Goal: Task Accomplishment & Management: Manage account settings

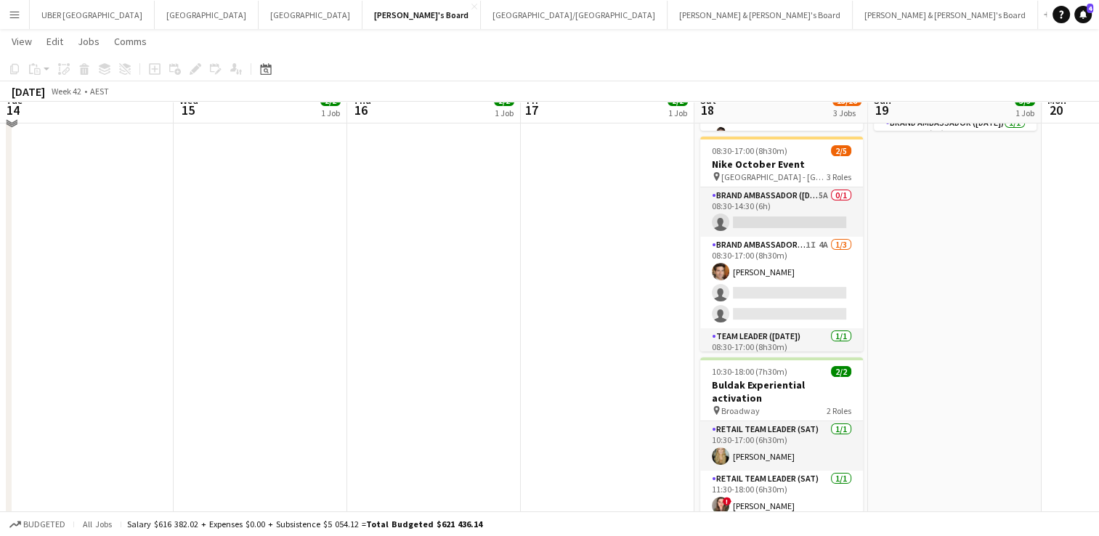
scroll to position [0, 402]
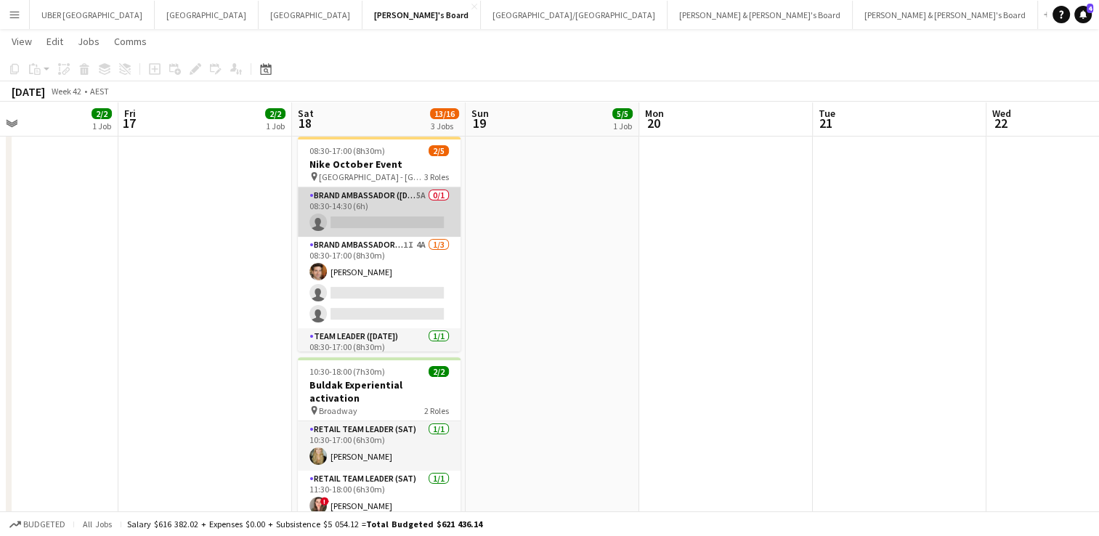
click at [386, 218] on app-card-role "Brand Ambassador (Saturday) 5A 0/1 08:30-14:30 (6h) single-neutral-actions" at bounding box center [379, 211] width 163 height 49
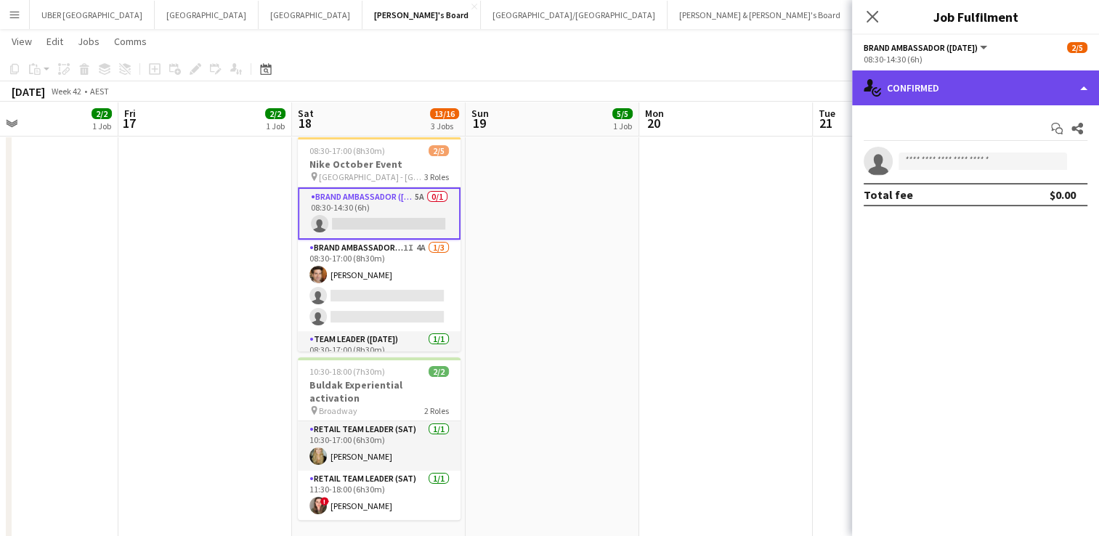
click at [982, 89] on div "single-neutral-actions-check-2 Confirmed" at bounding box center [975, 87] width 247 height 35
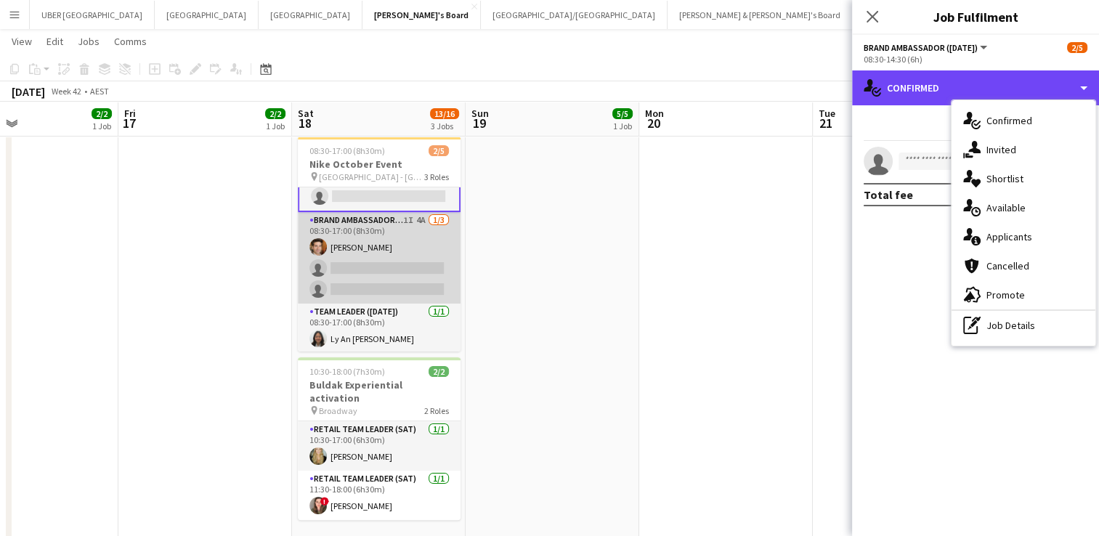
scroll to position [0, 0]
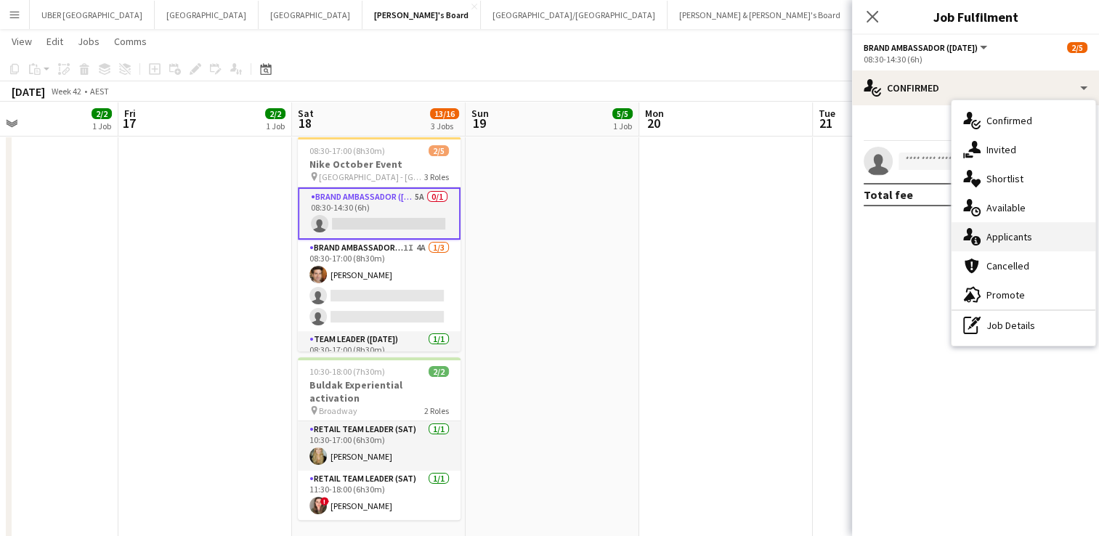
click at [1008, 231] on span "Applicants" at bounding box center [1010, 236] width 46 height 13
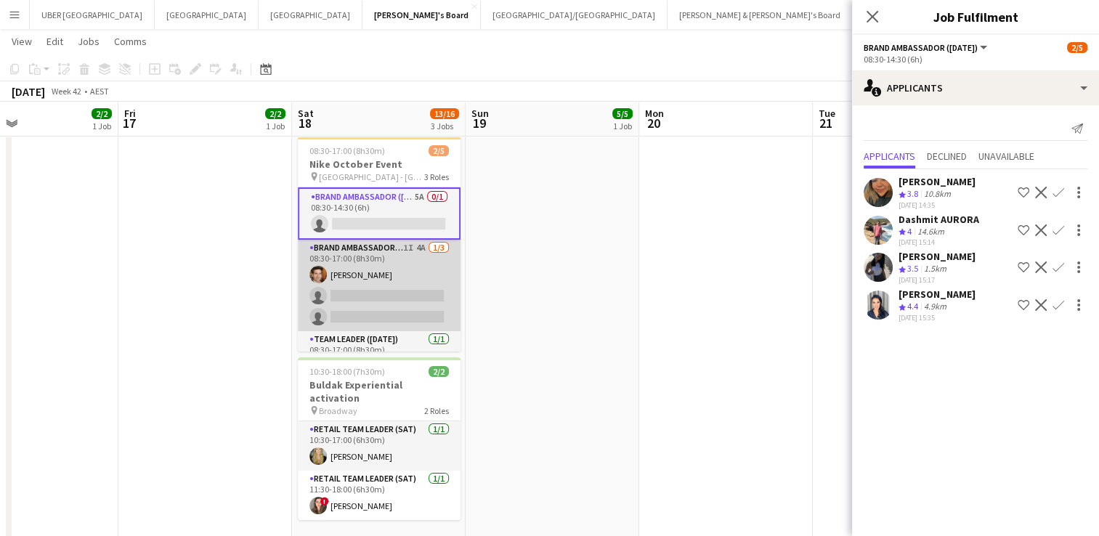
click at [370, 285] on app-card-role "Brand Ambassador (Saturday) 1I 4A 1/3 08:30-17:00 (8h30m) Juan Montes single-ne…" at bounding box center [379, 286] width 163 height 92
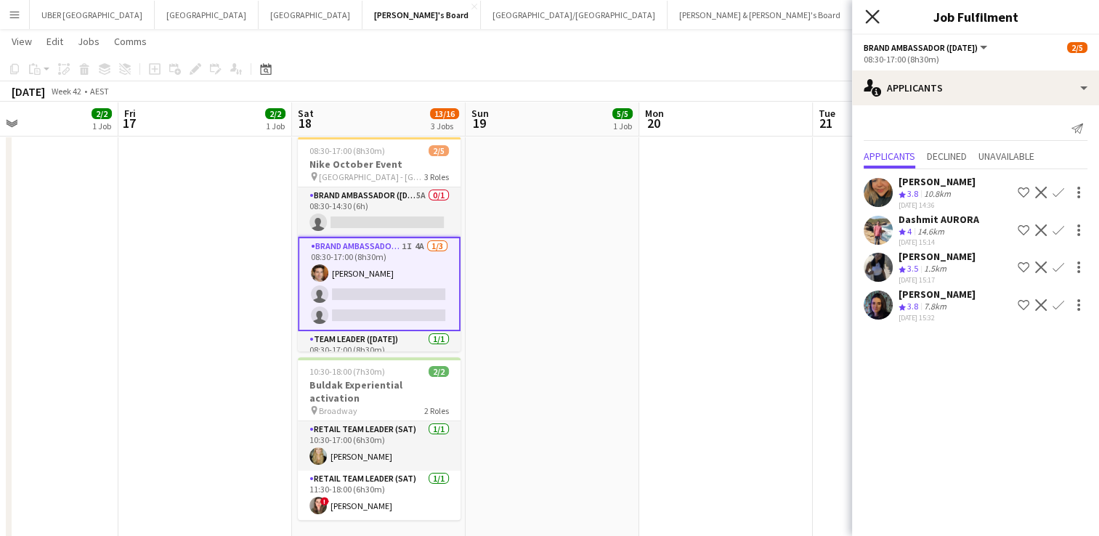
click at [877, 12] on icon at bounding box center [872, 16] width 14 height 14
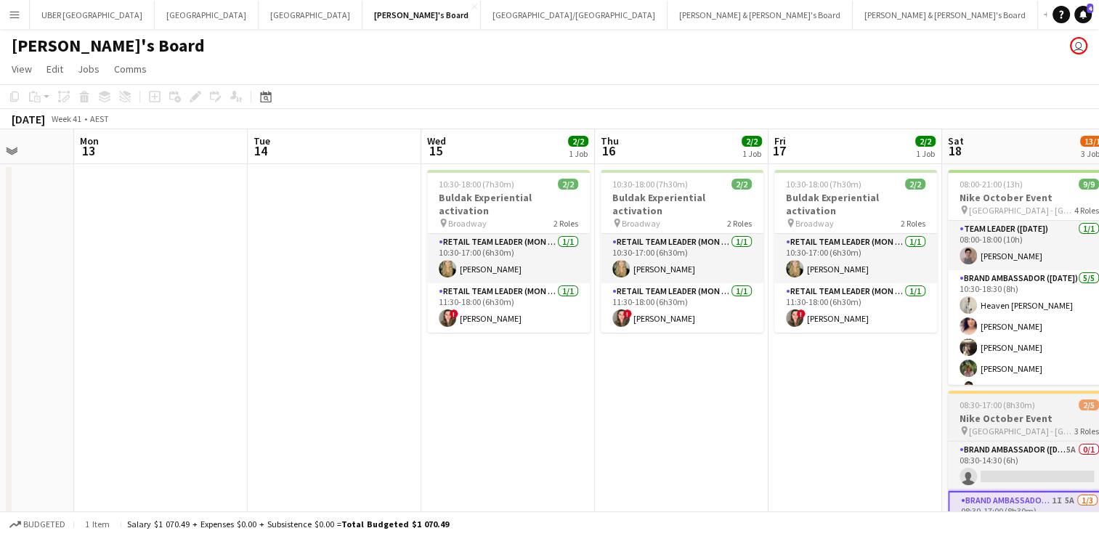
scroll to position [0, 359]
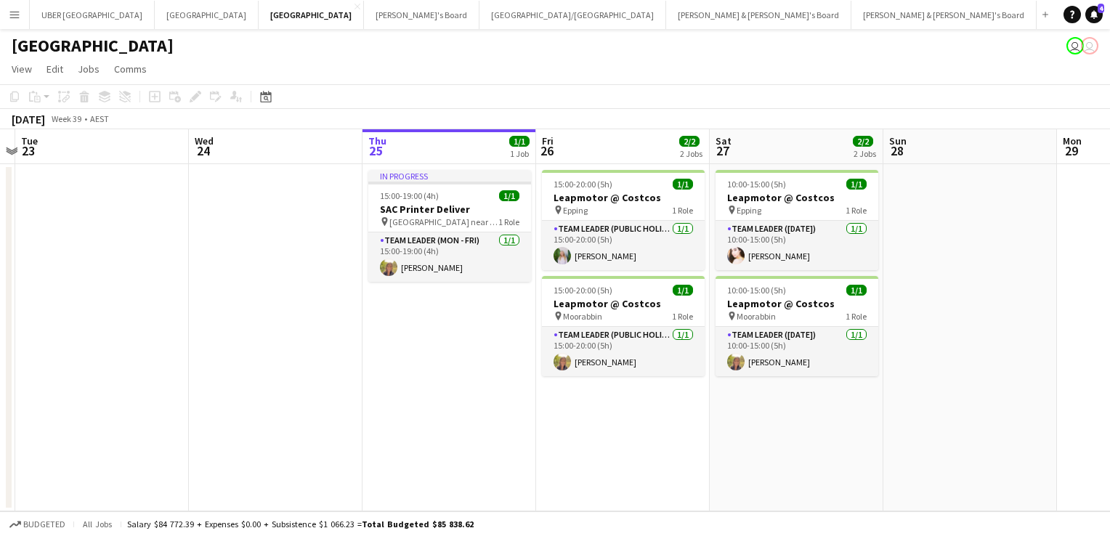
scroll to position [0, 506]
click at [364, 15] on button "Tennille's Board Close" at bounding box center [422, 15] width 116 height 28
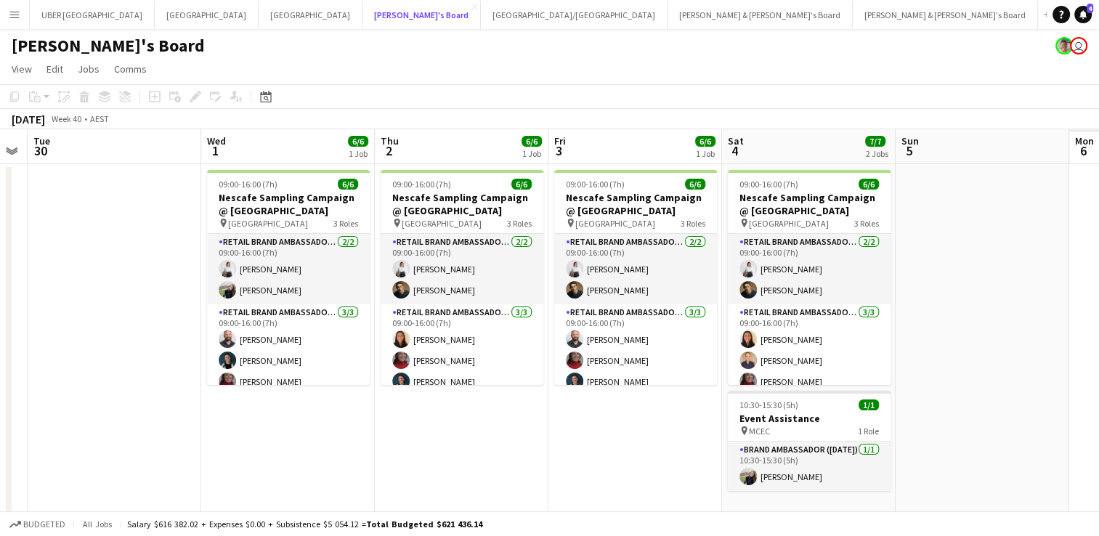
scroll to position [0, 668]
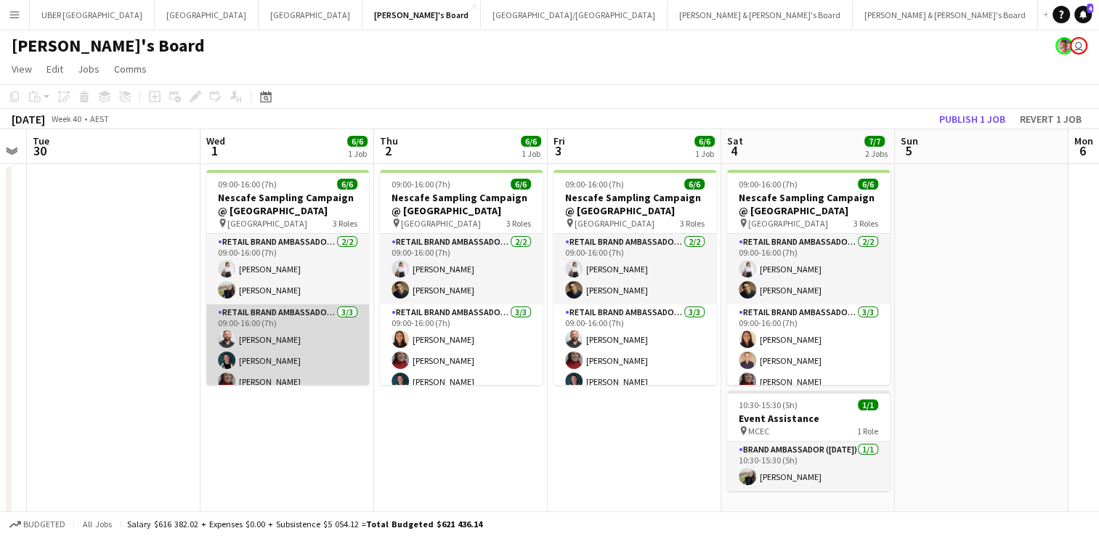
click at [273, 363] on app-card-role "RETAIL Brand Ambassador (Mon - Fri) 3/3 09:00-16:00 (7h) John Lopes Gabriel Til…" at bounding box center [287, 350] width 163 height 92
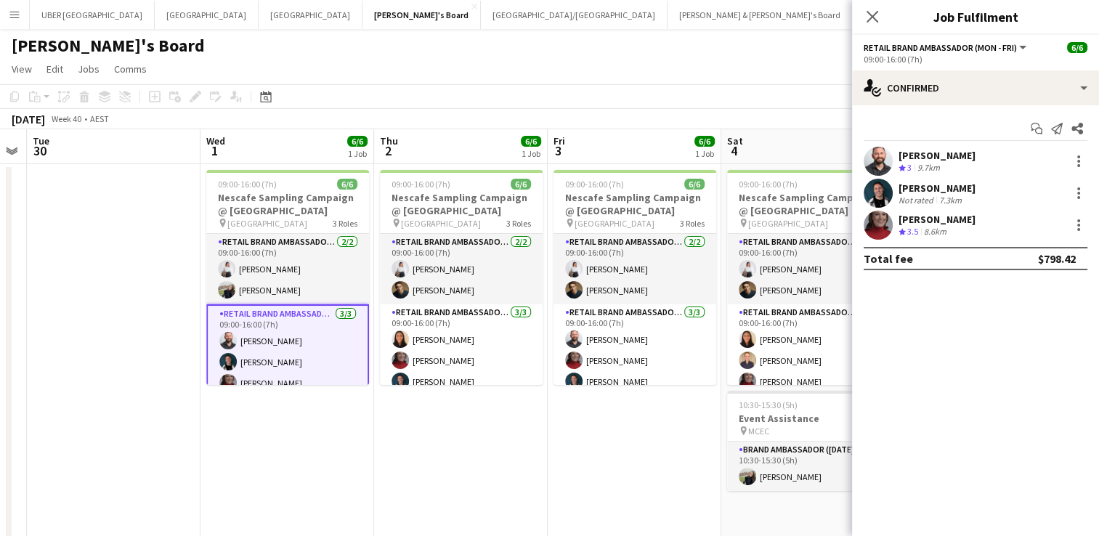
click at [927, 222] on div "Mia Jabara" at bounding box center [937, 219] width 77 height 13
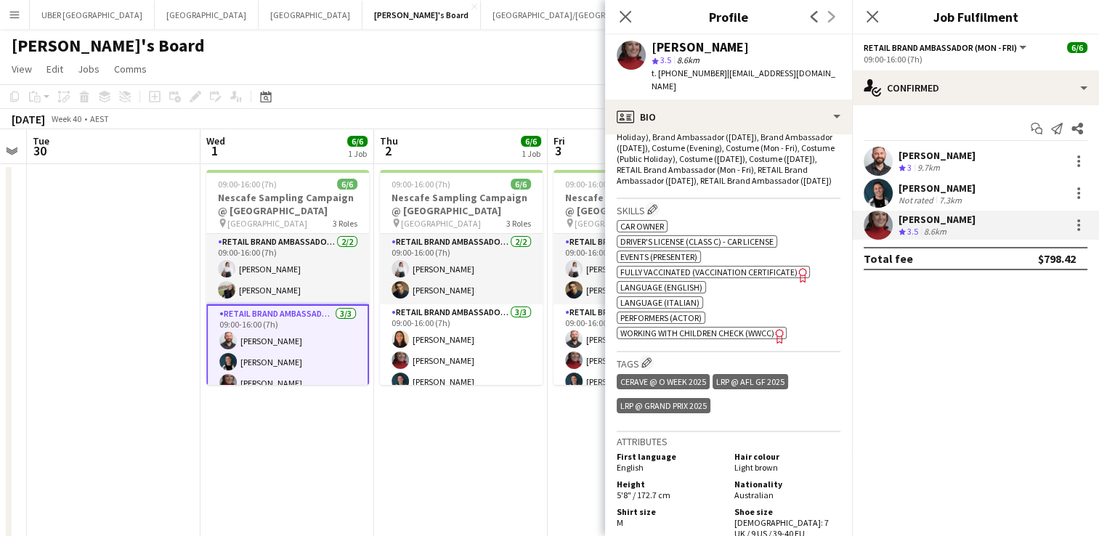
scroll to position [511, 0]
click at [920, 187] on div "Gabriel Tiller" at bounding box center [937, 188] width 77 height 13
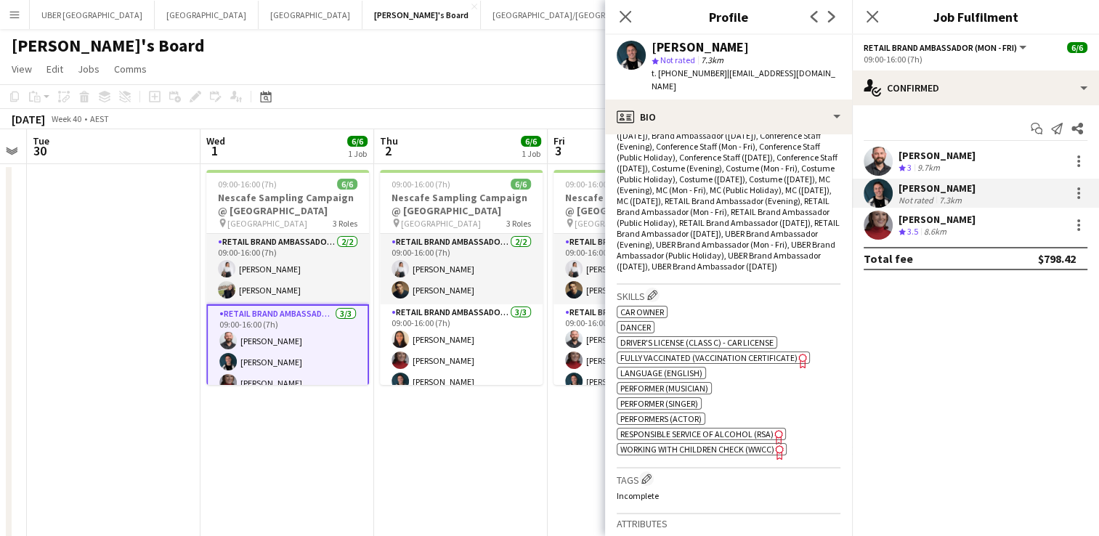
scroll to position [525, 0]
click at [927, 158] on div "John Lopes" at bounding box center [937, 155] width 77 height 13
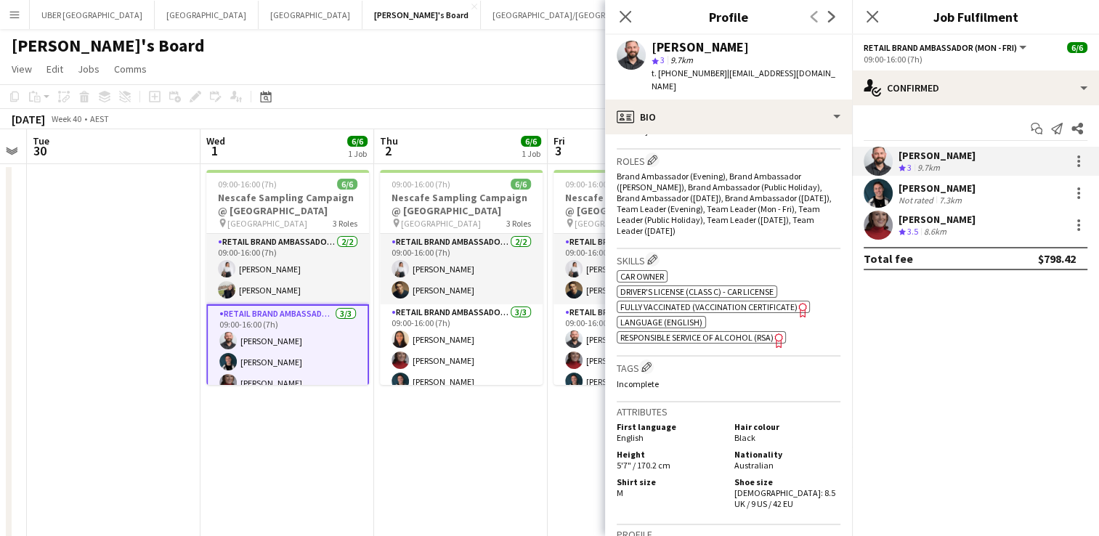
scroll to position [467, 0]
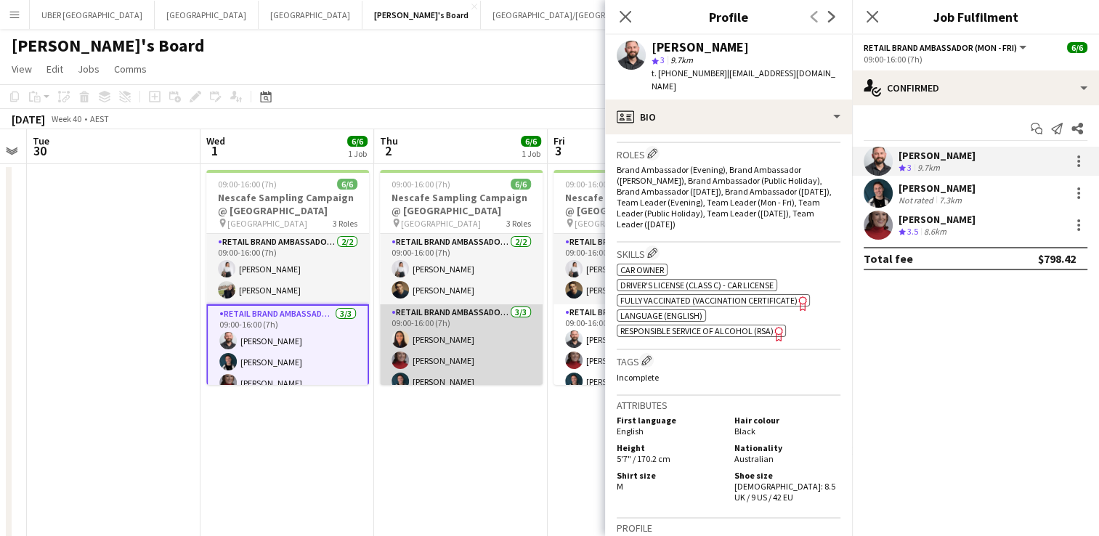
click at [434, 339] on app-card-role "RETAIL Brand Ambassador (Mon - Fri) 3/3 09:00-16:00 (7h) Isabel Bautista Mia Ja…" at bounding box center [461, 350] width 163 height 92
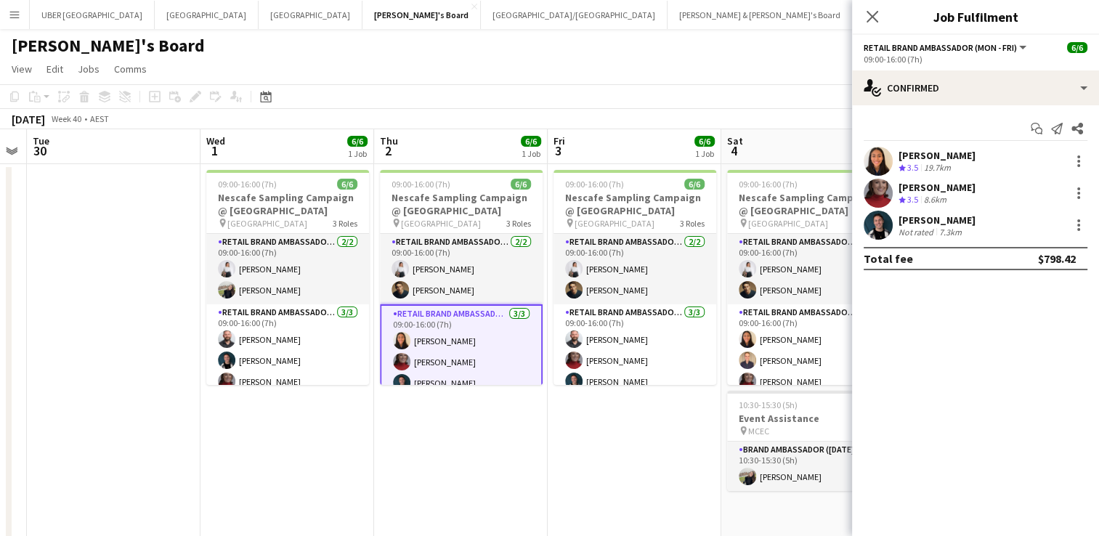
click at [924, 149] on div "Isabel Bautista" at bounding box center [937, 155] width 77 height 13
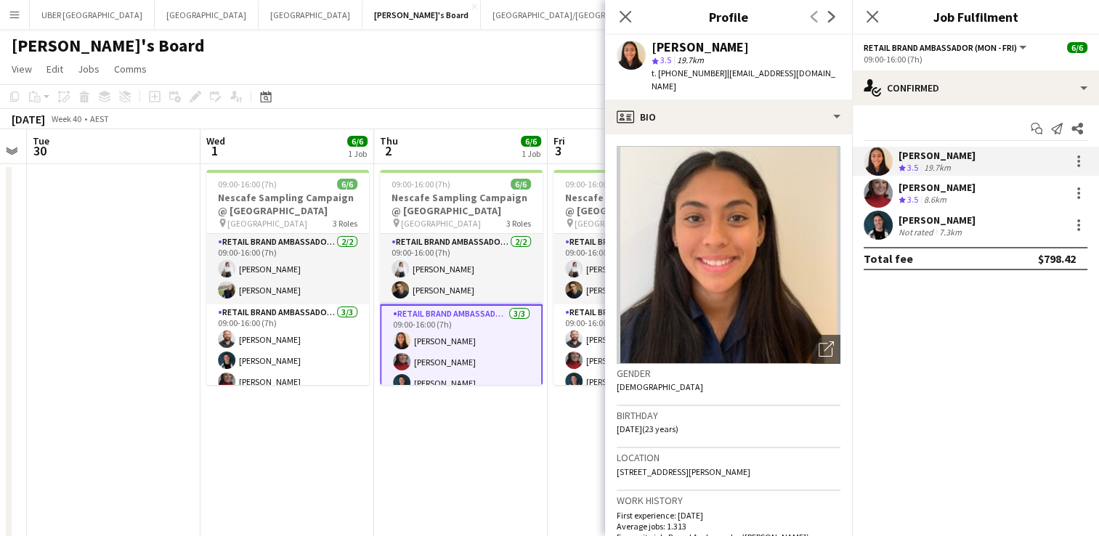
scroll to position [427, 0]
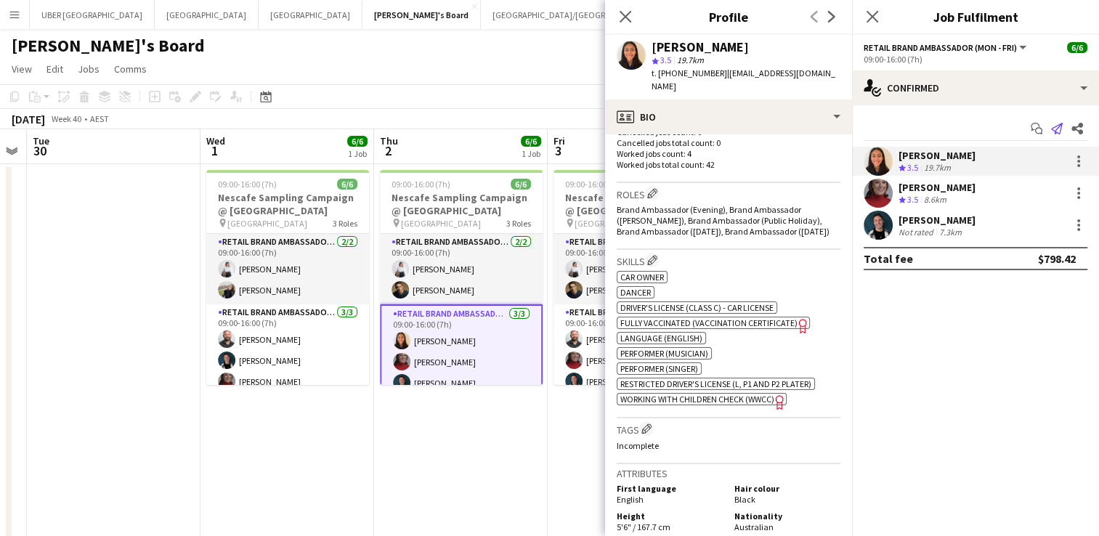
click at [1055, 130] on icon "Send notification" at bounding box center [1057, 129] width 12 height 12
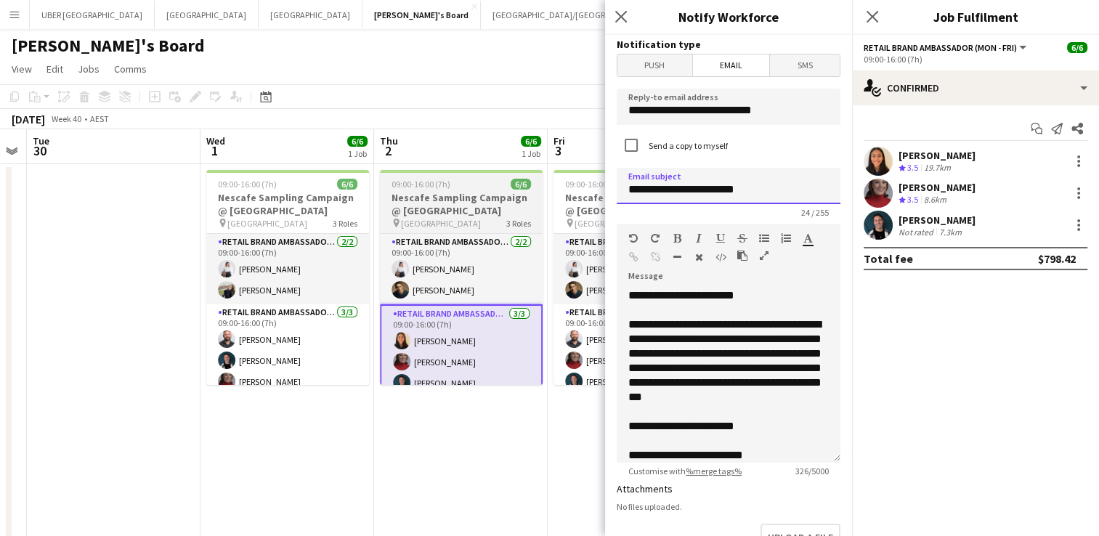
drag, startPoint x: 769, startPoint y: 193, endPoint x: 499, endPoint y: 201, distance: 270.3
click at [499, 201] on body "Menu Boards Boards Boards All jobs Status Workforce Workforce My Workforce Recr…" at bounding box center [549, 468] width 1099 height 936
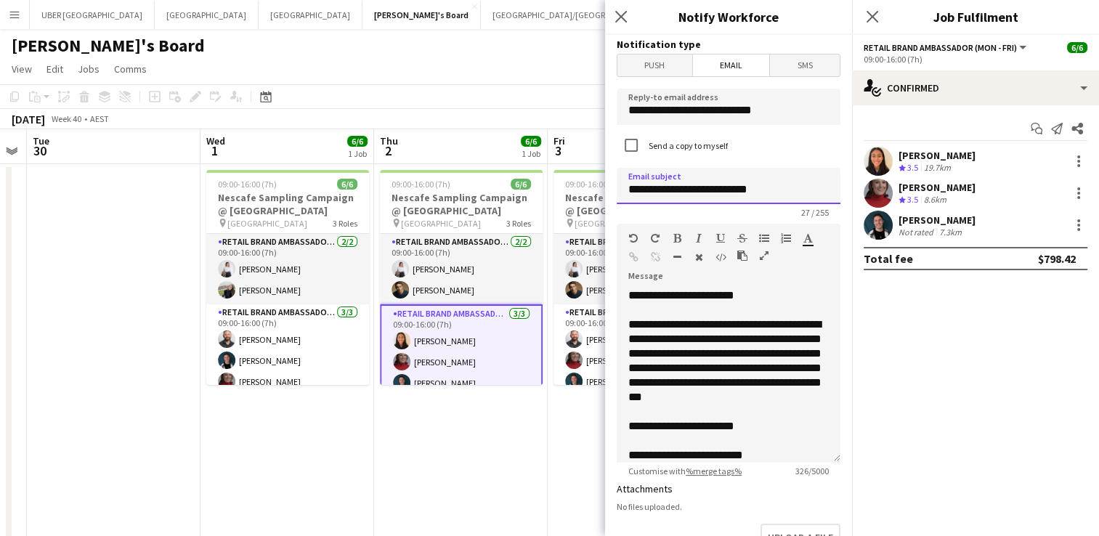
type input "**********"
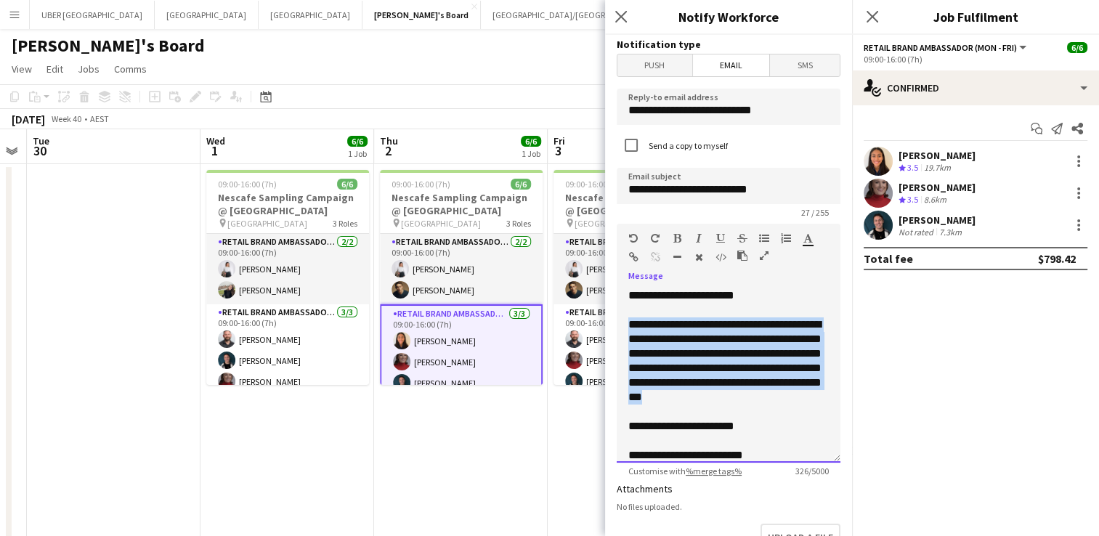
drag, startPoint x: 720, startPoint y: 415, endPoint x: 607, endPoint y: 317, distance: 148.8
click at [607, 317] on form "**********" at bounding box center [728, 439] width 247 height 808
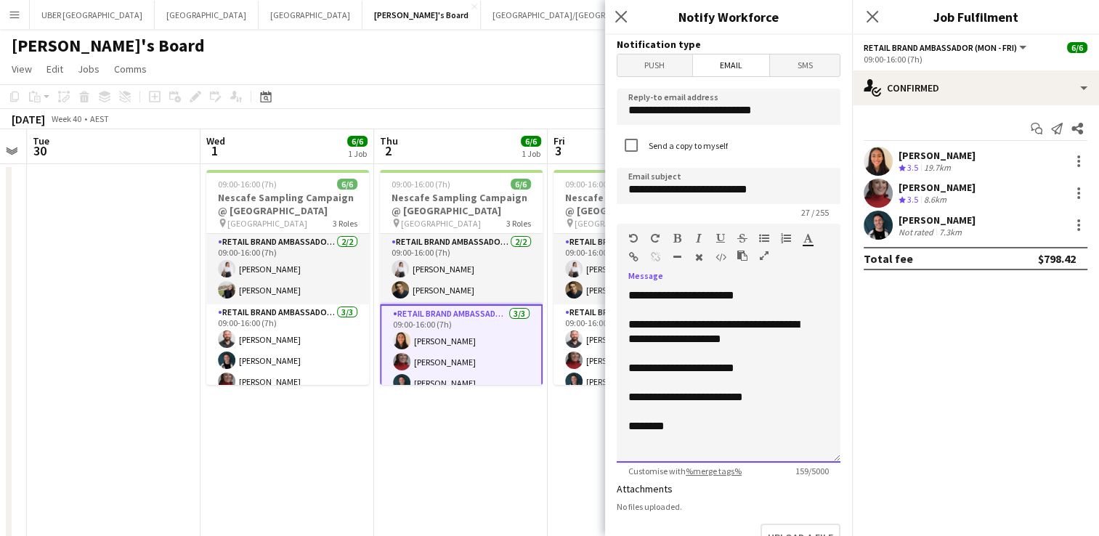
drag, startPoint x: 750, startPoint y: 363, endPoint x: 631, endPoint y: 380, distance: 121.1
click at [631, 380] on div "**********" at bounding box center [729, 375] width 224 height 174
drag, startPoint x: 729, startPoint y: 384, endPoint x: 604, endPoint y: 355, distance: 128.1
click at [605, 355] on app-popin "**********" at bounding box center [728, 268] width 247 height 536
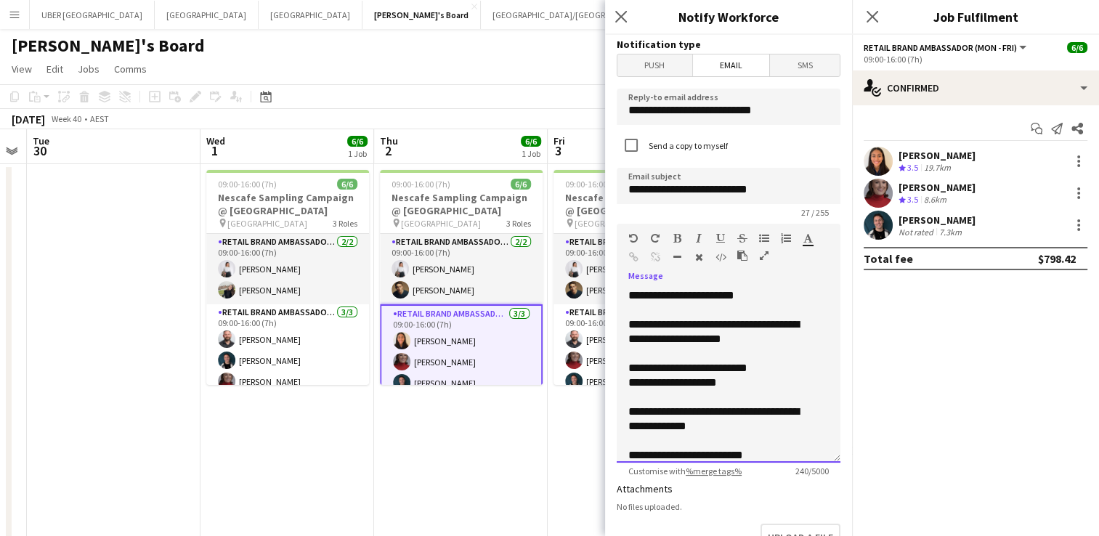
scroll to position [1, 0]
click at [633, 407] on div "**********" at bounding box center [717, 418] width 179 height 29
click at [780, 427] on div "**********" at bounding box center [717, 418] width 179 height 29
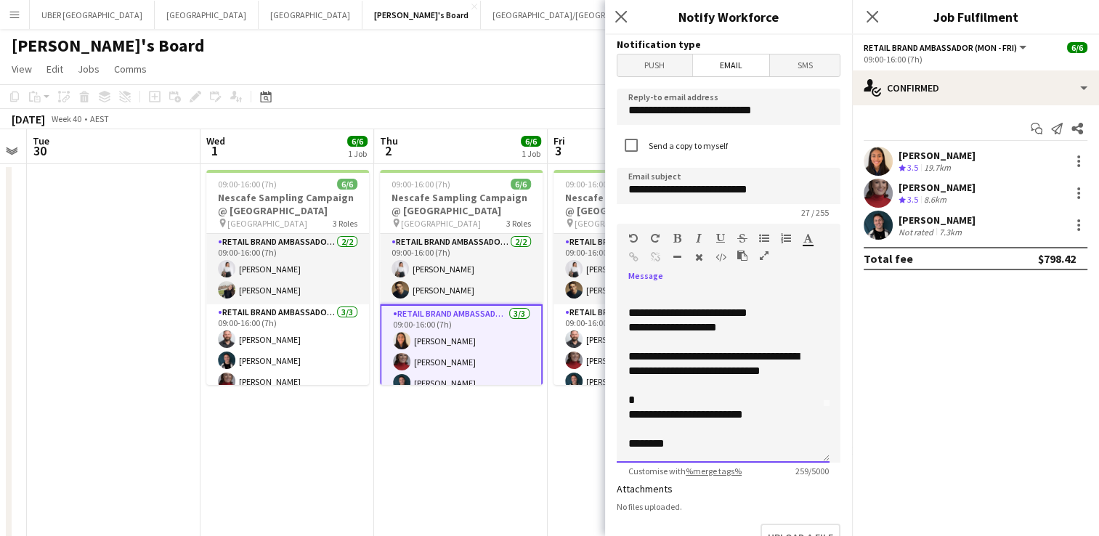
click at [665, 409] on span "**********" at bounding box center [685, 414] width 115 height 11
click at [654, 397] on div "*" at bounding box center [717, 400] width 179 height 15
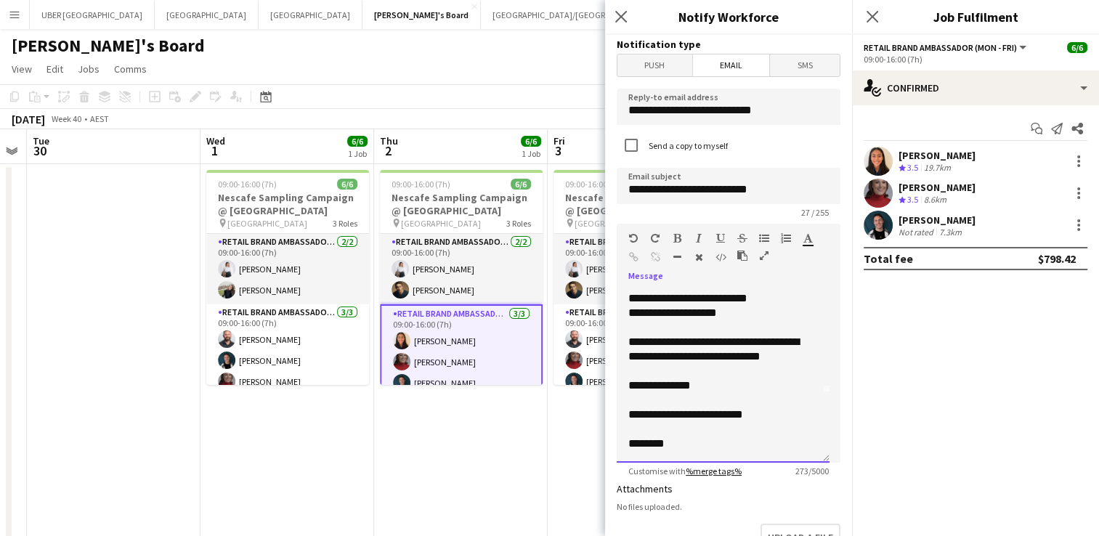
scroll to position [275, 0]
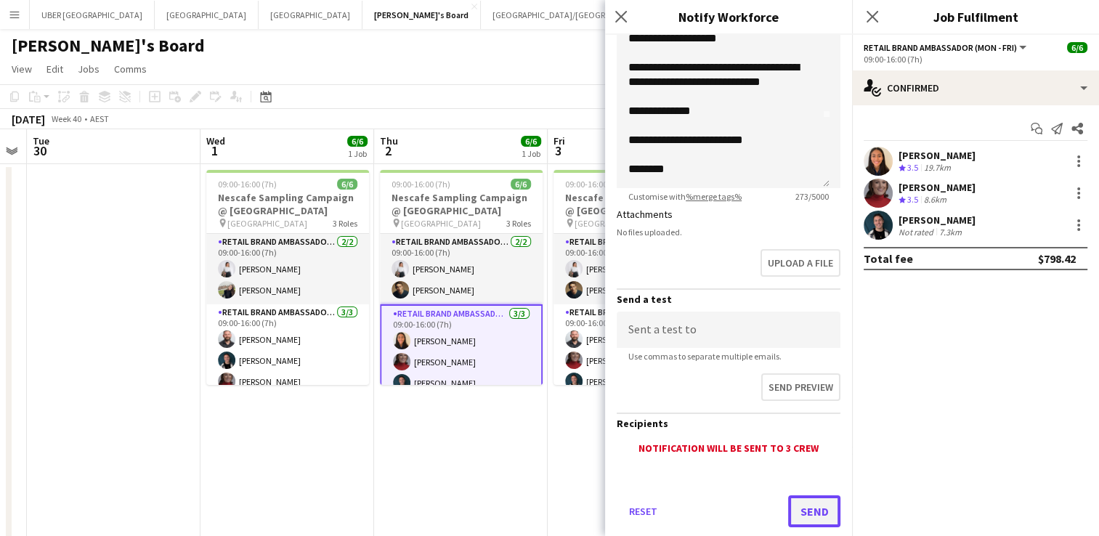
click at [810, 501] on button "Send" at bounding box center [814, 511] width 52 height 32
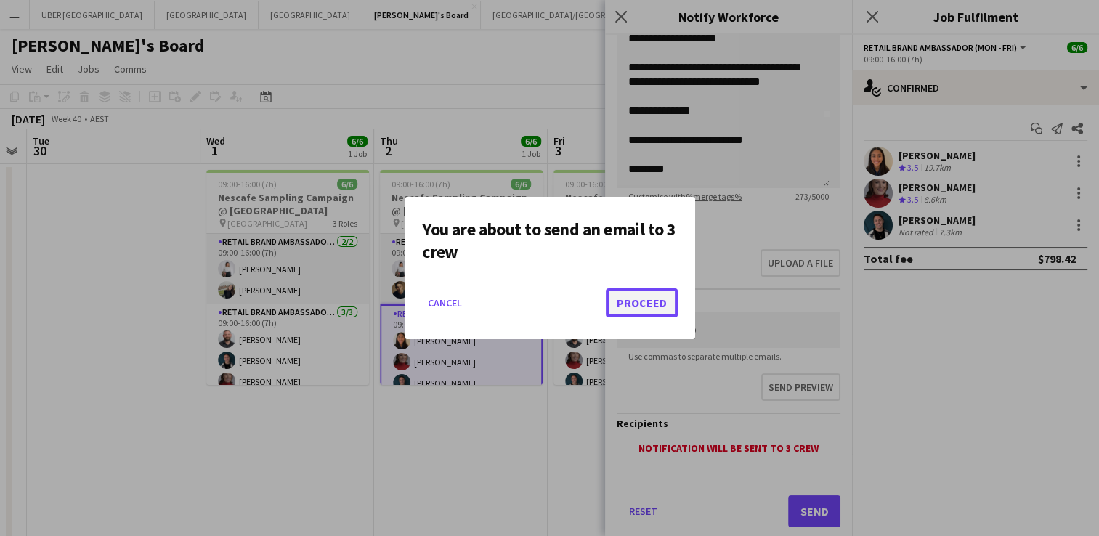
click at [629, 298] on button "Proceed" at bounding box center [642, 302] width 72 height 29
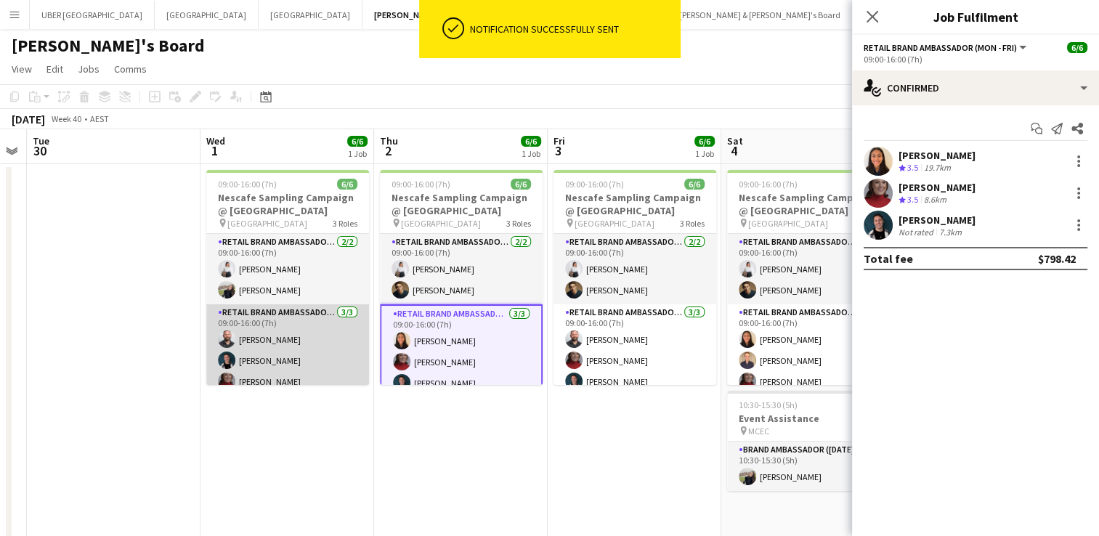
click at [272, 339] on app-card-role "RETAIL Brand Ambassador (Mon - Fri) 3/3 09:00-16:00 (7h) John Lopes Gabriel Til…" at bounding box center [287, 350] width 163 height 92
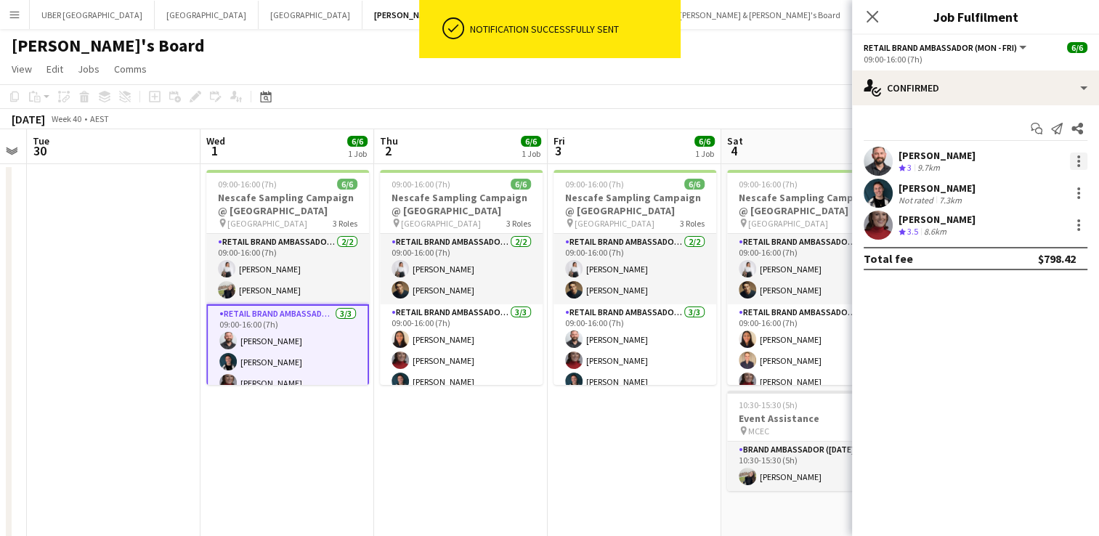
click at [1075, 162] on div at bounding box center [1078, 161] width 17 height 17
click at [1031, 257] on span "Send notification" at bounding box center [1029, 257] width 86 height 12
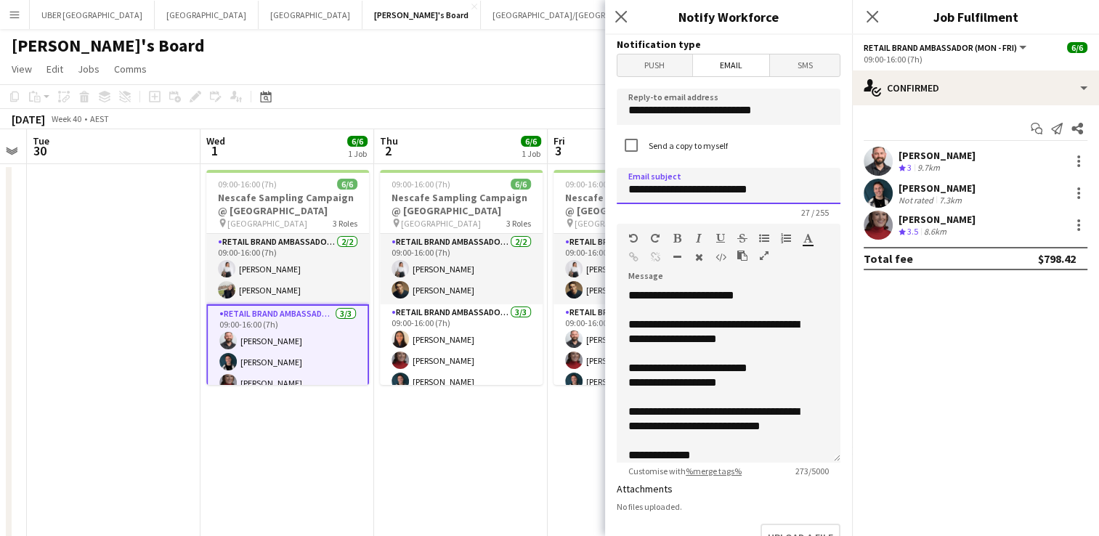
click at [764, 195] on input "**********" at bounding box center [729, 186] width 224 height 36
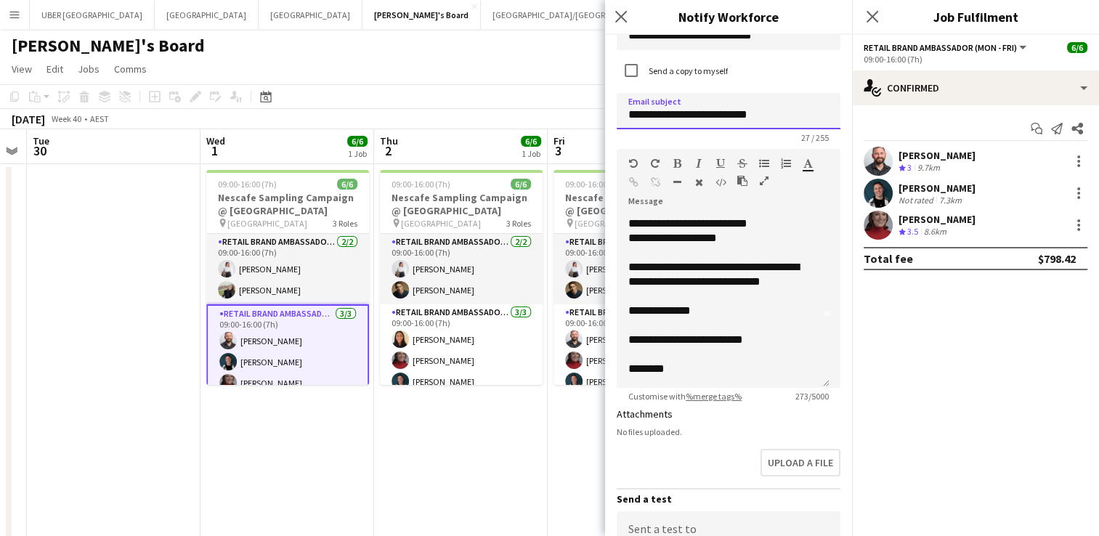
scroll to position [272, 0]
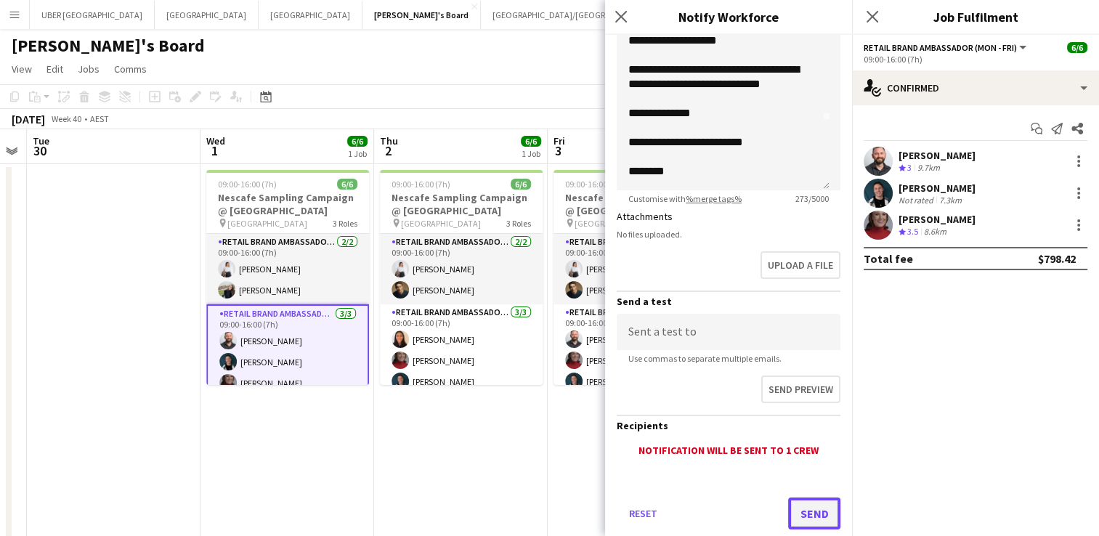
click at [788, 516] on button "Send" at bounding box center [814, 514] width 52 height 32
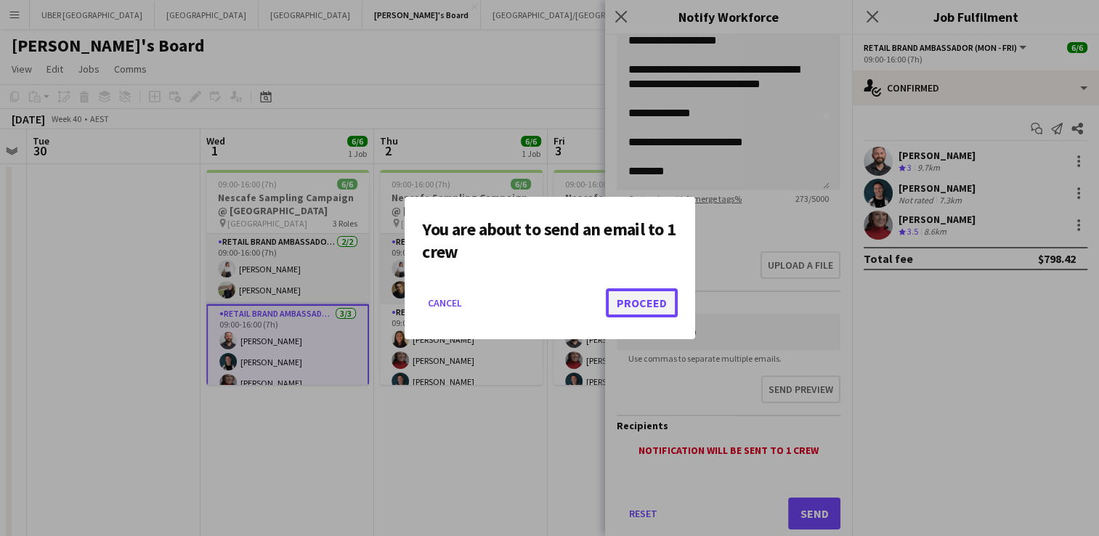
click at [648, 288] on button "Proceed" at bounding box center [642, 302] width 72 height 29
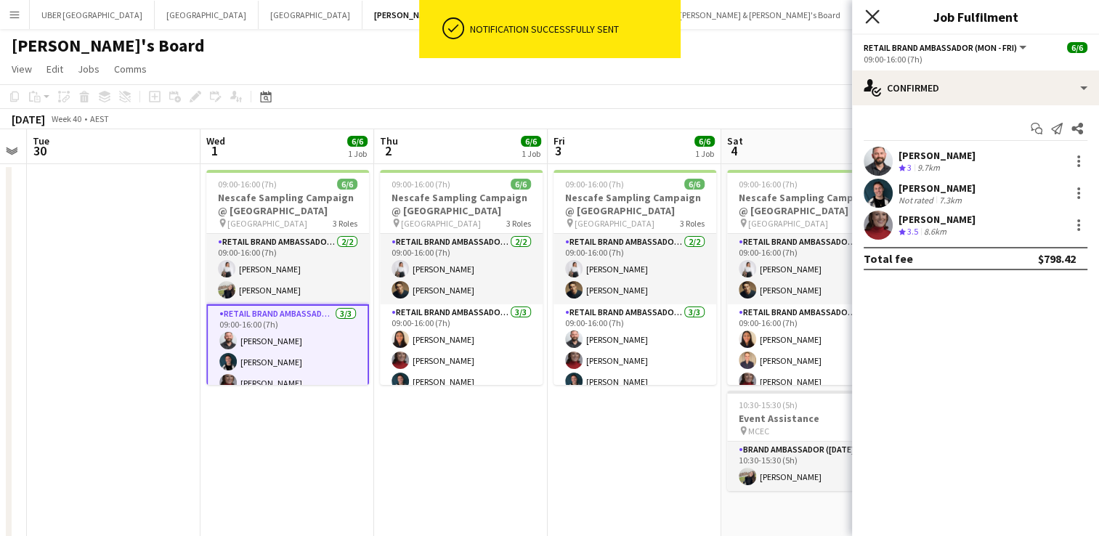
click at [872, 13] on icon "Close pop-in" at bounding box center [872, 16] width 14 height 14
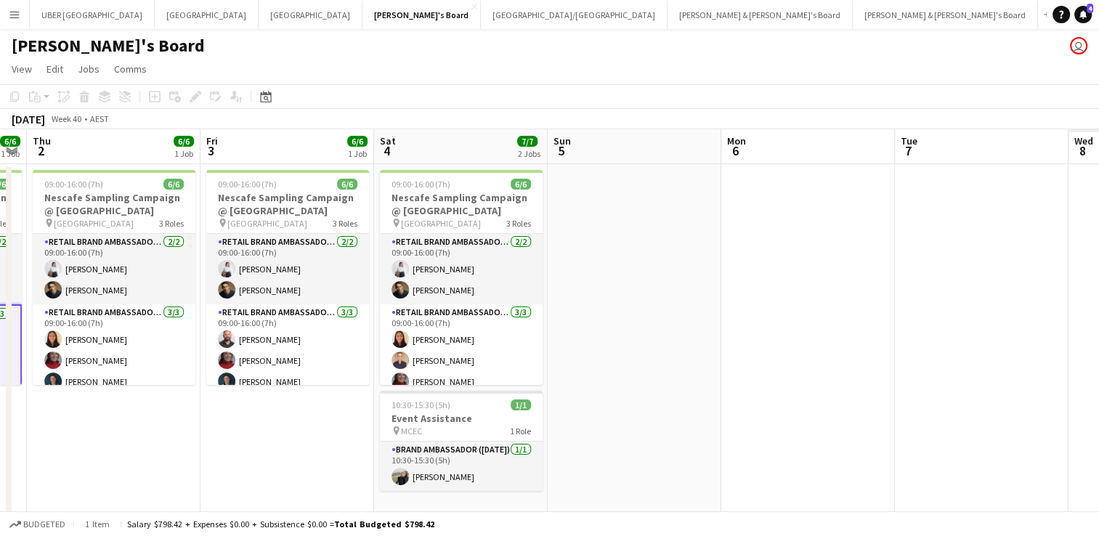
scroll to position [0, 620]
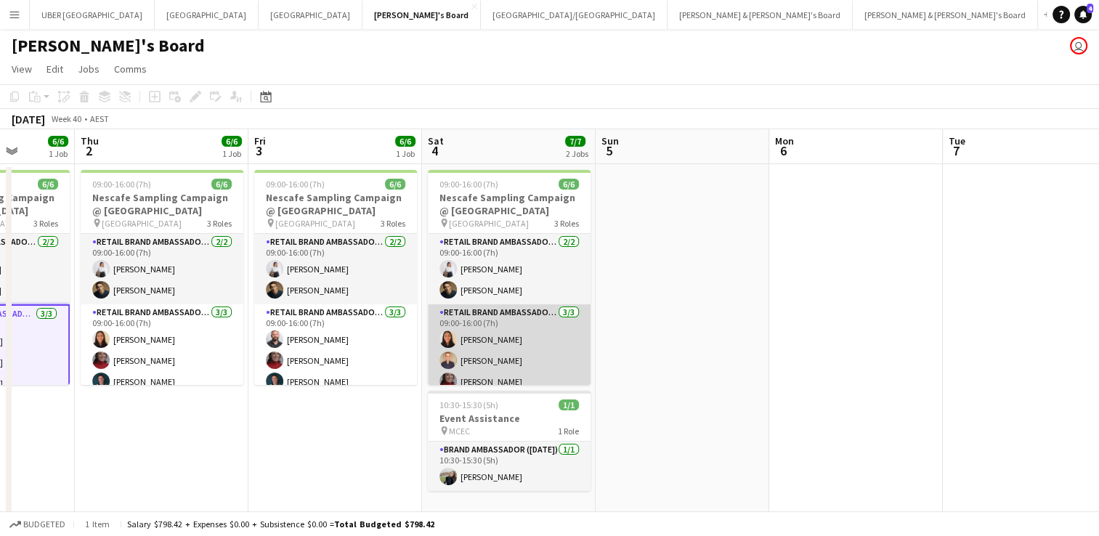
click at [498, 359] on app-card-role "RETAIL Brand Ambassador (Saturday) 3/3 09:00-16:00 (7h) Isabel Bautista Phillip…" at bounding box center [509, 350] width 163 height 92
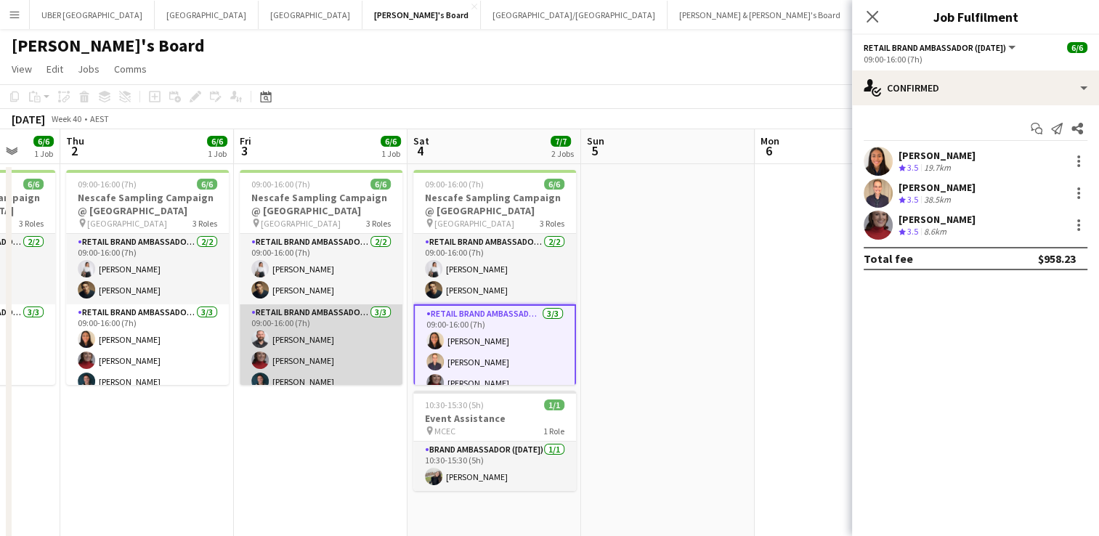
scroll to position [0, 646]
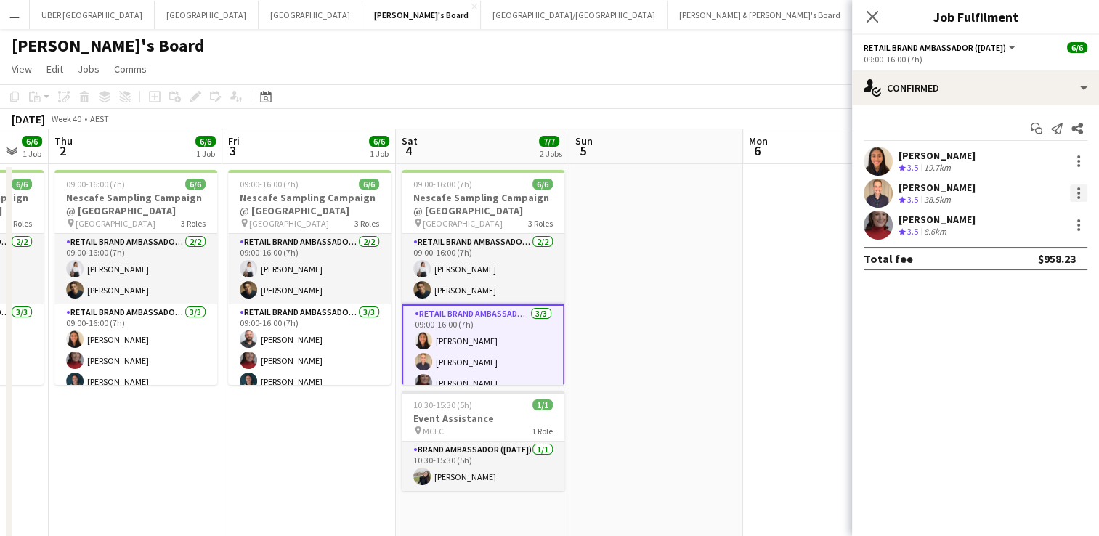
click at [1082, 198] on div at bounding box center [1078, 193] width 17 height 17
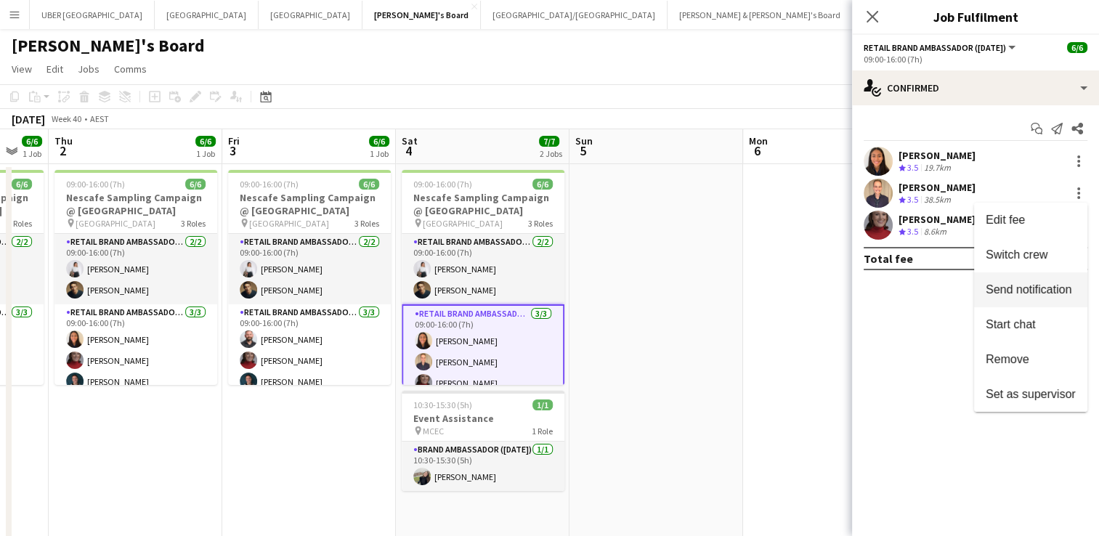
click at [1020, 288] on span "Send notification" at bounding box center [1029, 289] width 86 height 12
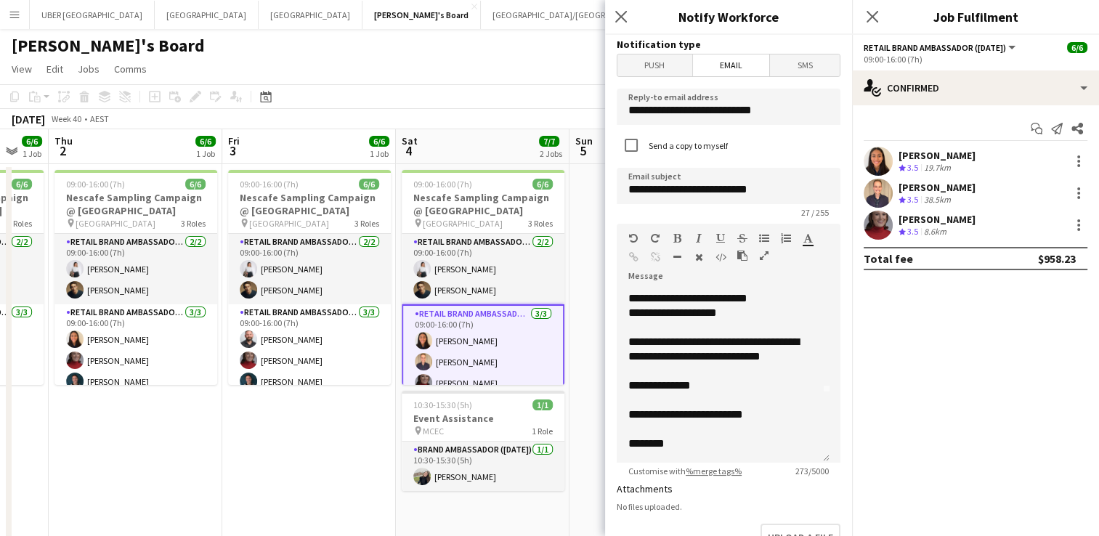
scroll to position [304, 0]
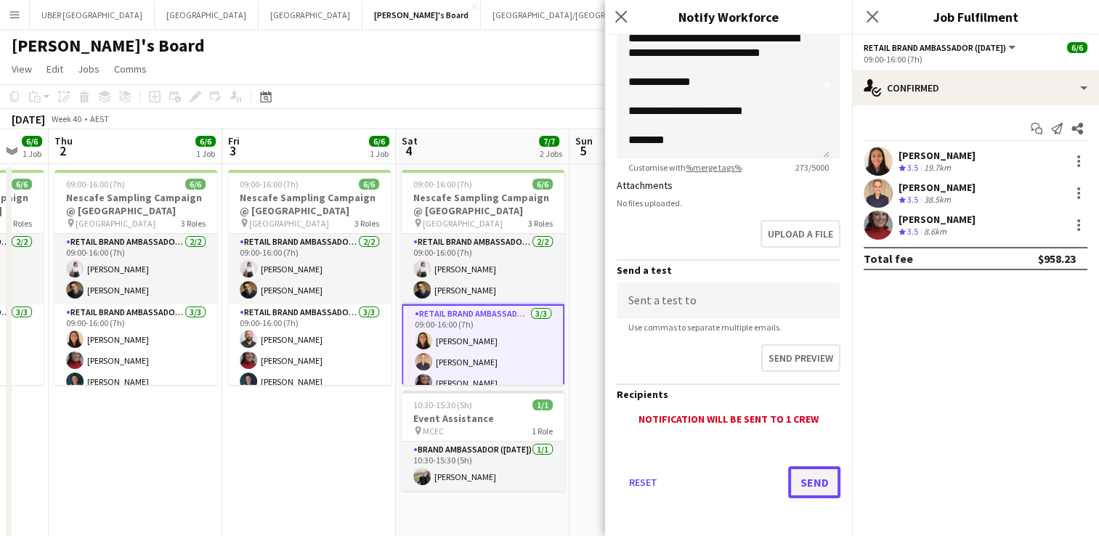
click at [801, 478] on button "Send" at bounding box center [814, 482] width 52 height 32
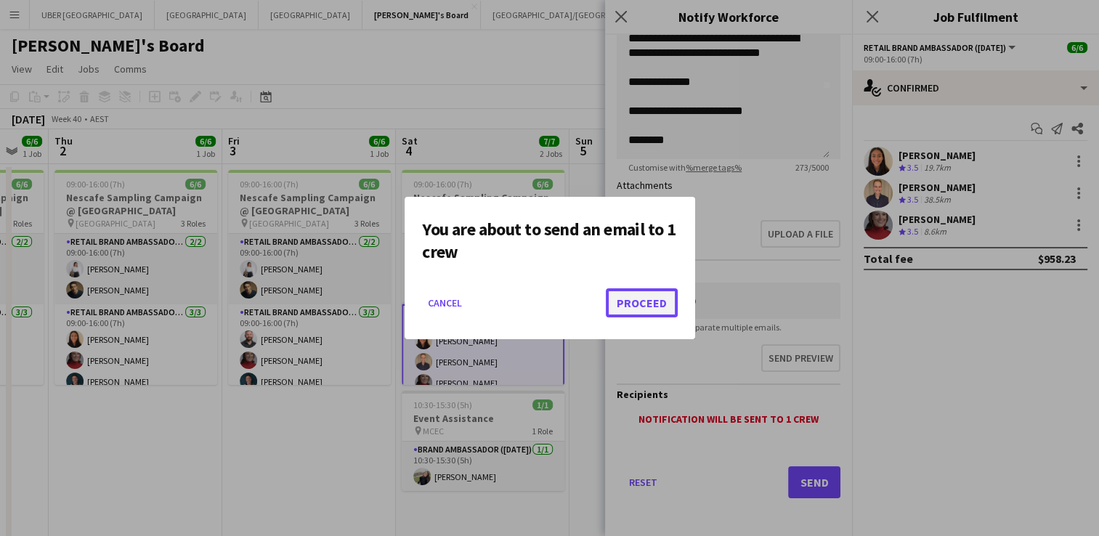
click at [614, 313] on button "Proceed" at bounding box center [642, 302] width 72 height 29
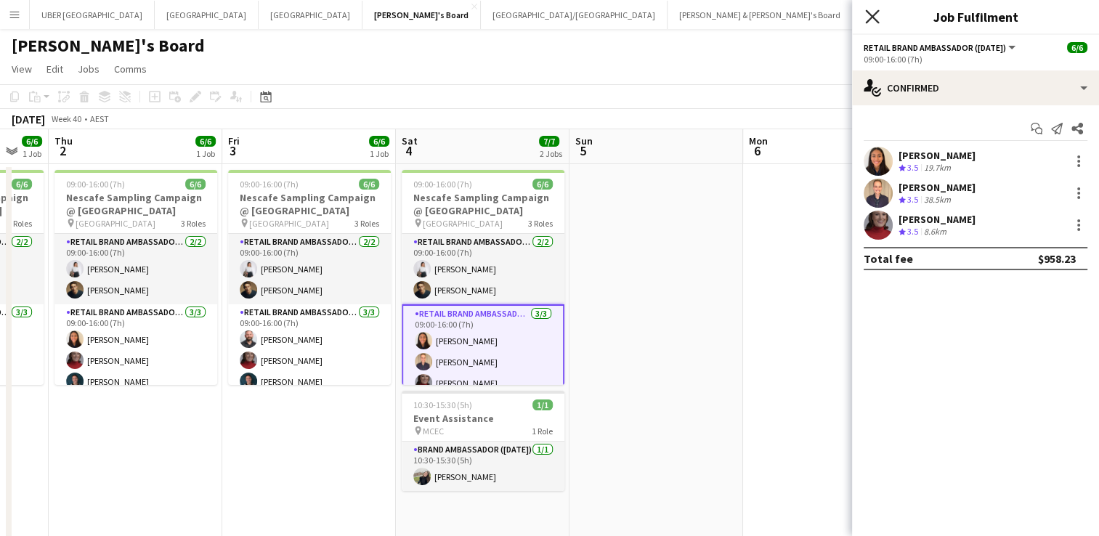
click at [876, 17] on icon "Close pop-in" at bounding box center [872, 16] width 14 height 14
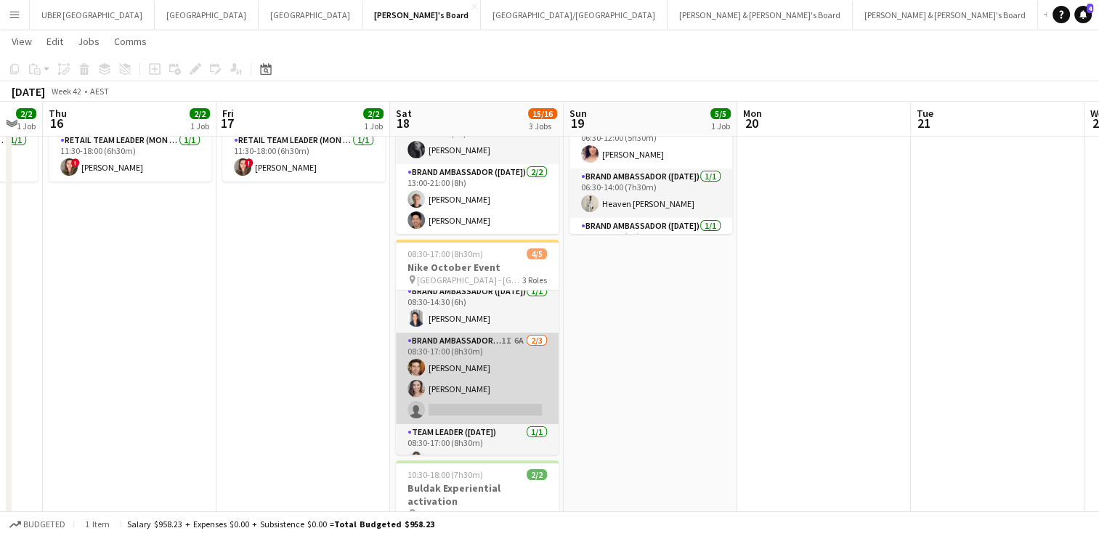
scroll to position [0, 0]
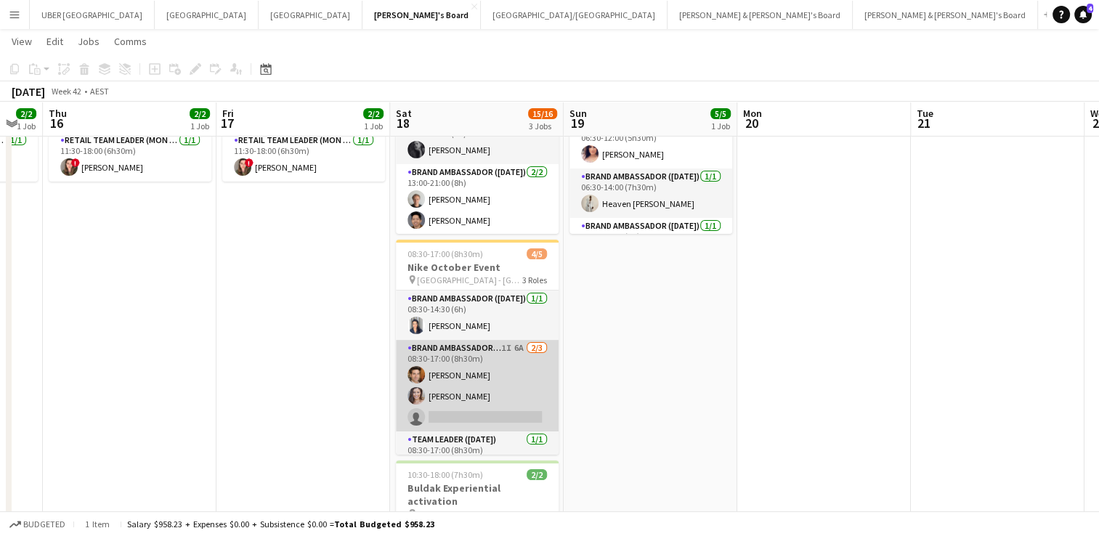
click at [487, 414] on app-card-role "Brand Ambassador (Saturday) 1I 6A 2/3 08:30-17:00 (8h30m) Juan Montes Claire St…" at bounding box center [477, 386] width 163 height 92
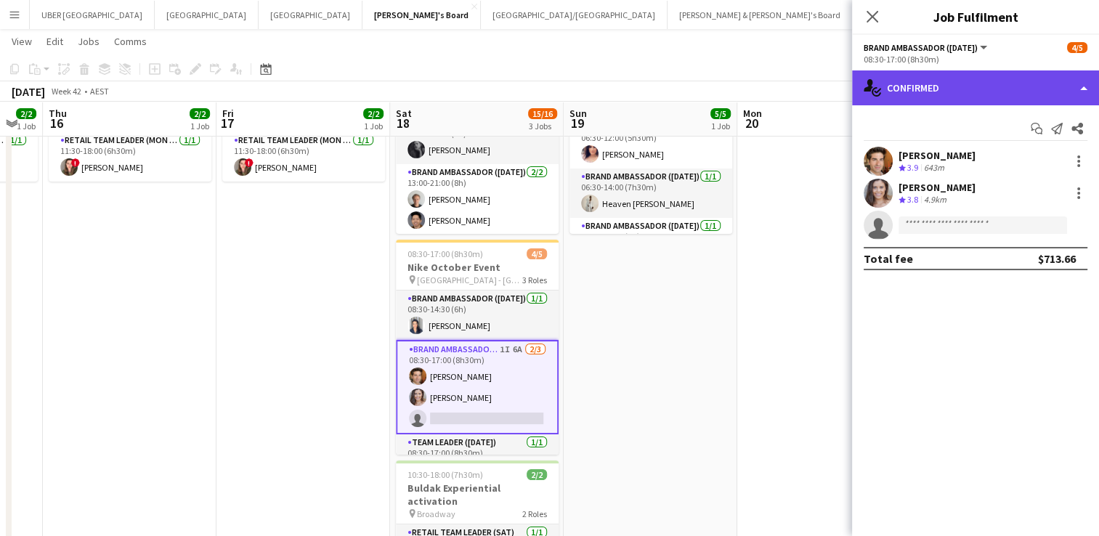
click at [956, 83] on div "single-neutral-actions-check-2 Confirmed" at bounding box center [975, 87] width 247 height 35
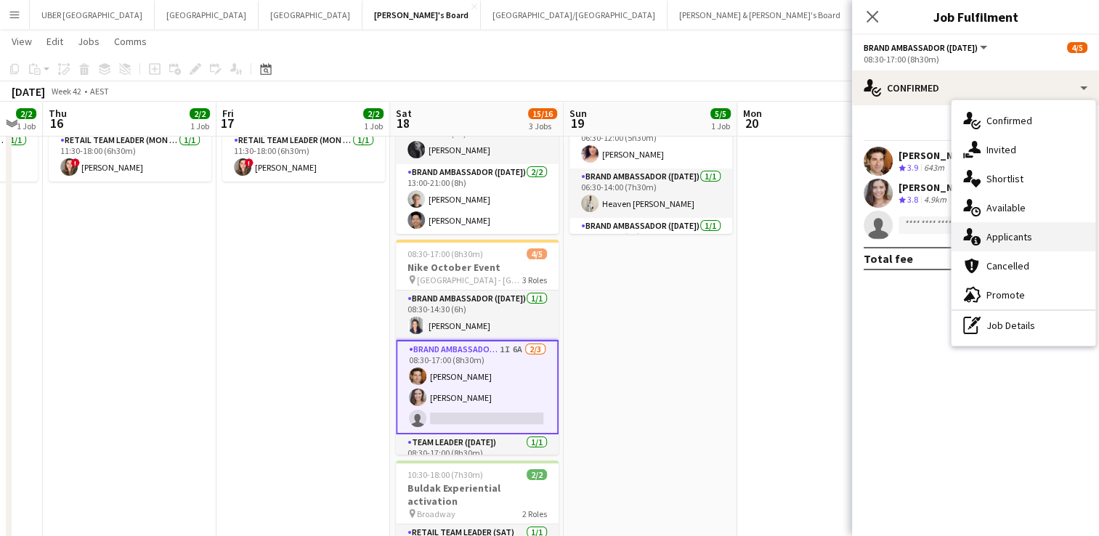
click at [1001, 232] on span "Applicants" at bounding box center [1010, 236] width 46 height 13
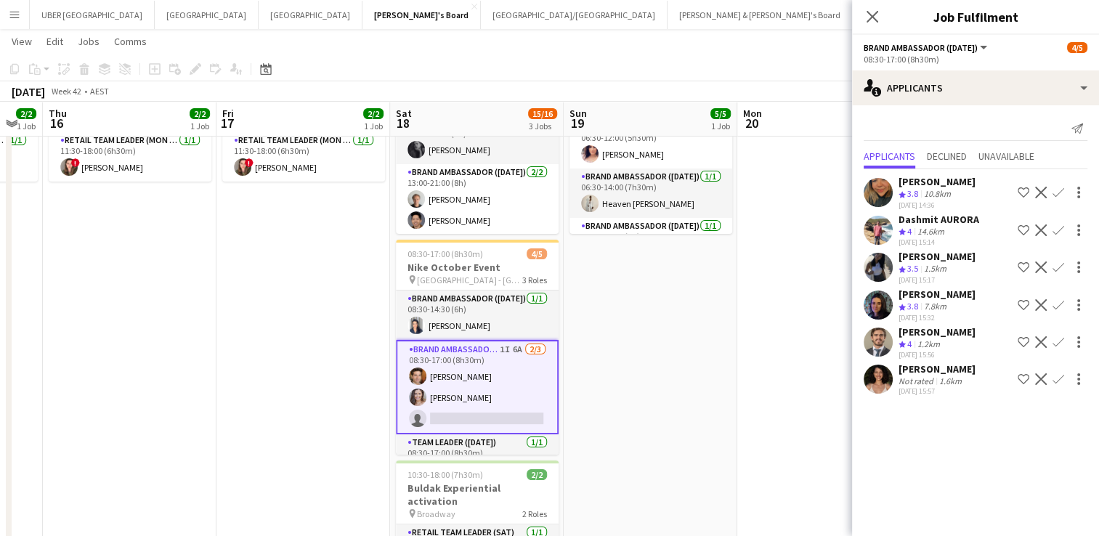
click at [924, 376] on div "Patricia Mora" at bounding box center [937, 369] width 77 height 13
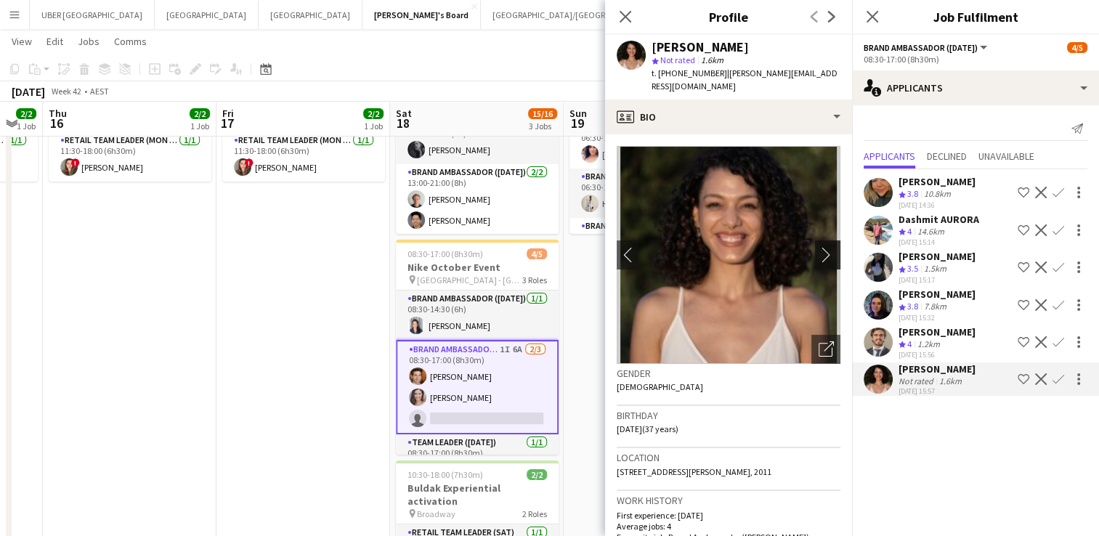
click at [819, 247] on app-icon "chevron-right" at bounding box center [830, 254] width 23 height 15
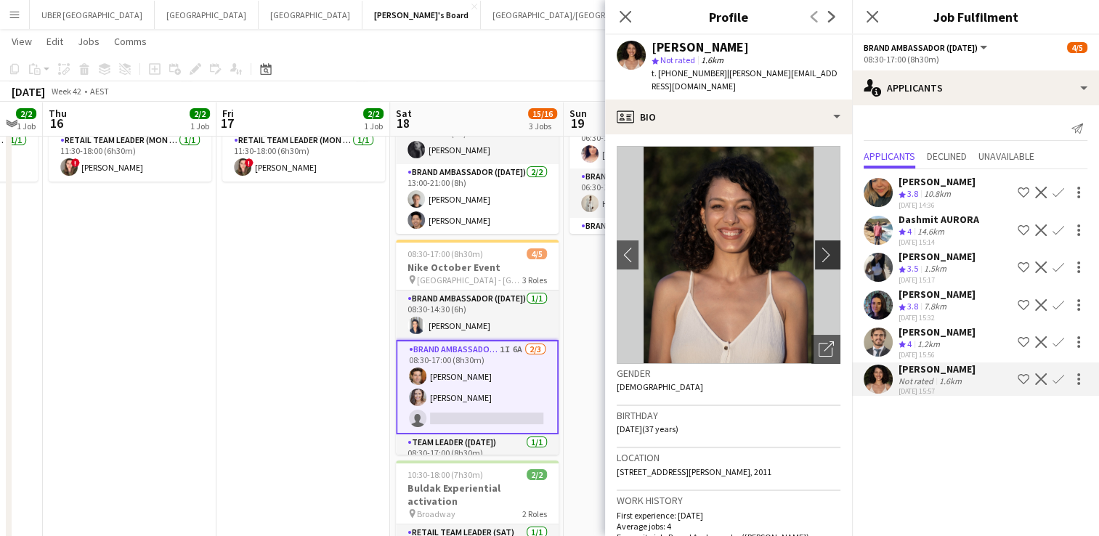
click at [819, 247] on app-icon "chevron-right" at bounding box center [830, 254] width 23 height 15
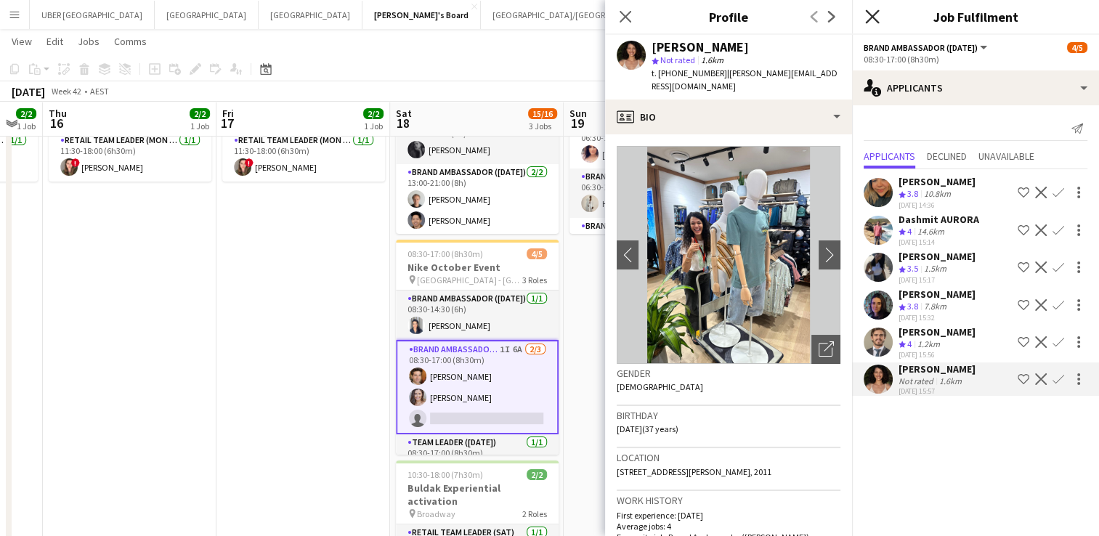
click at [867, 10] on icon "Close pop-in" at bounding box center [872, 16] width 14 height 14
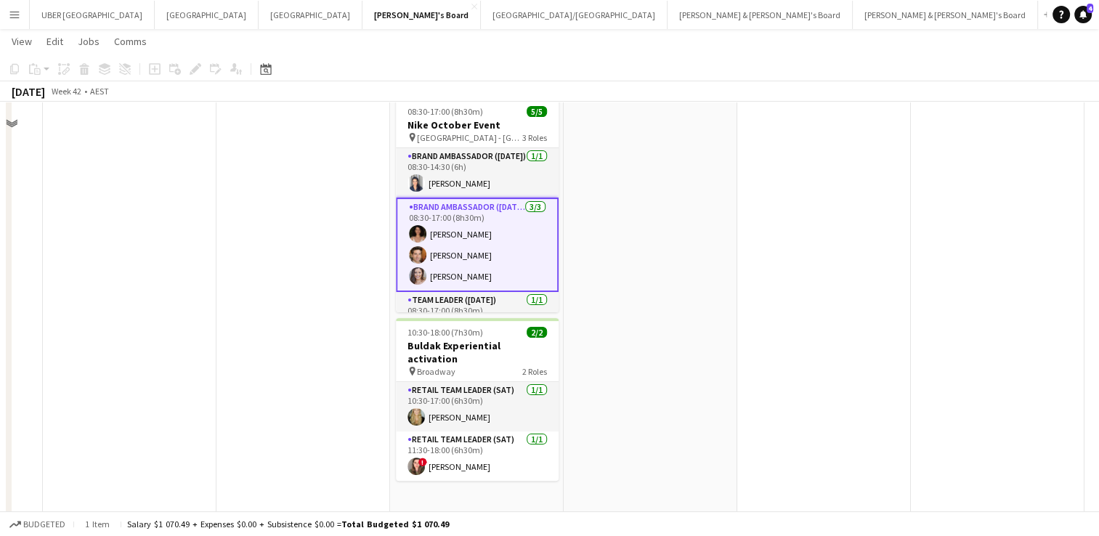
scroll to position [203, 0]
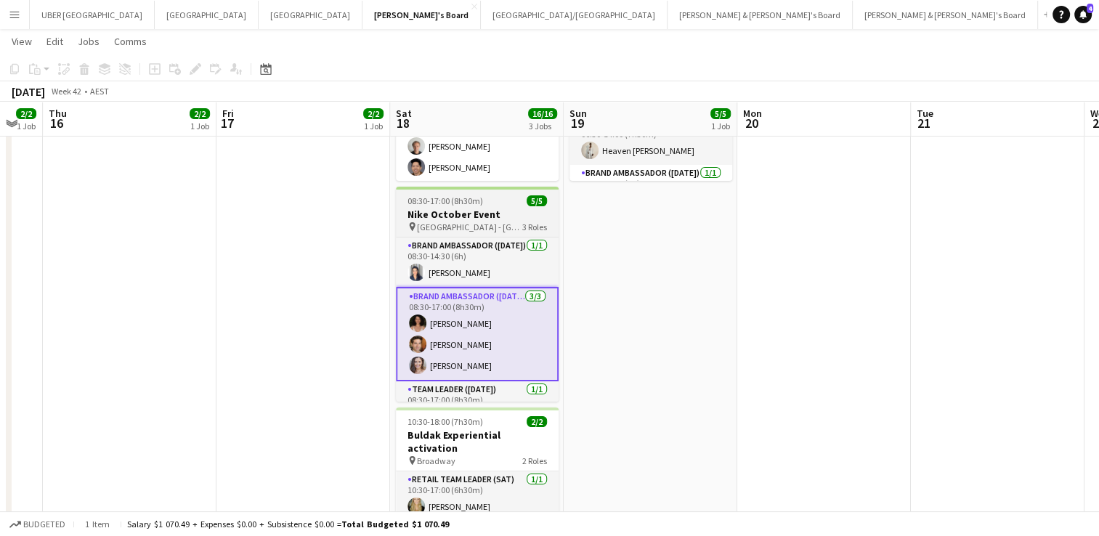
click at [492, 205] on div "08:30-17:00 (8h30m) 5/5" at bounding box center [477, 200] width 163 height 11
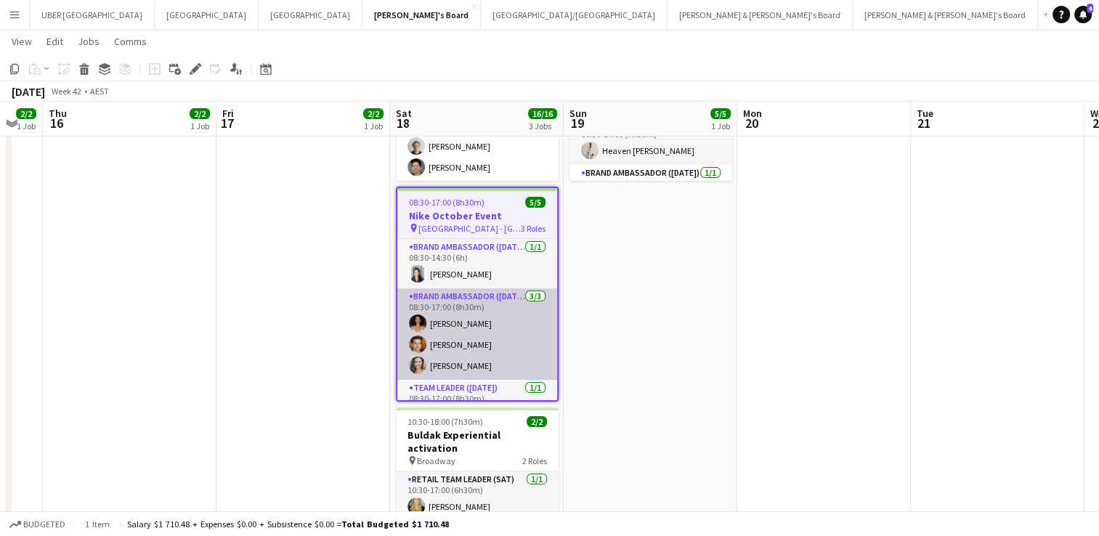
click at [500, 306] on app-card-role "Brand Ambassador (Saturday) 3/3 08:30-17:00 (8h30m) Patricia Mora Juan Montes C…" at bounding box center [477, 334] width 160 height 92
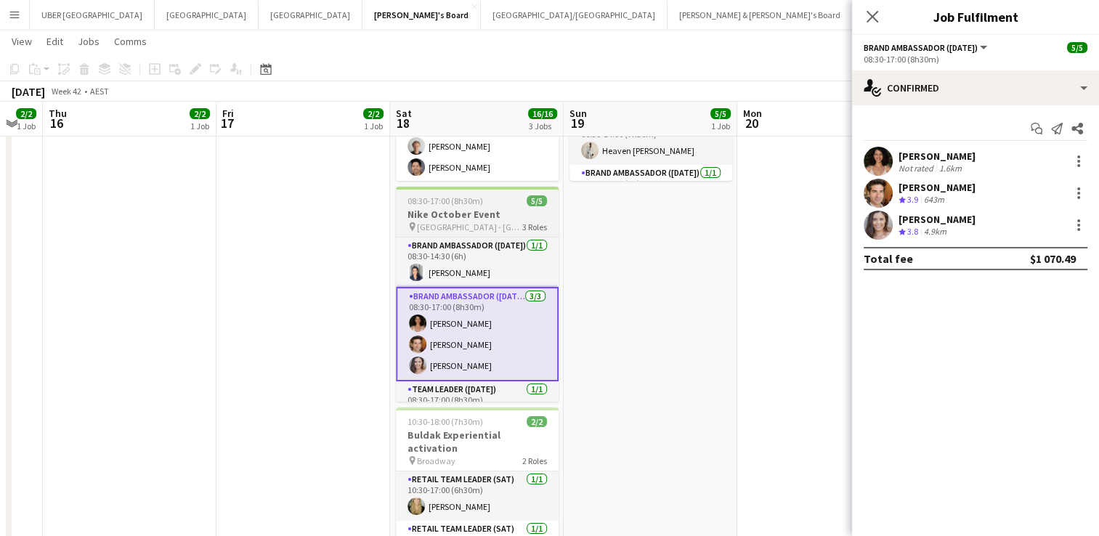
click at [501, 232] on app-job-card "08:30-17:00 (8h30m) 5/5 Nike October Event pin Taylors Square - Sydney 3 Roles …" at bounding box center [477, 294] width 163 height 215
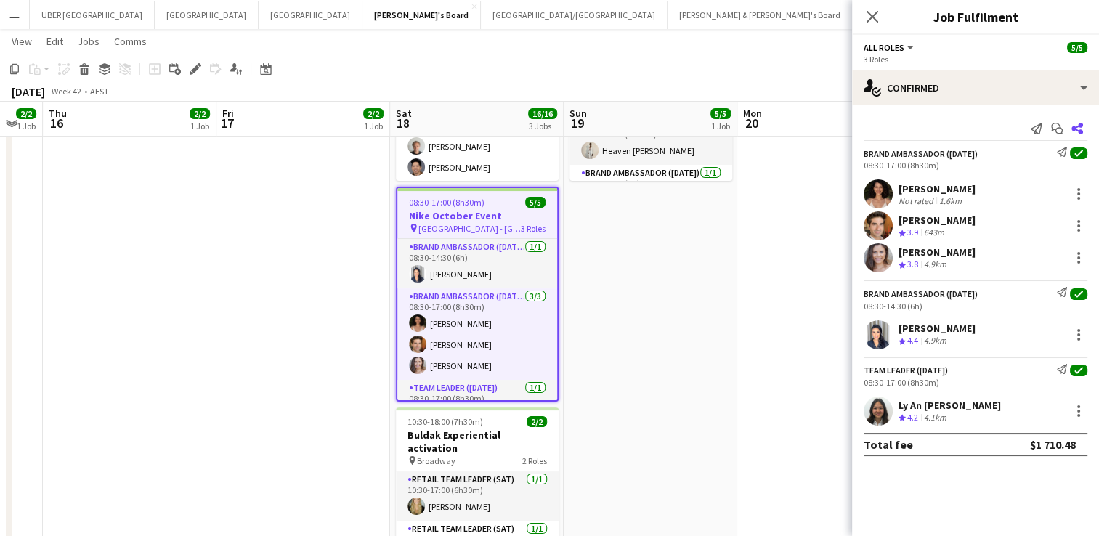
click at [1074, 123] on icon "Share" at bounding box center [1078, 129] width 12 height 12
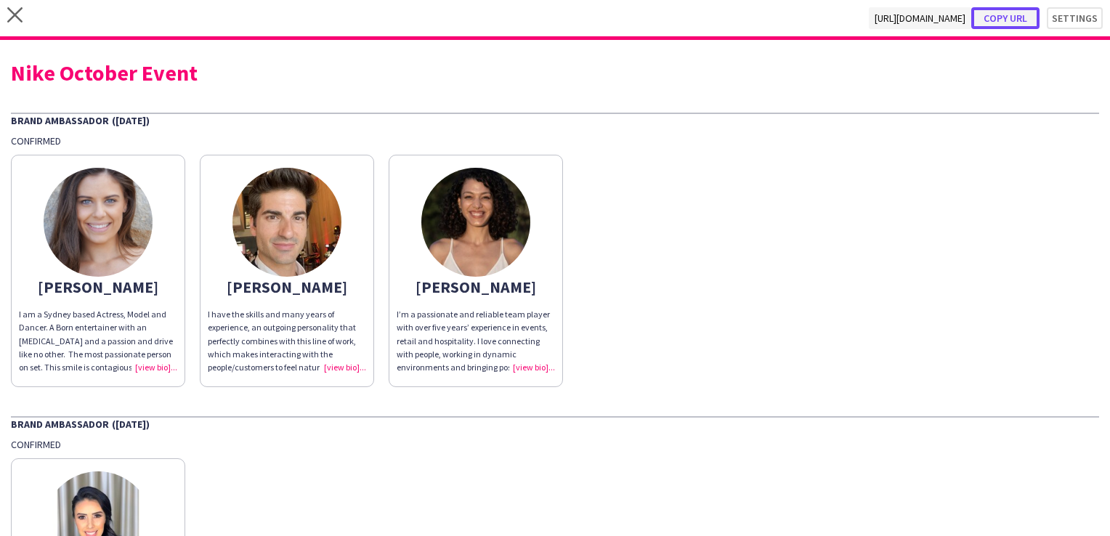
click at [999, 20] on button "Copy url" at bounding box center [1005, 18] width 68 height 22
click at [15, 19] on icon "close" at bounding box center [14, 14] width 15 height 15
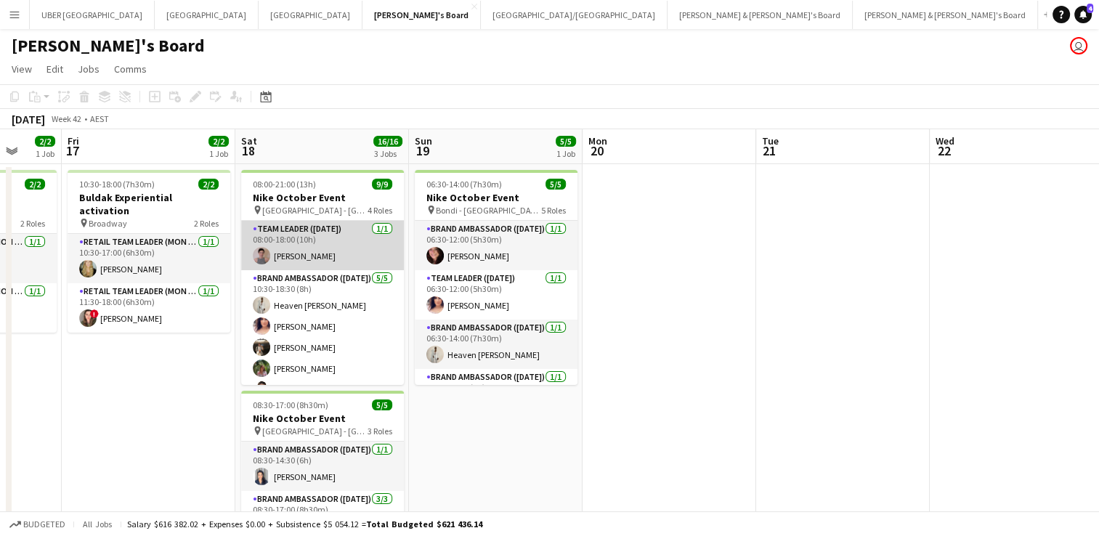
click at [349, 254] on app-card-role "Team Leader (Saturday) 1/1 08:00-18:00 (10h) Isabel Macmaster" at bounding box center [322, 245] width 163 height 49
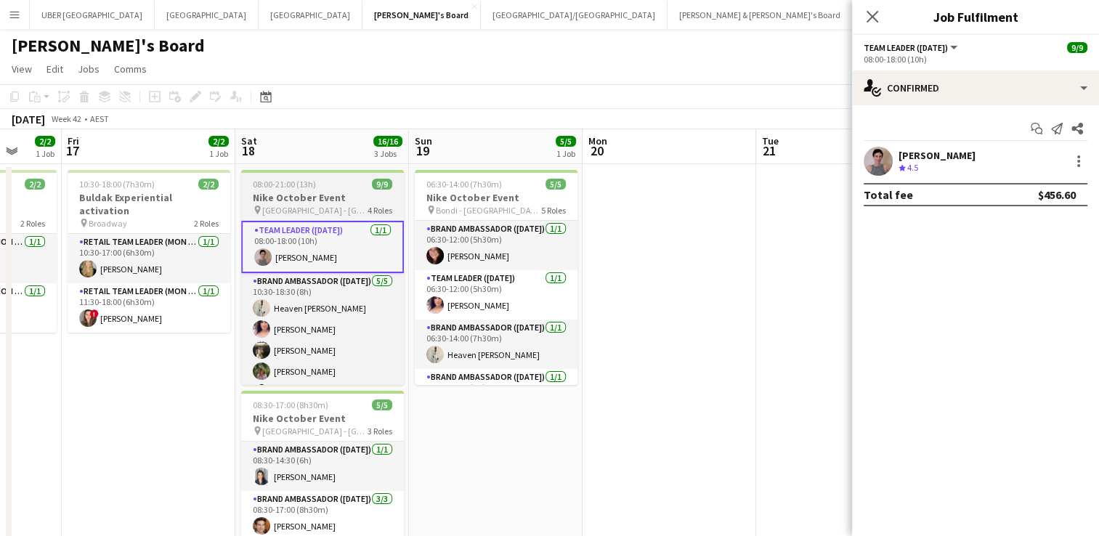
click at [350, 200] on h3 "Nike October Event" at bounding box center [322, 197] width 163 height 13
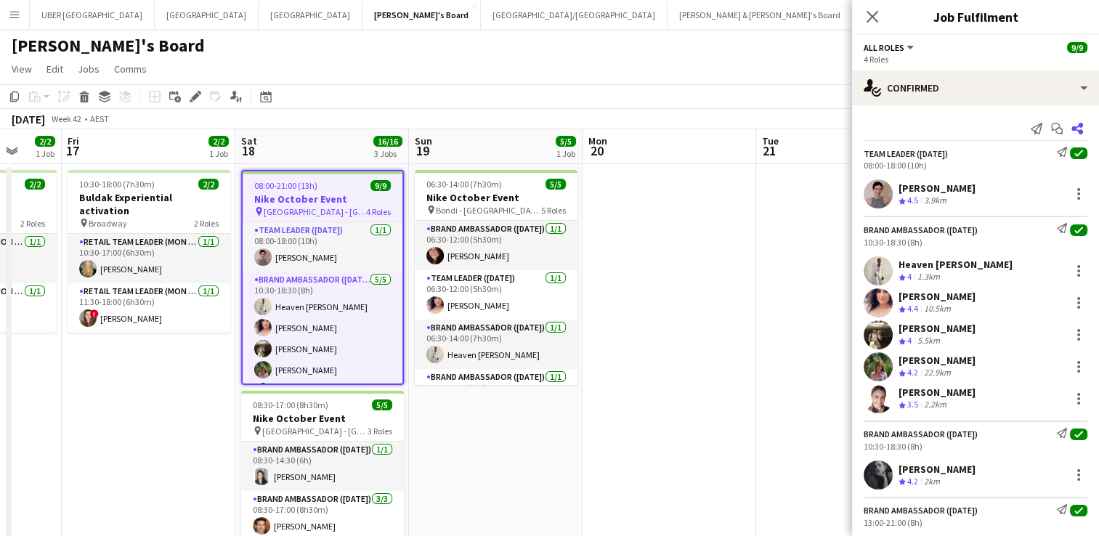
click at [1072, 132] on icon "Share" at bounding box center [1078, 129] width 12 height 12
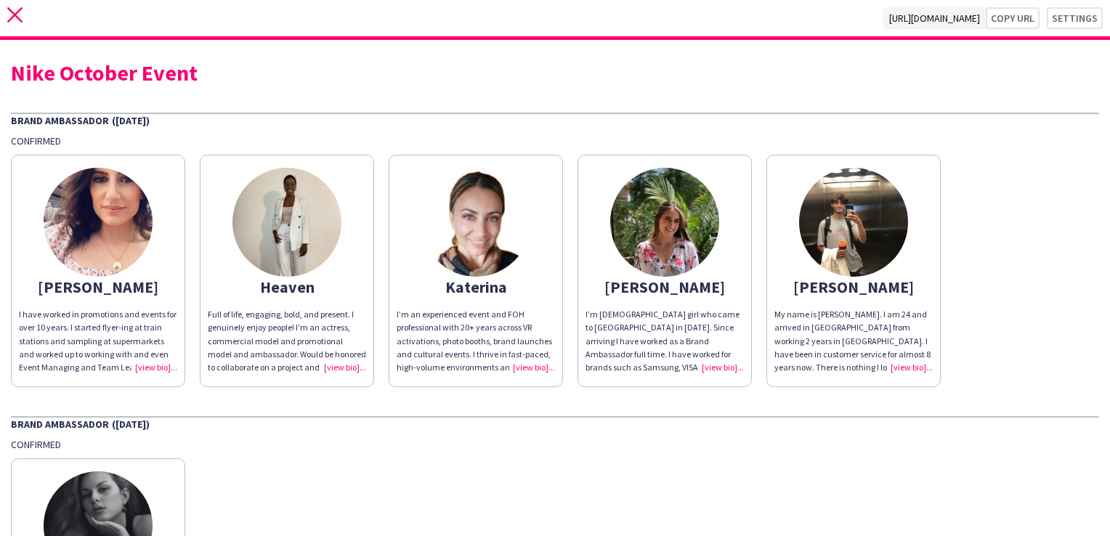
click at [15, 11] on icon "close" at bounding box center [14, 14] width 15 height 15
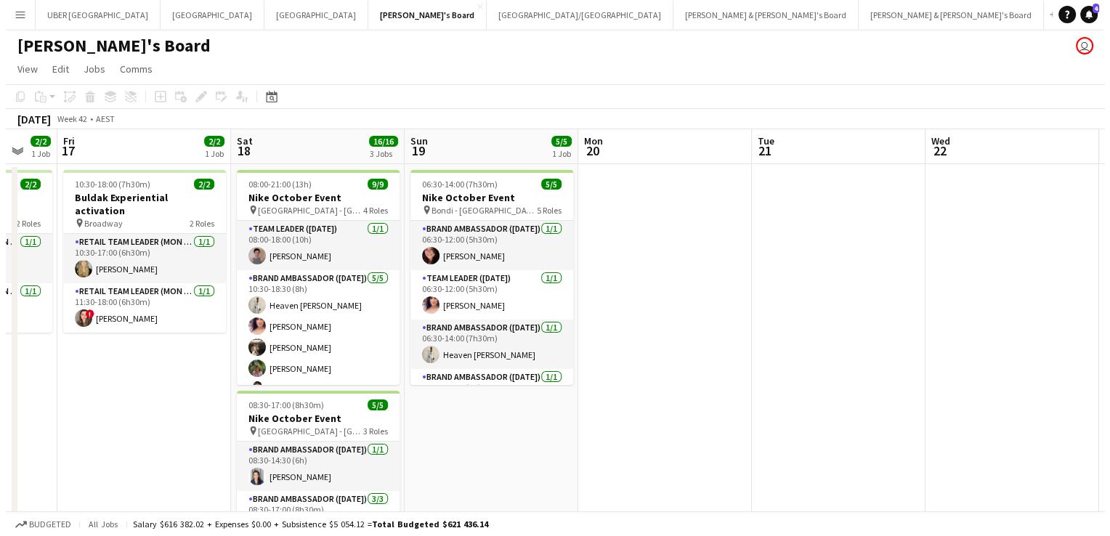
scroll to position [0, 643]
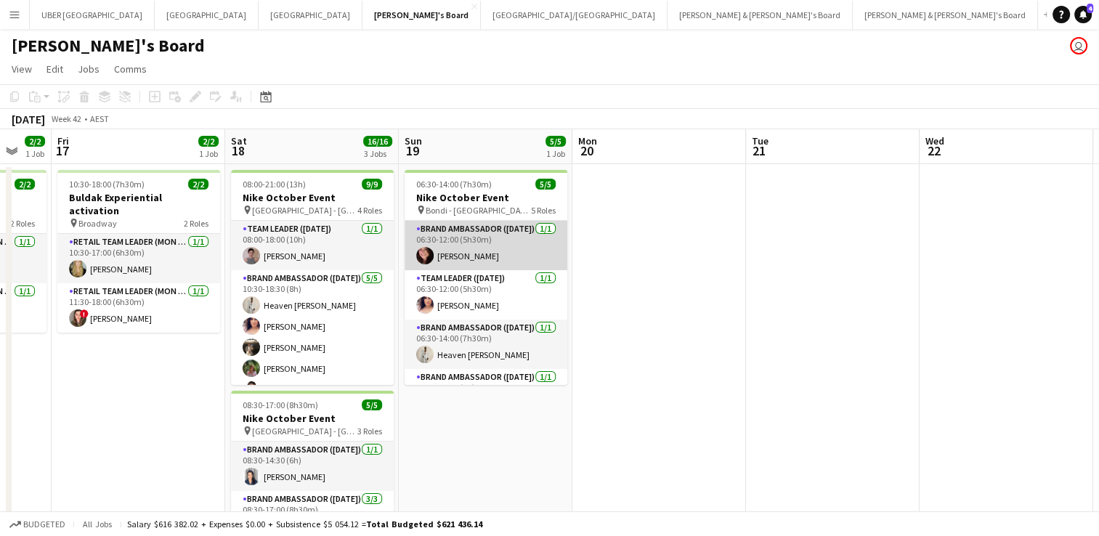
click at [487, 257] on app-card-role "Brand Ambassador (Sunday) 1/1 06:30-12:00 (5h30m) Adele Young" at bounding box center [486, 245] width 163 height 49
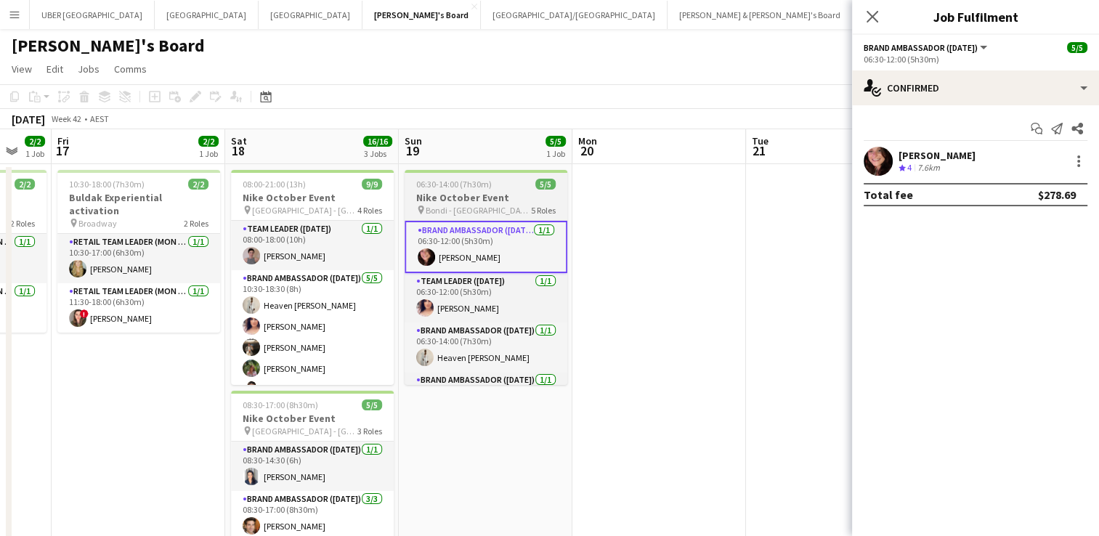
click at [498, 208] on div "pin Bondi - Sydney 5 Roles" at bounding box center [486, 210] width 163 height 12
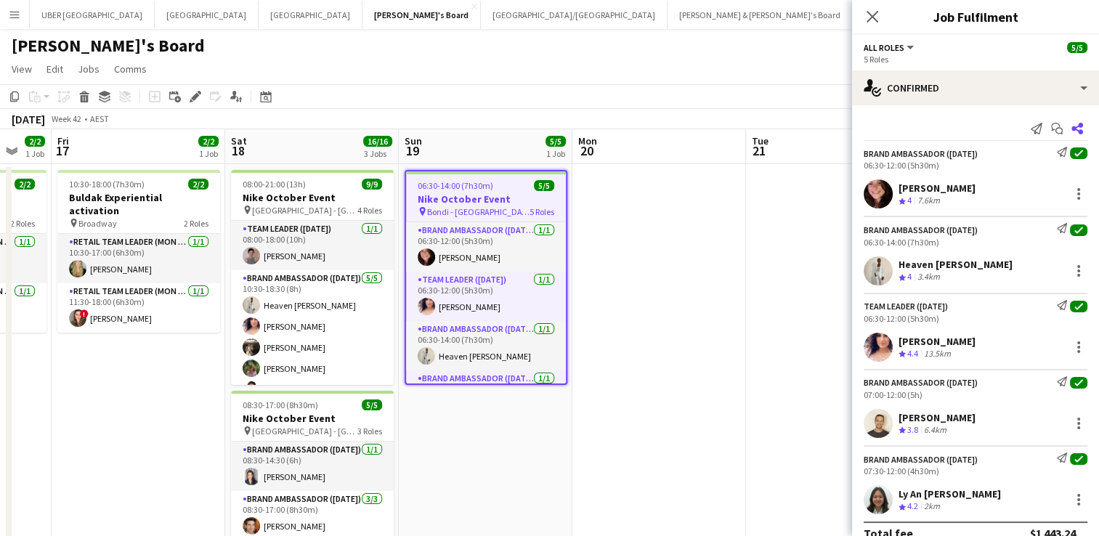
click at [1072, 126] on icon at bounding box center [1078, 129] width 12 height 12
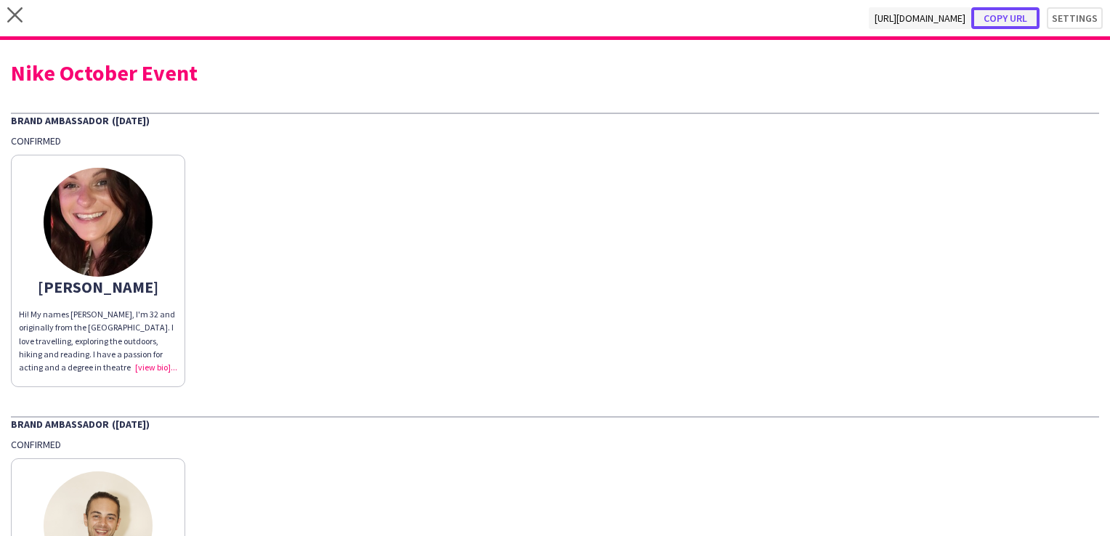
click at [994, 17] on button "Copy url" at bounding box center [1005, 18] width 68 height 22
type textarea "**********"
click at [14, 19] on icon "close" at bounding box center [14, 14] width 15 height 15
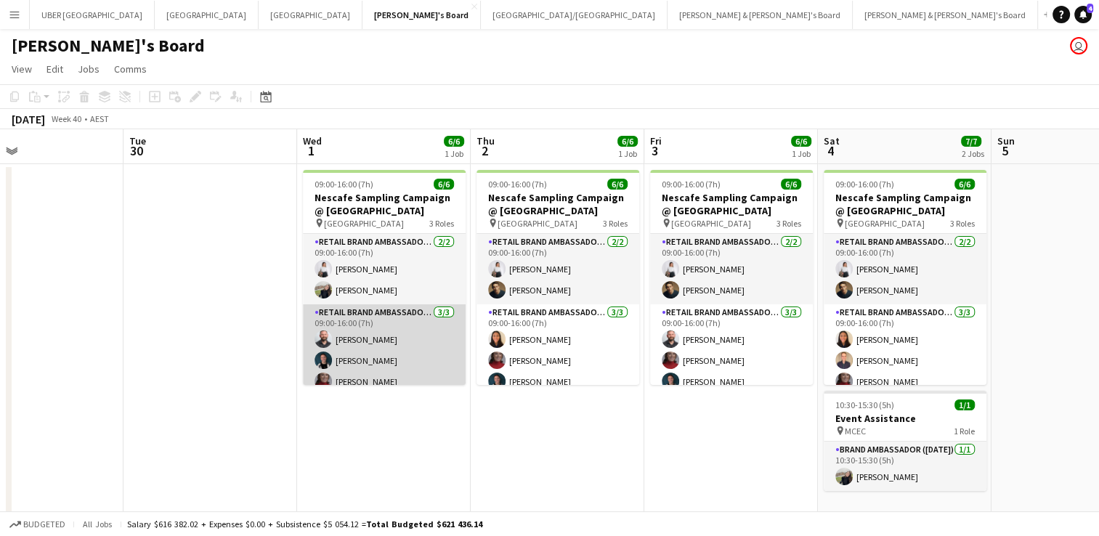
scroll to position [60, 0]
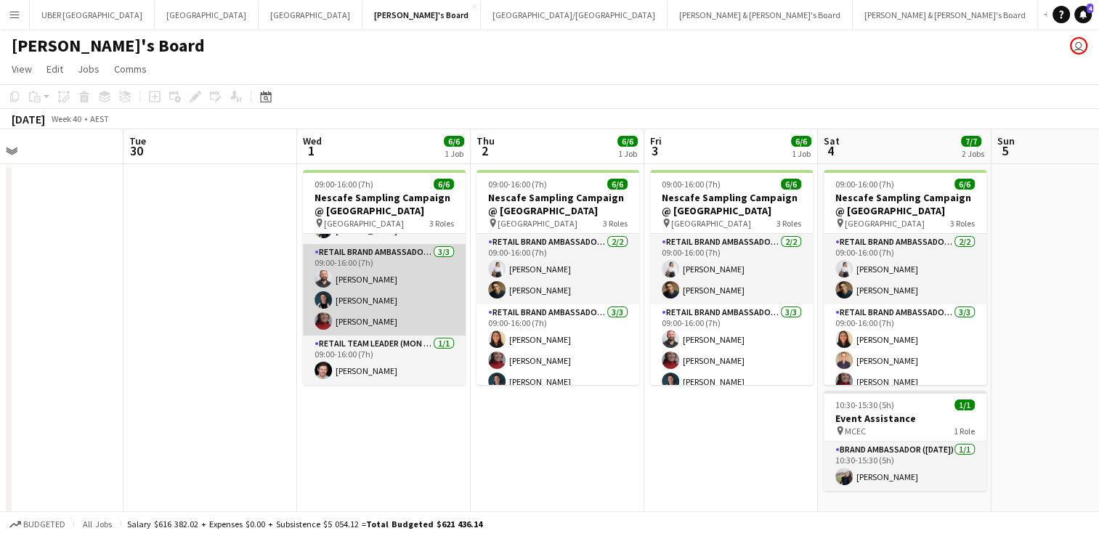
click at [348, 276] on app-card-role "RETAIL Brand Ambassador (Mon - Fri) 3/3 09:00-16:00 (7h) John Lopes Gabriel Til…" at bounding box center [384, 290] width 163 height 92
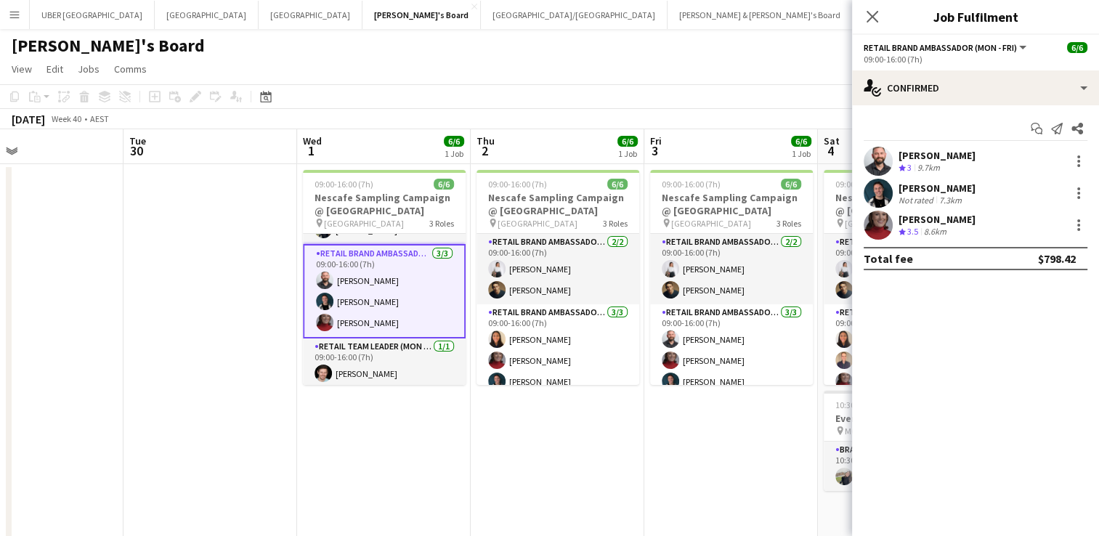
click at [924, 155] on div "John Lopes" at bounding box center [937, 155] width 77 height 13
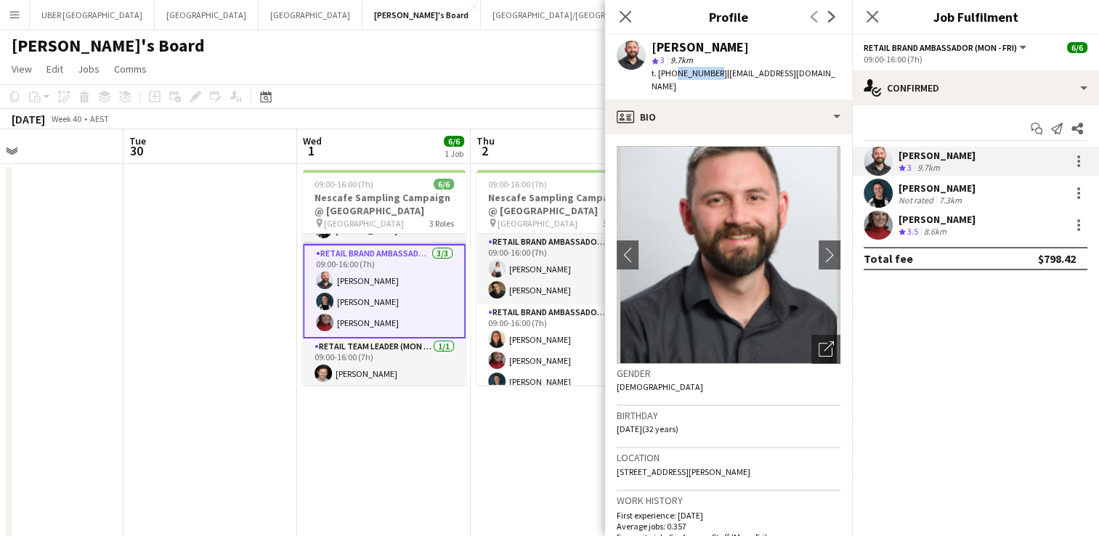
drag, startPoint x: 710, startPoint y: 71, endPoint x: 672, endPoint y: 73, distance: 37.8
click at [672, 73] on span "t. +61405123798" at bounding box center [690, 73] width 76 height 11
copy span "405123798"
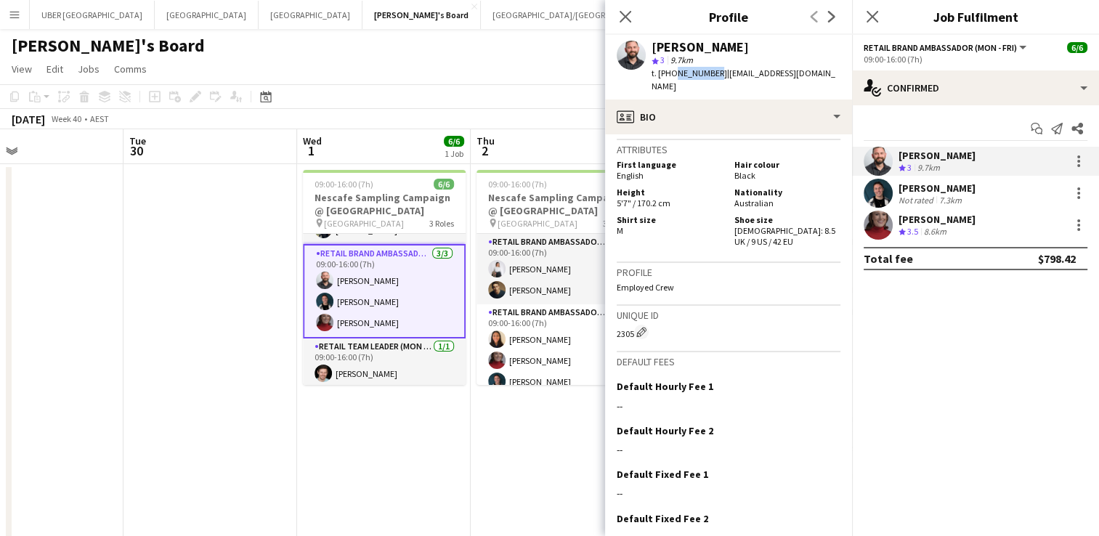
scroll to position [724, 0]
click at [926, 182] on div "Gabriel Tiller" at bounding box center [937, 188] width 77 height 13
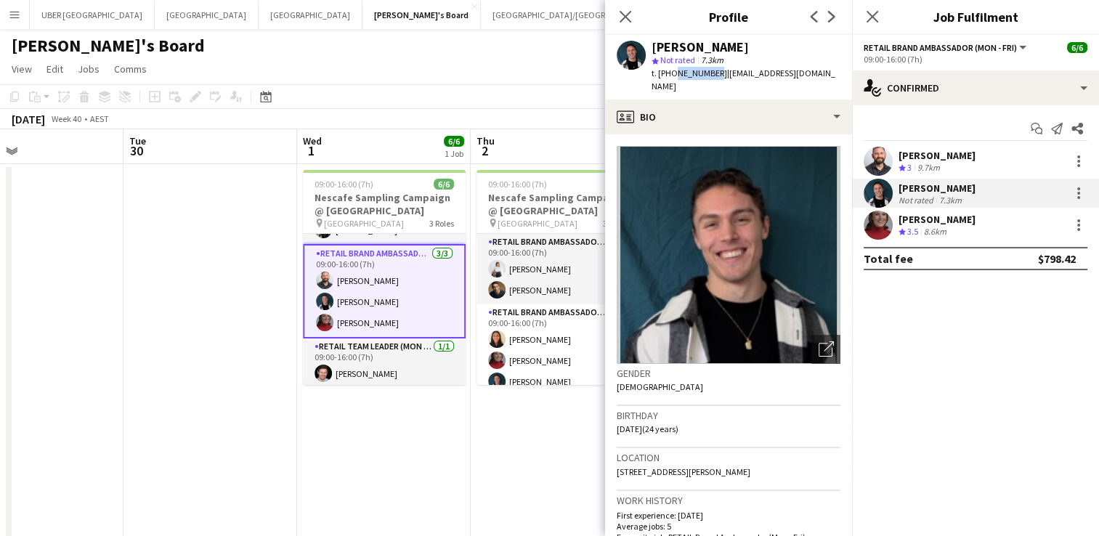
drag, startPoint x: 710, startPoint y: 72, endPoint x: 671, endPoint y: 70, distance: 38.5
click at [671, 70] on span "t. +61434119811" at bounding box center [690, 73] width 76 height 11
copy span "434119811"
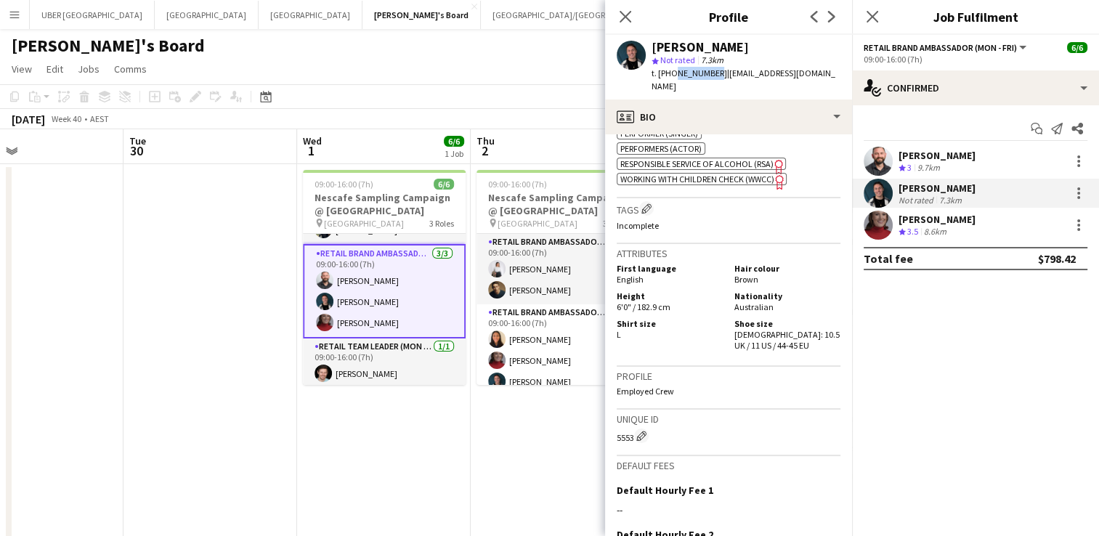
scroll to position [795, 0]
click at [924, 216] on div "Mia Jabara" at bounding box center [937, 219] width 77 height 13
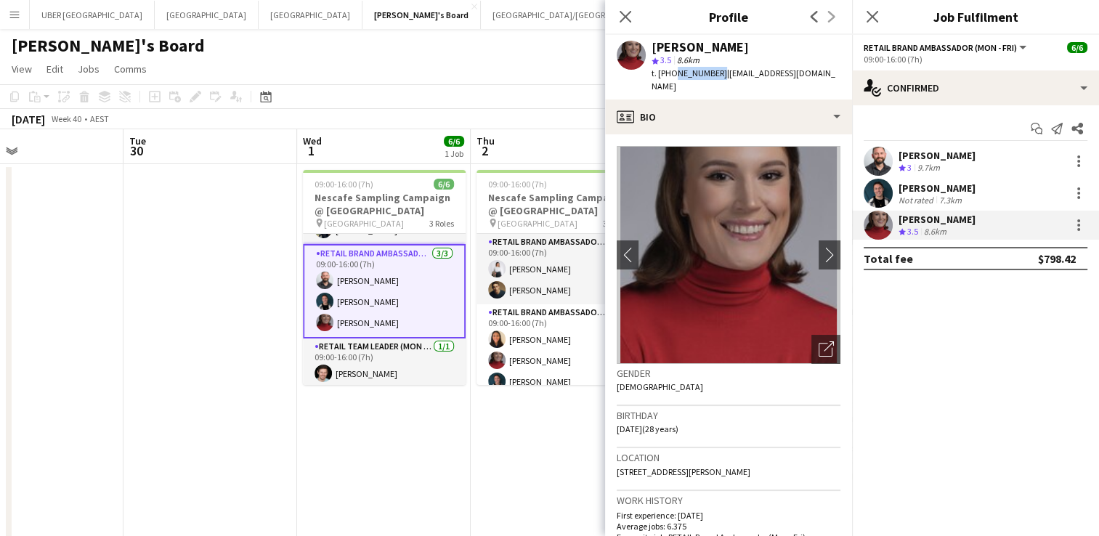
drag, startPoint x: 715, startPoint y: 76, endPoint x: 672, endPoint y: 74, distance: 42.9
click at [672, 74] on span "t. +610450512140" at bounding box center [690, 73] width 76 height 11
copy span "0450512140"
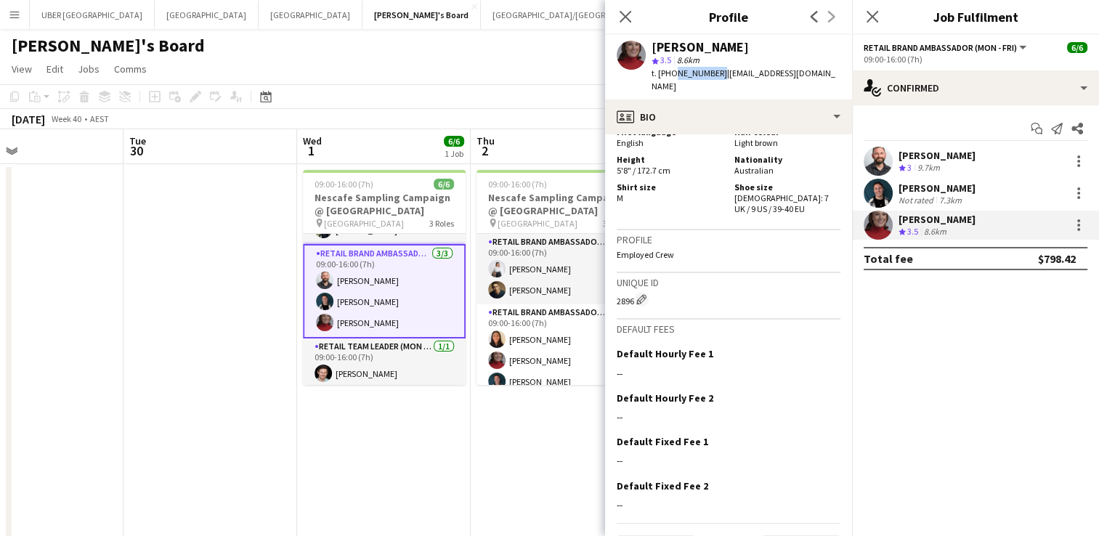
scroll to position [836, 0]
click at [873, 12] on icon "Close pop-in" at bounding box center [872, 16] width 14 height 14
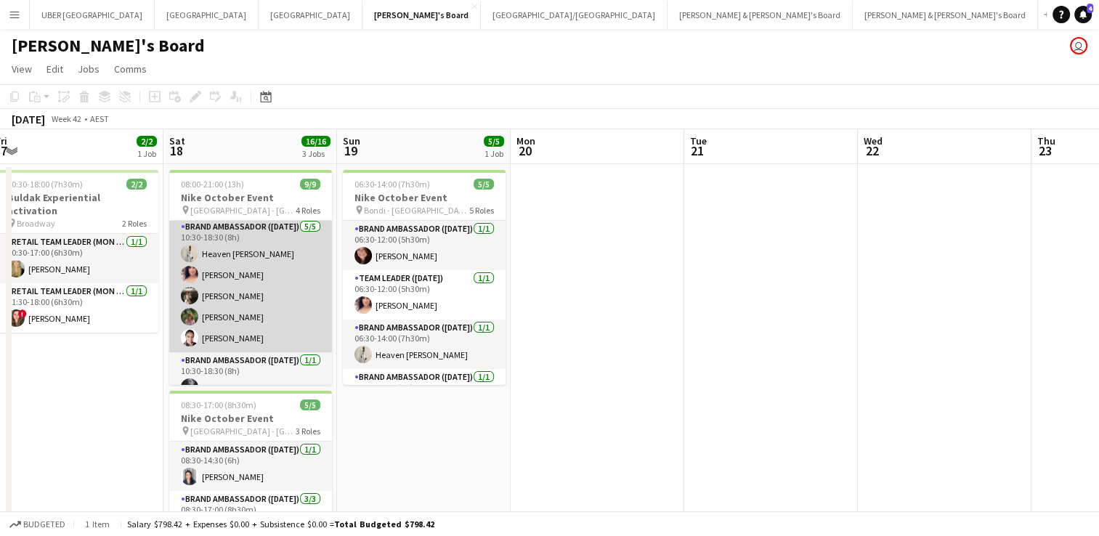
scroll to position [60, 0]
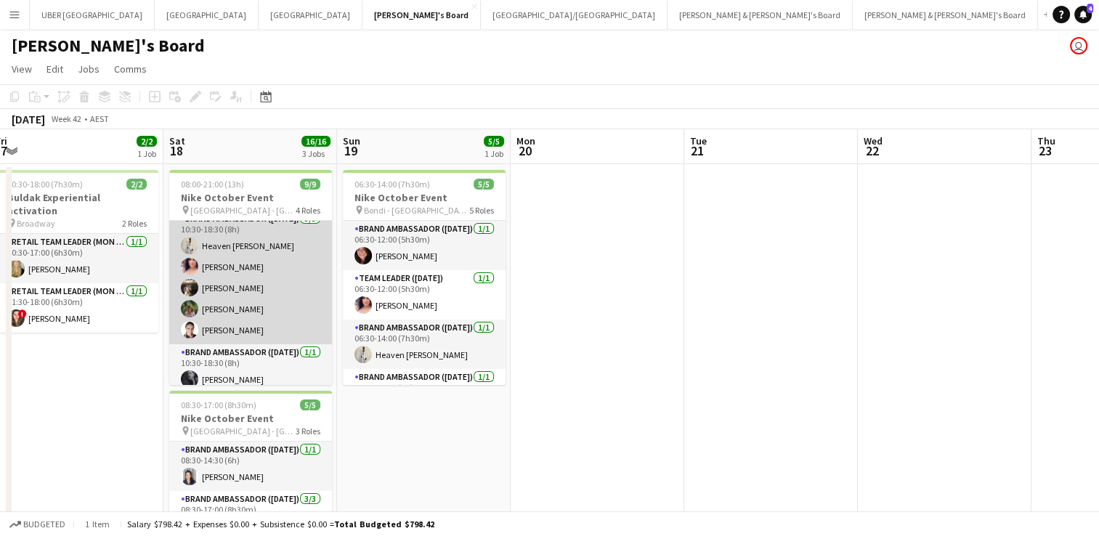
click at [217, 280] on app-card-role "Brand Ambassador (Saturday) 5/5 10:30-18:30 (8h) Heaven Johnson Amanda van Eldi…" at bounding box center [250, 278] width 163 height 134
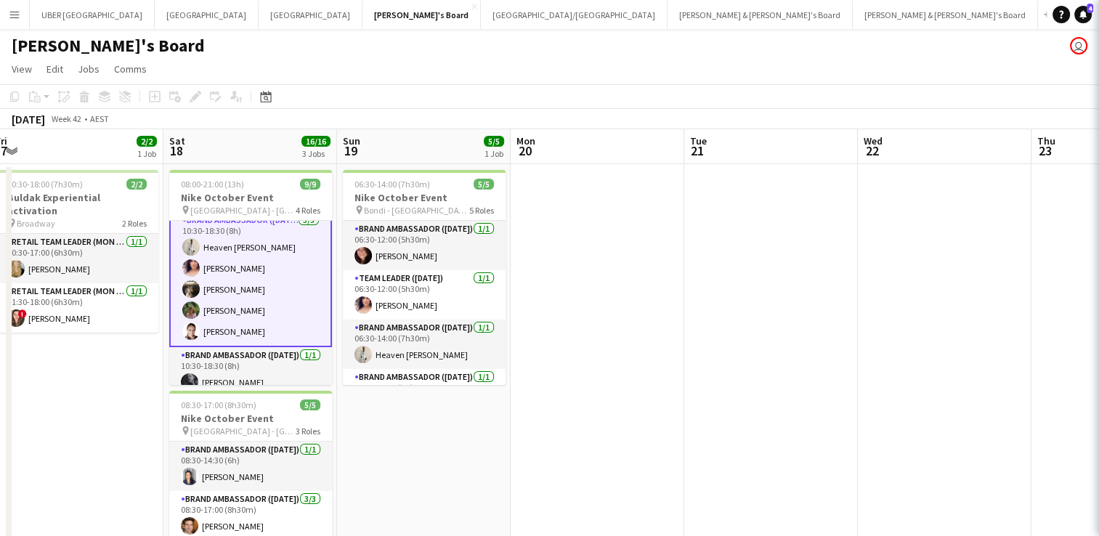
scroll to position [61, 0]
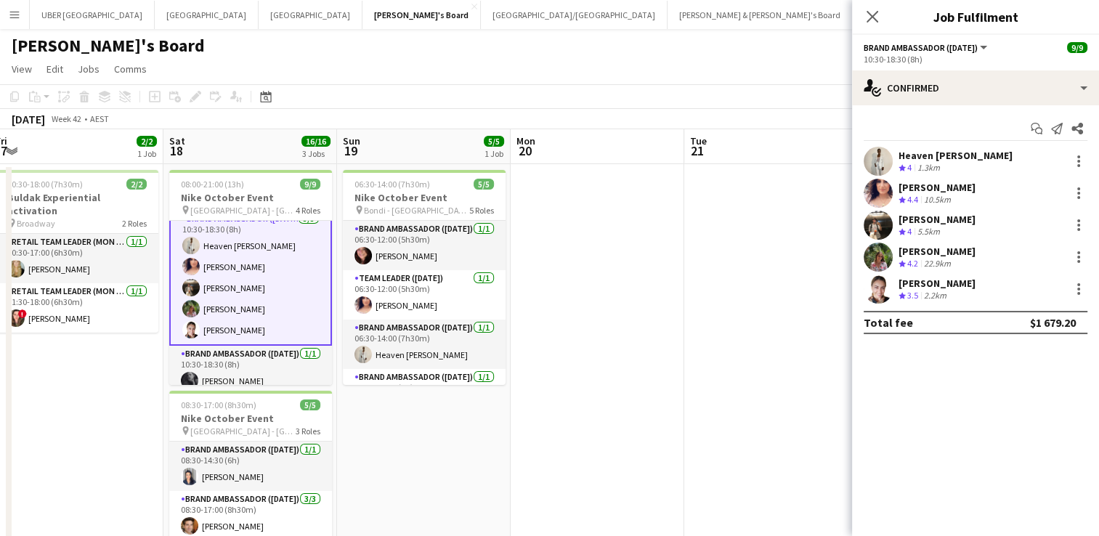
click at [920, 218] on div "Owen Davies" at bounding box center [937, 219] width 77 height 13
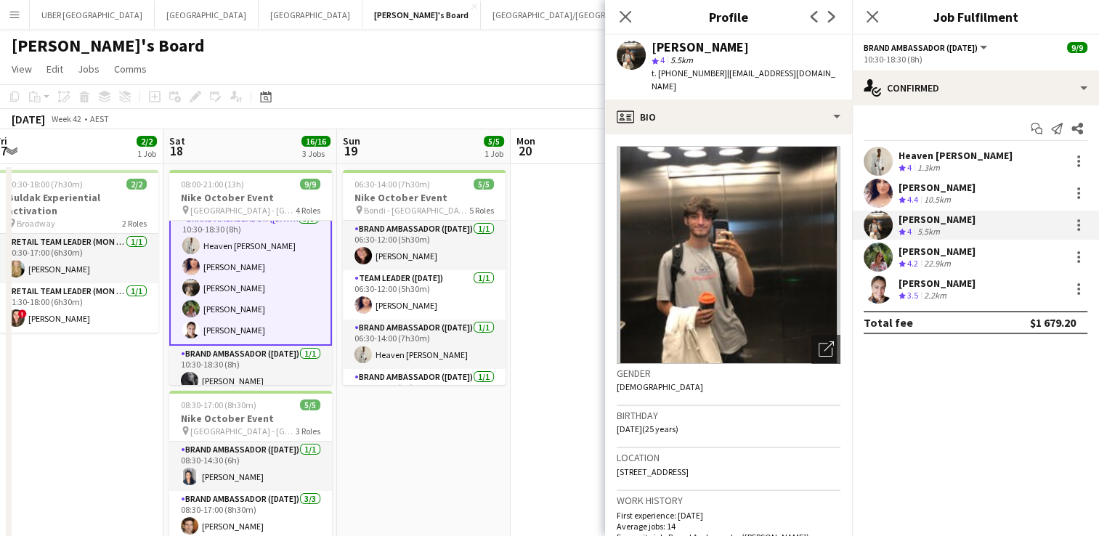
drag, startPoint x: 813, startPoint y: 71, endPoint x: 716, endPoint y: 77, distance: 96.8
click at [716, 77] on div "Owen Davies star 4 5.5km t. +61481572892 | owendaviesjersey@yahoo.co.uk" at bounding box center [728, 67] width 247 height 65
copy span "owendaviesjersey@yahoo.co.uk"
click at [936, 286] on div "Katerina Contreras" at bounding box center [937, 283] width 77 height 13
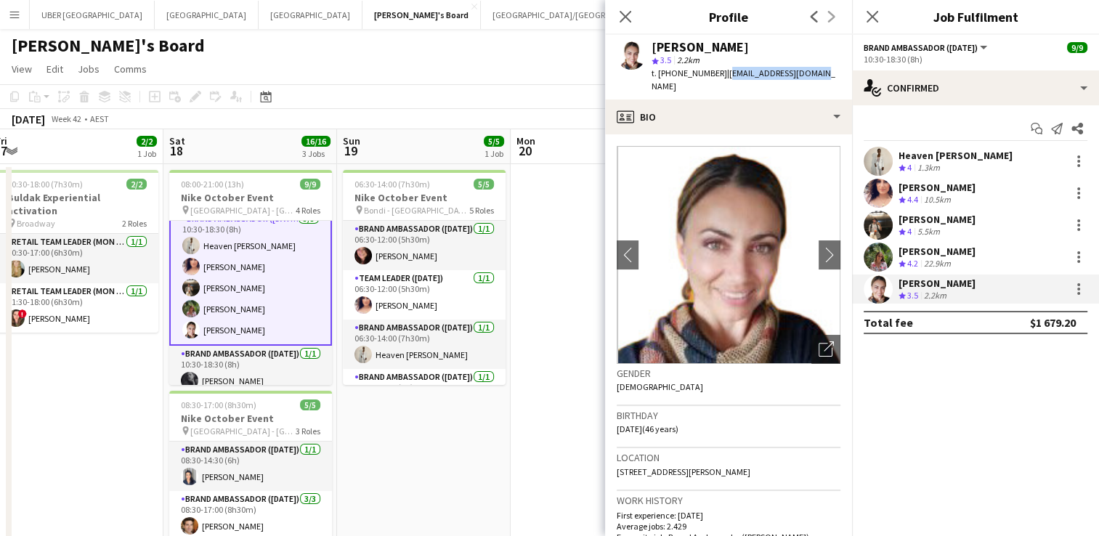
drag, startPoint x: 822, startPoint y: 75, endPoint x: 718, endPoint y: 68, distance: 104.9
click at [718, 68] on app-profile-header "Katerina Contreras star 3.5 2.2km t. +61492287923 | chamaiden11@gmail.com" at bounding box center [728, 67] width 247 height 65
copy span "chamaiden11@gmail.com"
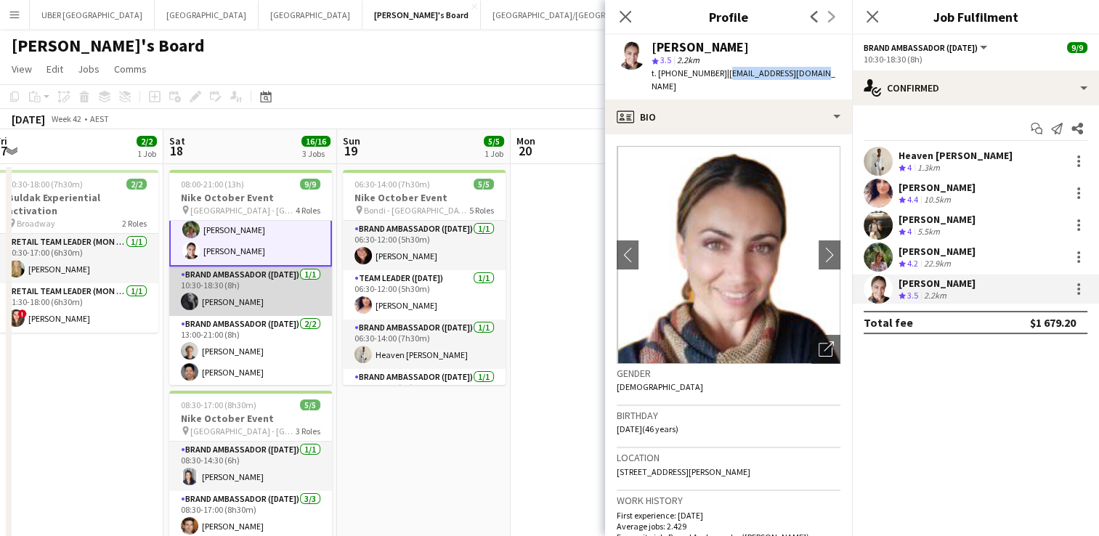
click at [248, 295] on app-card-role "Brand Ambassador (Saturday) 1/1 10:30-18:30 (8h) Beatrice McBride" at bounding box center [250, 291] width 163 height 49
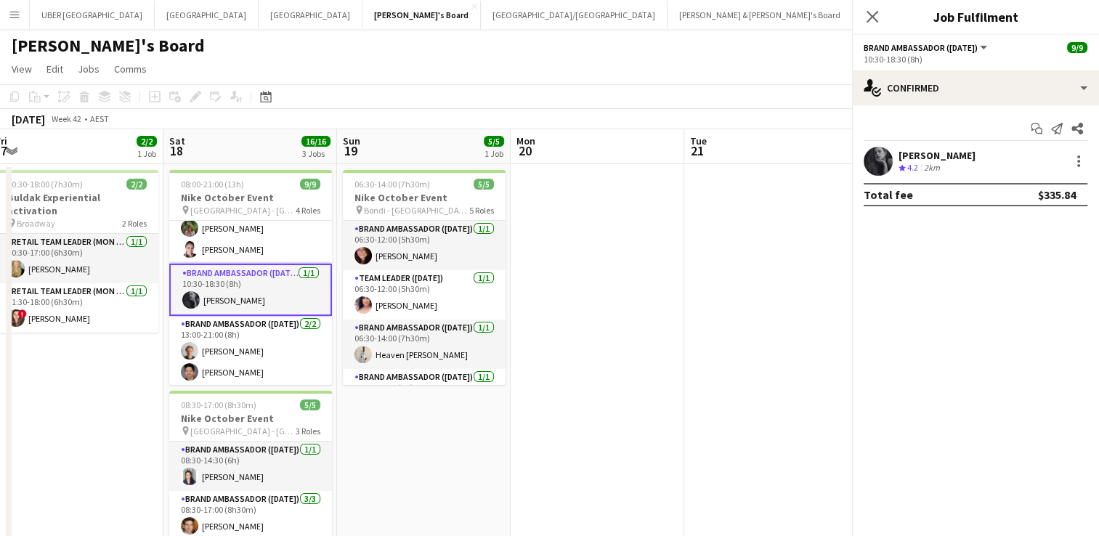
scroll to position [139, 0]
click at [936, 150] on div "Beatrice McBride" at bounding box center [937, 155] width 77 height 13
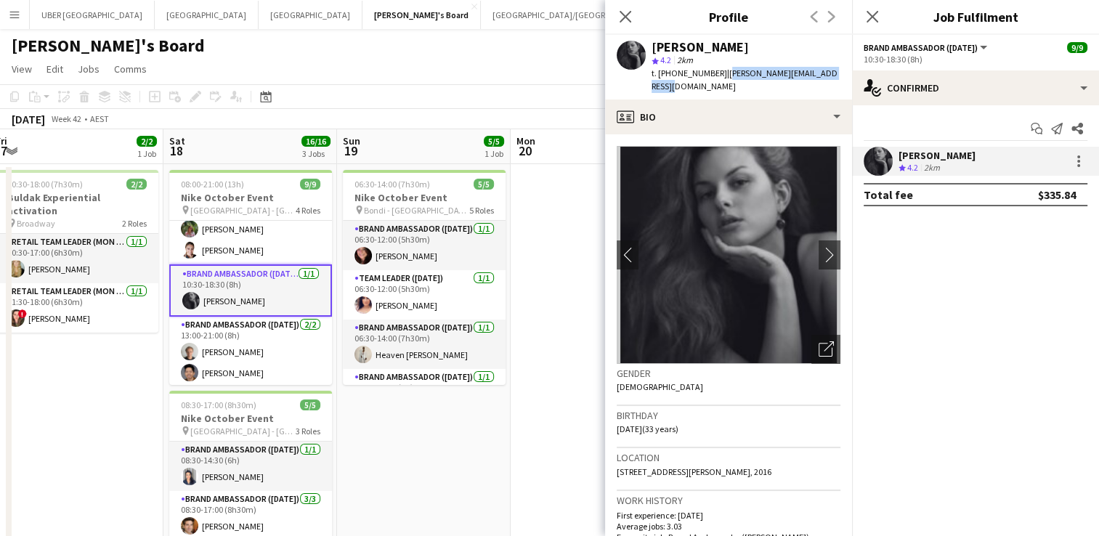
drag, startPoint x: 799, startPoint y: 76, endPoint x: 717, endPoint y: 77, distance: 82.1
click at [717, 77] on div "Beatrice McBride star 4.2 2km t. +61423240795 | beatrice_mcbride@hotmail.com" at bounding box center [728, 67] width 247 height 65
copy span "beatrice_mcbride@hotmail.com"
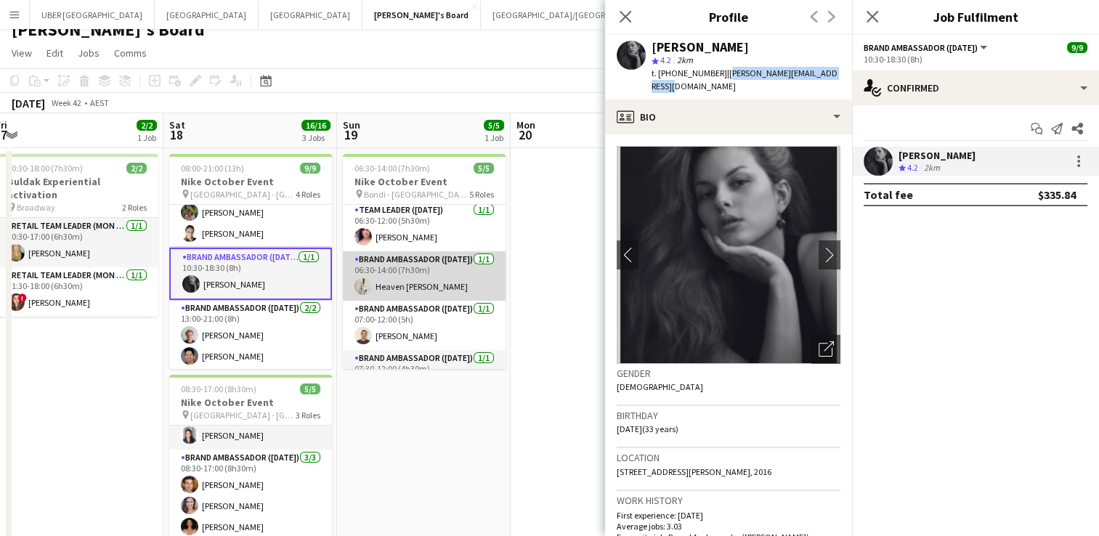
scroll to position [82, 0]
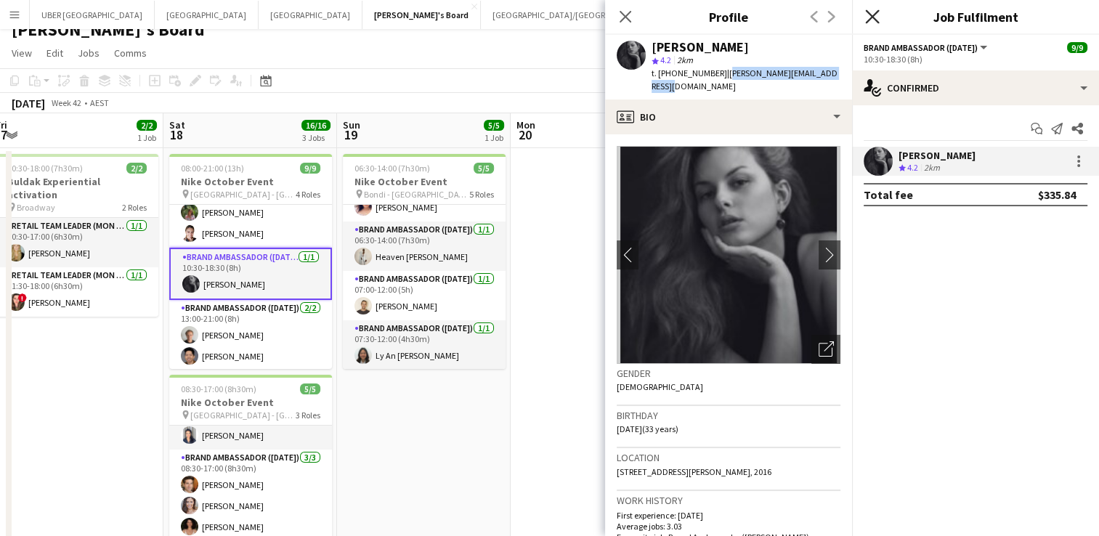
click at [872, 16] on icon at bounding box center [872, 16] width 14 height 14
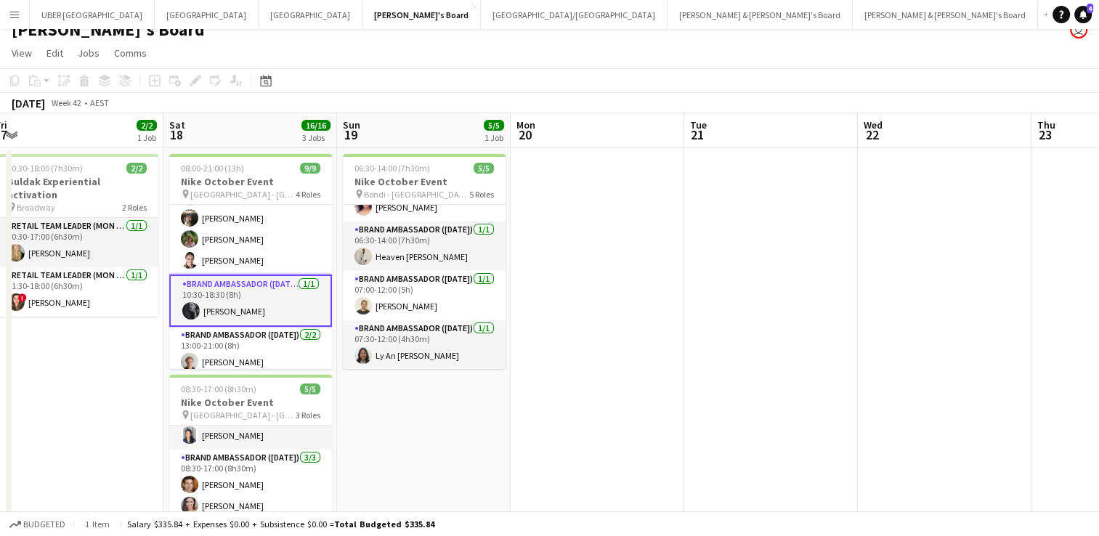
scroll to position [111, 0]
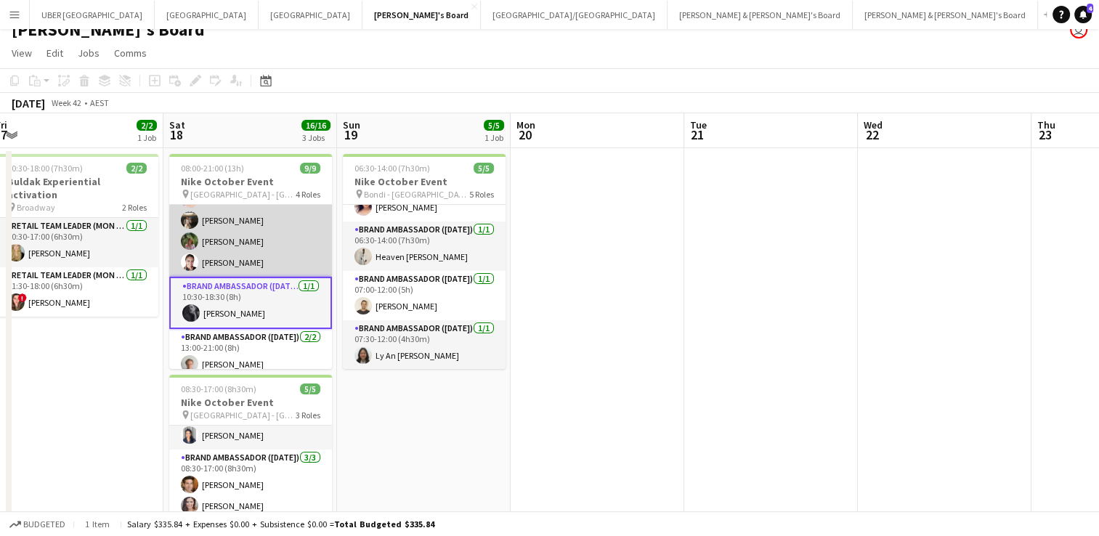
click at [238, 240] on app-card-role "Brand Ambassador (Saturday) 5/5 10:30-18:30 (8h) Heaven Johnson Amanda van Eldi…" at bounding box center [250, 210] width 163 height 134
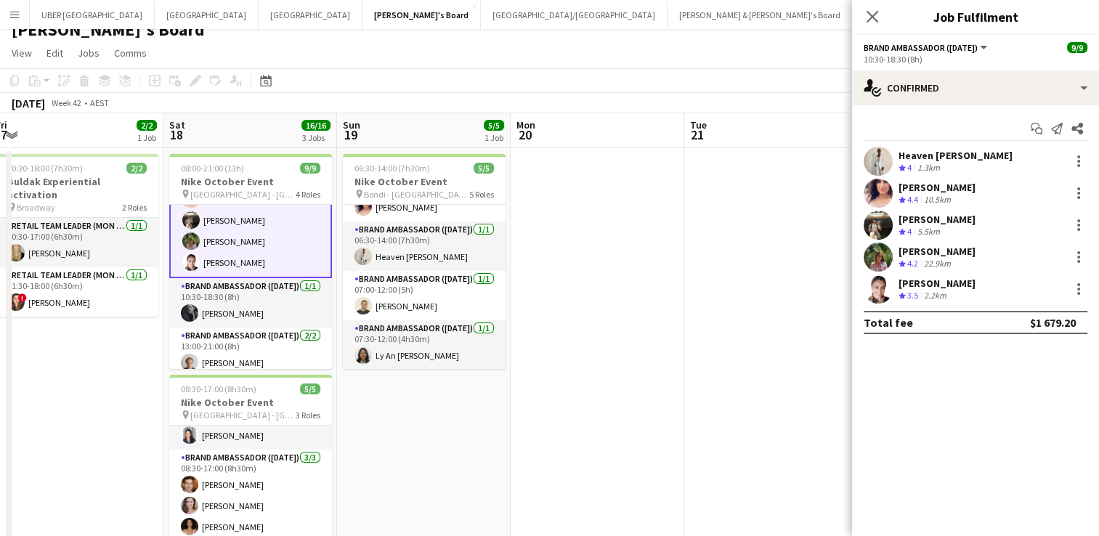
click at [920, 247] on div "Laura Sanchidrian-Martinez" at bounding box center [937, 251] width 77 height 13
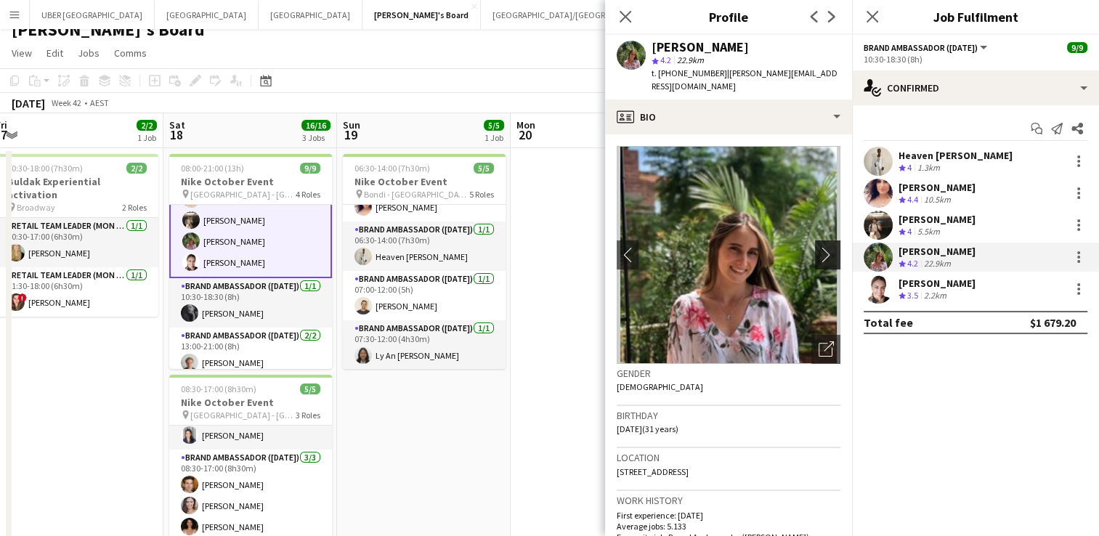
click at [815, 254] on button "chevron-right" at bounding box center [829, 254] width 29 height 29
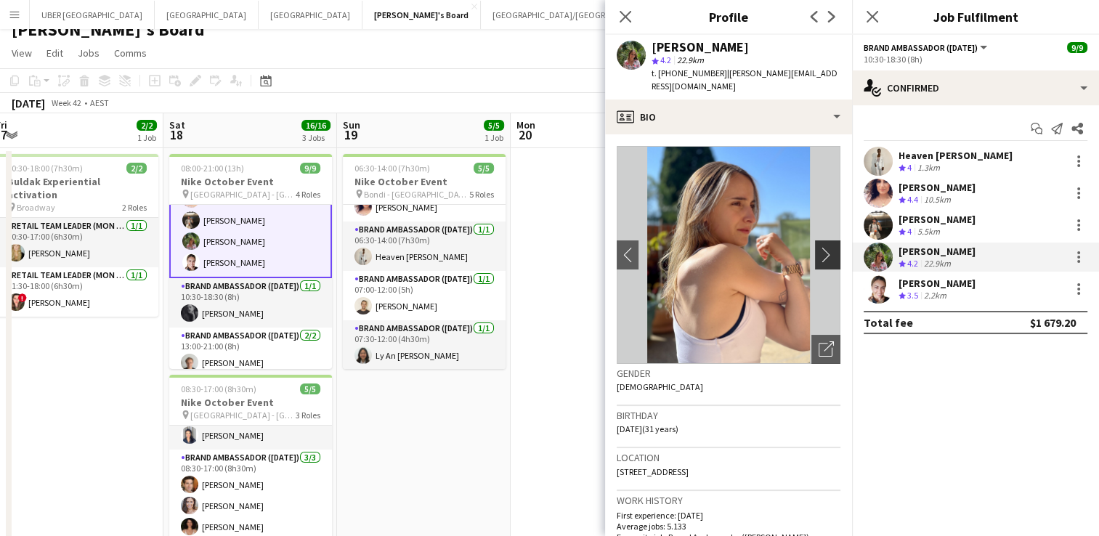
click at [819, 247] on app-icon "chevron-right" at bounding box center [830, 254] width 23 height 15
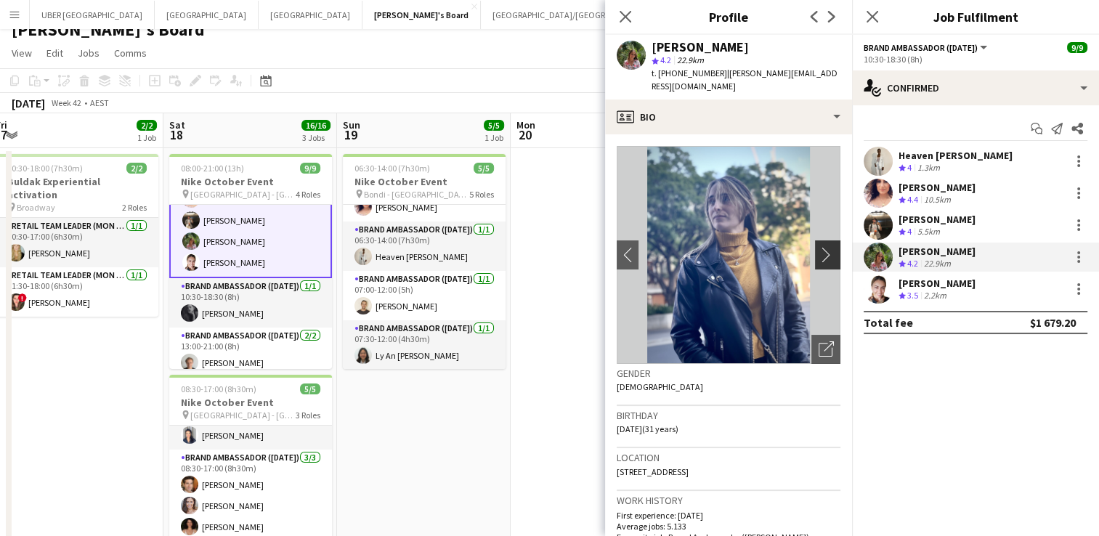
click at [819, 247] on app-icon "chevron-right" at bounding box center [830, 254] width 23 height 15
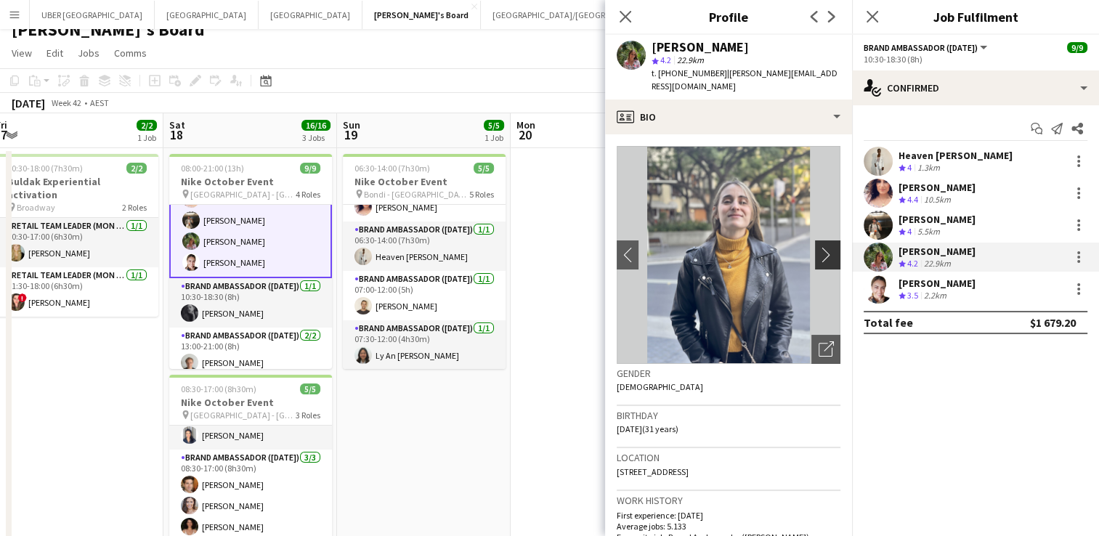
click at [819, 247] on app-icon "chevron-right" at bounding box center [830, 254] width 23 height 15
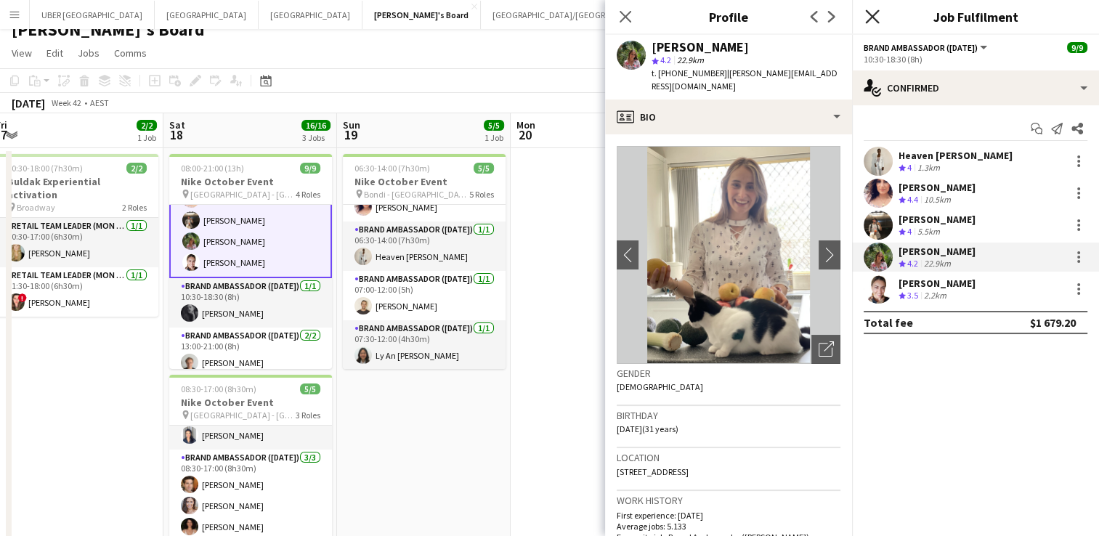
click at [872, 15] on icon at bounding box center [872, 16] width 14 height 14
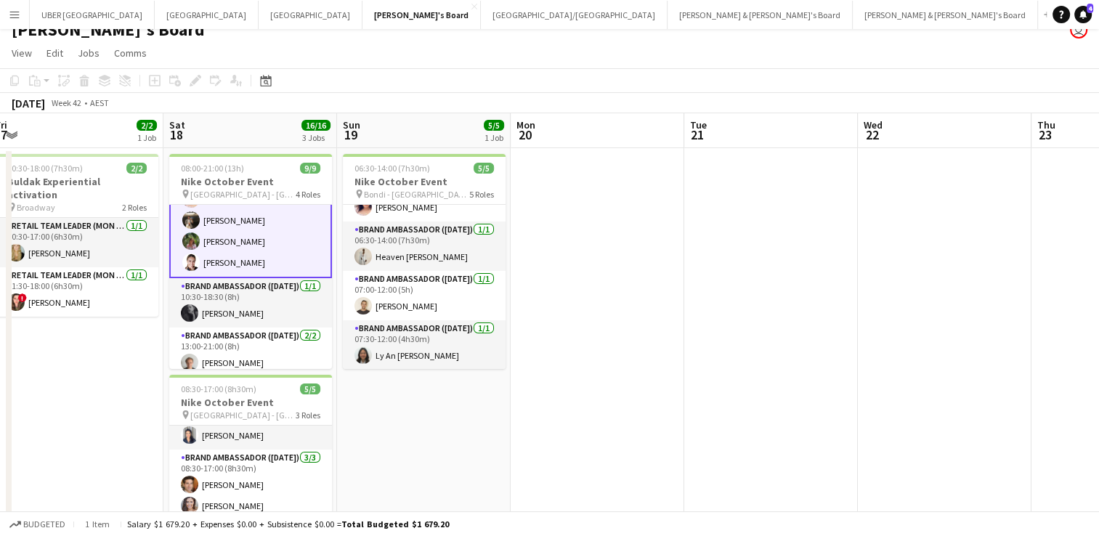
click at [251, 242] on app-card-role "Brand Ambassador (Saturday) 5/5 10:30-18:30 (8h) Heaven Johnson Amanda van Eldi…" at bounding box center [250, 210] width 163 height 137
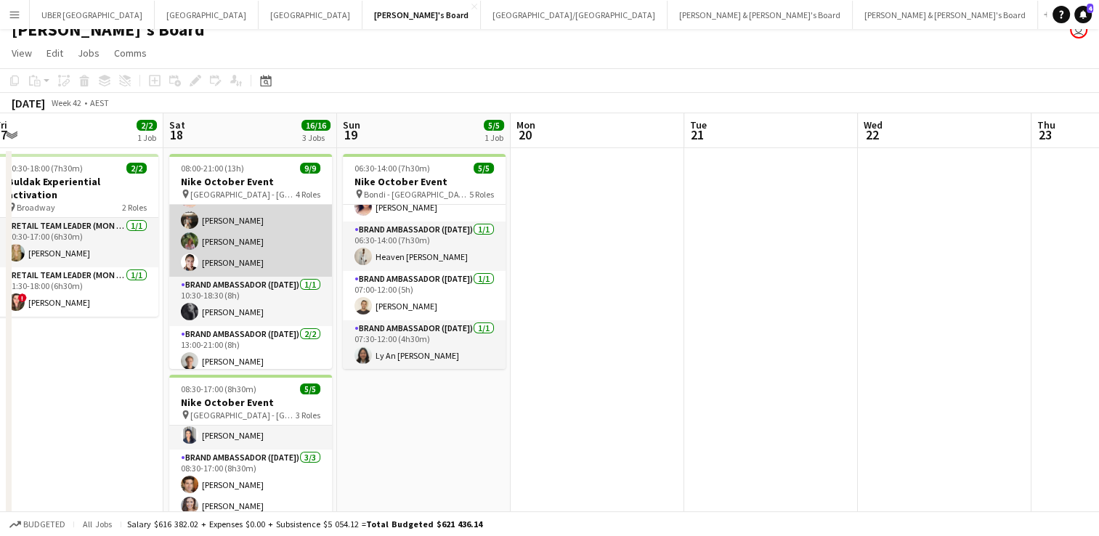
click at [246, 239] on app-card-role "Brand Ambassador (Saturday) 5/5 10:30-18:30 (8h) Heaven Johnson Amanda van Eldi…" at bounding box center [250, 210] width 163 height 134
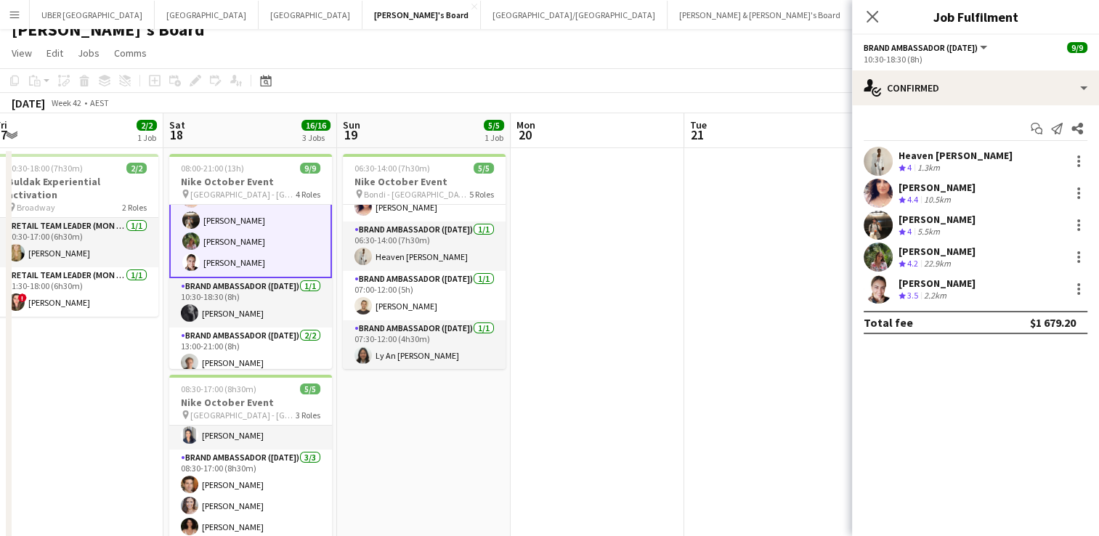
click at [942, 248] on div "Laura Sanchidrian-Martinez" at bounding box center [937, 251] width 77 height 13
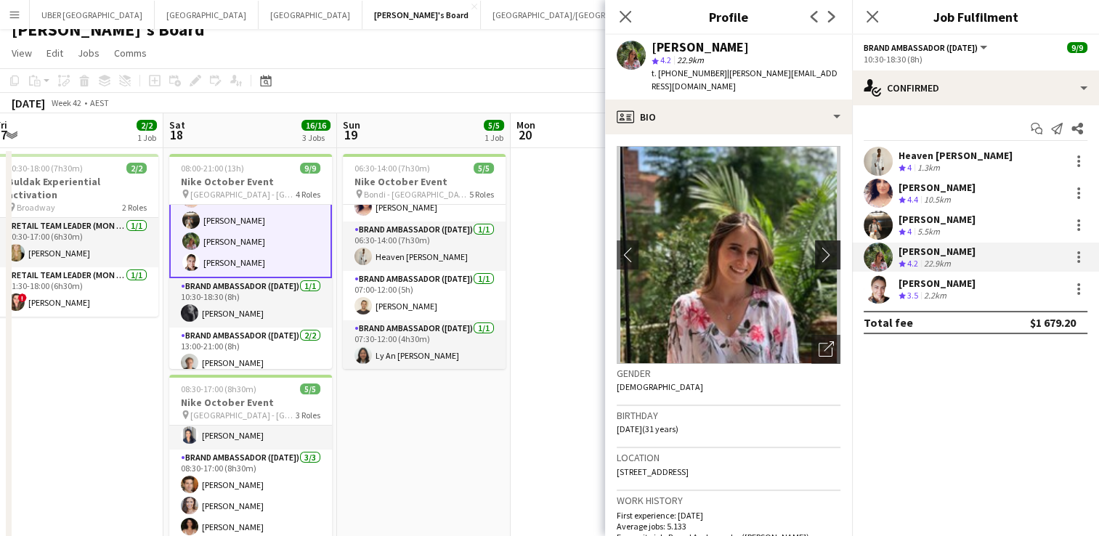
click at [819, 247] on app-icon "chevron-right" at bounding box center [830, 254] width 23 height 15
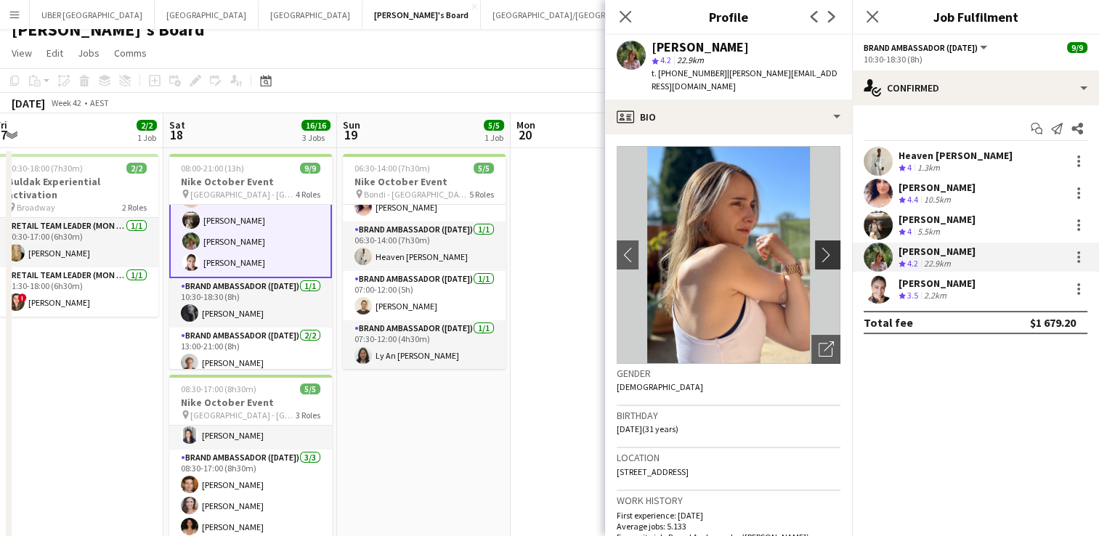
click at [819, 247] on app-icon "chevron-right" at bounding box center [830, 254] width 23 height 15
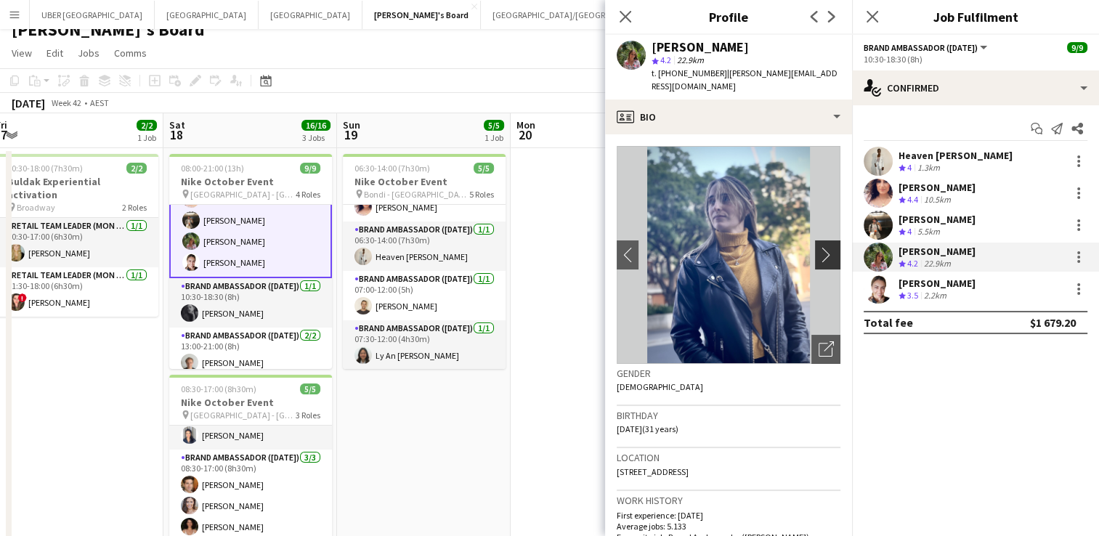
click at [819, 247] on app-icon "chevron-right" at bounding box center [830, 254] width 23 height 15
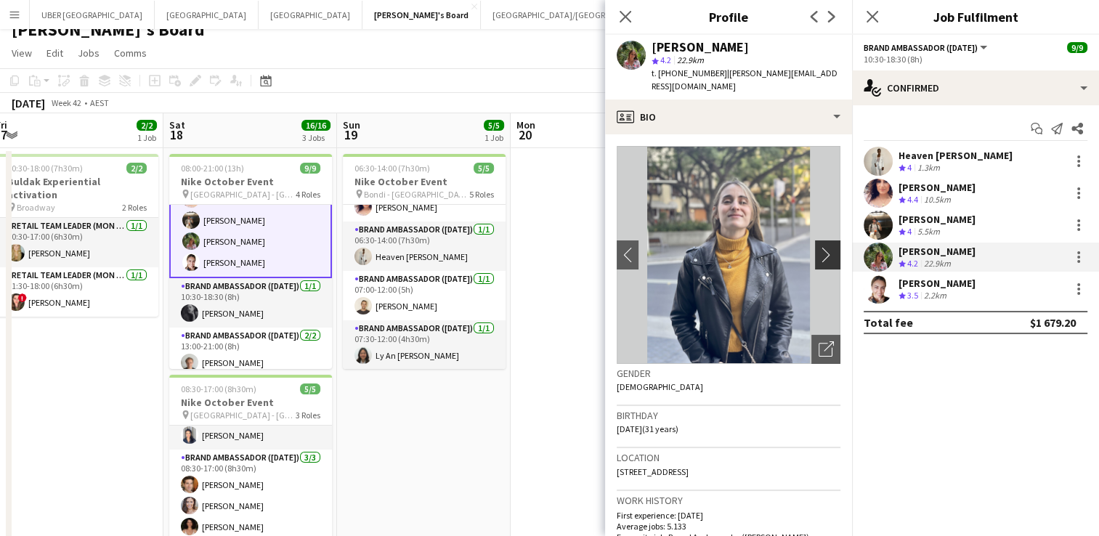
click at [819, 247] on app-icon "chevron-right" at bounding box center [830, 254] width 23 height 15
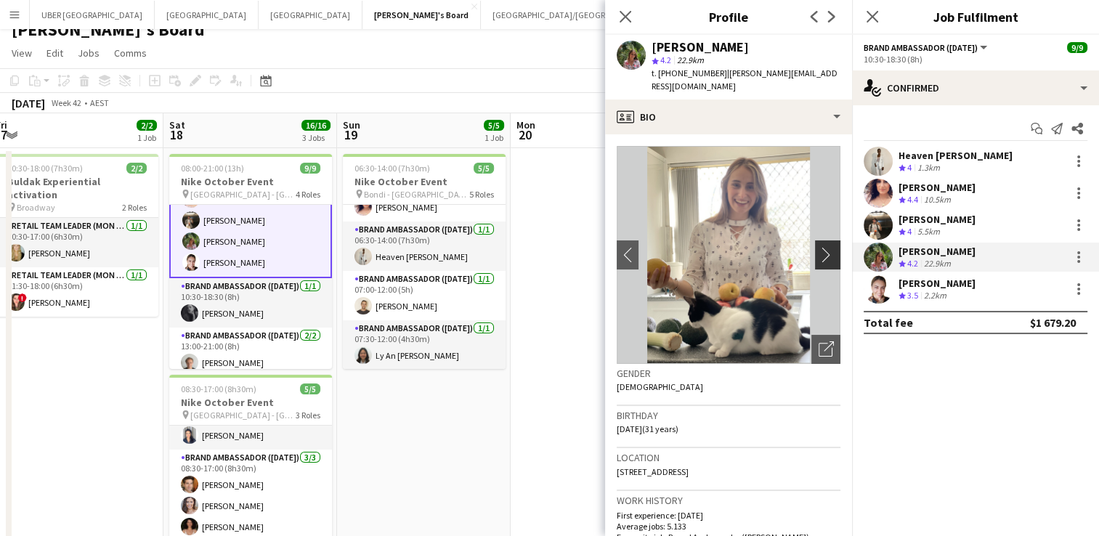
click at [819, 247] on app-icon "chevron-right" at bounding box center [830, 254] width 23 height 15
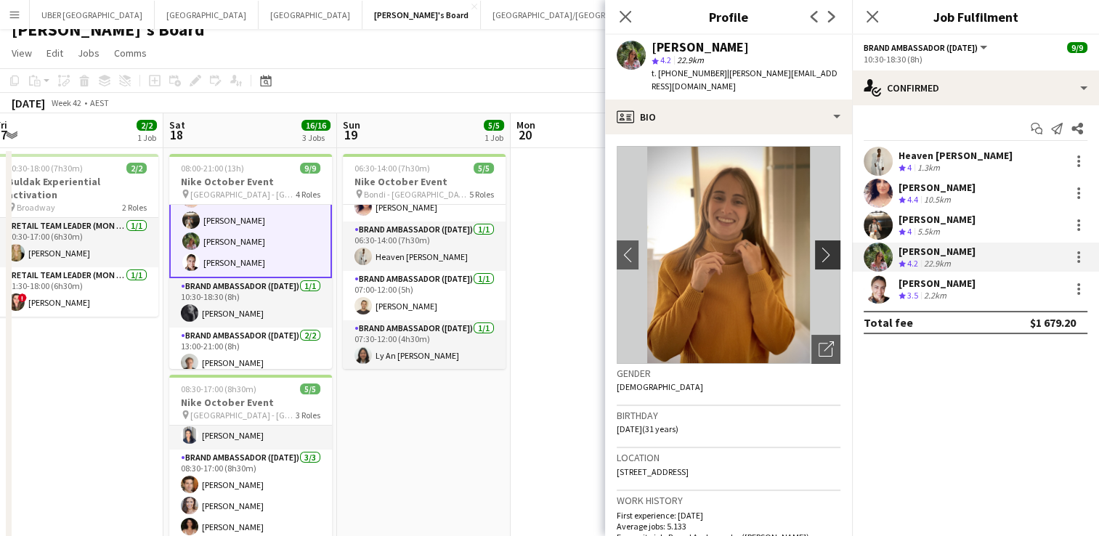
click at [819, 247] on app-icon "chevron-right" at bounding box center [830, 254] width 23 height 15
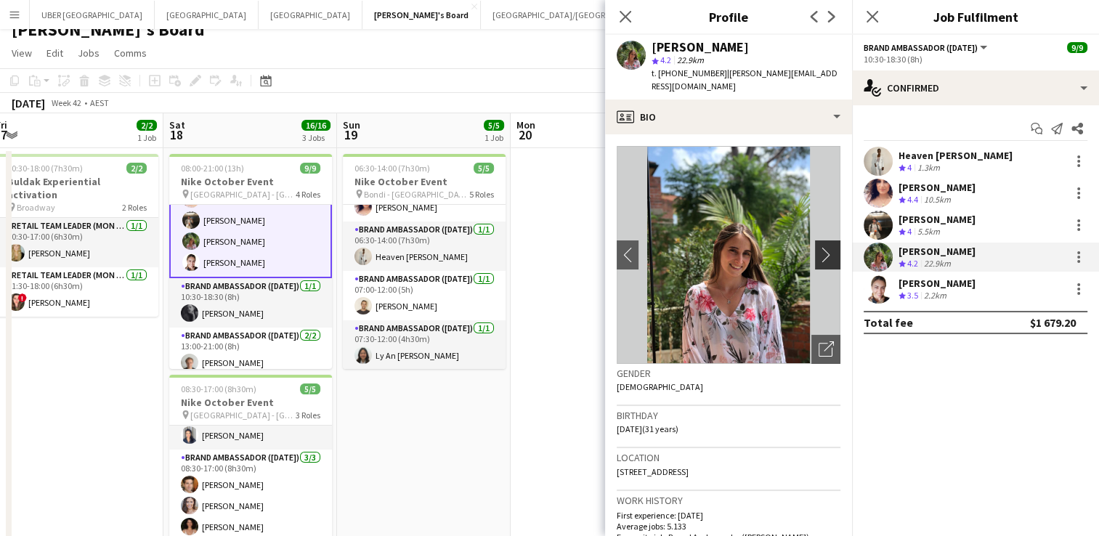
click at [819, 247] on app-icon "chevron-right" at bounding box center [830, 254] width 23 height 15
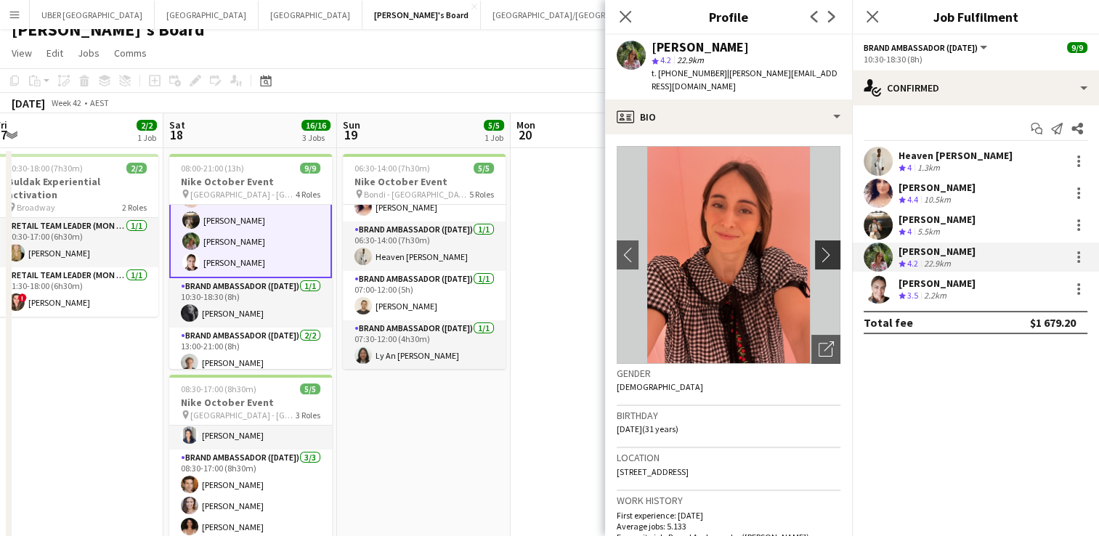
click at [819, 247] on app-icon "chevron-right" at bounding box center [830, 254] width 23 height 15
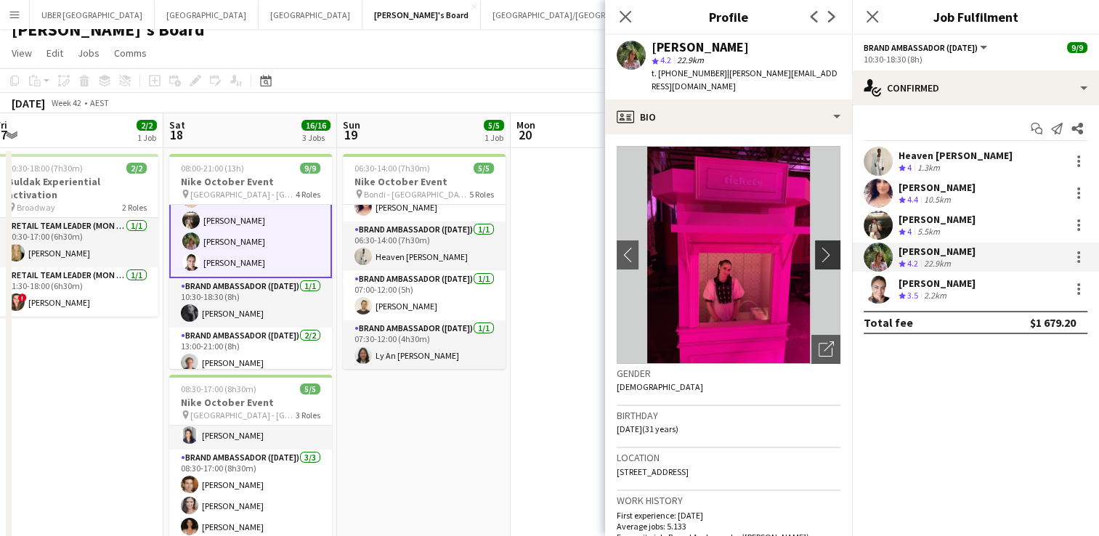
click at [819, 247] on app-icon "chevron-right" at bounding box center [830, 254] width 23 height 15
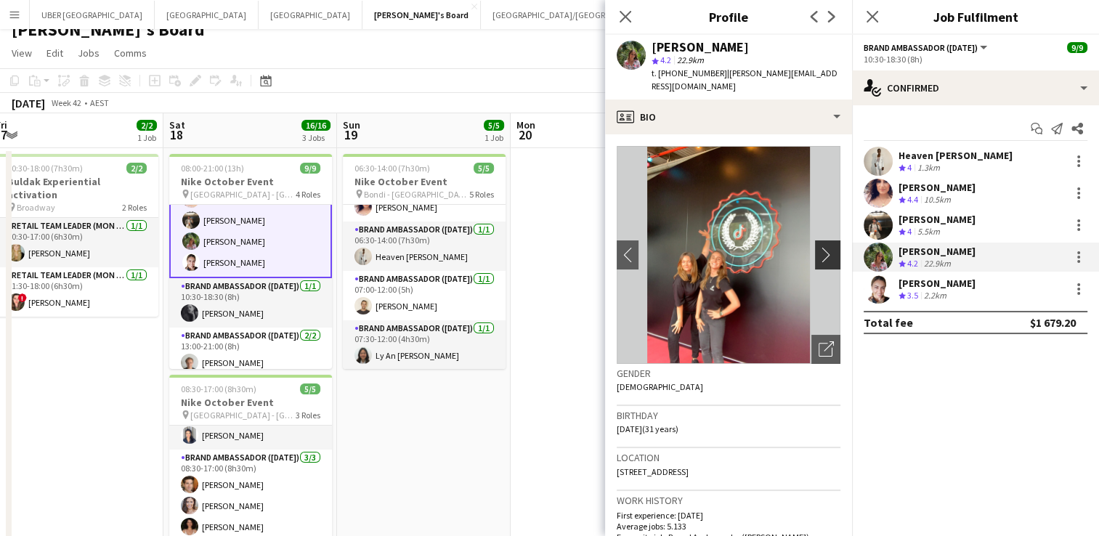
click at [819, 247] on app-icon "chevron-right" at bounding box center [830, 254] width 23 height 15
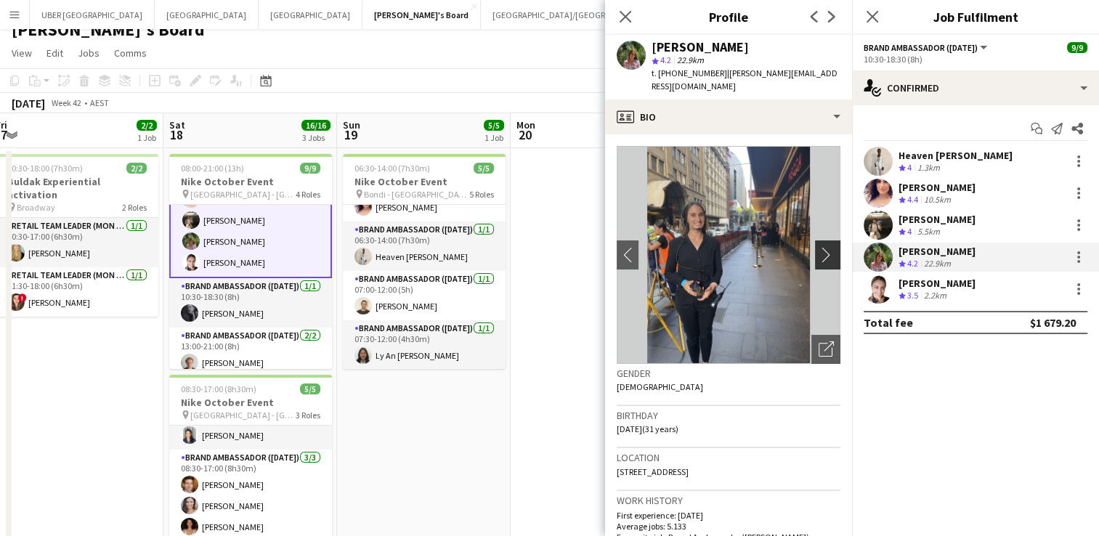
click at [819, 247] on app-icon "chevron-right" at bounding box center [830, 254] width 23 height 15
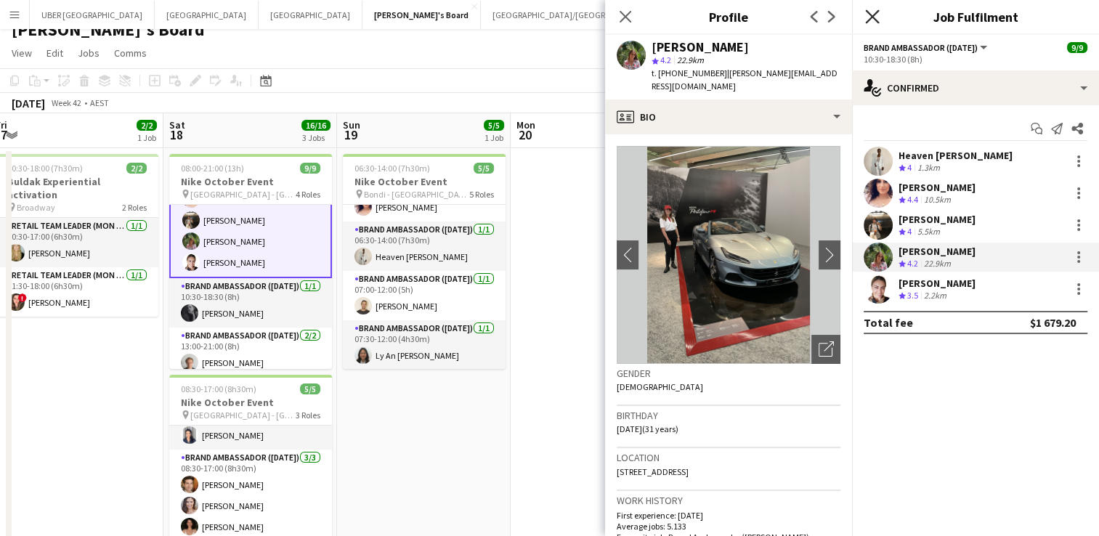
click at [875, 18] on icon at bounding box center [872, 16] width 14 height 14
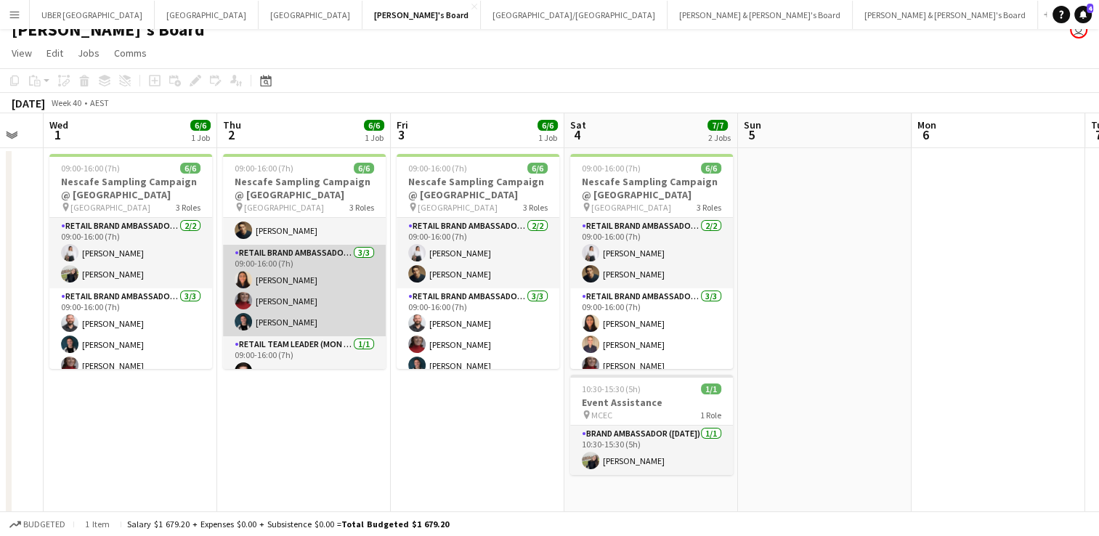
scroll to position [60, 0]
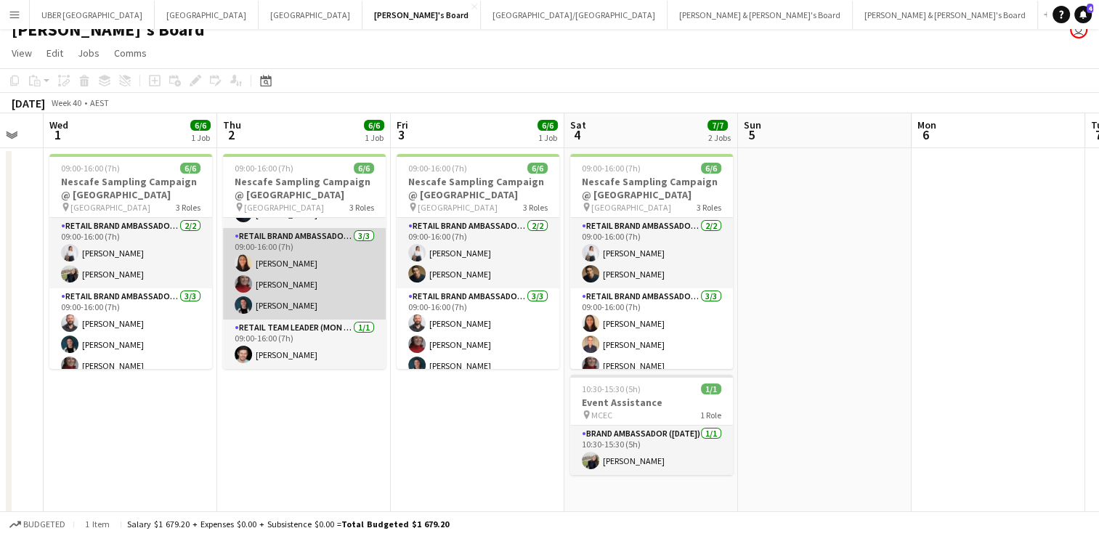
click at [261, 259] on app-card-role "RETAIL Brand Ambassador (Mon - Fri) 3/3 09:00-16:00 (7h) Isabel Bautista Mia Ja…" at bounding box center [304, 274] width 163 height 92
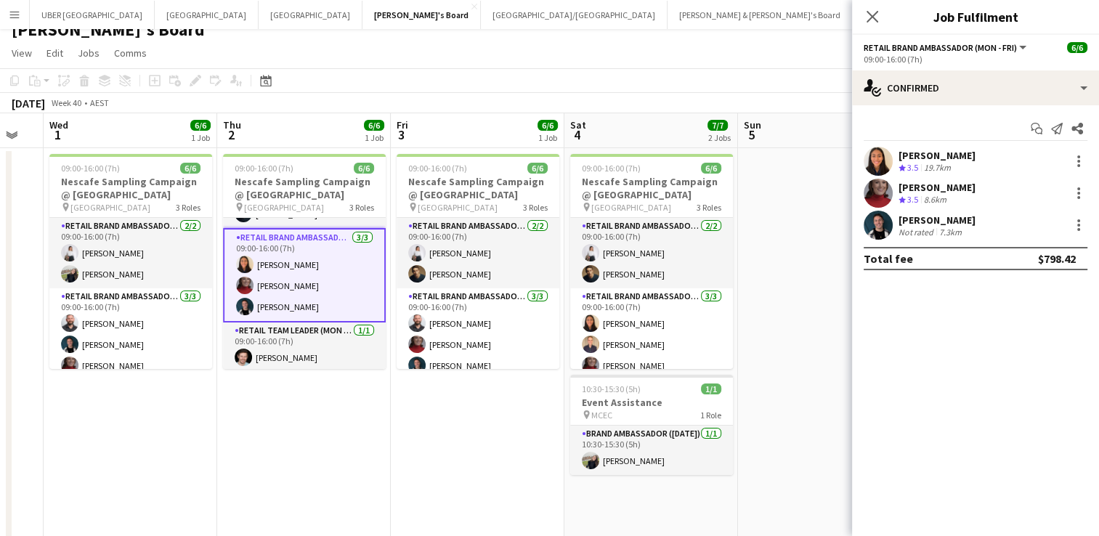
click at [911, 150] on div "Isabel Bautista" at bounding box center [937, 155] width 77 height 13
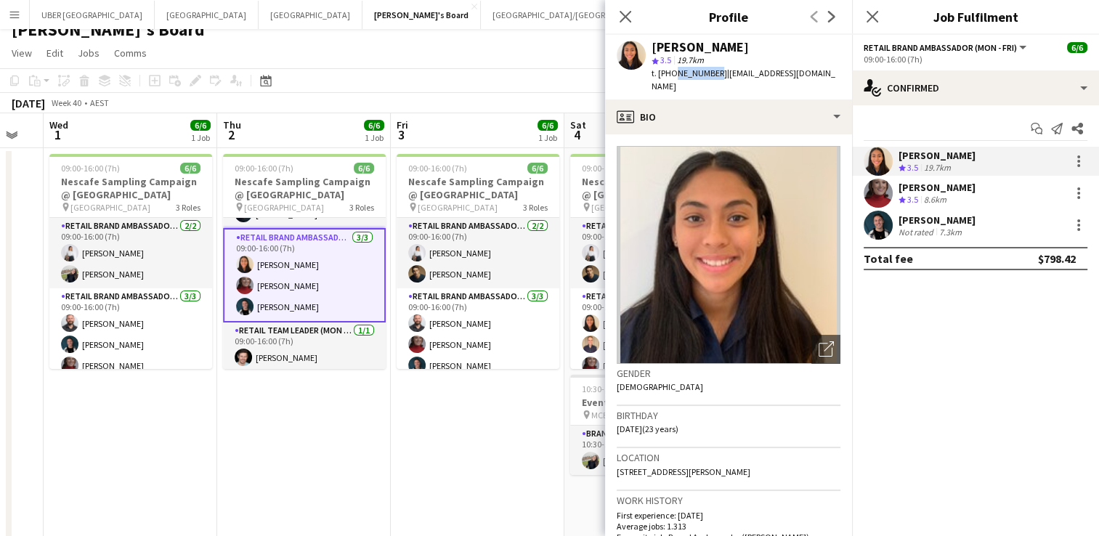
drag, startPoint x: 710, startPoint y: 76, endPoint x: 673, endPoint y: 68, distance: 37.8
click at [673, 68] on span "t. +61474067185" at bounding box center [690, 73] width 76 height 11
copy span "474067185"
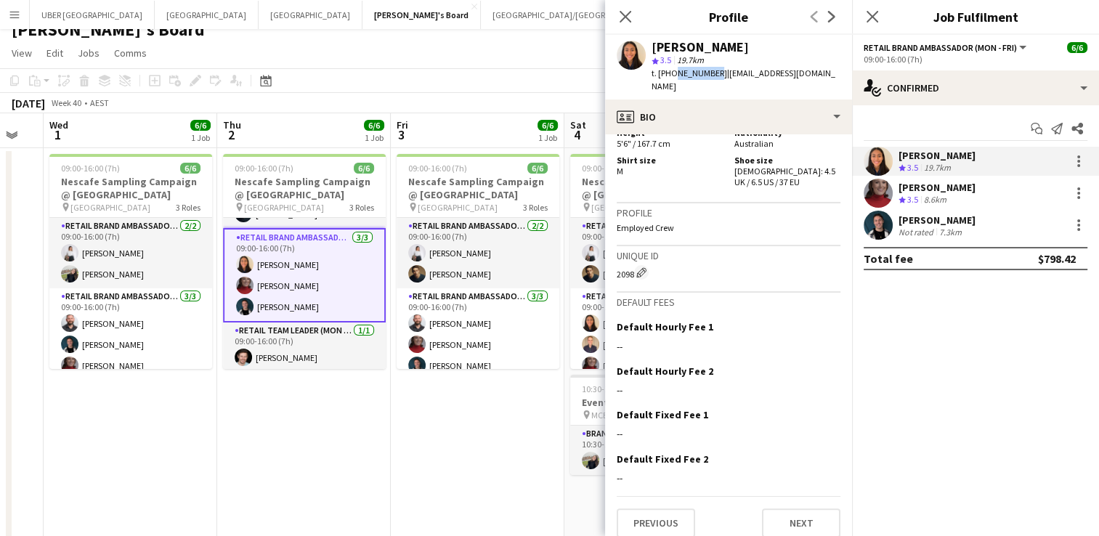
scroll to position [810, 0]
click at [870, 13] on icon "Close pop-in" at bounding box center [872, 16] width 14 height 14
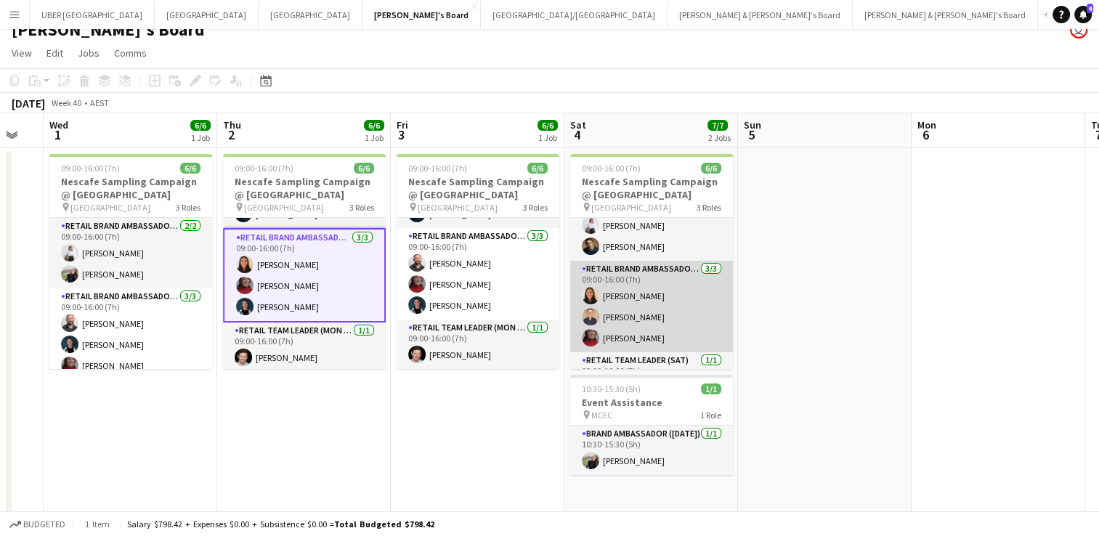
scroll to position [36, 0]
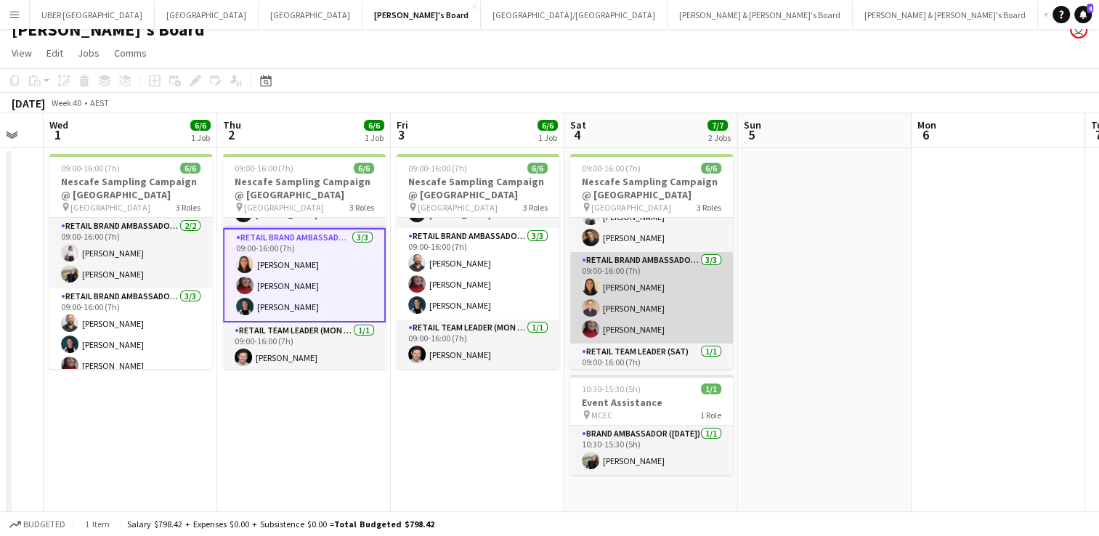
click at [650, 302] on app-card-role "RETAIL Brand Ambassador (Saturday) 3/3 09:00-16:00 (7h) Isabel Bautista Phillip…" at bounding box center [651, 298] width 163 height 92
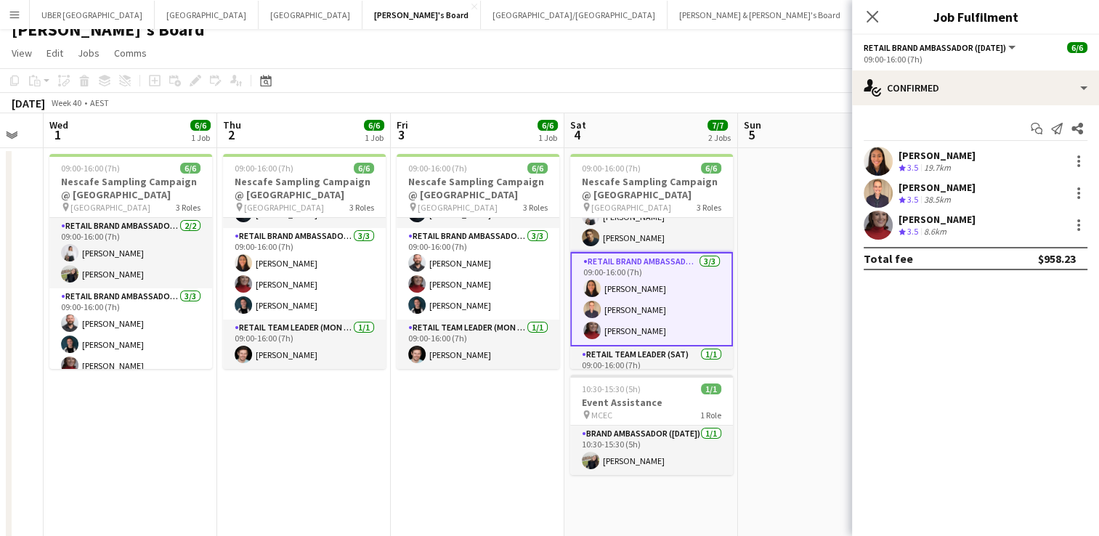
drag, startPoint x: 997, startPoint y: 188, endPoint x: 899, endPoint y: 188, distance: 97.3
click at [899, 188] on div "Phillip Spathopoulos Crew rating 3.5 38.5km" at bounding box center [975, 193] width 247 height 29
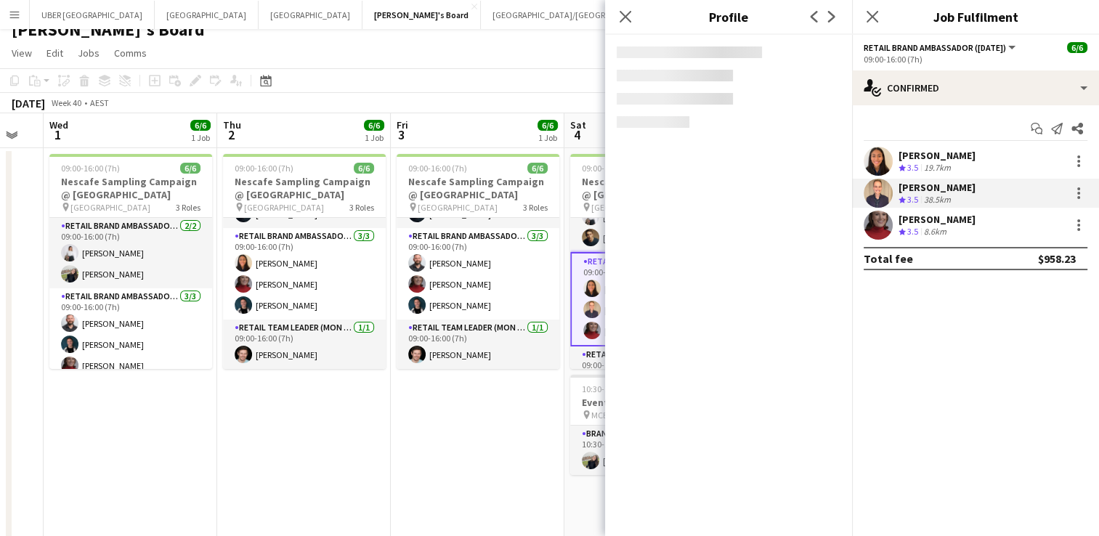
copy div "Phillip Spathopoulos"
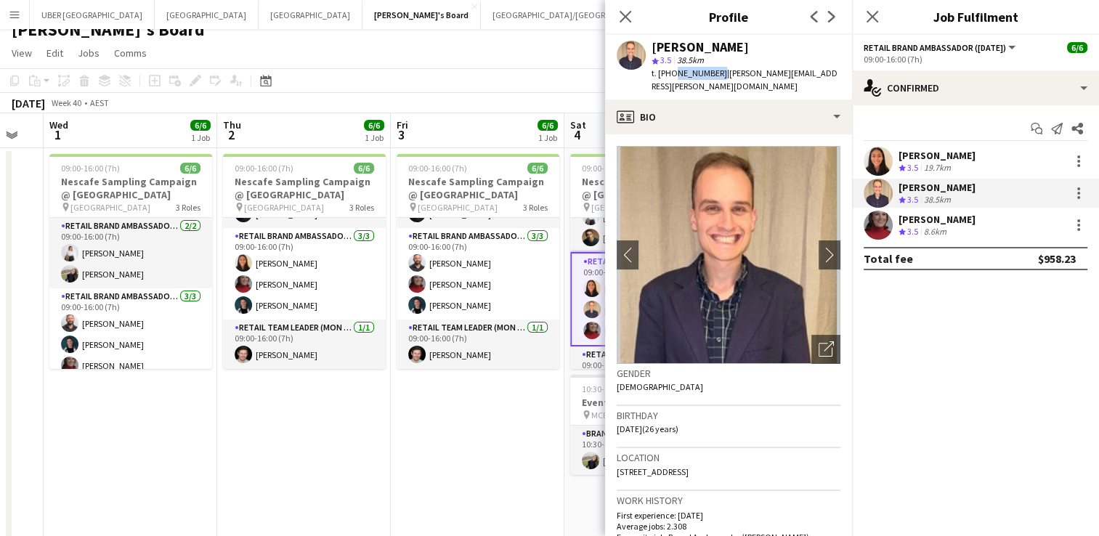
drag, startPoint x: 715, startPoint y: 73, endPoint x: 671, endPoint y: 70, distance: 43.7
click at [671, 70] on span "t. +610435758373" at bounding box center [690, 73] width 76 height 11
copy span "0435758373"
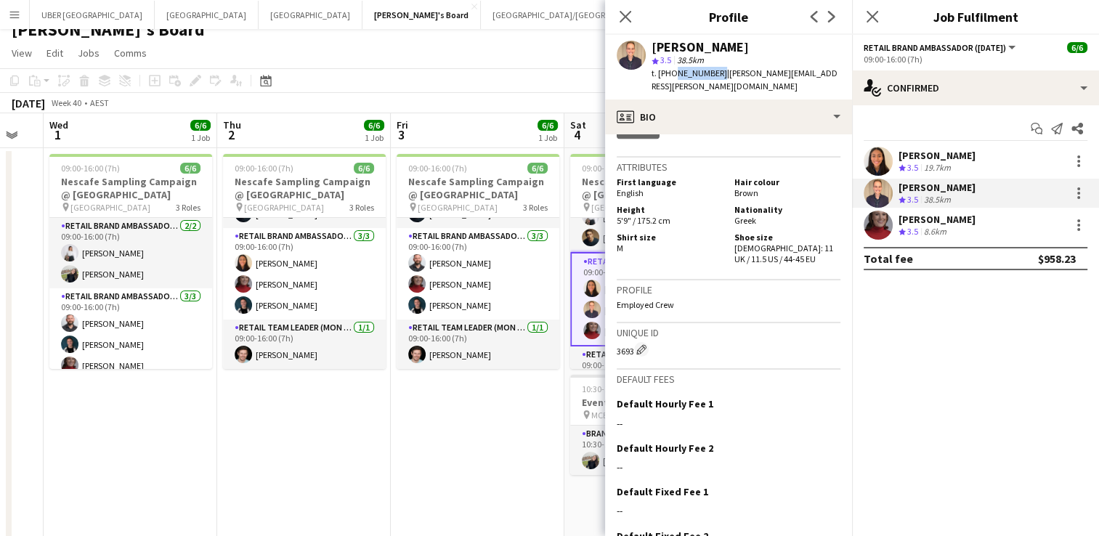
scroll to position [796, 0]
click at [867, 10] on icon "Close pop-in" at bounding box center [872, 16] width 14 height 14
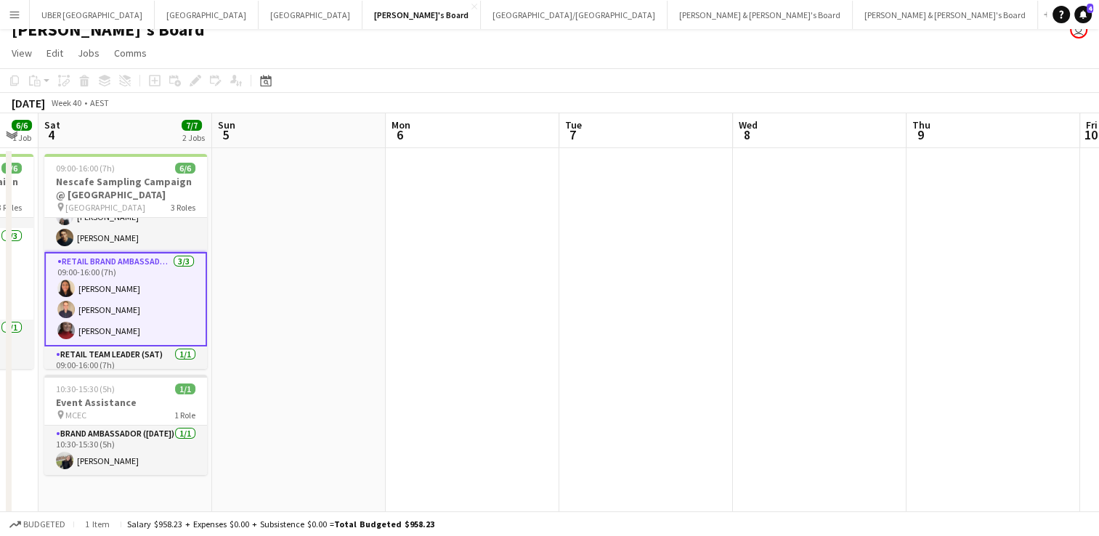
scroll to position [0, 500]
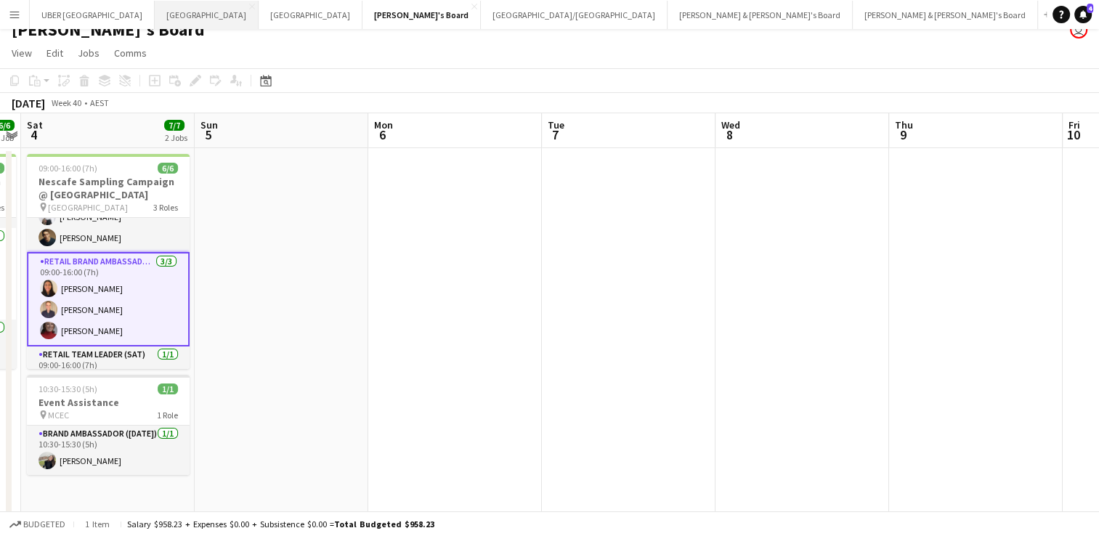
click at [155, 16] on button "Sydney Close" at bounding box center [207, 15] width 104 height 28
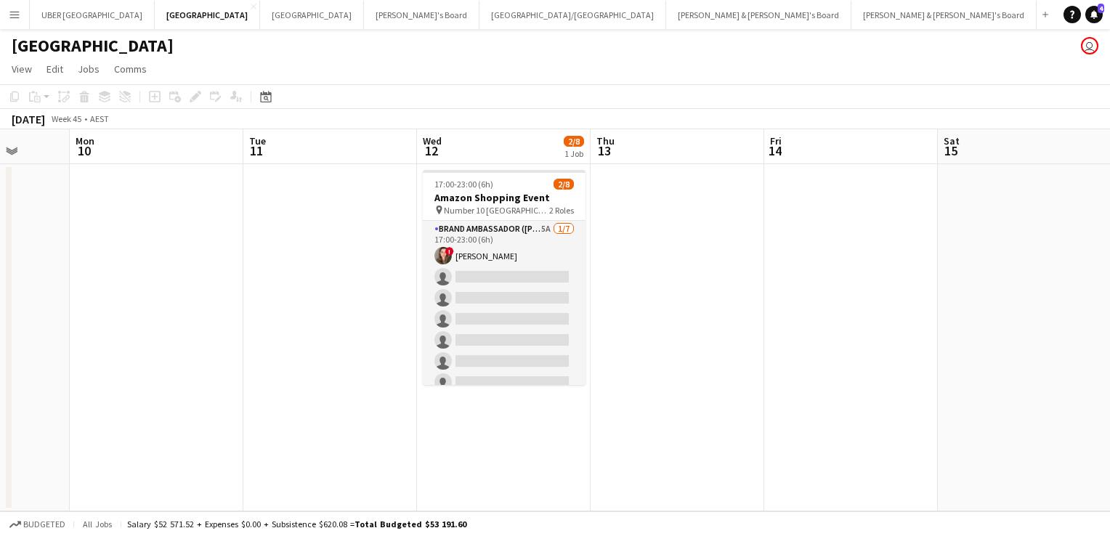
click at [9, 10] on app-icon "Menu" at bounding box center [15, 15] width 12 height 12
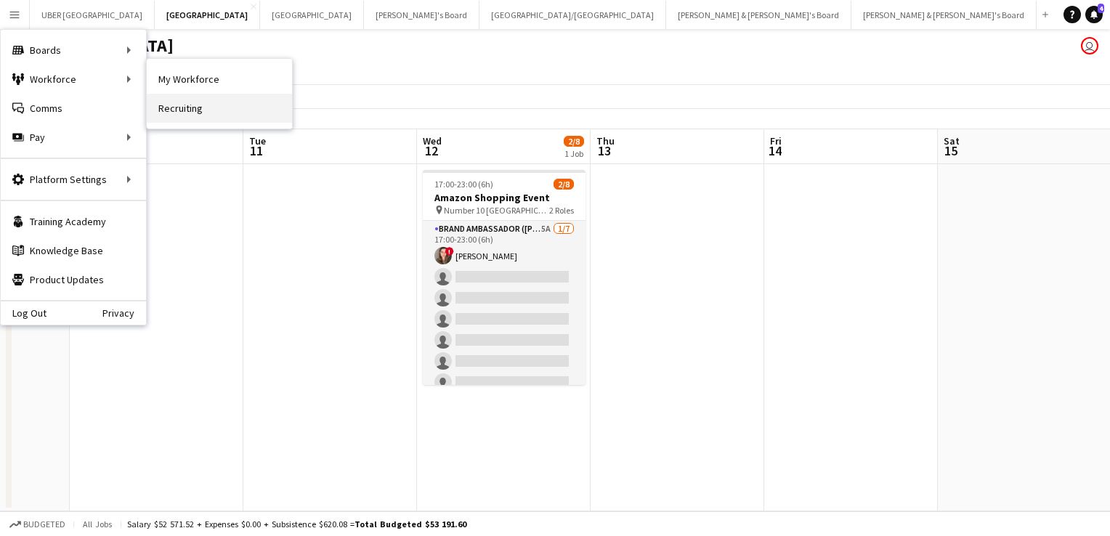
click at [162, 108] on link "Recruiting" at bounding box center [219, 108] width 145 height 29
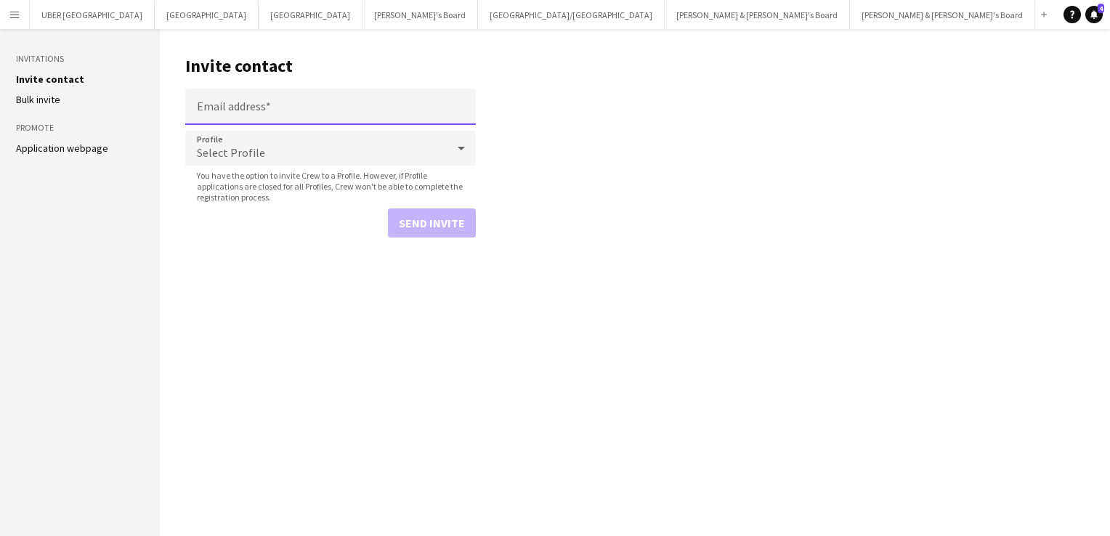
click at [290, 108] on input "Email address" at bounding box center [330, 107] width 291 height 36
type input "**********"
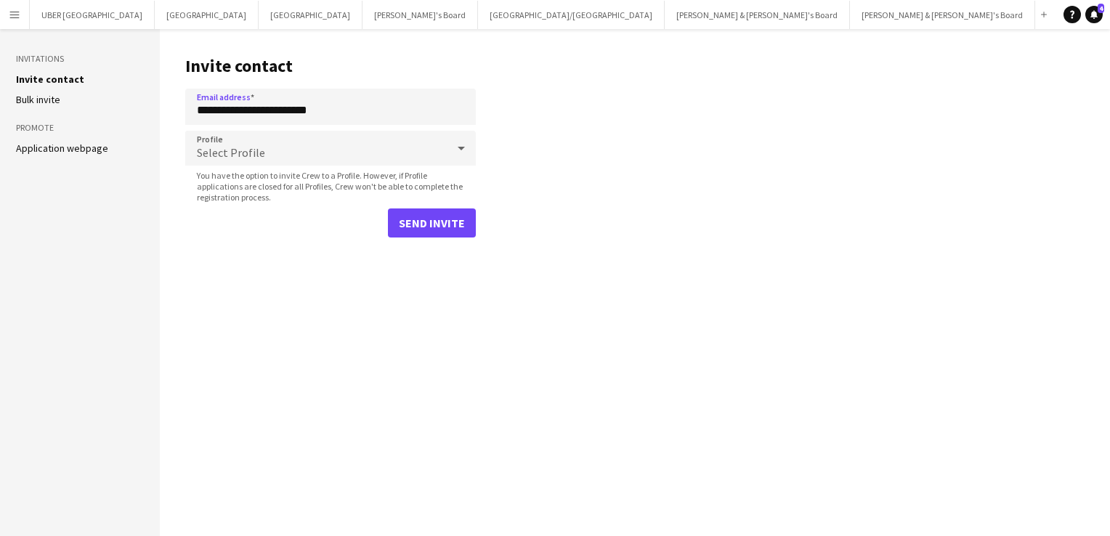
click at [457, 147] on icon at bounding box center [461, 148] width 17 height 29
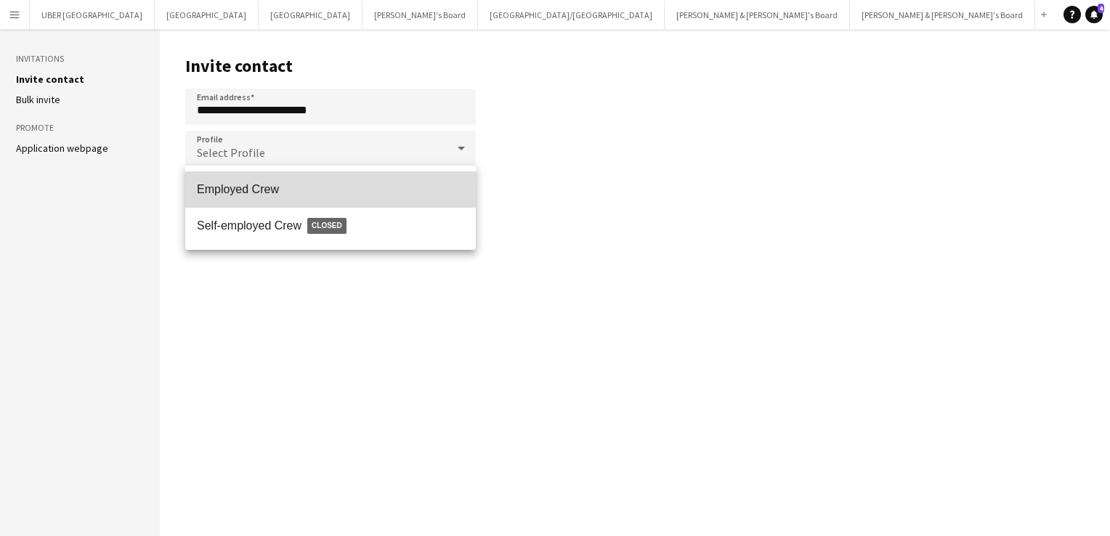
click at [343, 196] on mat-option "Employed Crew" at bounding box center [330, 189] width 291 height 36
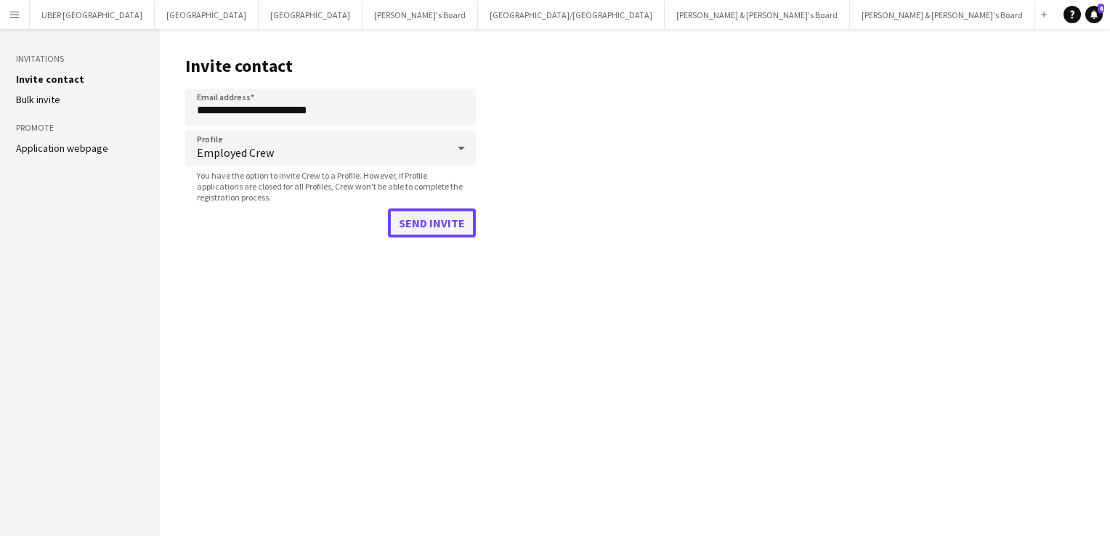
click at [417, 231] on button "Send invite" at bounding box center [432, 222] width 88 height 29
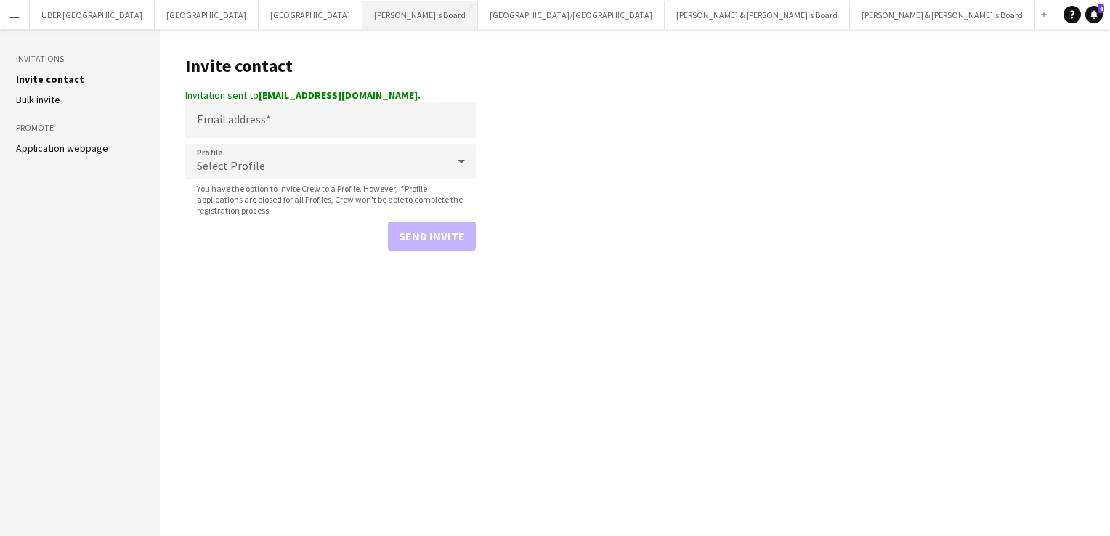
click at [363, 18] on button "Tennille's Board Close" at bounding box center [421, 15] width 116 height 28
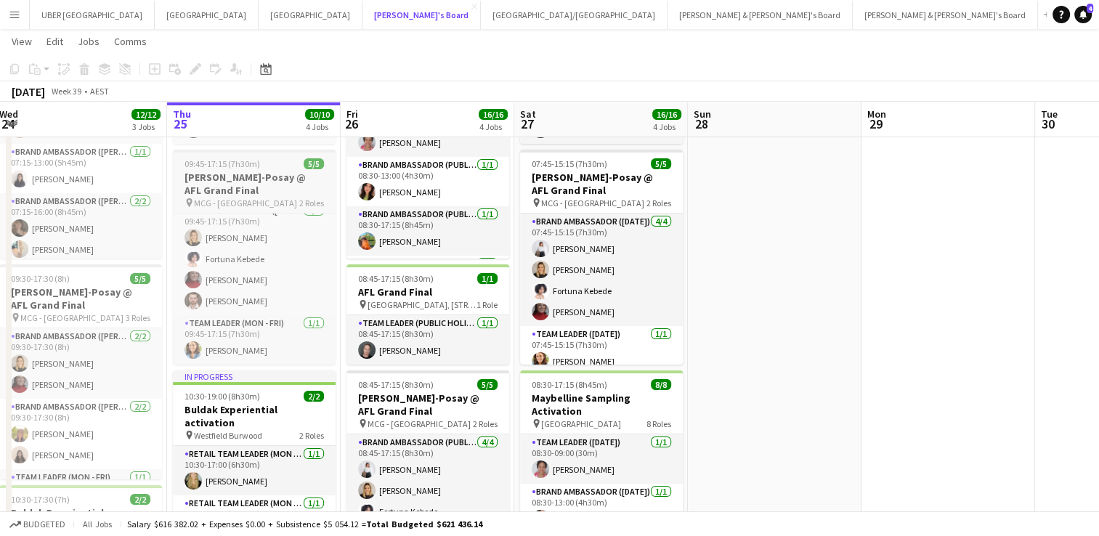
scroll to position [398, 0]
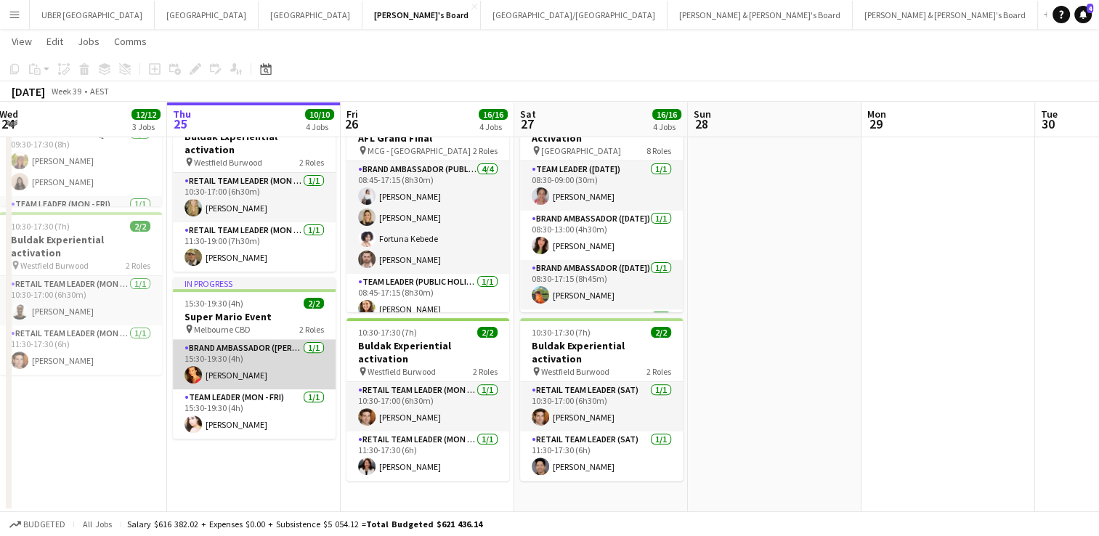
click at [259, 351] on app-card-role "Brand Ambassador (Mon - Fri) 1/1 15:30-19:30 (4h) Chrissie Leigh" at bounding box center [254, 364] width 163 height 49
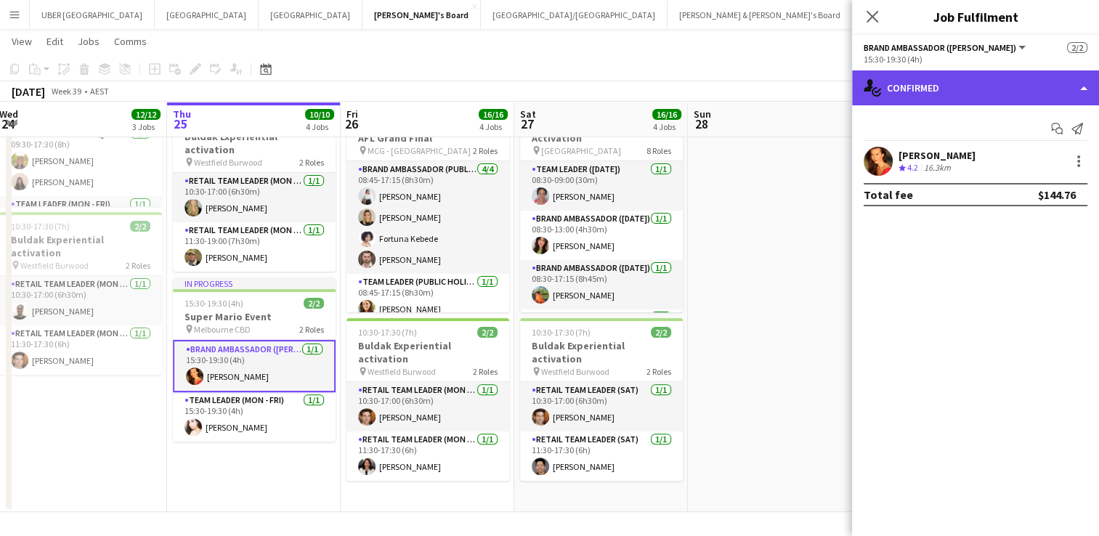
click at [947, 86] on div "single-neutral-actions-check-2 Confirmed" at bounding box center [975, 87] width 247 height 35
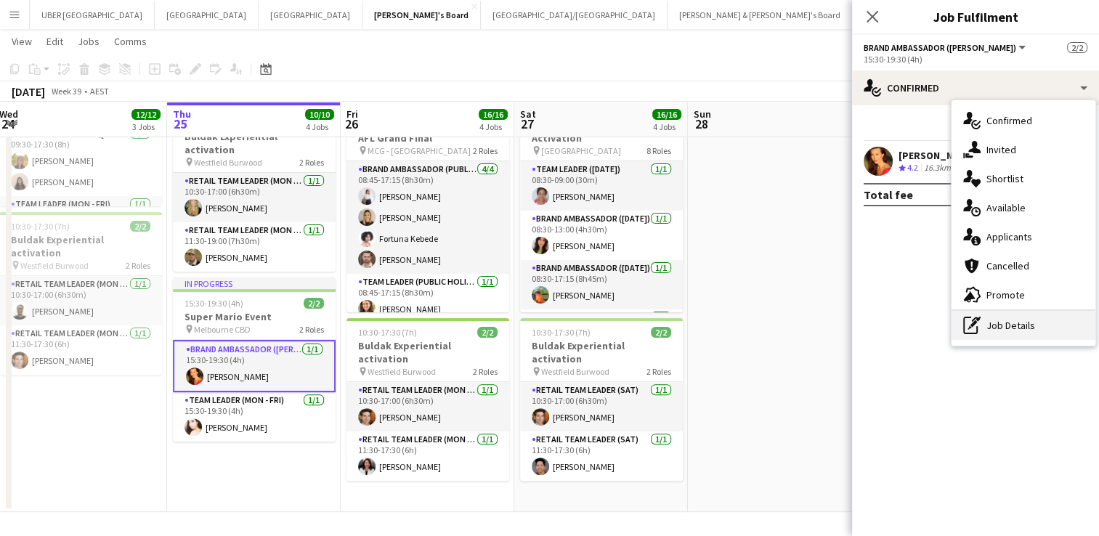
click at [994, 318] on div "pen-write Job Details" at bounding box center [1024, 325] width 144 height 29
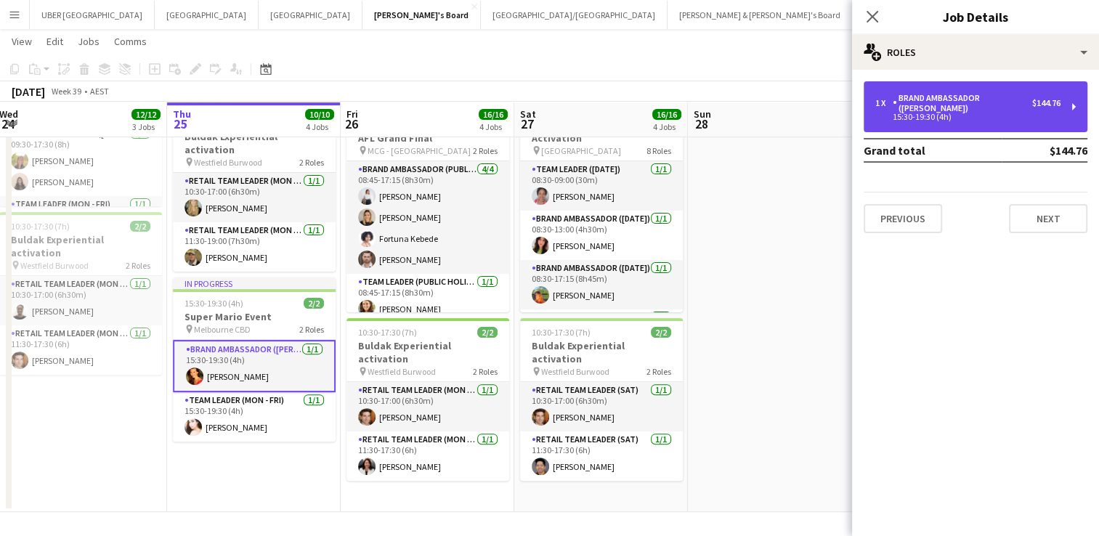
click at [928, 81] on div "1 x Brand Ambassador (Mon - Fri) $144.76 15:30-19:30 (4h)" at bounding box center [976, 106] width 224 height 51
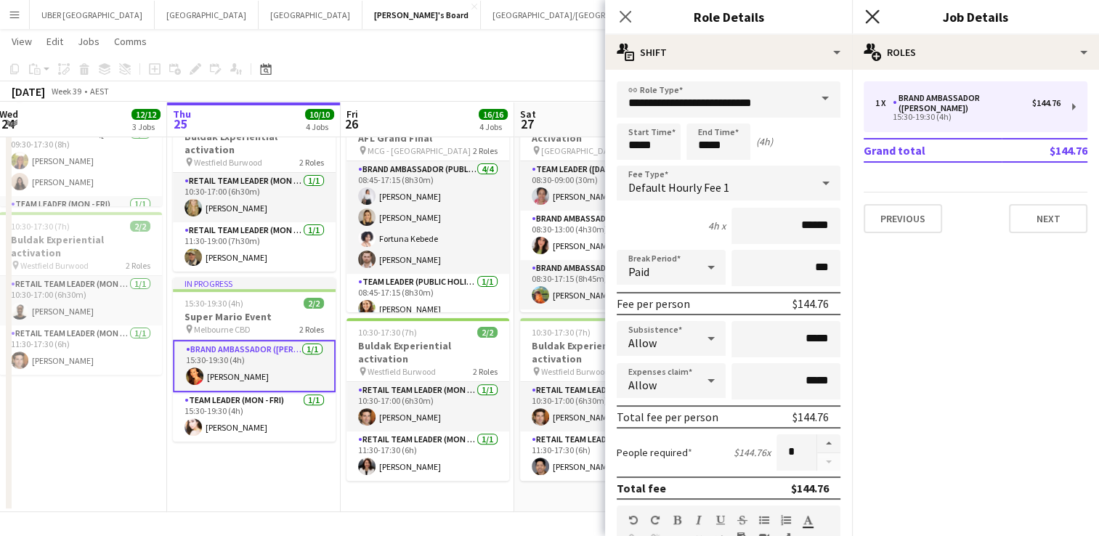
click at [875, 15] on icon at bounding box center [872, 16] width 14 height 14
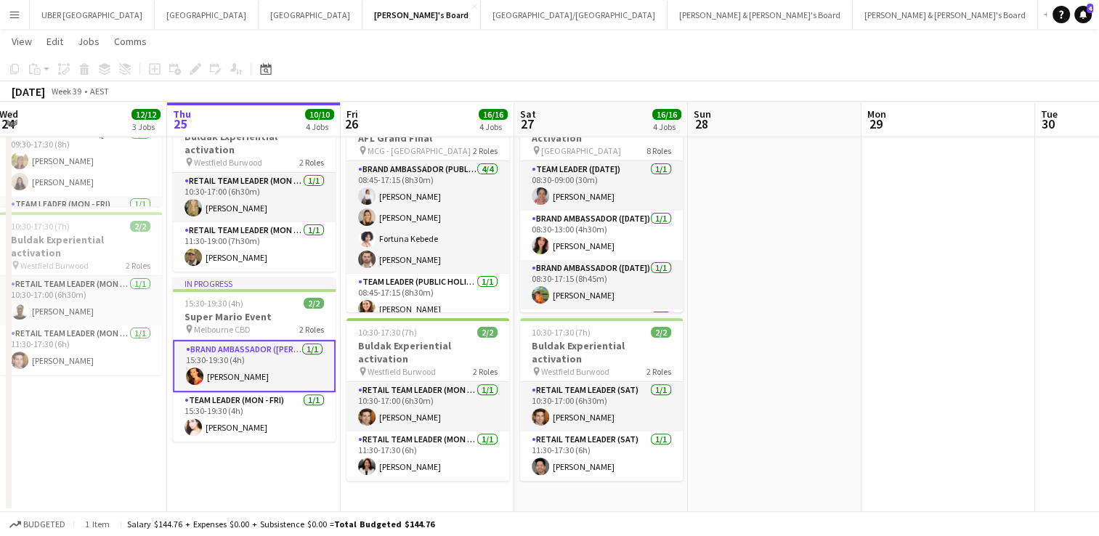
click at [240, 470] on app-date-cell "09:15-17:15 (8h) 1/1 AFL Grand Final pin Melbourne Cricket Ground, Brunton Ave,…" at bounding box center [254, 139] width 174 height 748
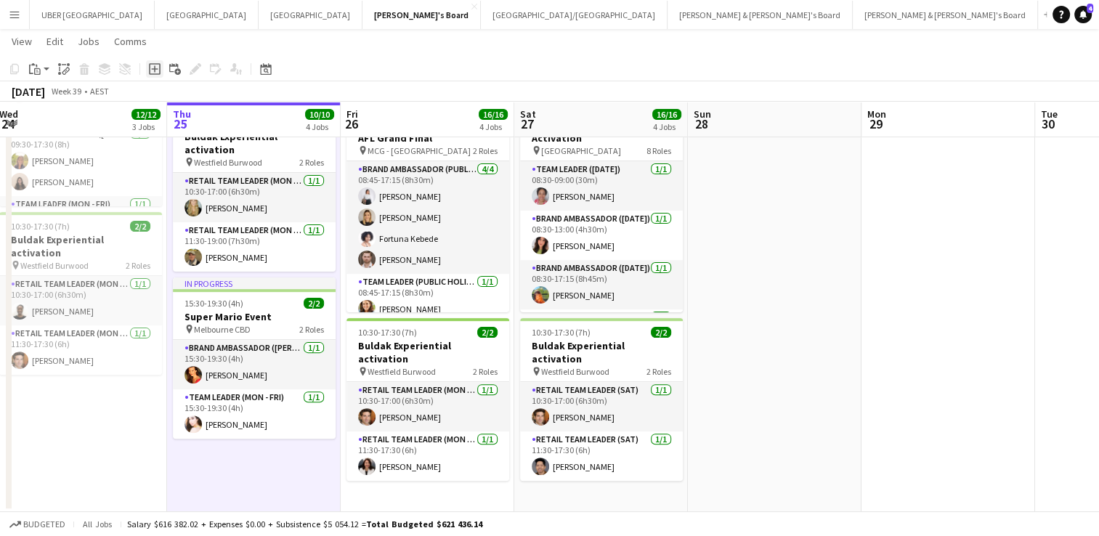
click at [156, 65] on icon "Add job" at bounding box center [155, 69] width 12 height 12
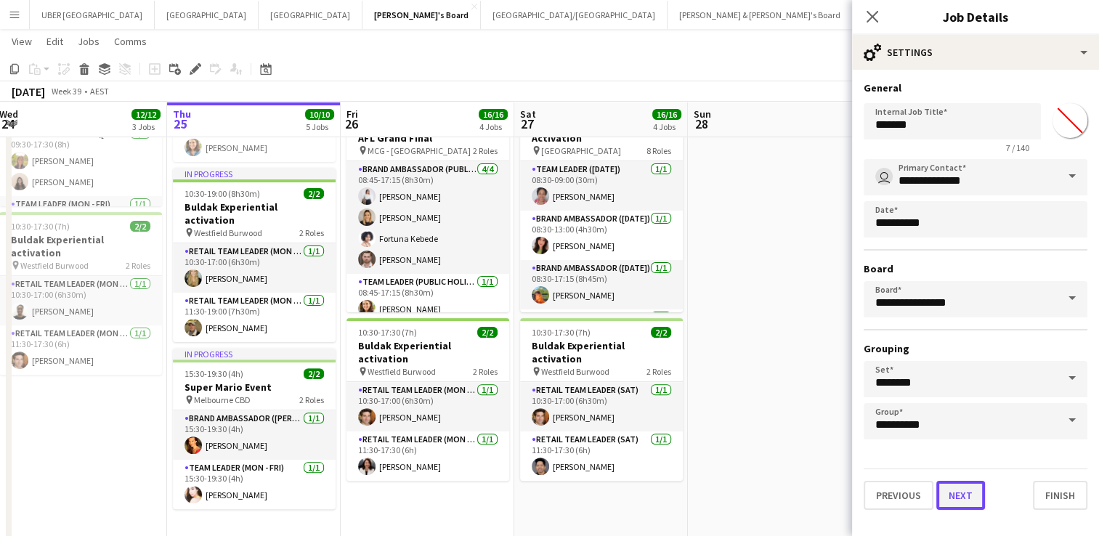
click at [963, 487] on button "Next" at bounding box center [960, 495] width 49 height 29
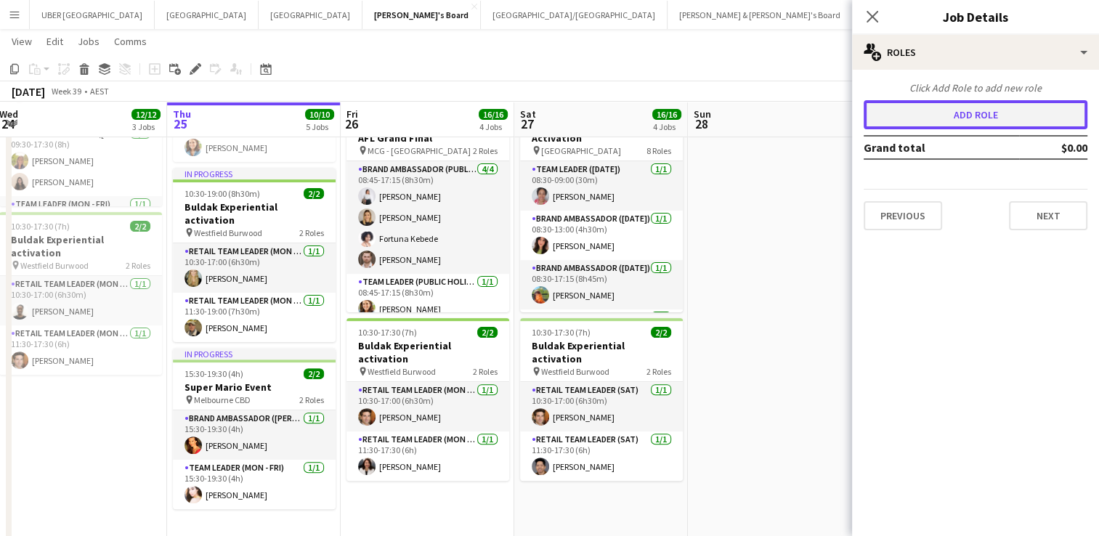
click at [963, 111] on button "Add role" at bounding box center [976, 114] width 224 height 29
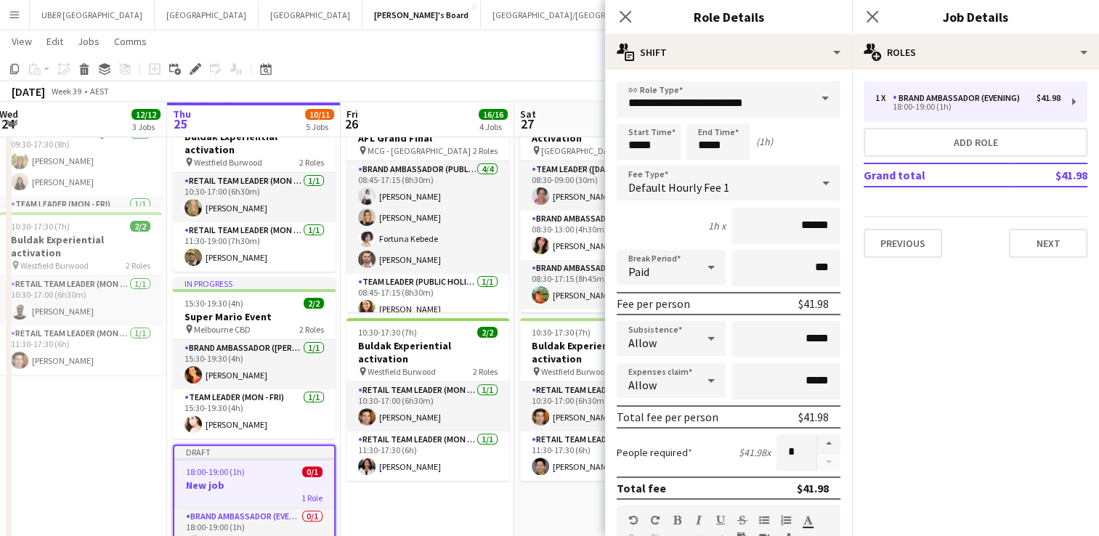
click at [774, 243] on form "**********" at bounding box center [728, 532] width 247 height 903
click at [811, 96] on span at bounding box center [825, 98] width 31 height 35
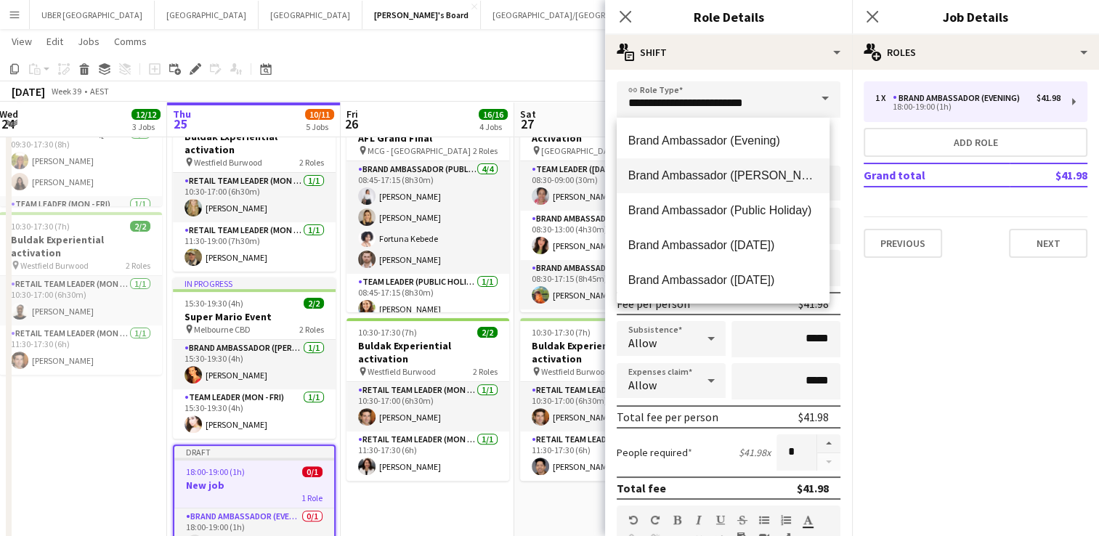
click at [780, 160] on mat-option "Brand Ambassador (Mon - Fri)" at bounding box center [723, 175] width 213 height 35
type input "**********"
type input "******"
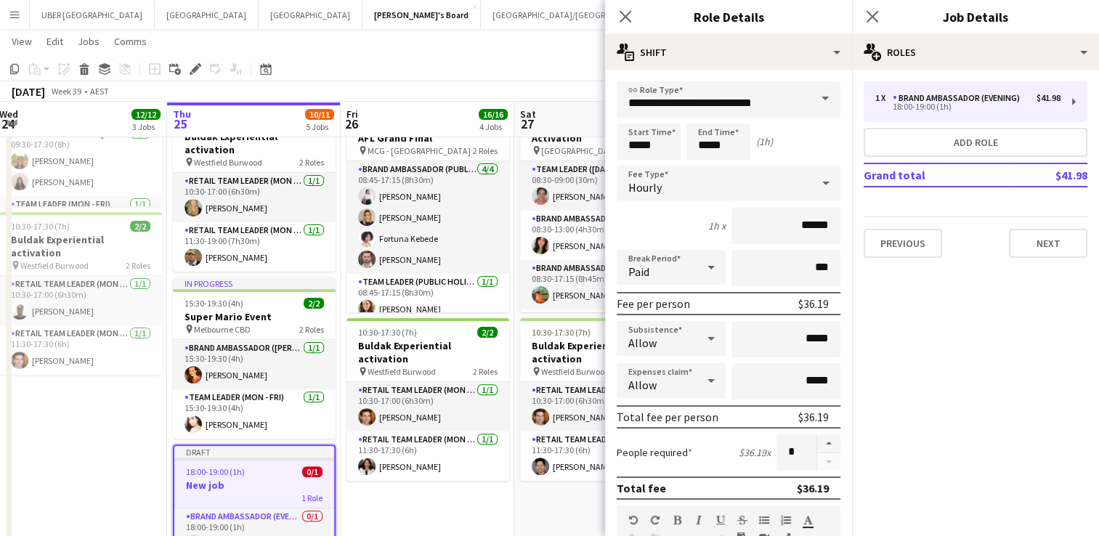
click at [813, 94] on span at bounding box center [825, 98] width 31 height 35
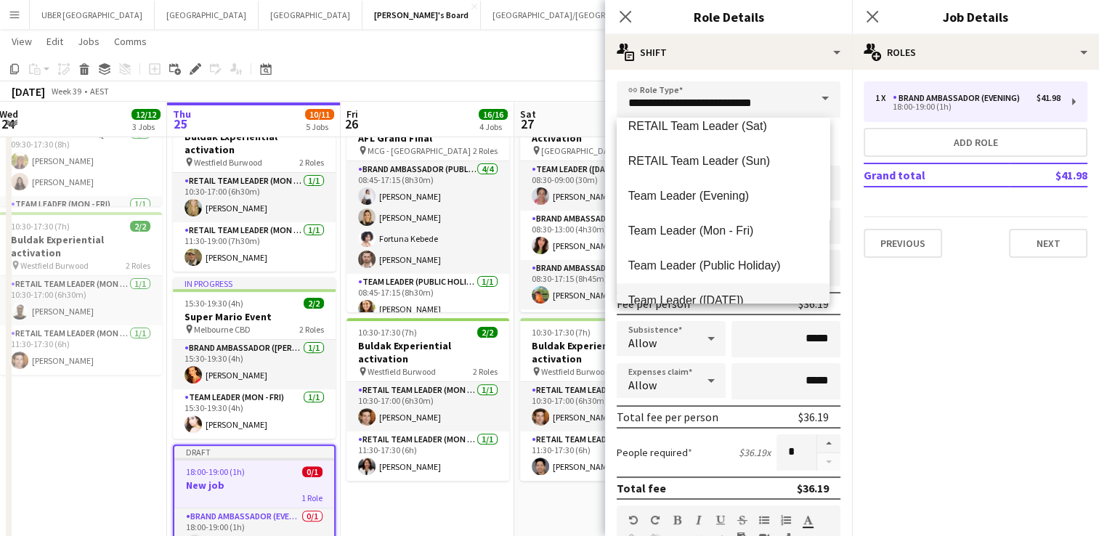
scroll to position [1374, 0]
click at [705, 196] on span "Team Leader (Evening)" at bounding box center [723, 196] width 190 height 14
type input "**********"
type input "******"
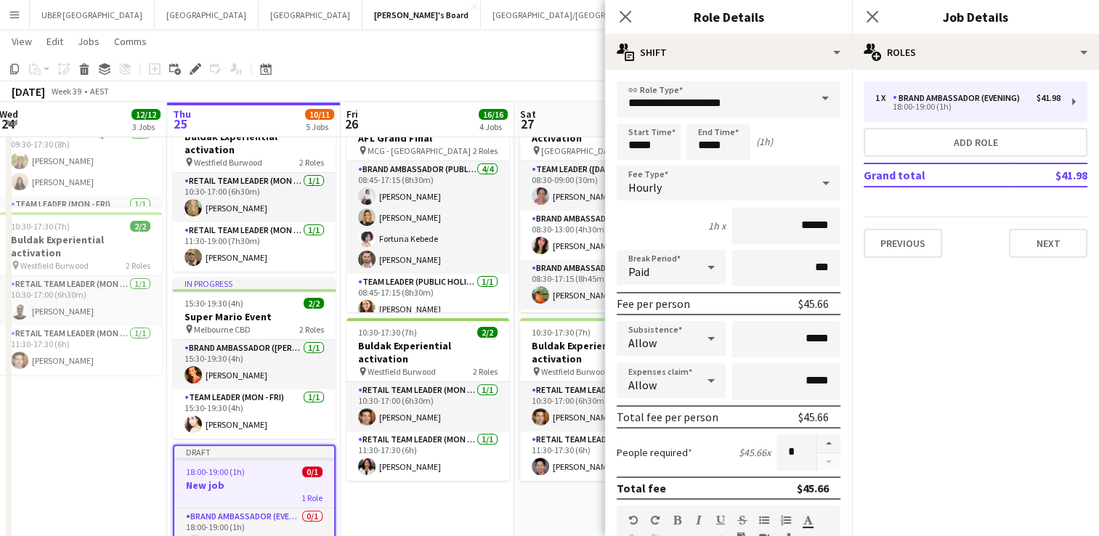
click at [817, 100] on span at bounding box center [825, 98] width 31 height 35
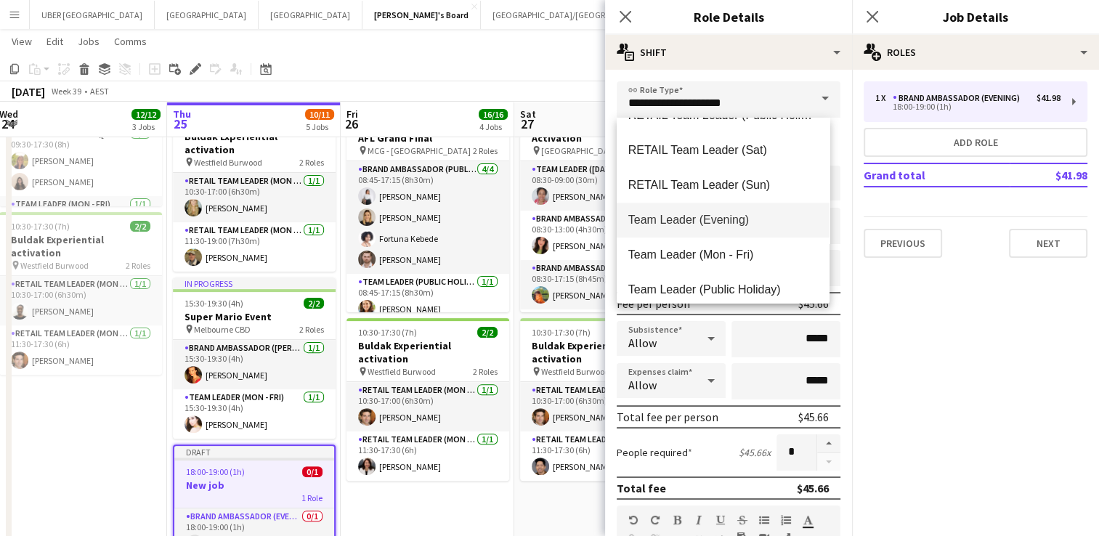
scroll to position [1371, 0]
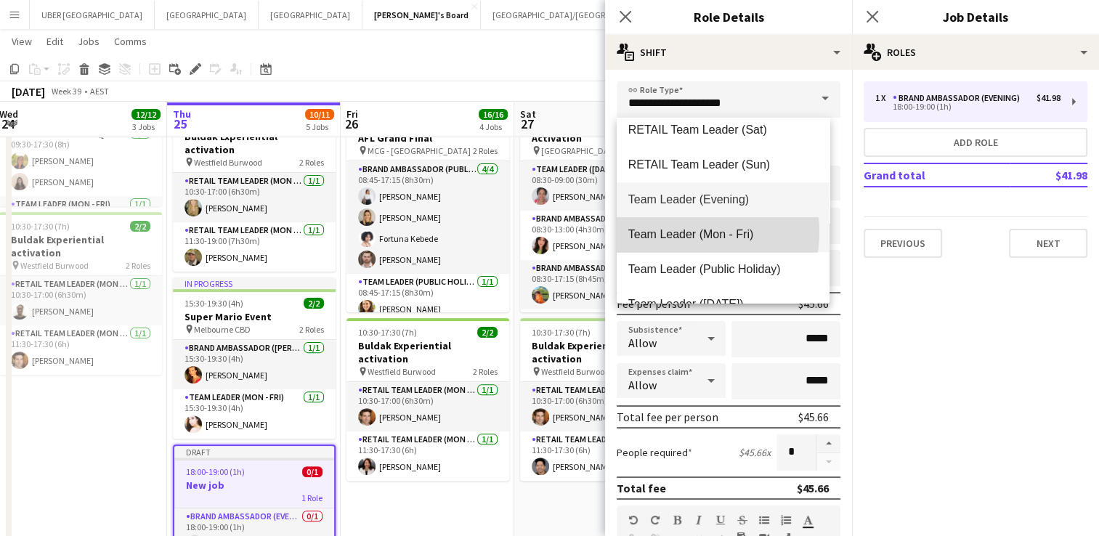
click at [677, 231] on span "Team Leader (Mon - Fri)" at bounding box center [723, 234] width 190 height 14
type input "**********"
type input "******"
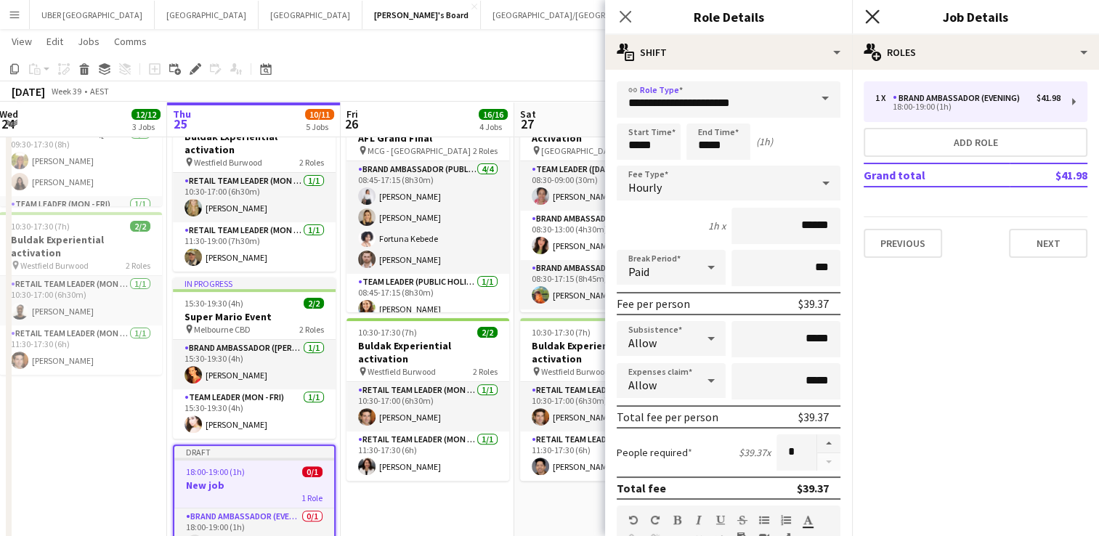
click at [872, 20] on icon "Close pop-in" at bounding box center [872, 16] width 14 height 14
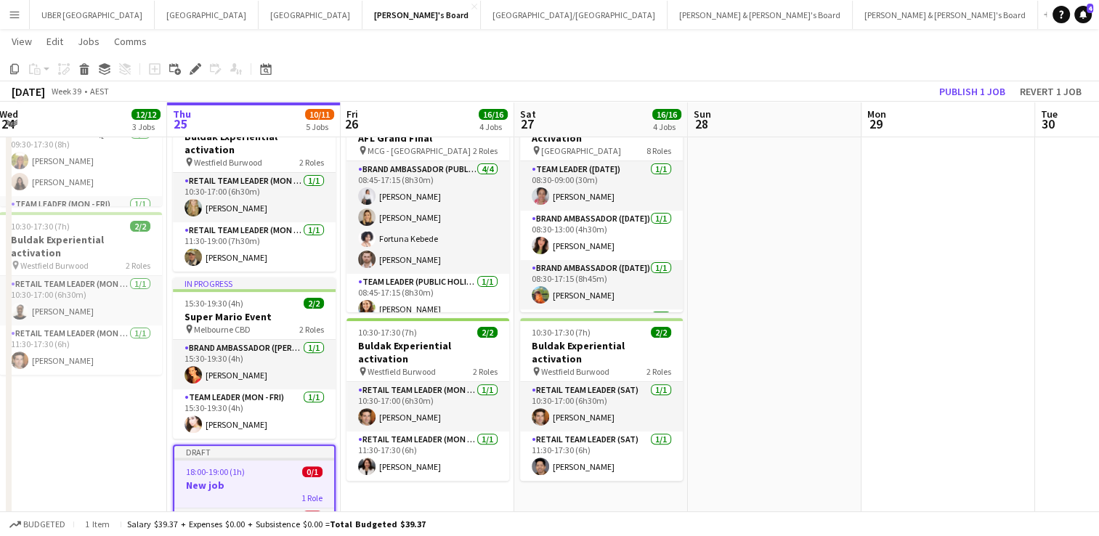
click at [235, 492] on div "1 Role" at bounding box center [254, 498] width 160 height 12
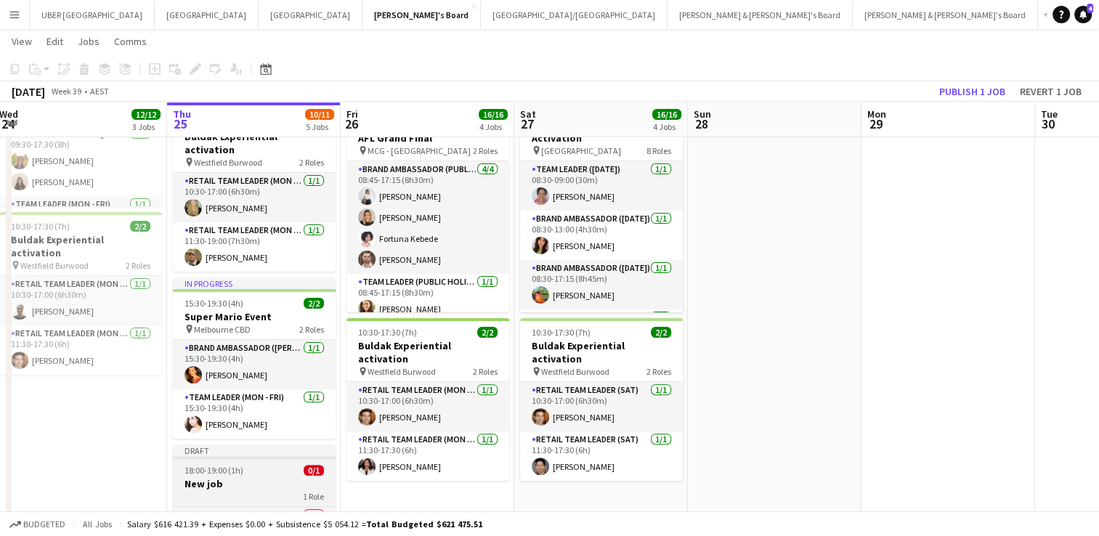
click at [238, 477] on h3 "New job" at bounding box center [254, 483] width 163 height 13
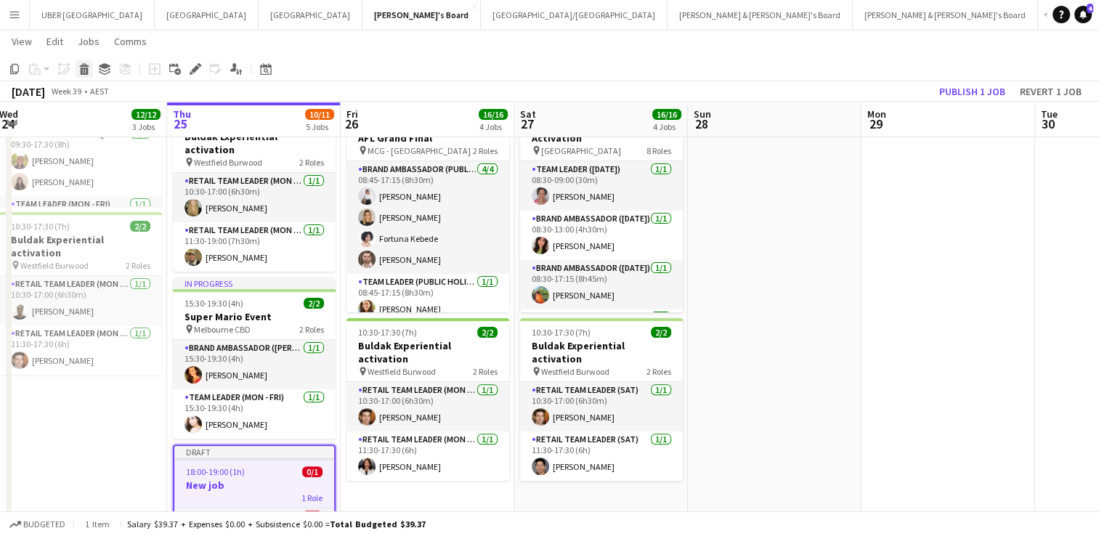
click at [85, 64] on icon at bounding box center [83, 65] width 9 height 4
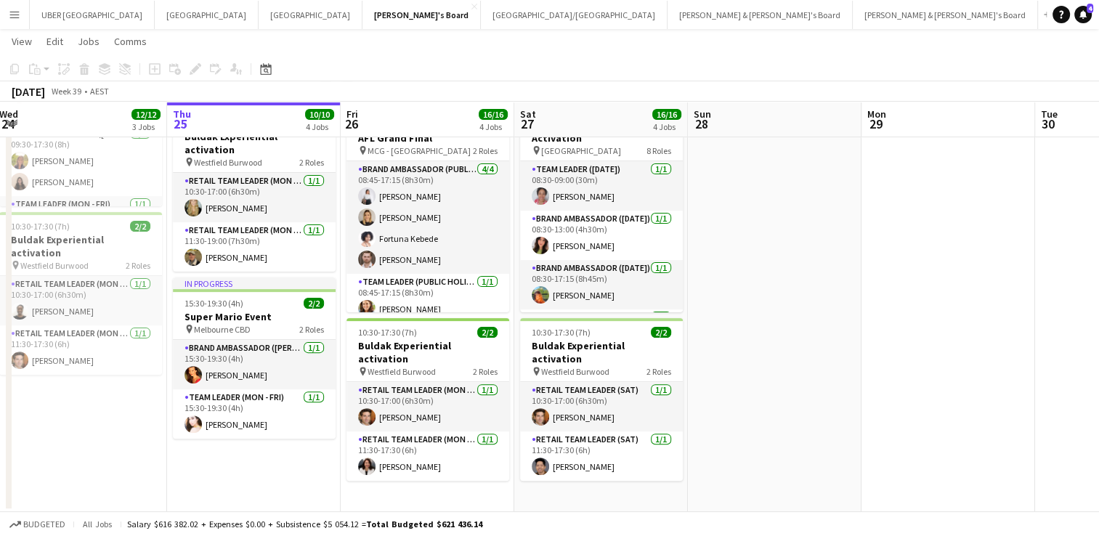
click at [864, 340] on app-date-cell at bounding box center [949, 139] width 174 height 748
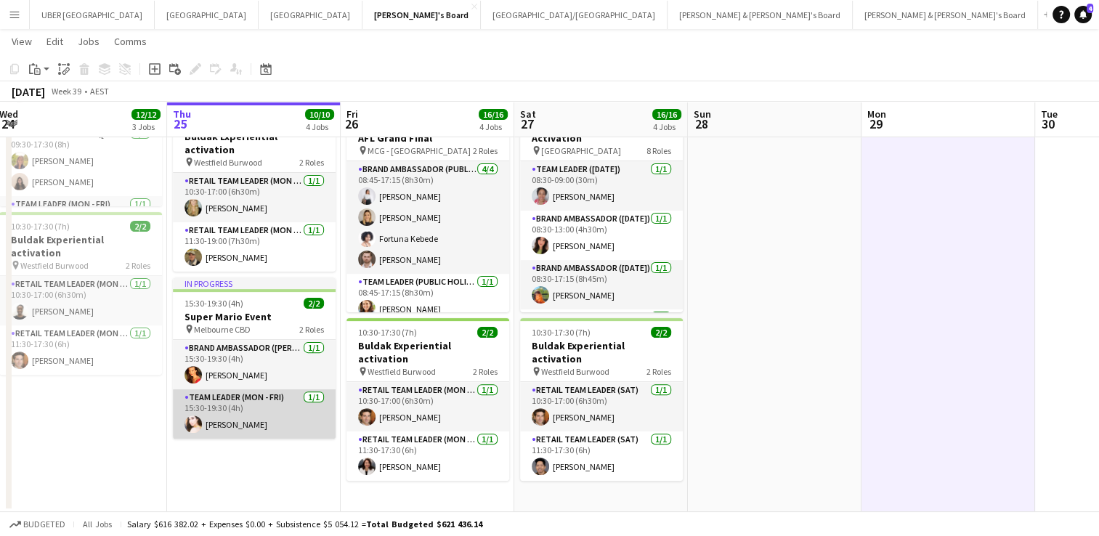
click at [227, 409] on app-card-role "Team Leader (Mon - Fri) 1/1 15:30-19:30 (4h) Bianca Baykara" at bounding box center [254, 413] width 163 height 49
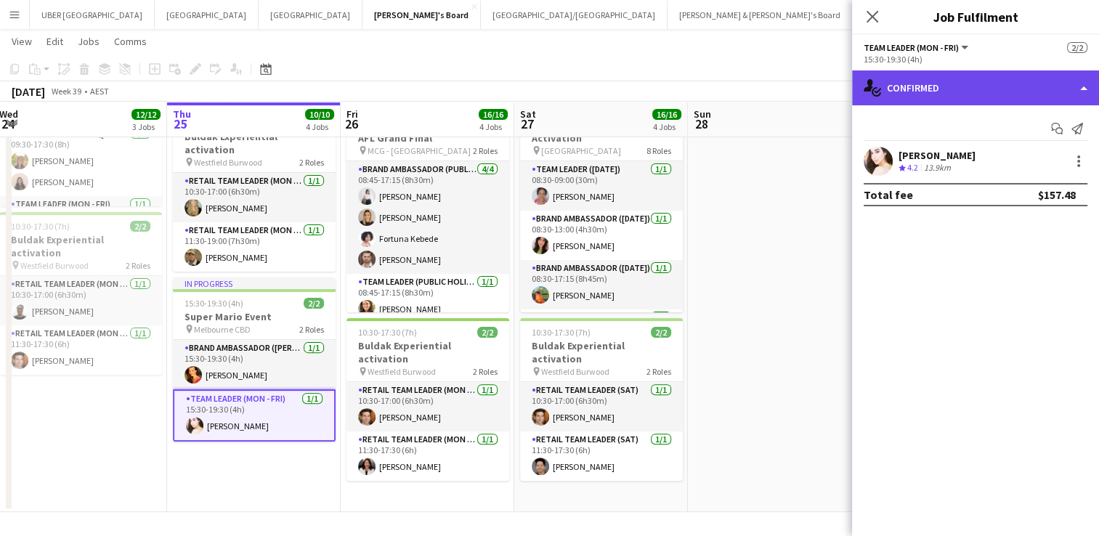
click at [928, 80] on div "single-neutral-actions-check-2 Confirmed" at bounding box center [975, 87] width 247 height 35
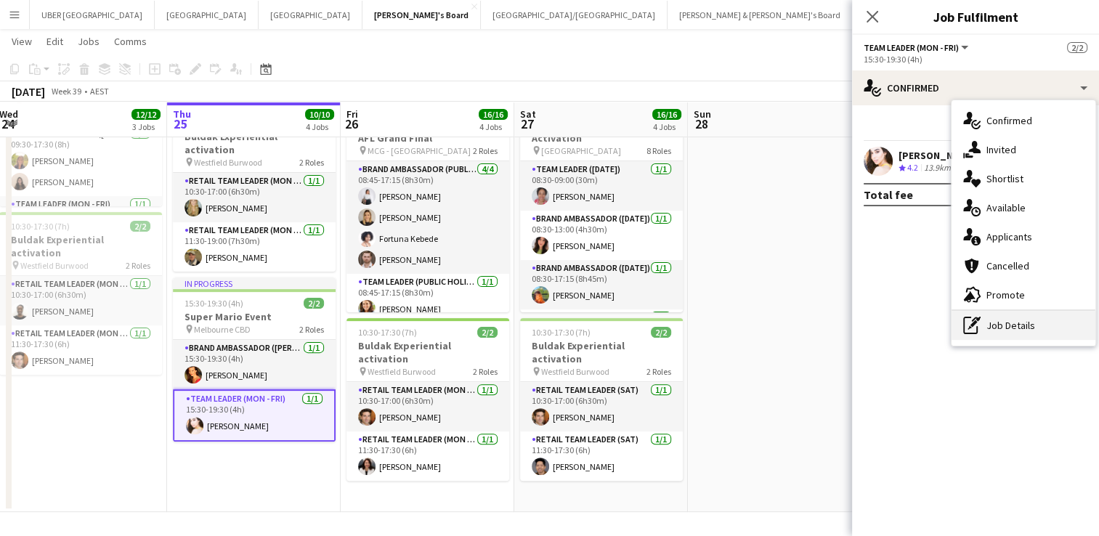
click at [973, 325] on icon "pen-write" at bounding box center [971, 325] width 17 height 17
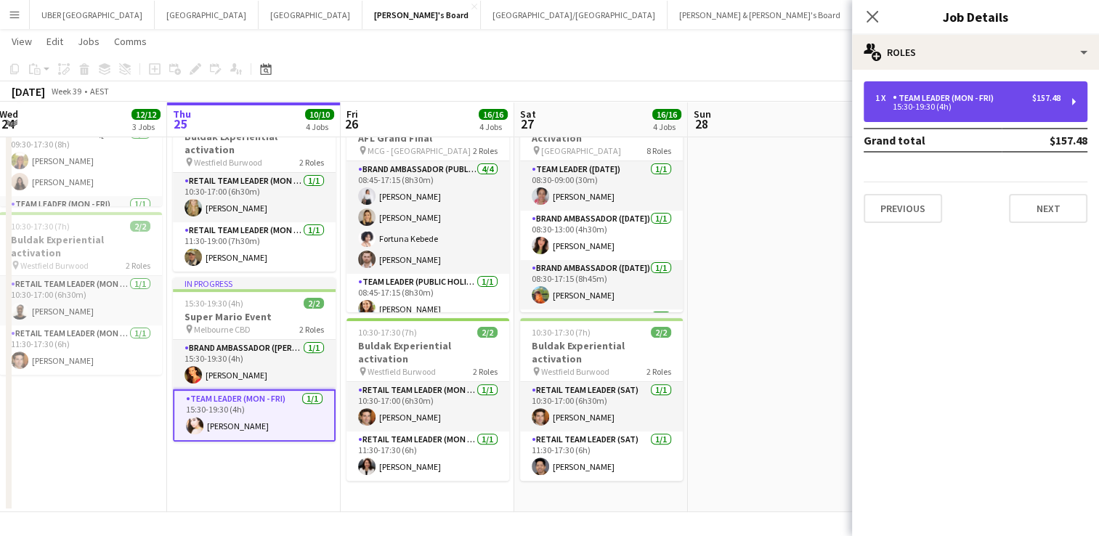
click at [966, 95] on div "Team Leader (Mon - Fri)" at bounding box center [946, 98] width 107 height 10
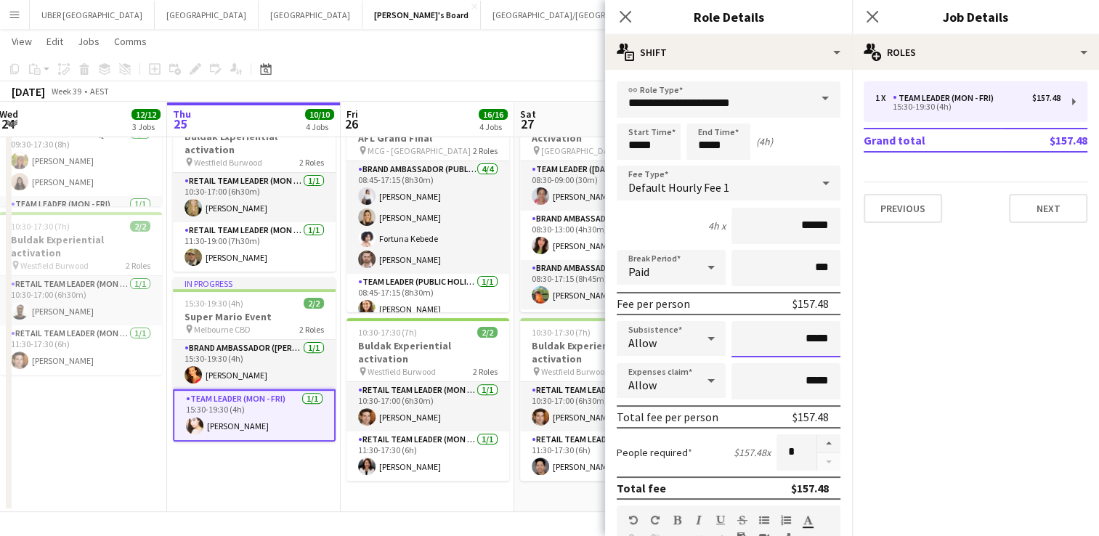
drag, startPoint x: 825, startPoint y: 344, endPoint x: 783, endPoint y: 336, distance: 42.9
click at [783, 336] on input "*****" at bounding box center [786, 339] width 109 height 36
type input "*****"
click at [875, 15] on icon "Close pop-in" at bounding box center [872, 16] width 14 height 14
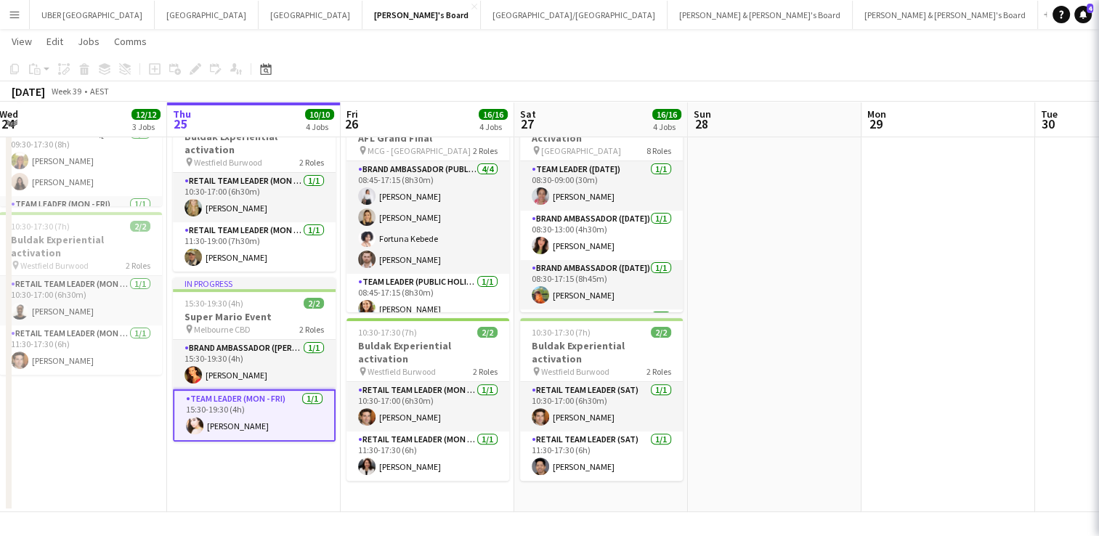
scroll to position [0, 0]
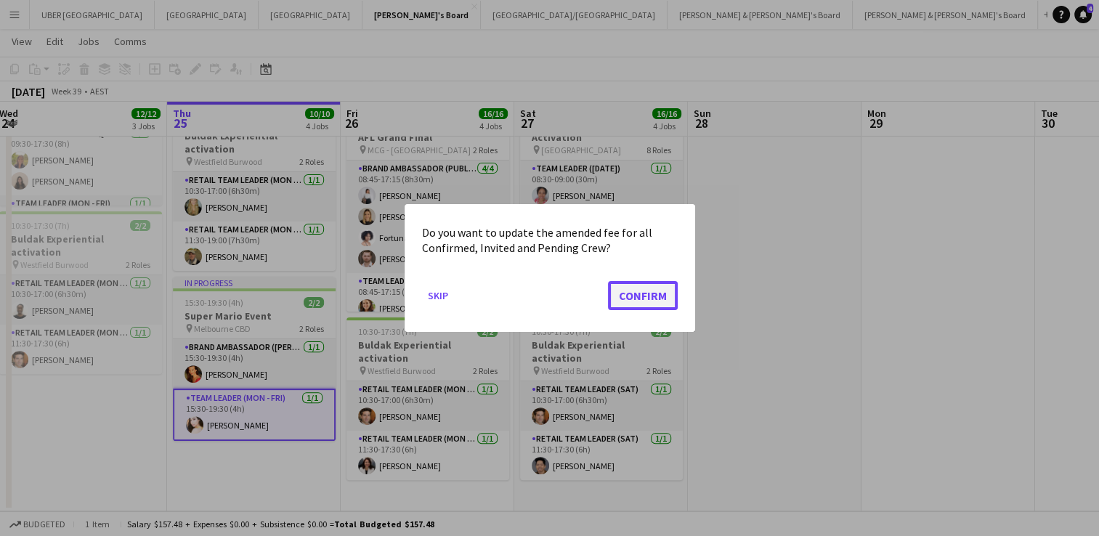
click at [636, 296] on button "Confirm" at bounding box center [643, 295] width 70 height 29
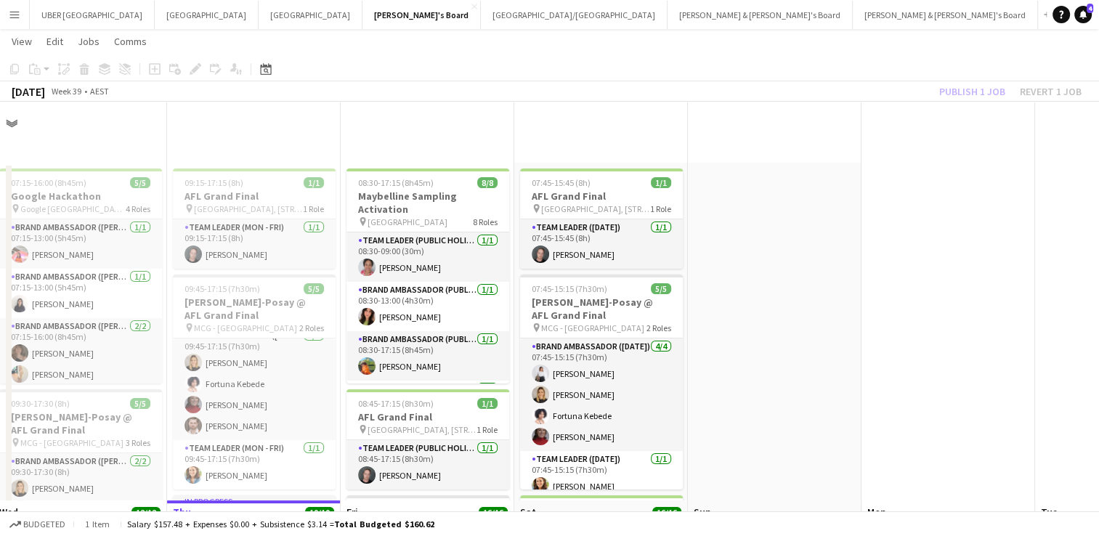
scroll to position [398, 0]
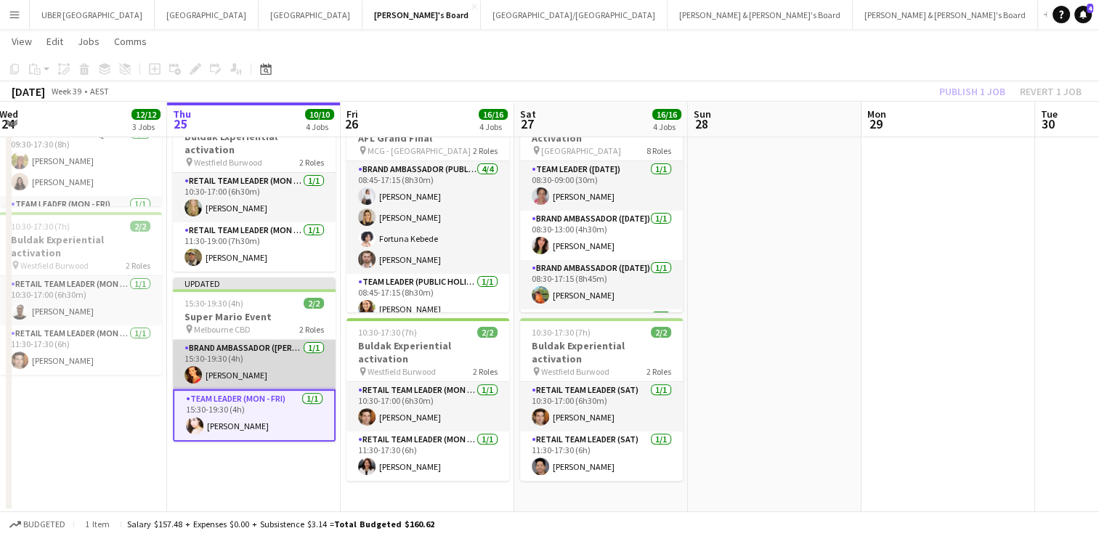
click at [217, 352] on app-card-role "Brand Ambassador (Mon - Fri) 1/1 15:30-19:30 (4h) Chrissie Leigh" at bounding box center [254, 364] width 163 height 49
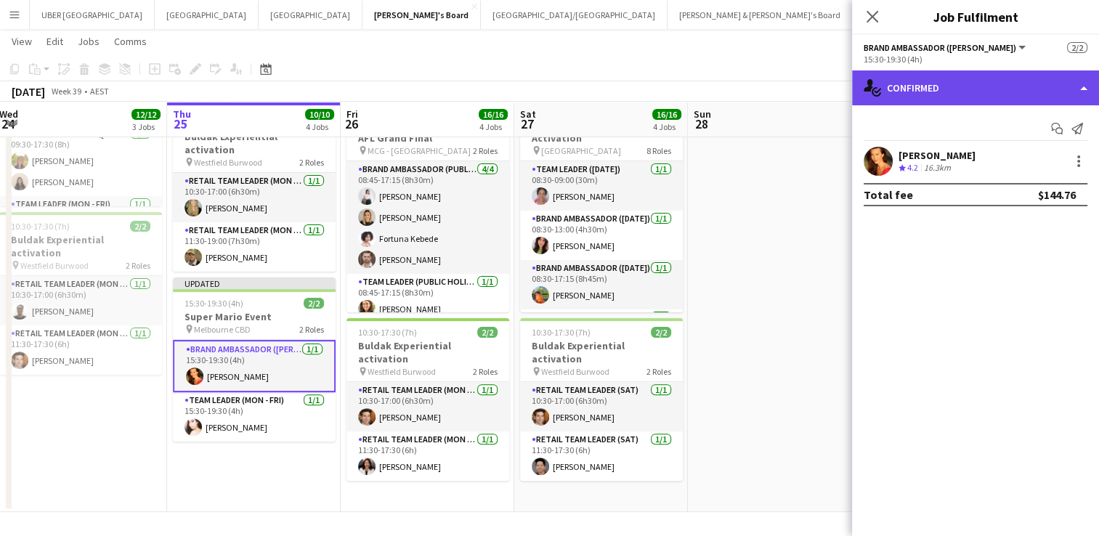
click at [921, 92] on div "single-neutral-actions-check-2 Confirmed" at bounding box center [975, 87] width 247 height 35
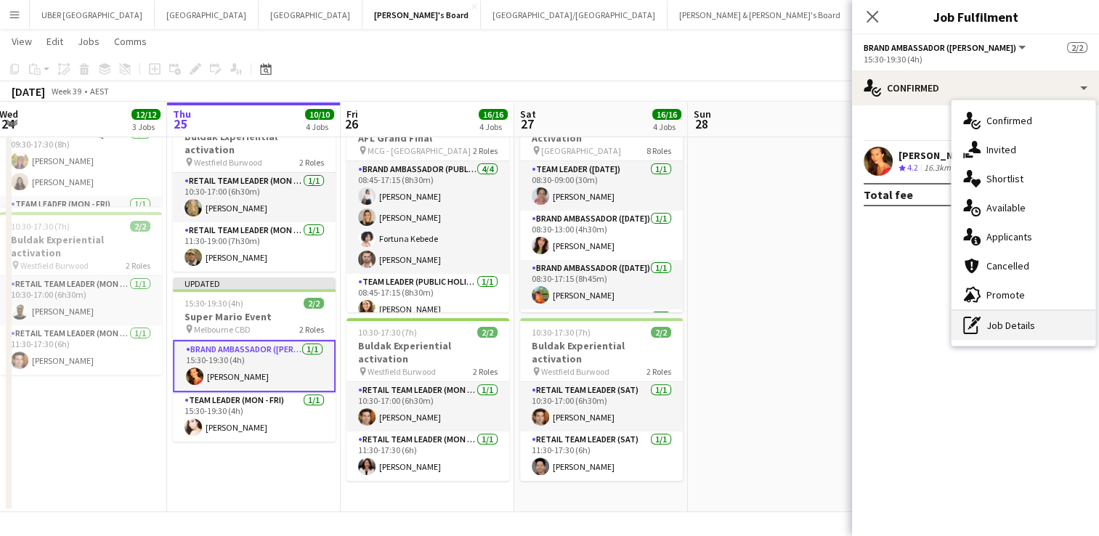
click at [988, 329] on div "pen-write Job Details" at bounding box center [1024, 325] width 144 height 29
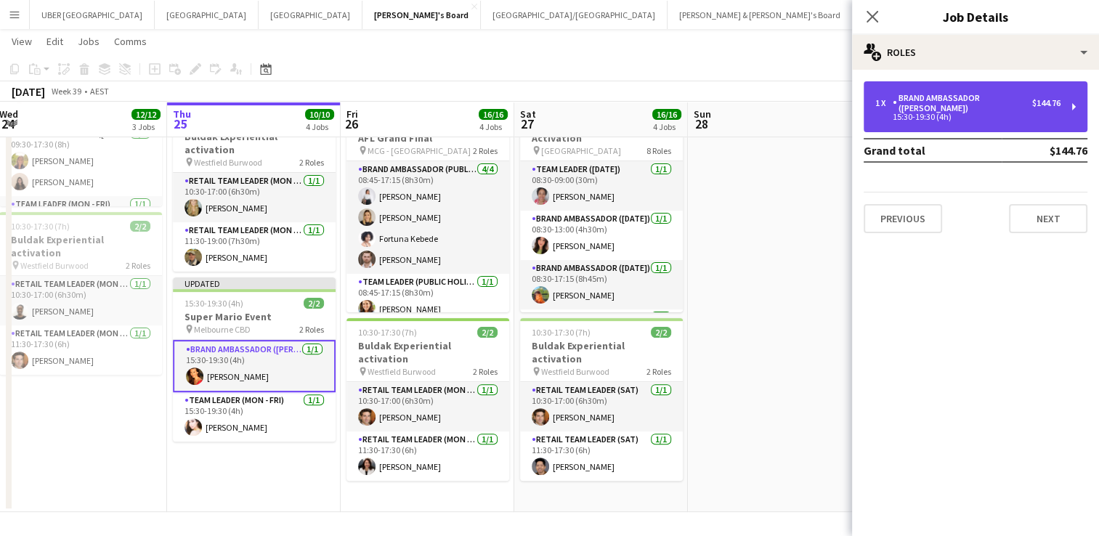
click at [952, 114] on div "1 x Brand Ambassador (Mon - Fri) $144.76 15:30-19:30 (4h)" at bounding box center [976, 106] width 224 height 51
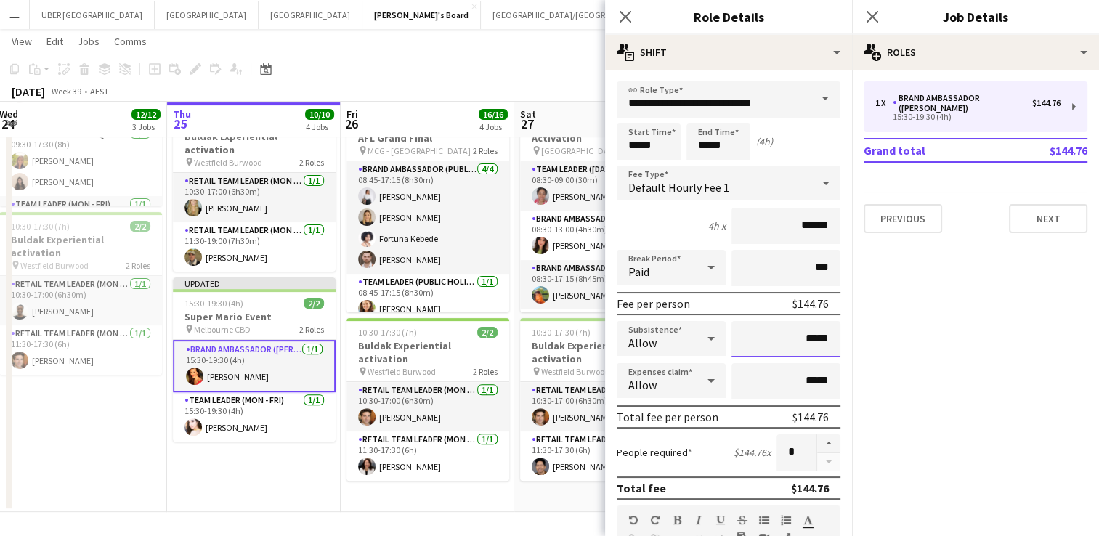
drag, startPoint x: 821, startPoint y: 335, endPoint x: 740, endPoint y: 339, distance: 81.5
click at [740, 339] on input "*****" at bounding box center [786, 339] width 109 height 36
type input "*****"
click at [872, 15] on icon "Close pop-in" at bounding box center [872, 16] width 14 height 14
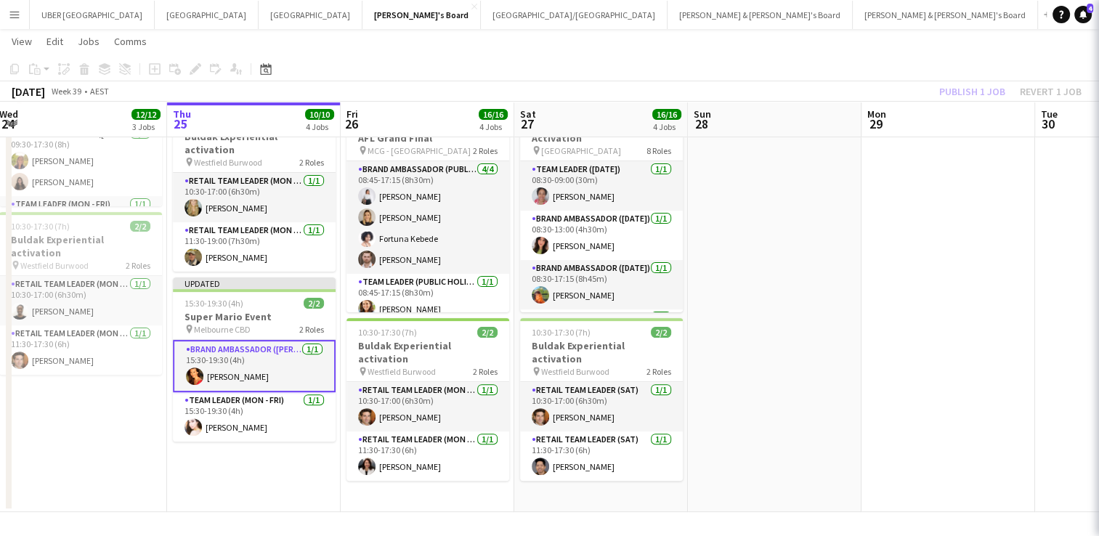
scroll to position [0, 0]
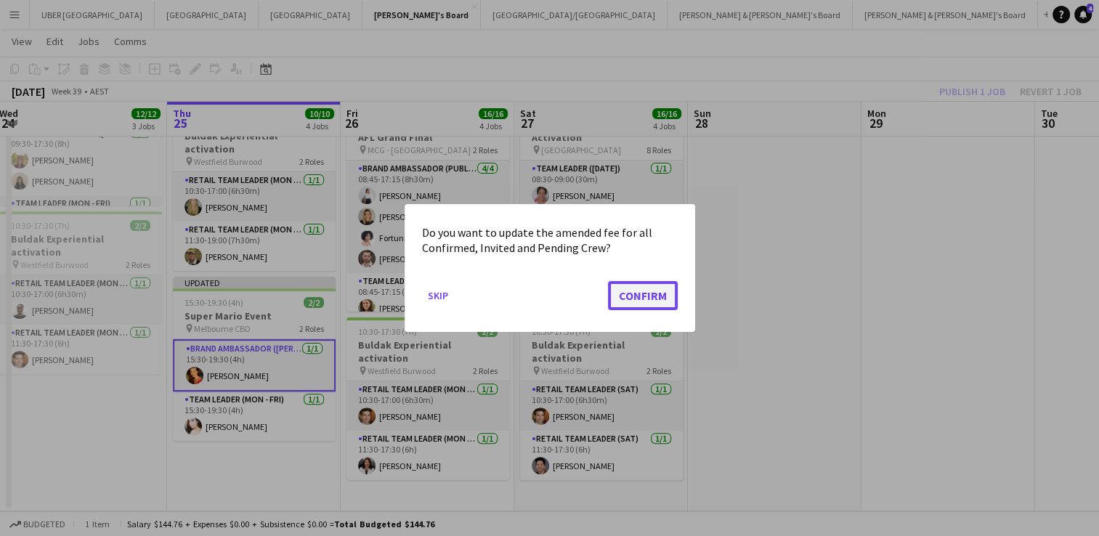
click at [633, 287] on button "Confirm" at bounding box center [643, 295] width 70 height 29
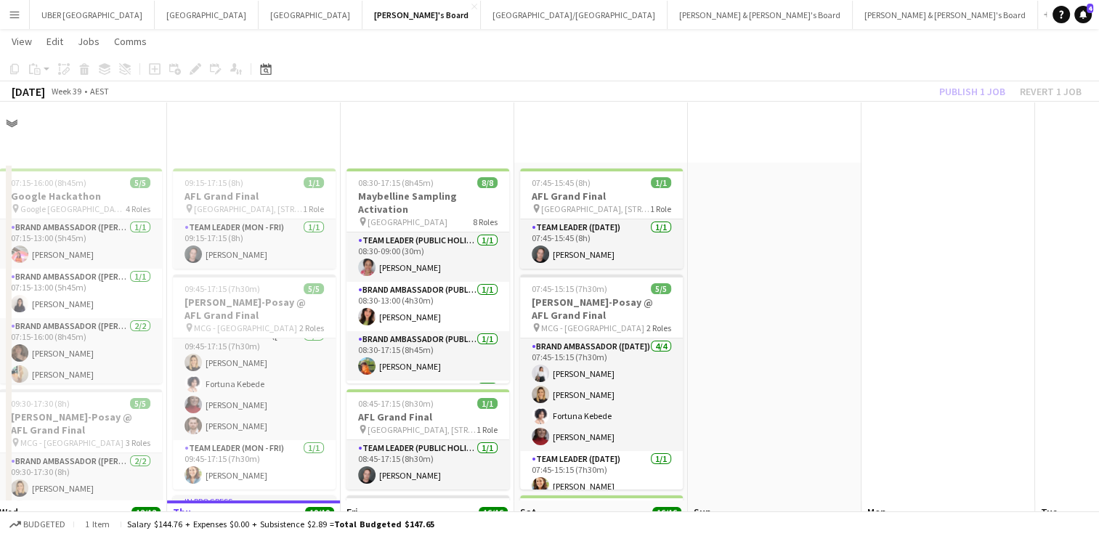
scroll to position [398, 0]
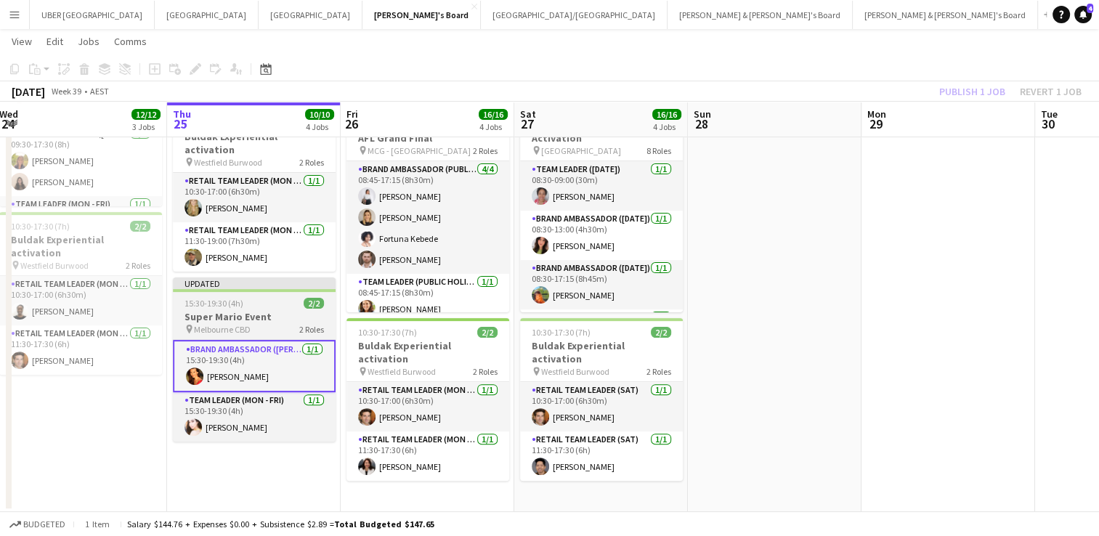
click at [237, 310] on h3 "Super Mario Event" at bounding box center [254, 316] width 163 height 13
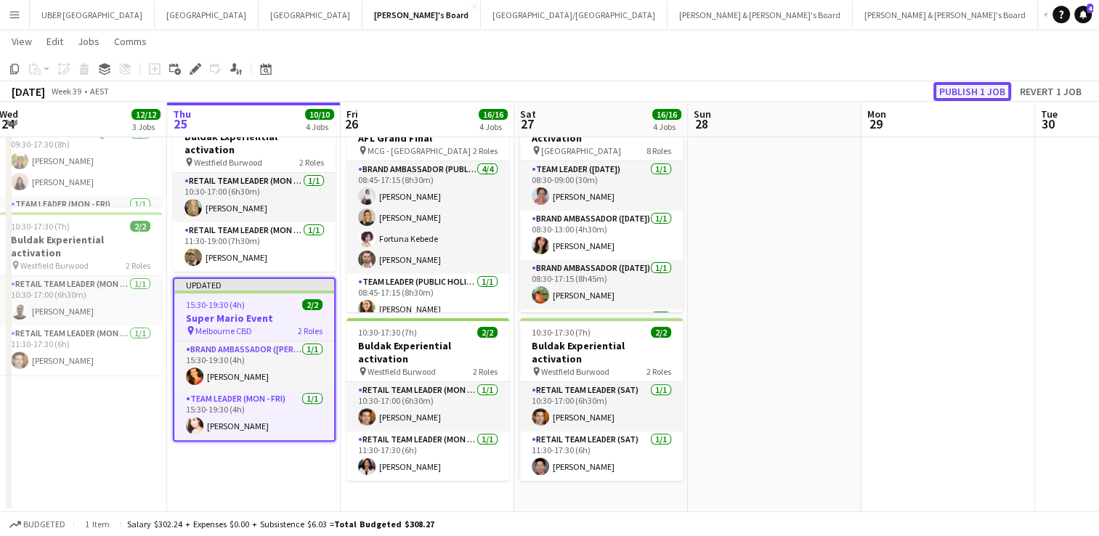
click at [967, 86] on button "Publish 1 job" at bounding box center [973, 91] width 78 height 19
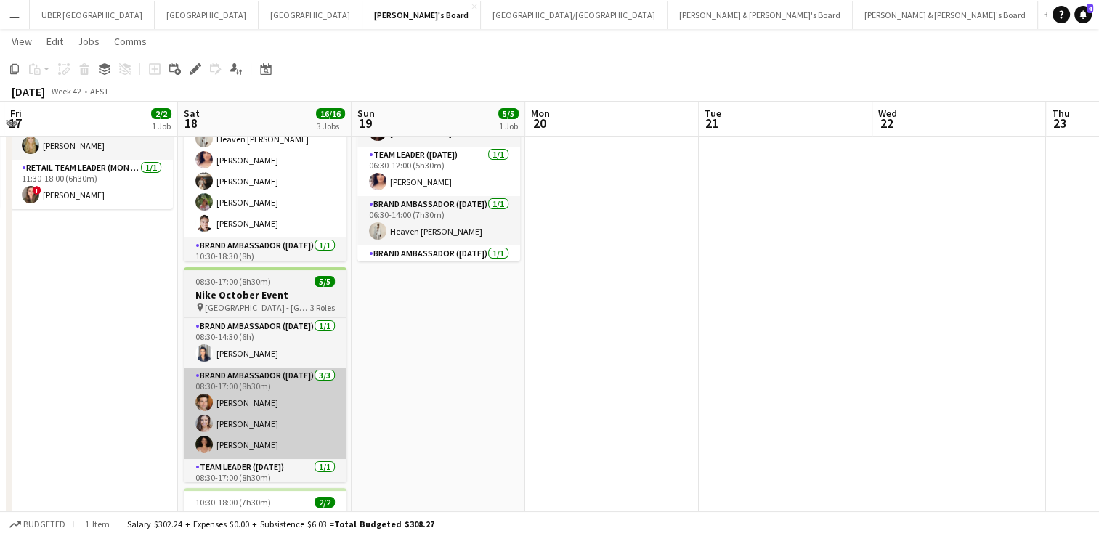
scroll to position [42, 0]
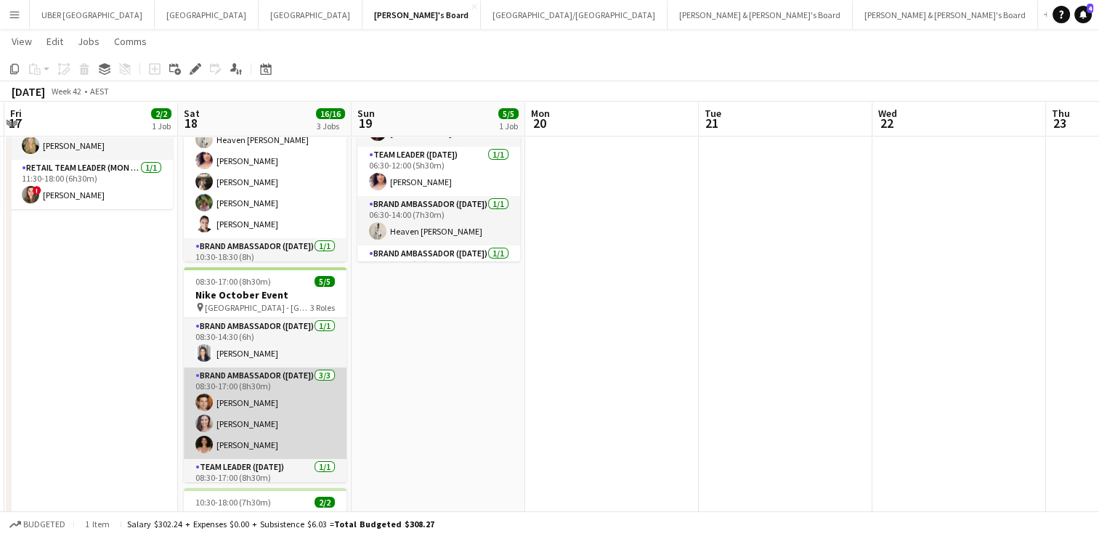
click at [229, 423] on app-card-role "Brand Ambassador (Saturday) 3/3 08:30-17:00 (8h30m) Juan Montes Claire Stephens…" at bounding box center [265, 414] width 163 height 92
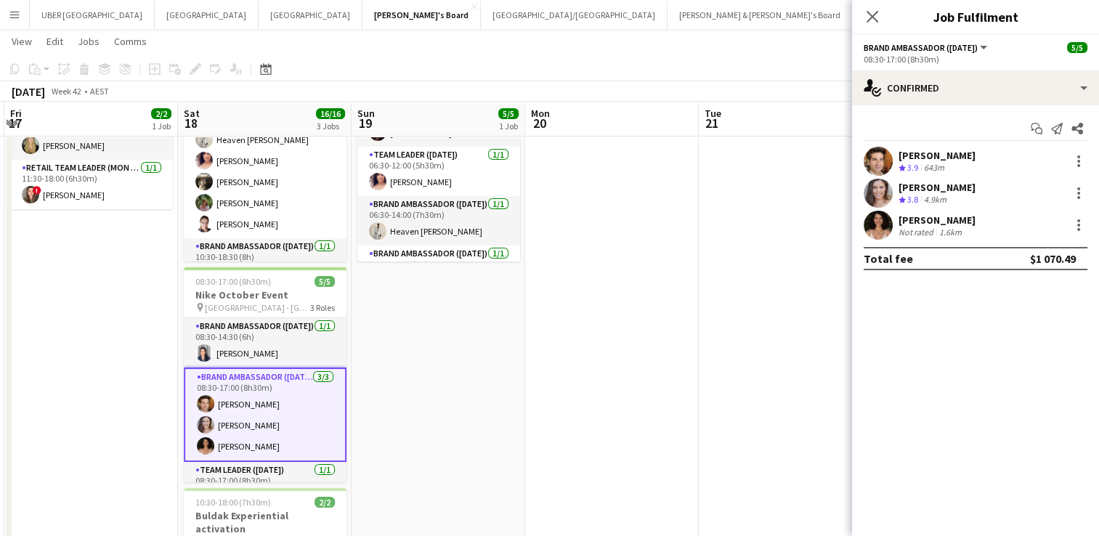
click at [905, 188] on div "Claire Stephens" at bounding box center [937, 187] width 77 height 13
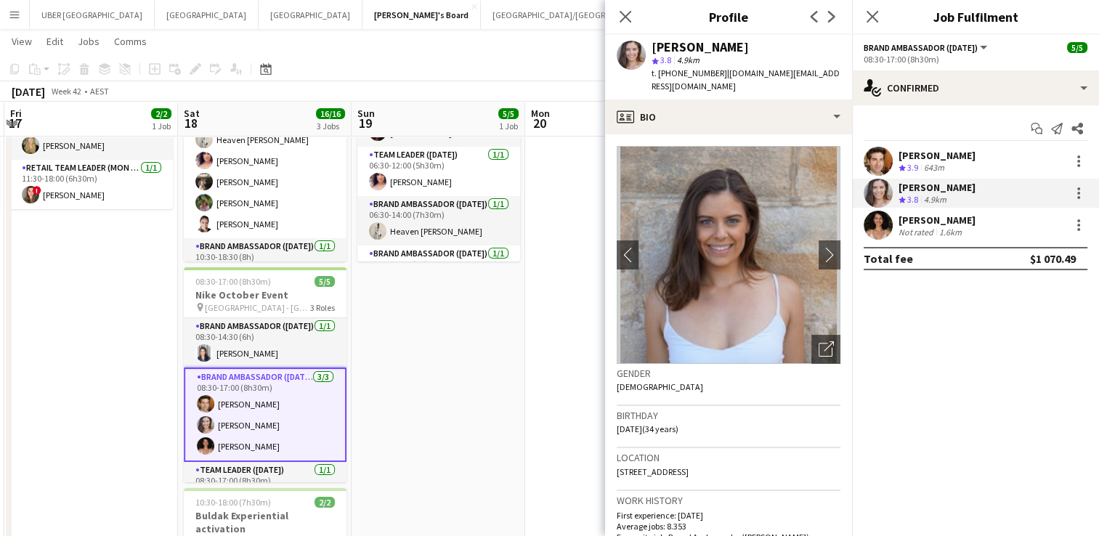
drag, startPoint x: 716, startPoint y: 72, endPoint x: 671, endPoint y: 74, distance: 44.4
click at [671, 74] on div "t. +610423691767 | cstephens.promo@gmail.com" at bounding box center [746, 80] width 189 height 26
copy span "0423691767"
click at [918, 150] on div "Juan Montes" at bounding box center [937, 155] width 77 height 13
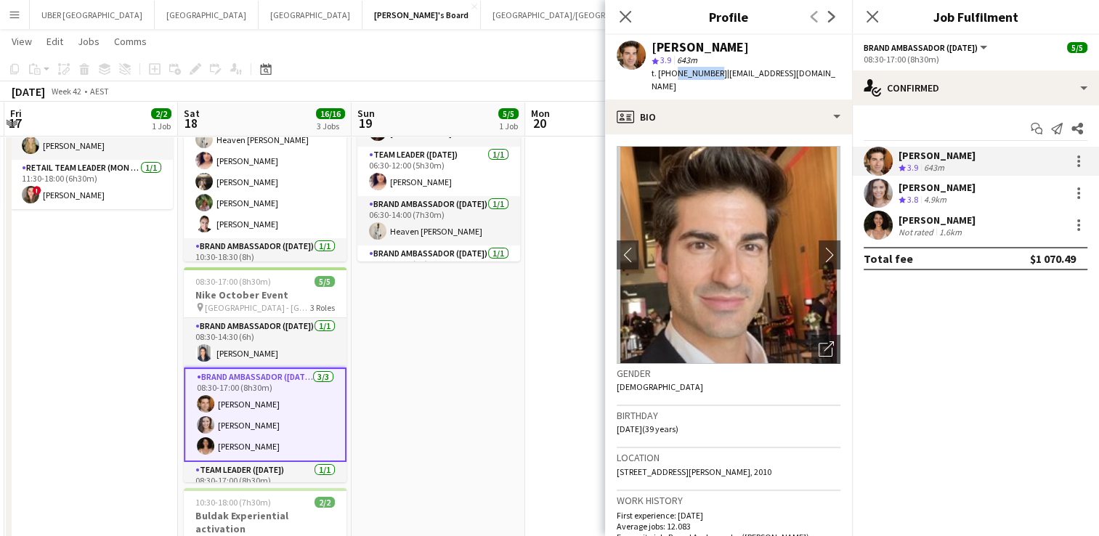
drag, startPoint x: 708, startPoint y: 73, endPoint x: 671, endPoint y: 73, distance: 37.8
click at [671, 73] on span "t. +61416938727" at bounding box center [690, 73] width 76 height 11
click at [939, 216] on div "Patricia Mora" at bounding box center [937, 220] width 77 height 13
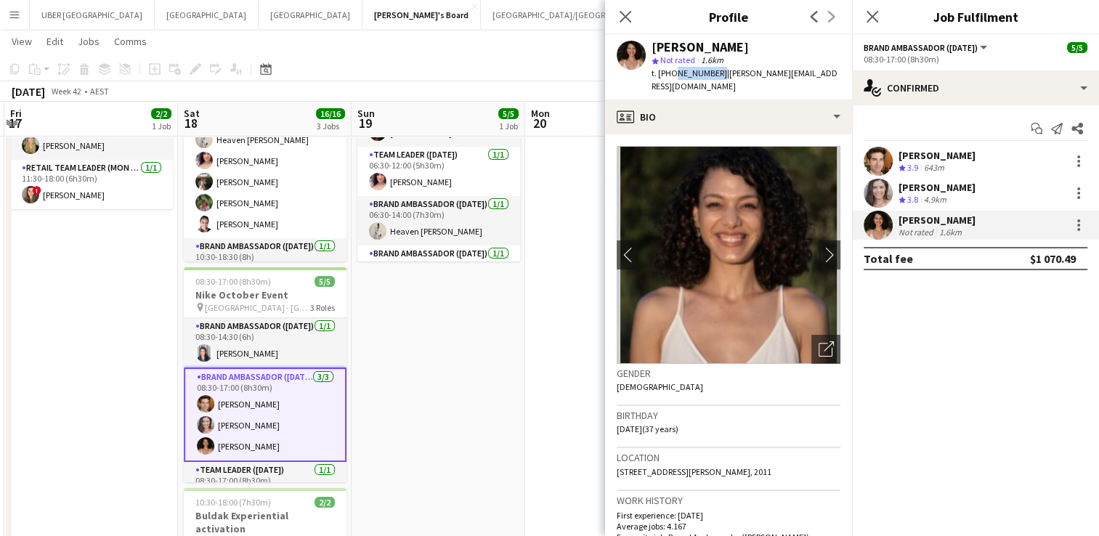
drag, startPoint x: 711, startPoint y: 73, endPoint x: 671, endPoint y: 75, distance: 40.0
click at [671, 75] on span "t. +61431207712" at bounding box center [690, 73] width 76 height 11
click at [869, 12] on icon at bounding box center [872, 16] width 14 height 14
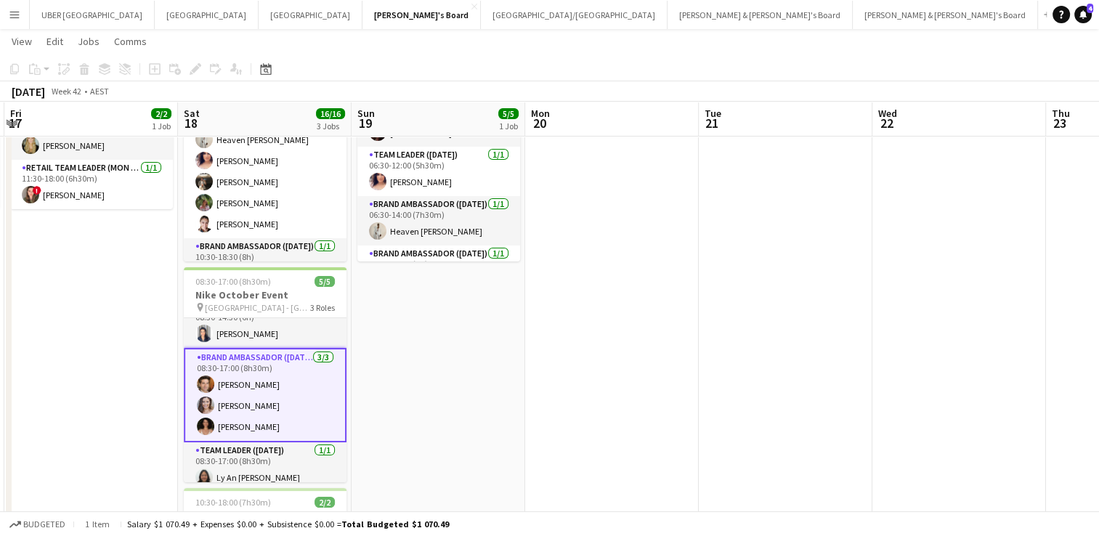
scroll to position [0, 0]
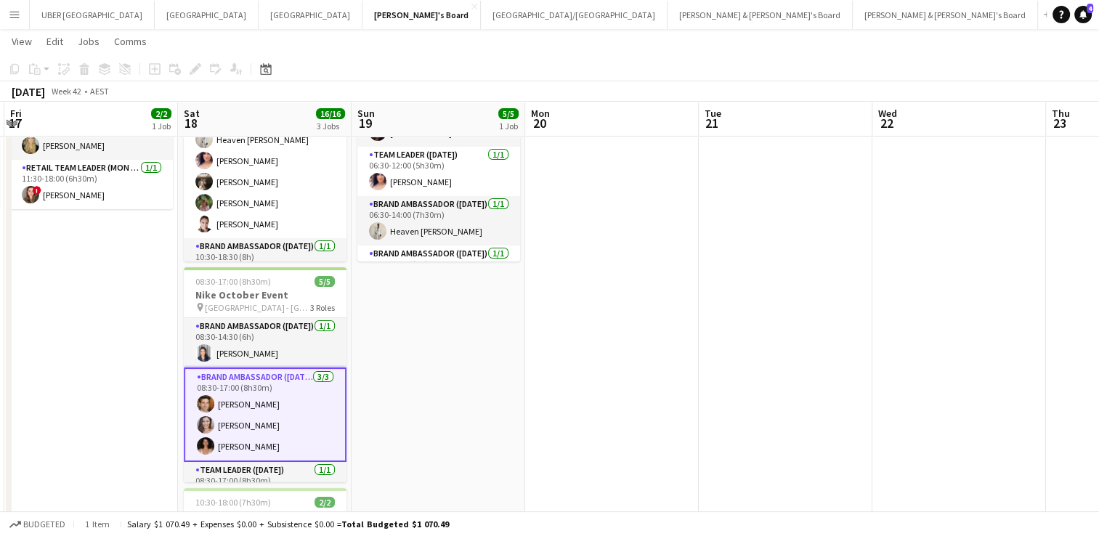
click at [264, 352] on app-card-role "Brand Ambassador (Saturday) 1/1 08:30-14:30 (6h) Vanessa Flauzino" at bounding box center [265, 342] width 163 height 49
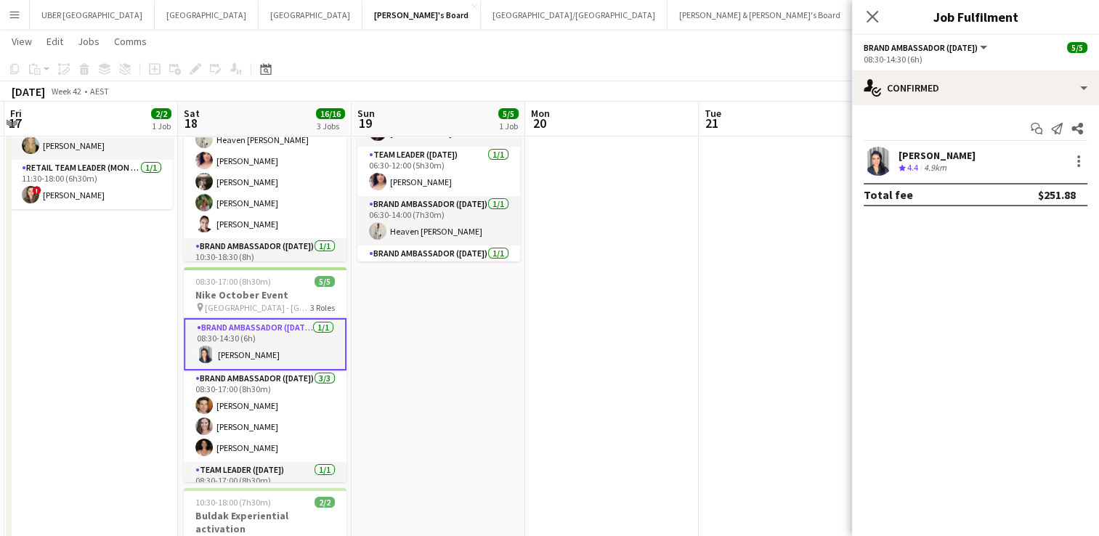
click at [944, 155] on div "Vanessa Flauzino" at bounding box center [937, 155] width 77 height 13
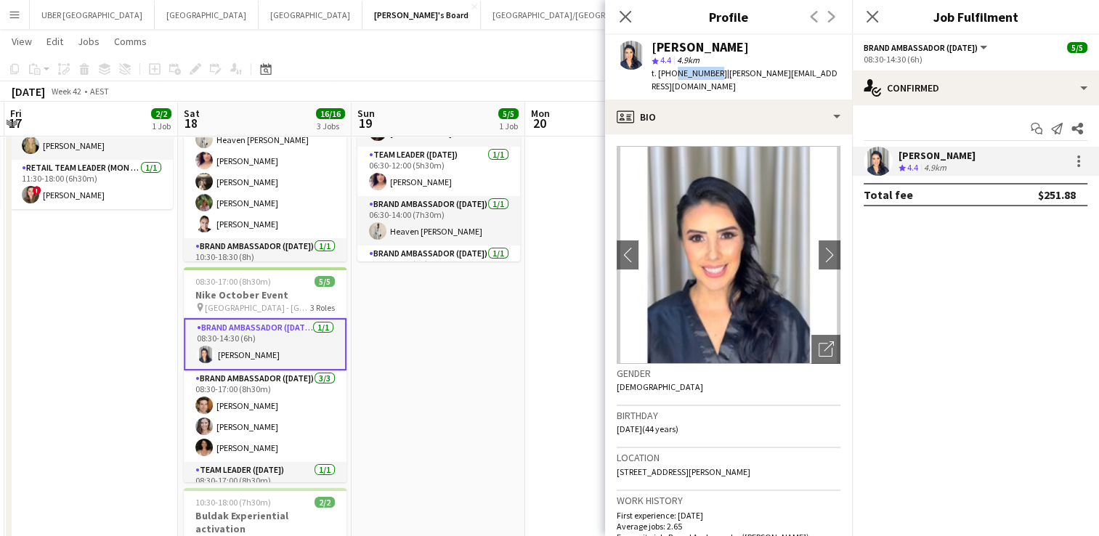
drag, startPoint x: 710, startPoint y: 76, endPoint x: 670, endPoint y: 76, distance: 40.0
click at [670, 76] on span "t. +61451050458" at bounding box center [690, 73] width 76 height 11
click at [875, 13] on icon at bounding box center [872, 16] width 14 height 14
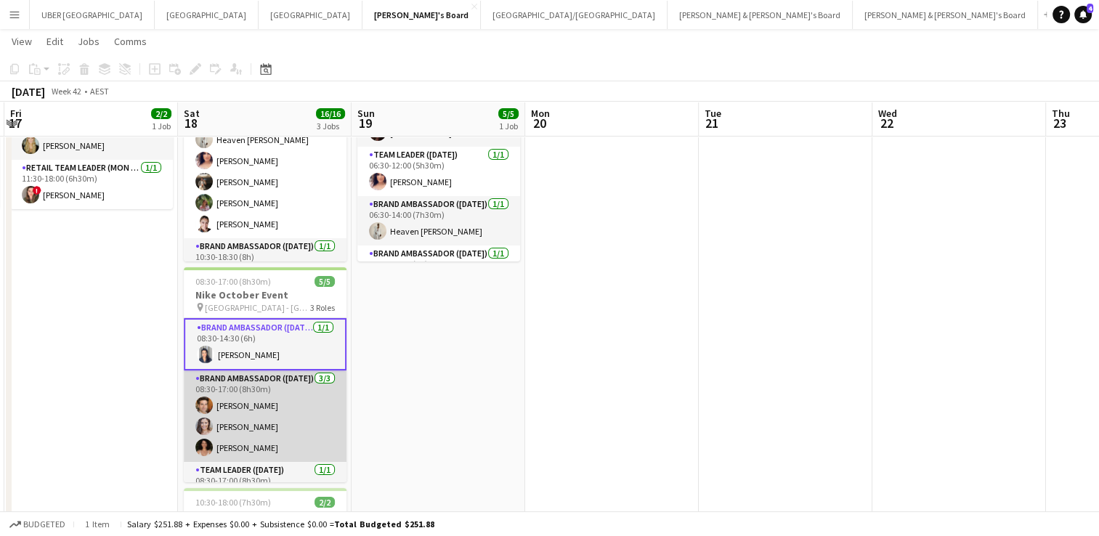
scroll to position [28, 0]
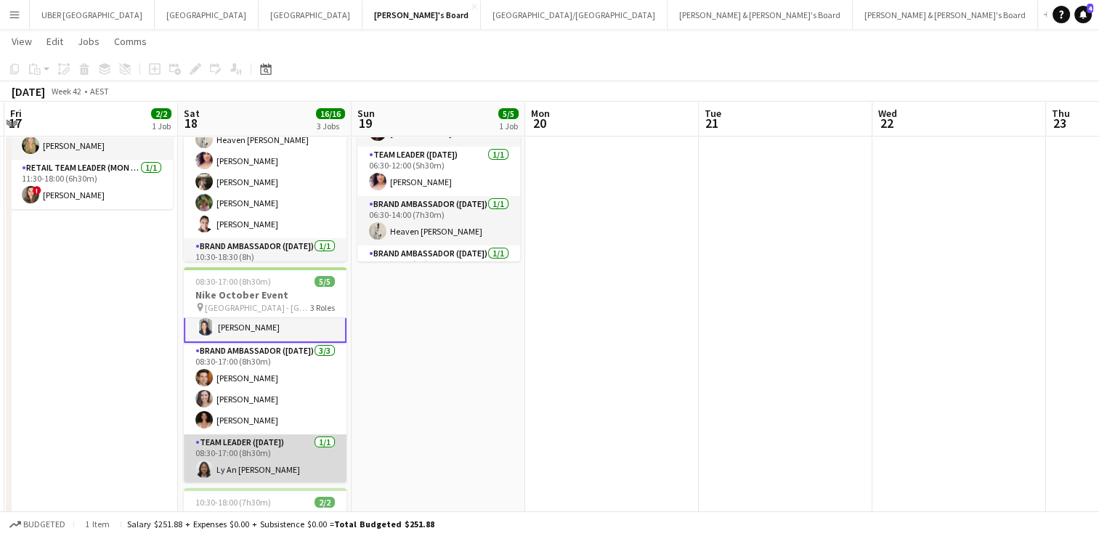
click at [229, 458] on app-card-role "Team Leader (Saturday) 1/1 08:30-17:00 (8h30m) Ly An Dinh" at bounding box center [265, 458] width 163 height 49
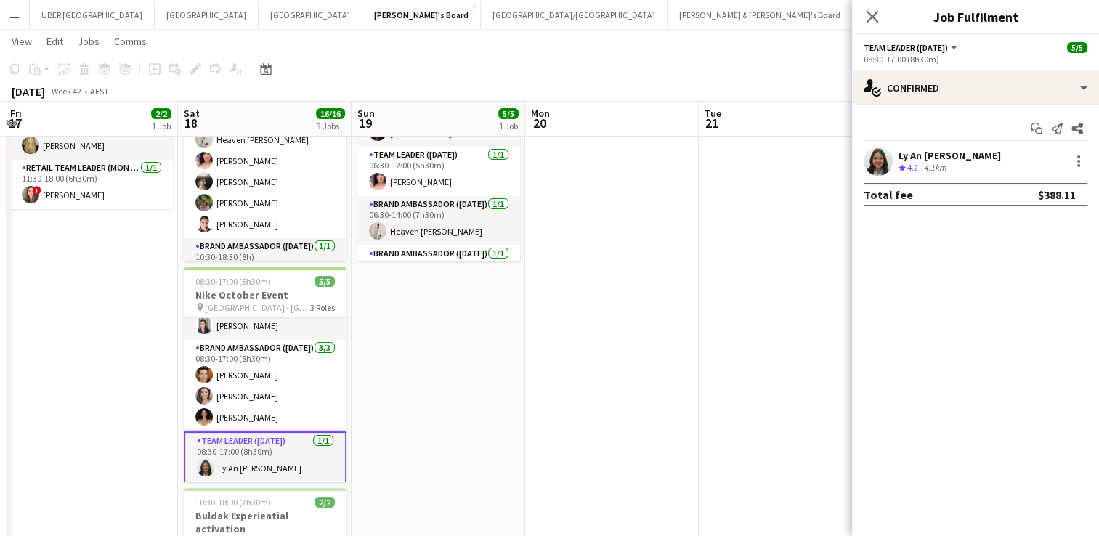
scroll to position [26, 0]
click at [938, 154] on div "Ly An Dinh" at bounding box center [950, 155] width 102 height 13
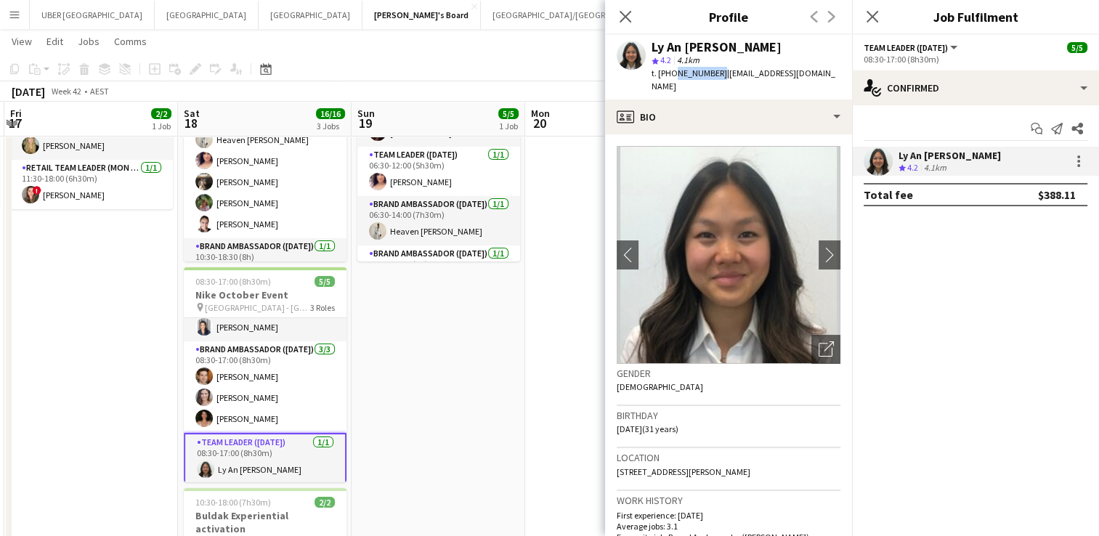
drag, startPoint x: 712, startPoint y: 72, endPoint x: 672, endPoint y: 68, distance: 40.1
click at [672, 68] on div "t. +61466097971 | lyandinh@live.com.au" at bounding box center [746, 80] width 189 height 26
click at [884, 13] on div "Close pop-in" at bounding box center [872, 16] width 41 height 33
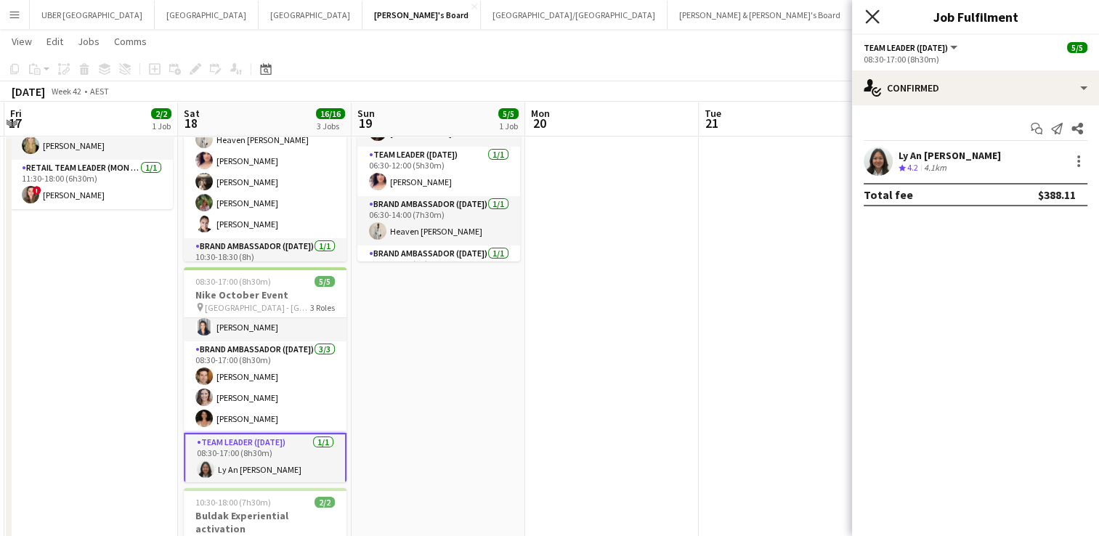
click at [875, 17] on icon "Close pop-in" at bounding box center [872, 16] width 14 height 14
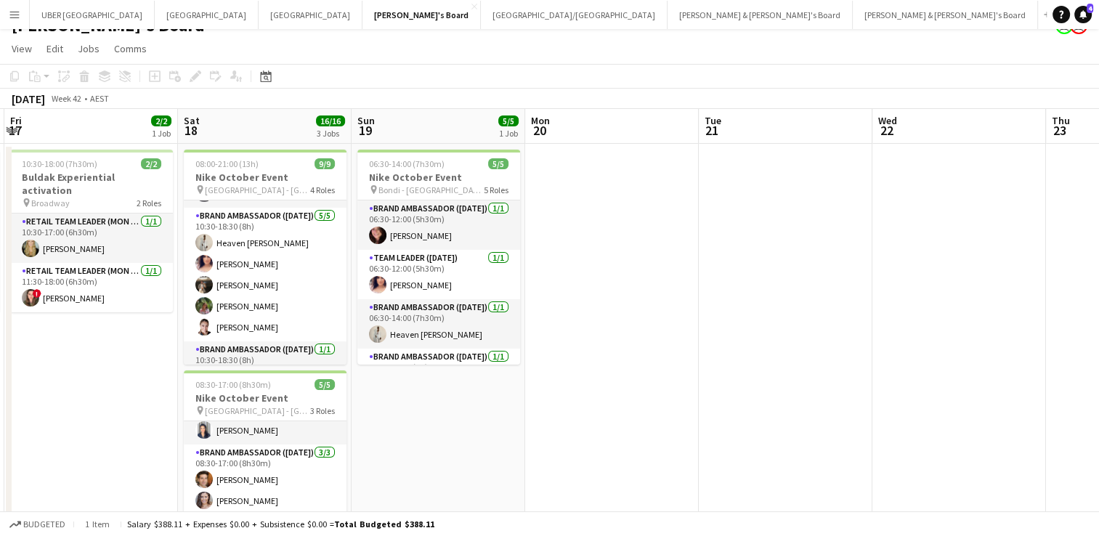
scroll to position [20, 0]
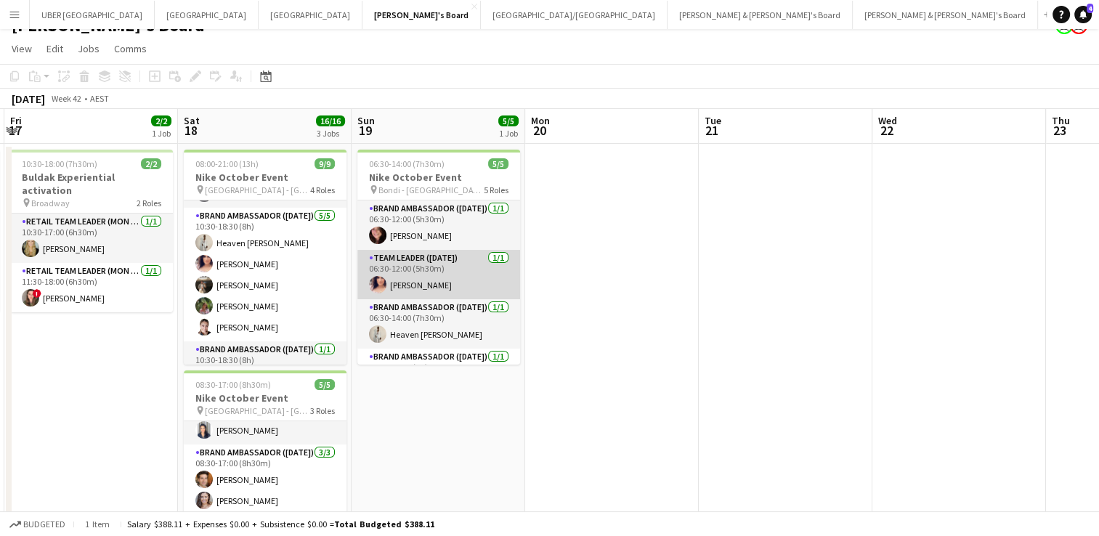
click at [410, 286] on app-card-role "Team Leader (Sunday) 1/1 06:30-12:00 (5h30m) Amanda van Eldik" at bounding box center [438, 274] width 163 height 49
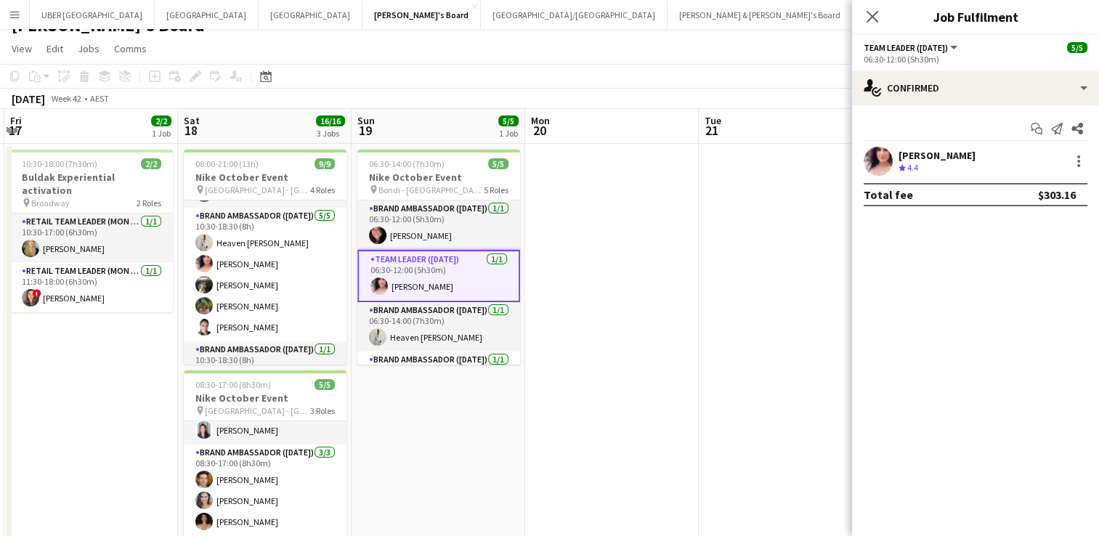
scroll to position [26, 0]
click at [958, 153] on div "Amanda van Eldik" at bounding box center [937, 155] width 77 height 13
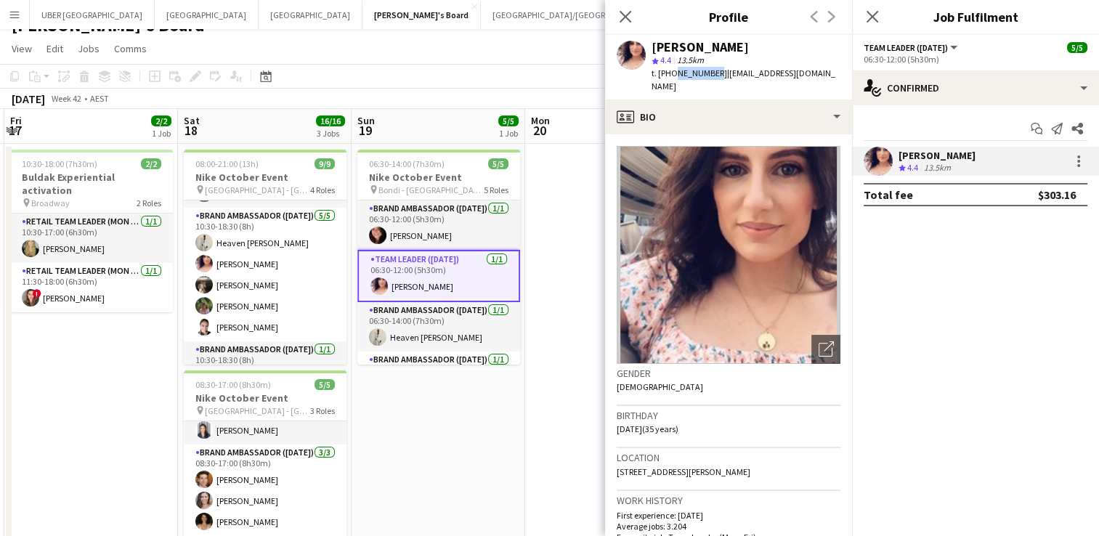
drag, startPoint x: 709, startPoint y: 73, endPoint x: 671, endPoint y: 74, distance: 38.5
click at [671, 74] on span "t. +61451144584" at bounding box center [690, 73] width 76 height 11
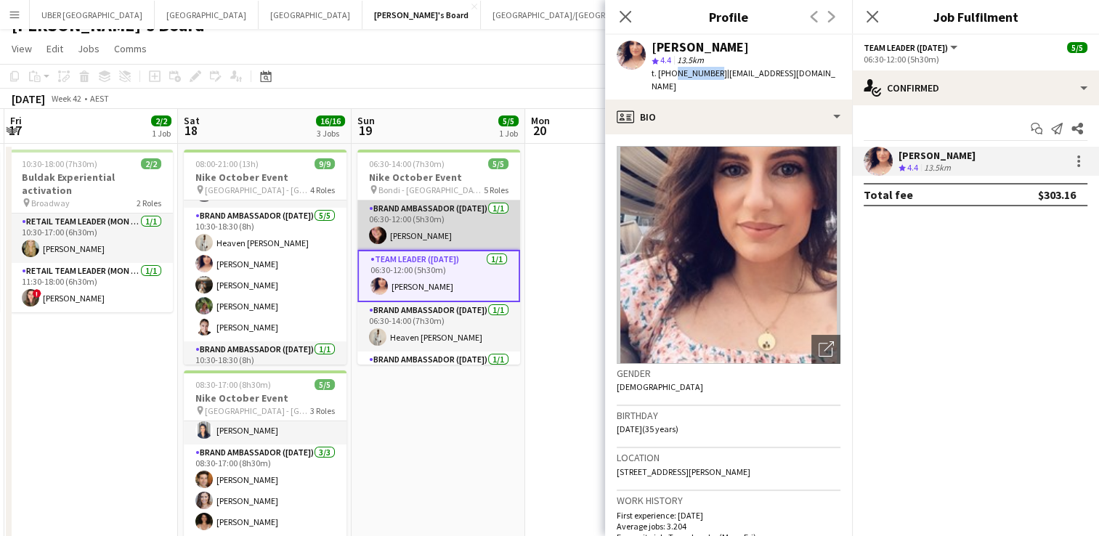
click at [429, 228] on app-card-role "Brand Ambassador (Sunday) 1/1 06:30-12:00 (5h30m) Adele Young" at bounding box center [438, 225] width 163 height 49
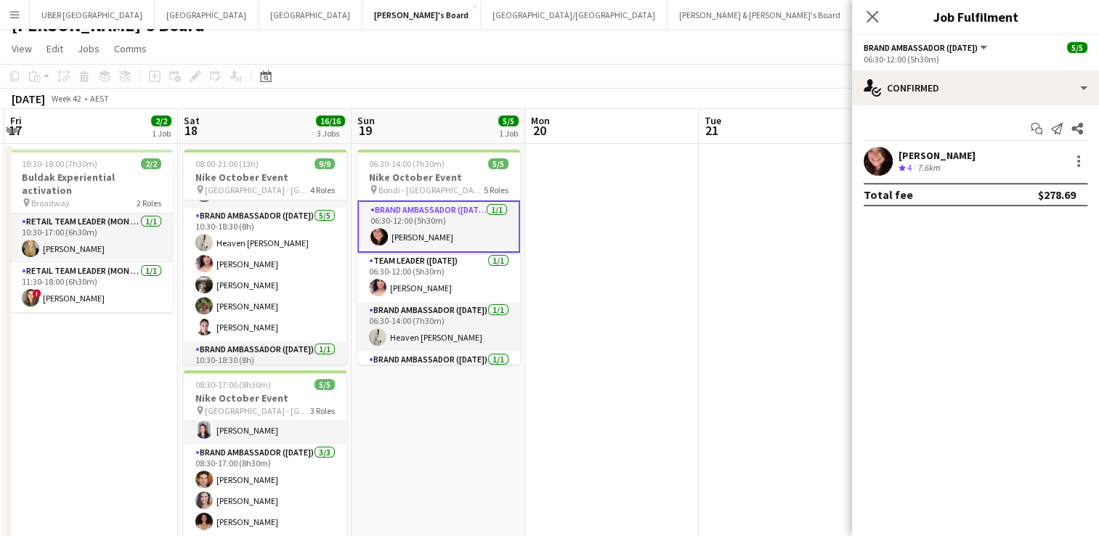
click at [922, 155] on div "Adele Young" at bounding box center [937, 155] width 77 height 13
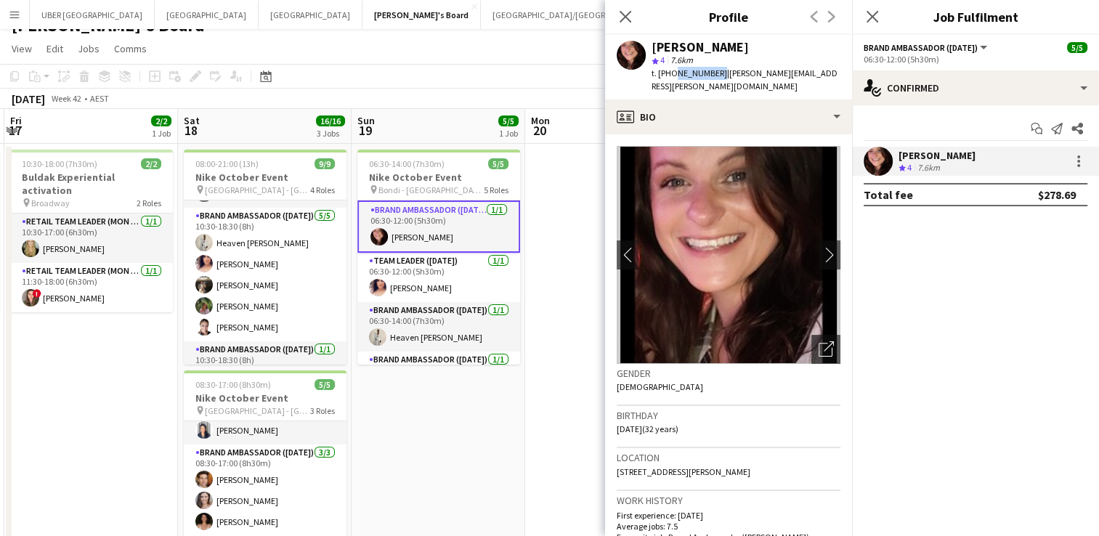
drag, startPoint x: 713, startPoint y: 73, endPoint x: 673, endPoint y: 73, distance: 40.7
click at [673, 73] on span "t. +610430154687" at bounding box center [690, 73] width 76 height 11
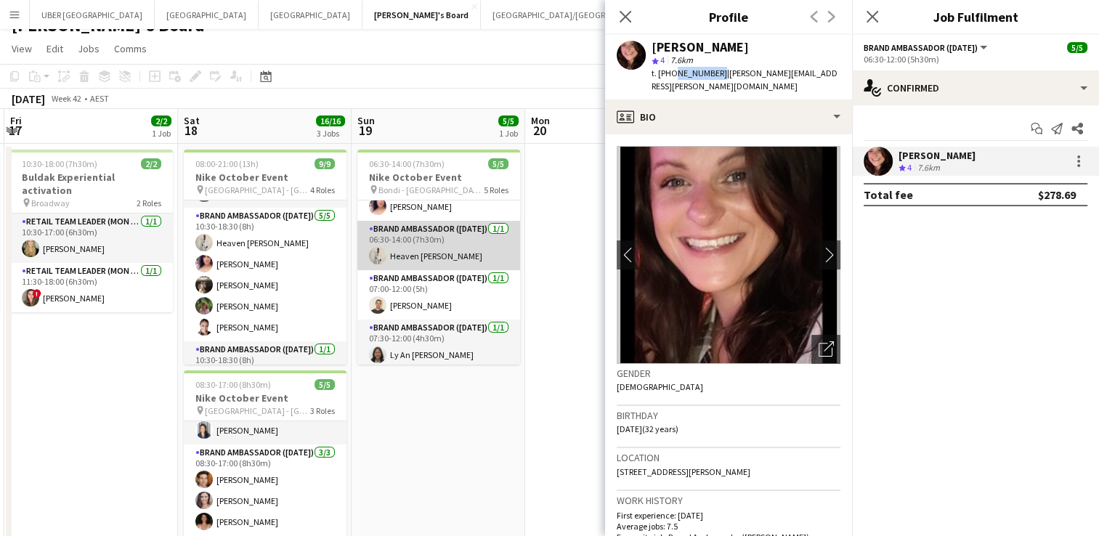
scroll to position [84, 0]
click at [418, 258] on app-card-role "Brand Ambassador (Sunday) 1/1 06:30-14:00 (7h30m) Heaven Johnson" at bounding box center [438, 242] width 163 height 49
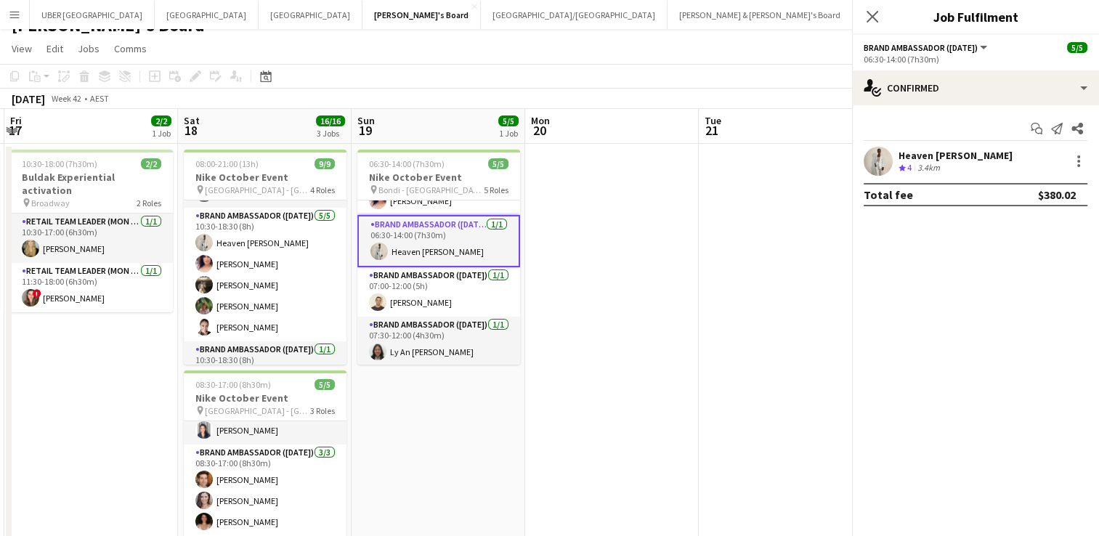
scroll to position [82, 0]
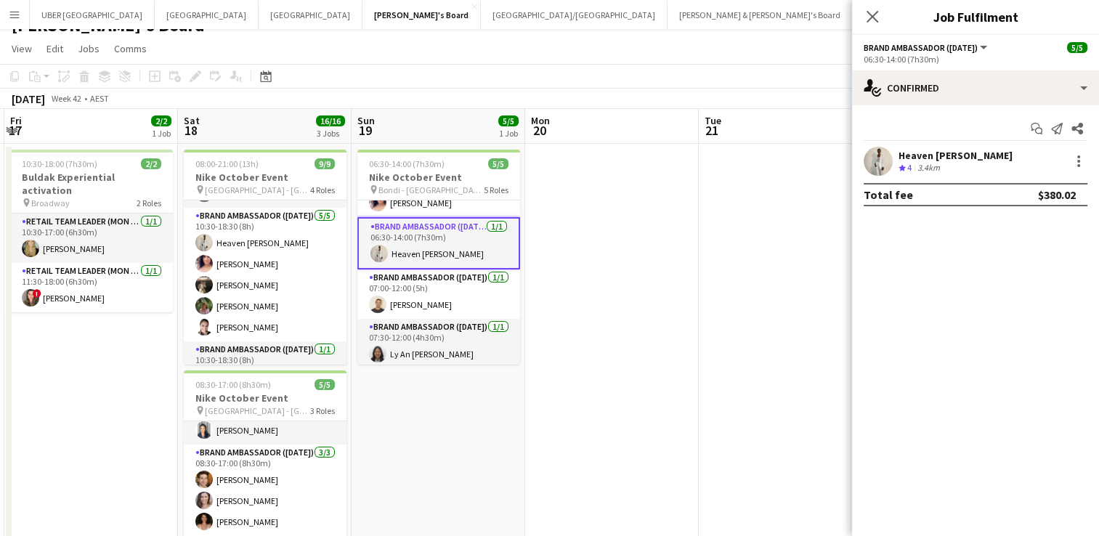
click at [937, 154] on div "Heaven Johnson" at bounding box center [956, 155] width 114 height 13
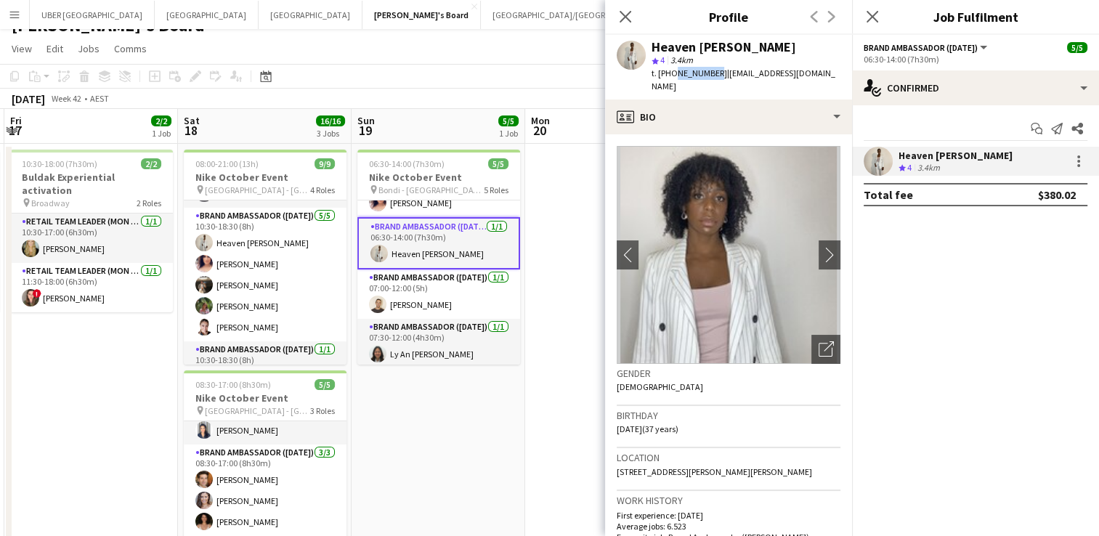
drag, startPoint x: 710, startPoint y: 71, endPoint x: 670, endPoint y: 68, distance: 40.1
click at [670, 68] on span "t. +61410706462" at bounding box center [690, 73] width 76 height 11
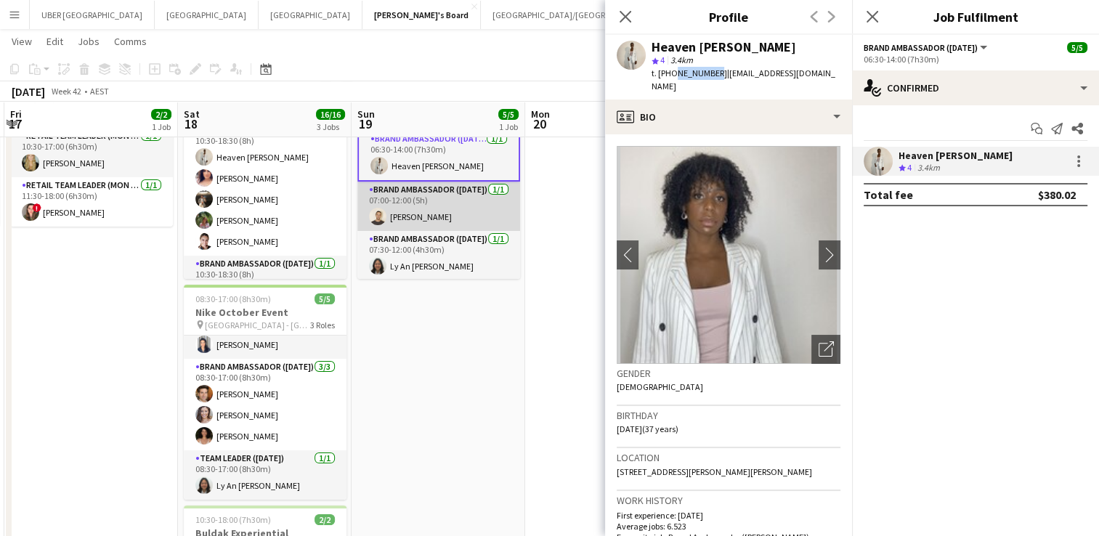
scroll to position [106, 0]
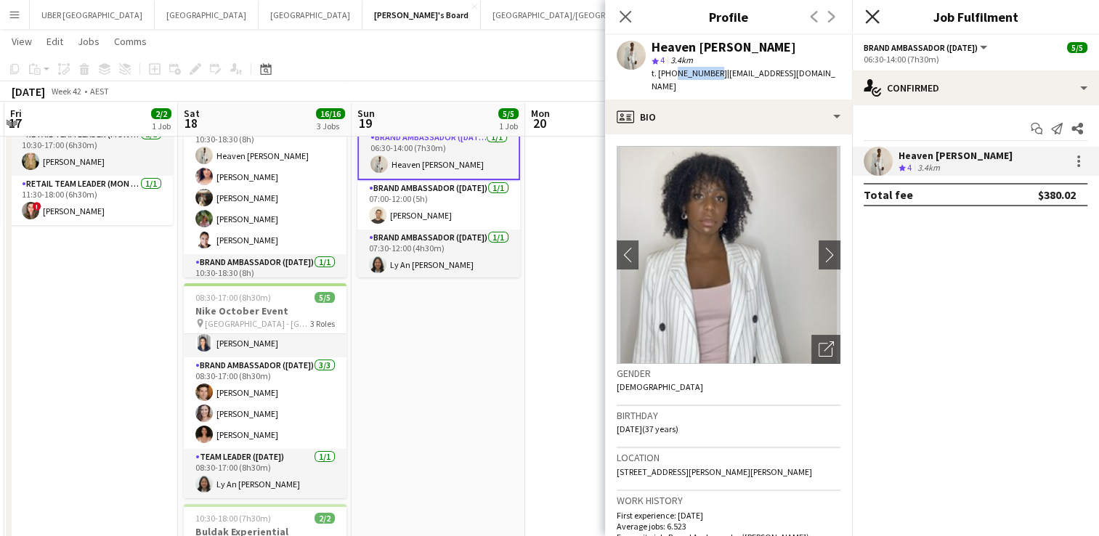
click at [877, 12] on icon at bounding box center [872, 16] width 14 height 14
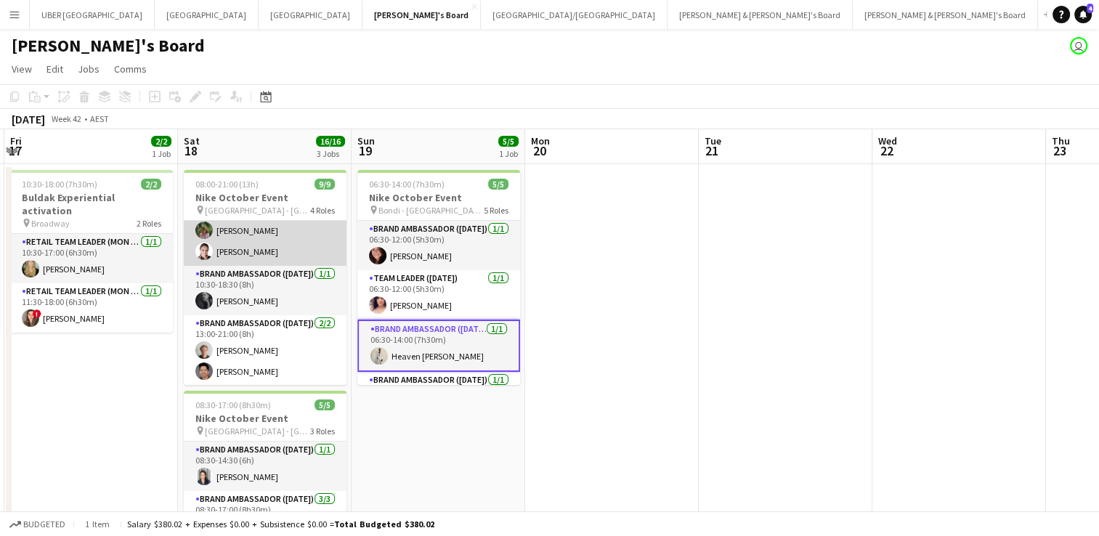
scroll to position [0, 0]
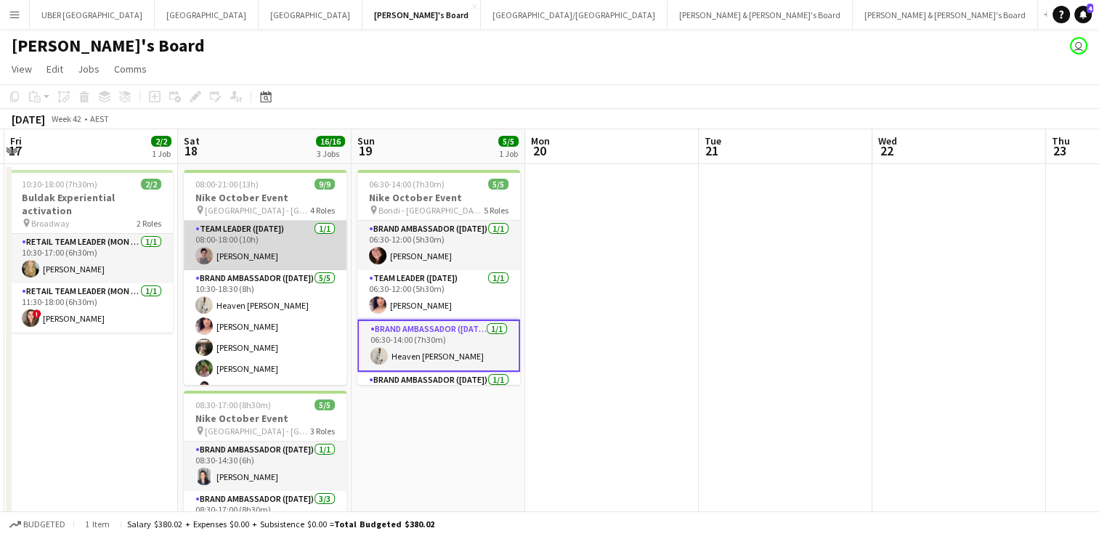
click at [264, 254] on app-card-role "Team Leader (Saturday) 1/1 08:00-18:00 (10h) Isabel Macmaster" at bounding box center [265, 245] width 163 height 49
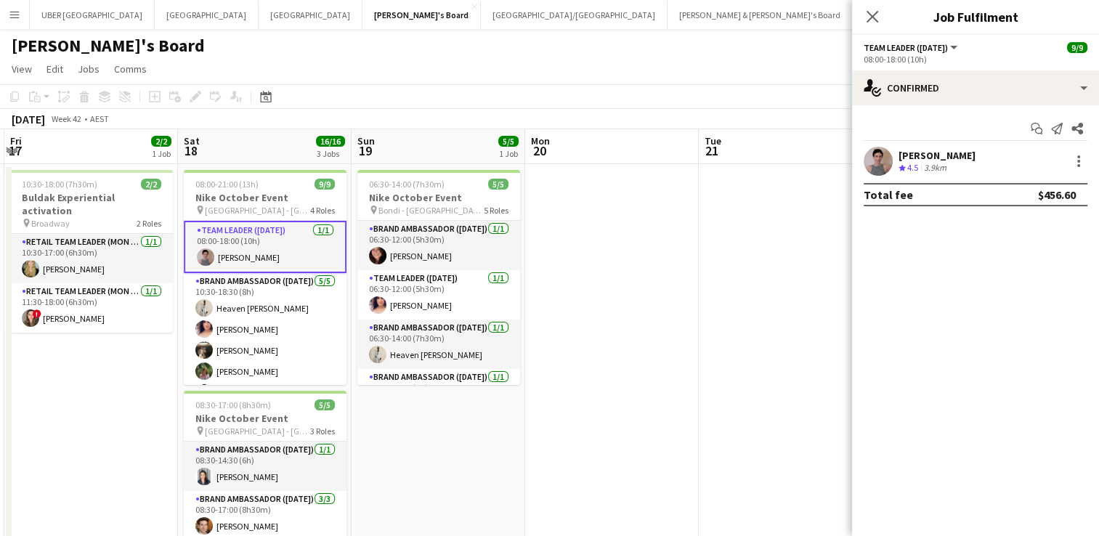
click at [971, 158] on div "Isabel Macmaster" at bounding box center [937, 155] width 77 height 13
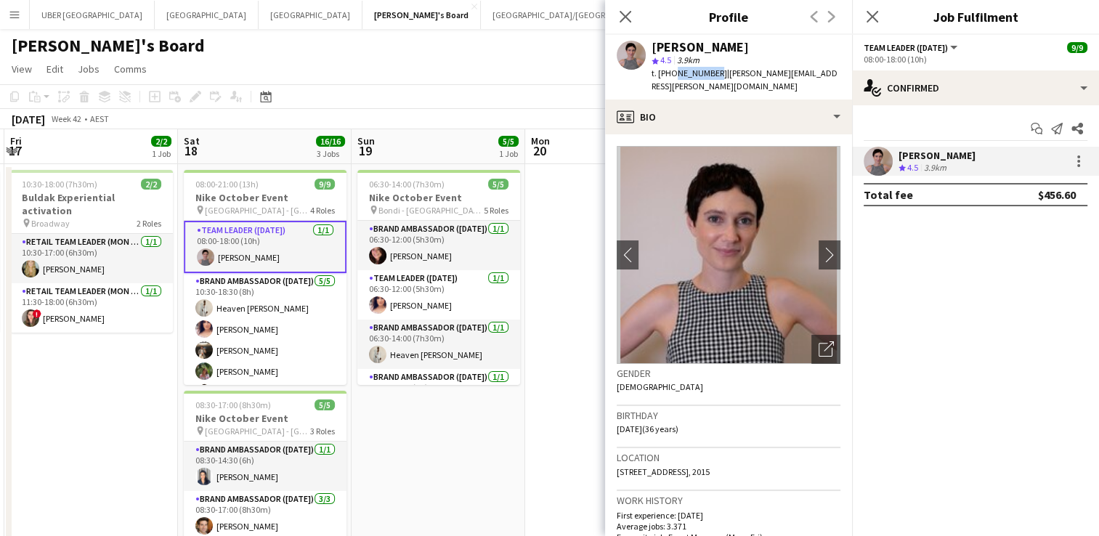
drag, startPoint x: 710, startPoint y: 72, endPoint x: 671, endPoint y: 73, distance: 38.5
click at [671, 73] on span "t. +61431963054" at bounding box center [690, 73] width 76 height 11
click at [870, 15] on icon at bounding box center [872, 16] width 14 height 14
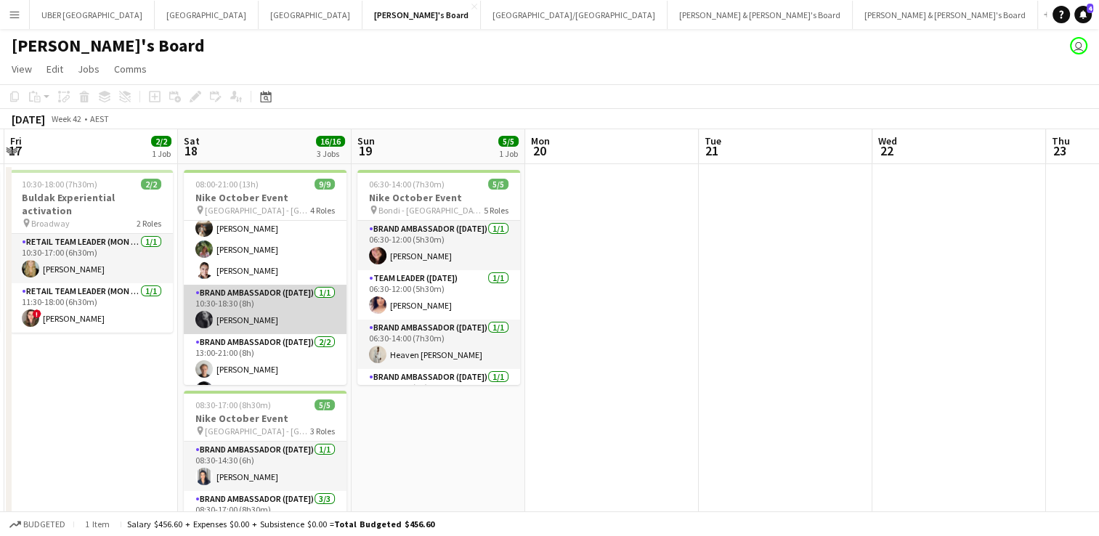
scroll to position [140, 0]
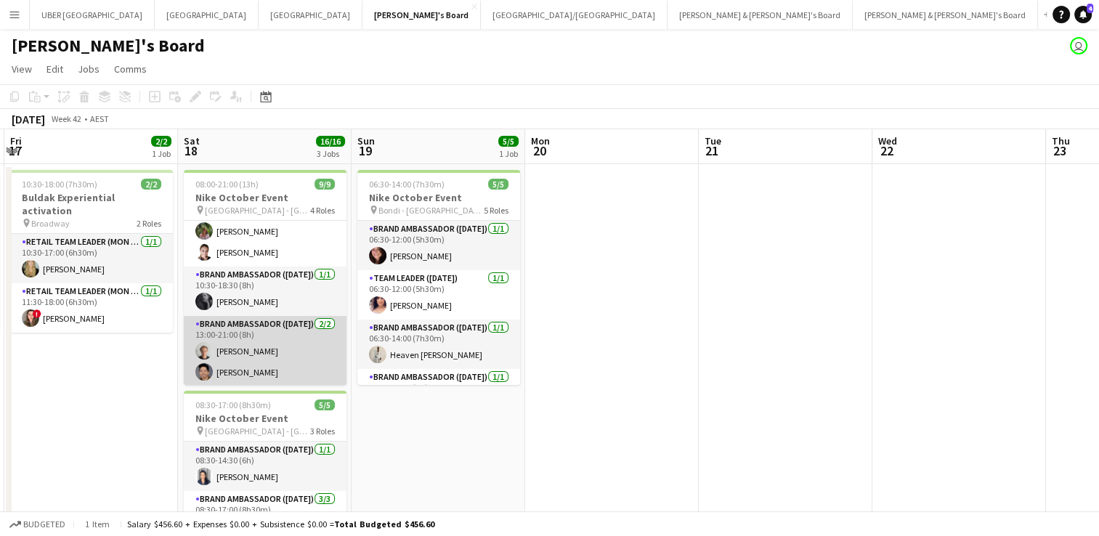
click at [254, 373] on app-card-role "Brand Ambassador (Saturday) 2/2 13:00-21:00 (8h) Thomas Wheeler Raymond Padora" at bounding box center [265, 351] width 163 height 70
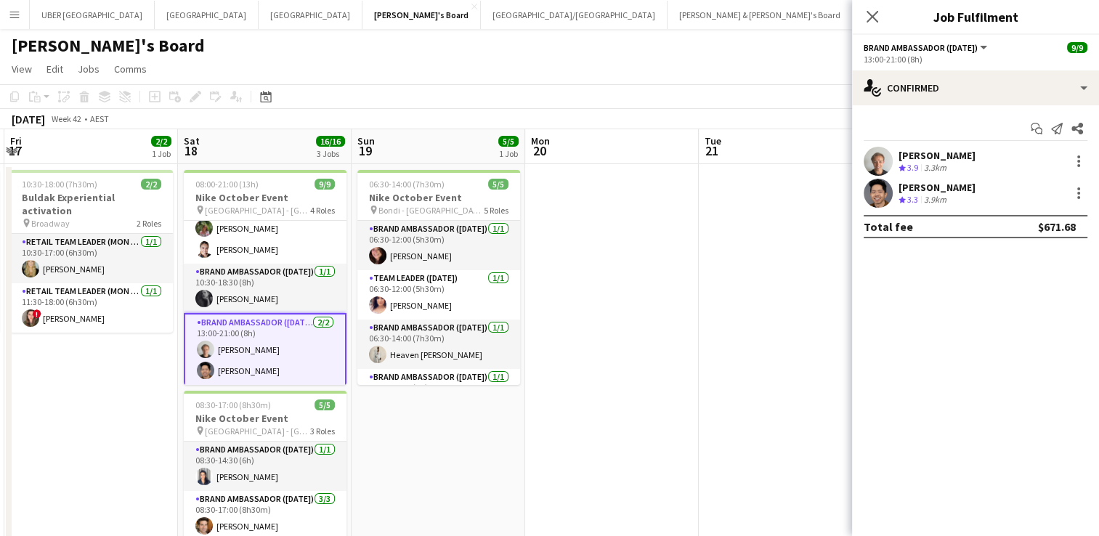
scroll to position [138, 0]
click at [950, 188] on div "Raymond Padora" at bounding box center [937, 187] width 77 height 13
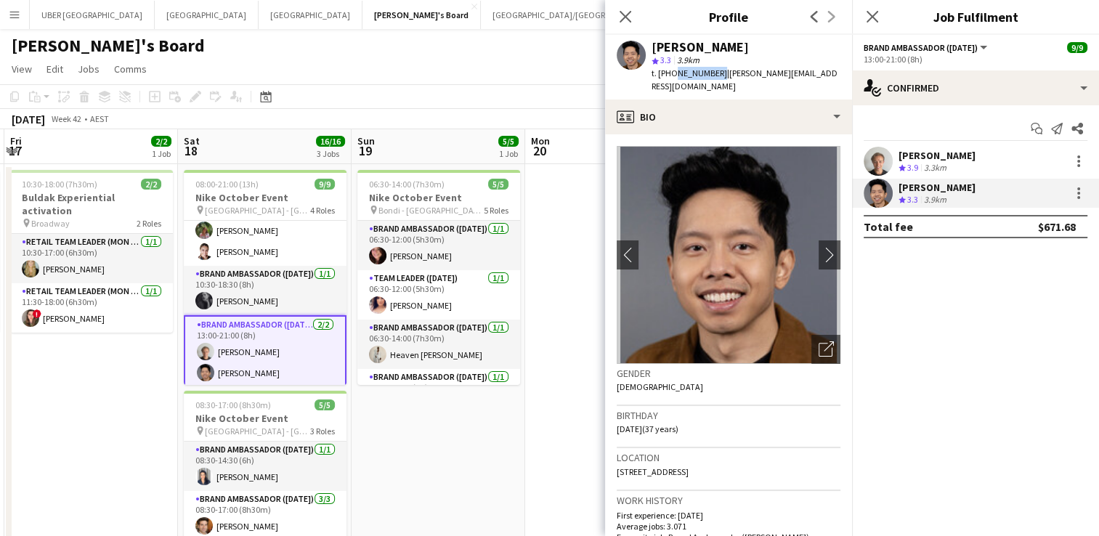
drag, startPoint x: 712, startPoint y: 71, endPoint x: 673, endPoint y: 68, distance: 38.6
click at [673, 68] on div "t. +61432849779 | raymond.padora@me.com" at bounding box center [746, 80] width 189 height 26
click at [910, 154] on div "Thomas Wheeler" at bounding box center [937, 155] width 77 height 13
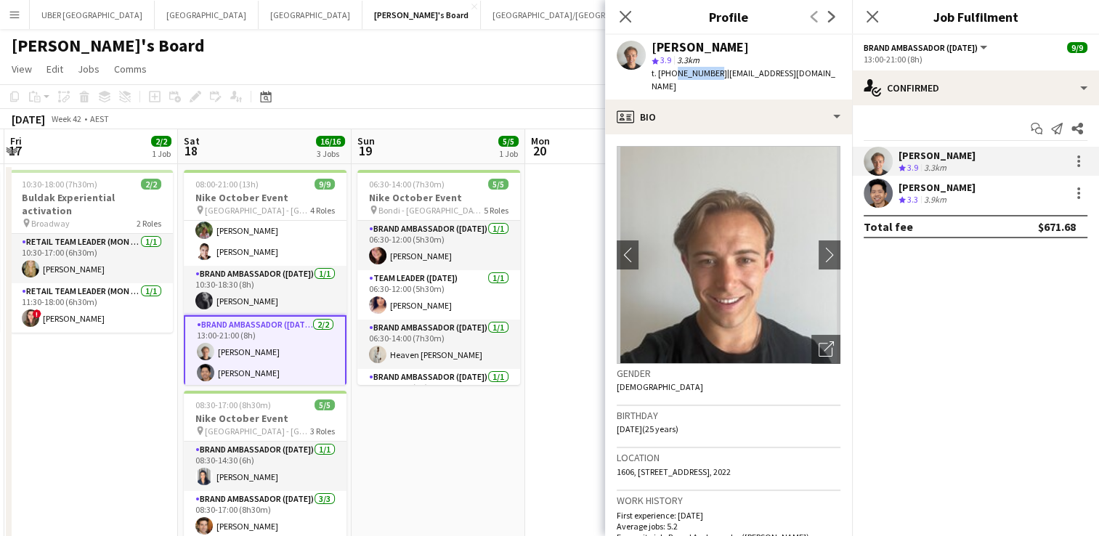
drag, startPoint x: 709, startPoint y: 70, endPoint x: 671, endPoint y: 70, distance: 37.8
click at [671, 70] on span "t. +61435204997" at bounding box center [690, 73] width 76 height 11
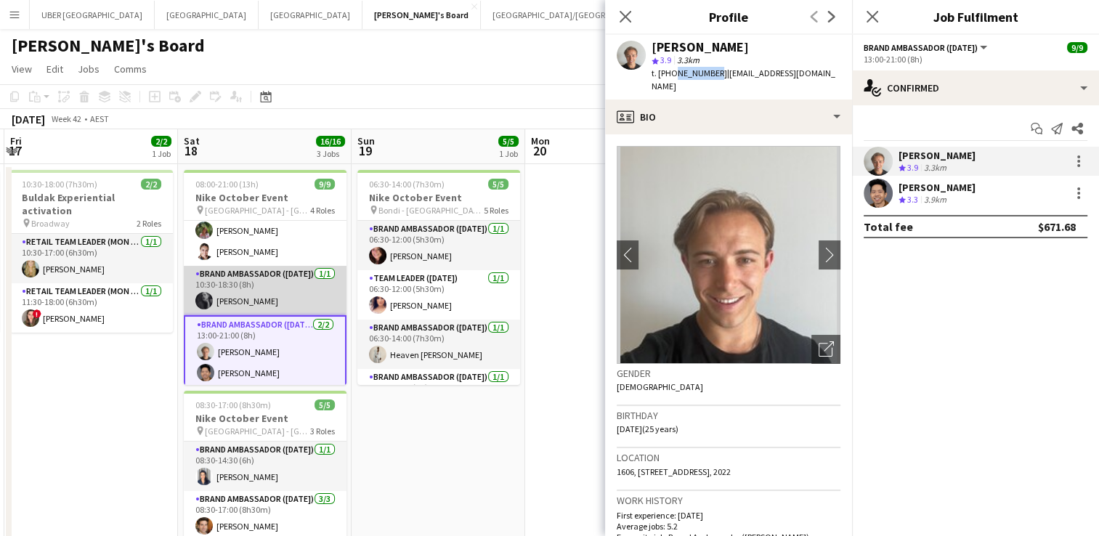
click at [260, 283] on app-card-role "Brand Ambassador (Saturday) 1/1 10:30-18:30 (8h) Beatrice McBride" at bounding box center [265, 290] width 163 height 49
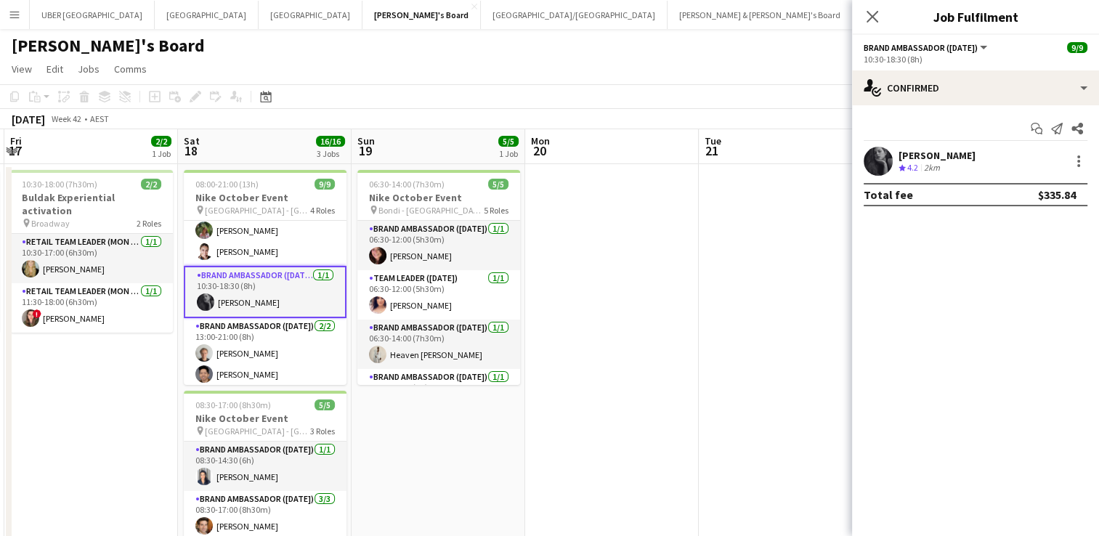
click at [923, 157] on div "Beatrice McBride" at bounding box center [937, 155] width 77 height 13
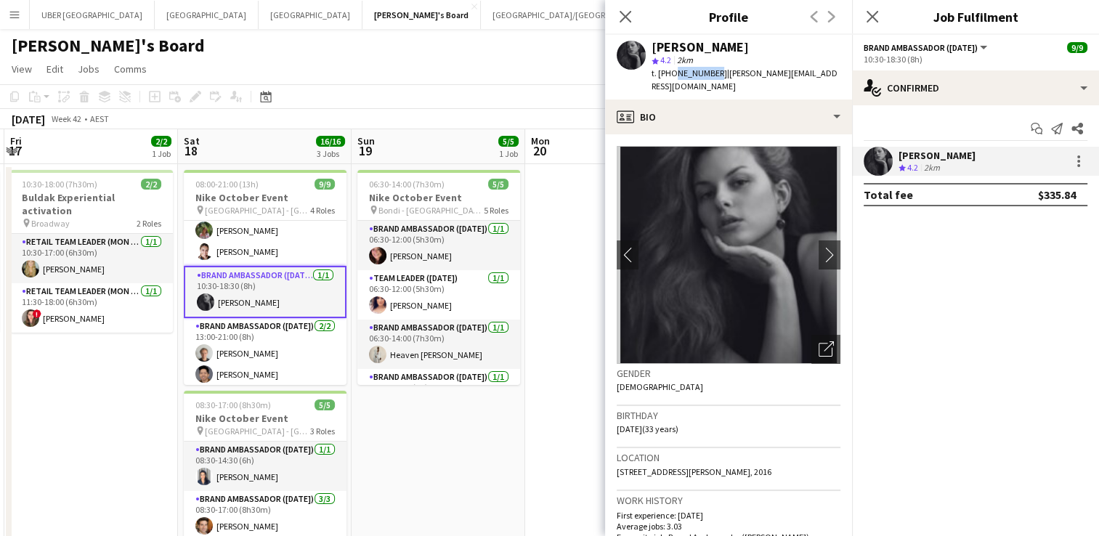
drag, startPoint x: 709, startPoint y: 74, endPoint x: 671, endPoint y: 69, distance: 38.1
click at [671, 69] on span "t. +61423240795" at bounding box center [690, 73] width 76 height 11
click at [872, 13] on icon "Close pop-in" at bounding box center [872, 16] width 14 height 14
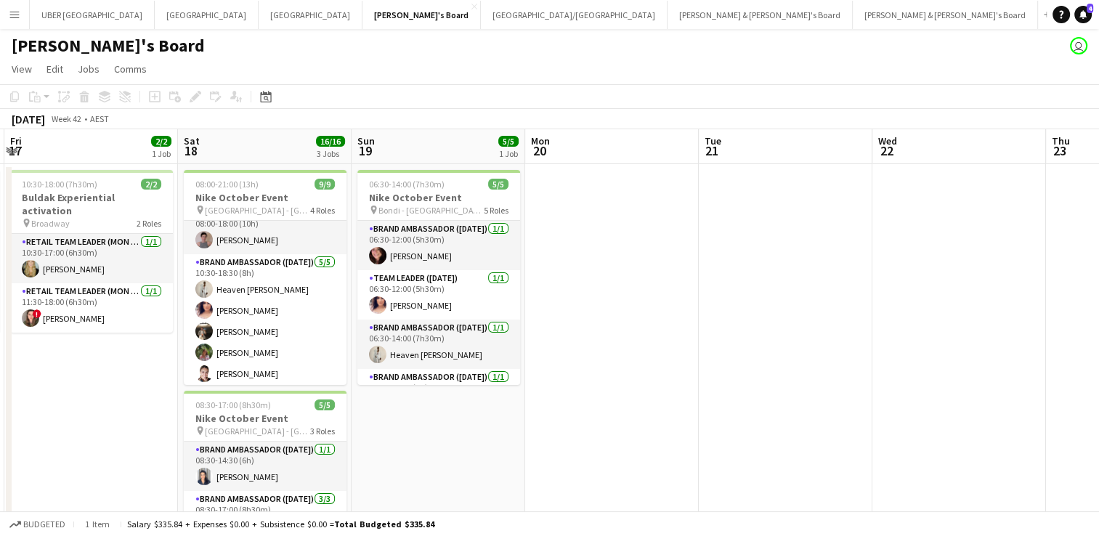
scroll to position [17, 0]
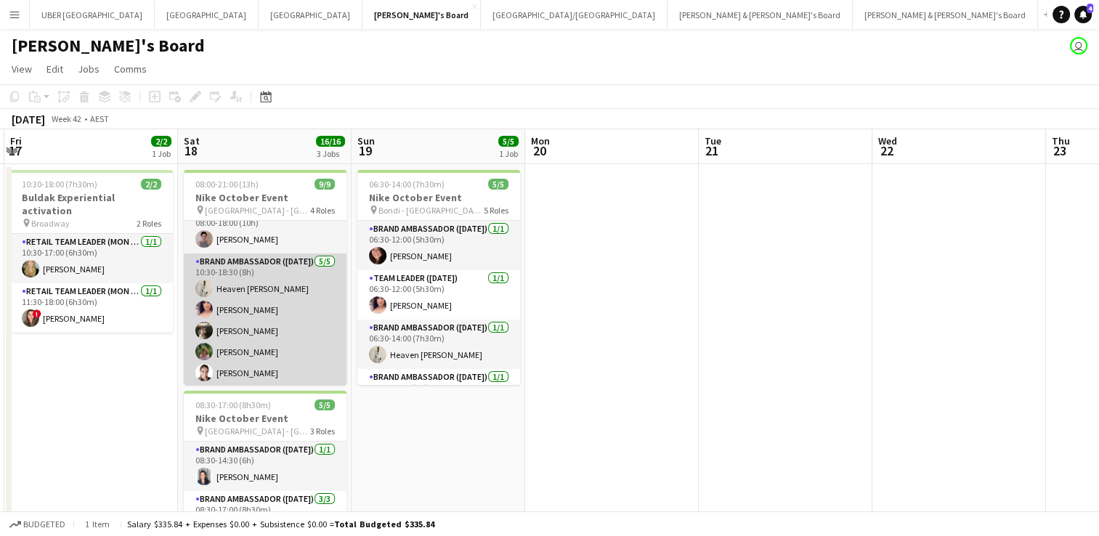
click at [224, 328] on app-card-role "Brand Ambassador (Saturday) 5/5 10:30-18:30 (8h) Heaven Johnson Amanda van Eldi…" at bounding box center [265, 321] width 163 height 134
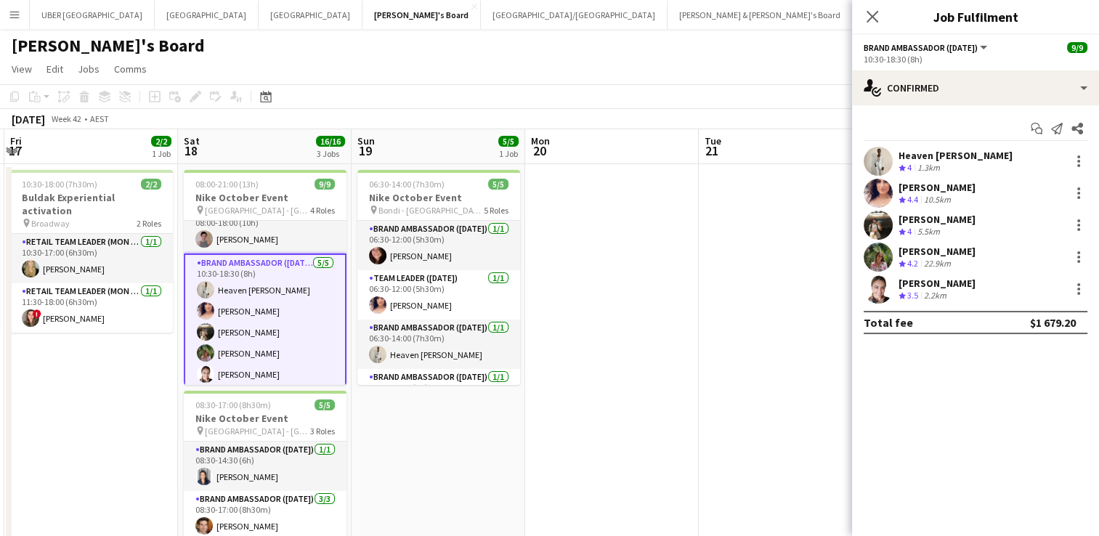
click at [928, 216] on div "Owen Davies" at bounding box center [937, 219] width 77 height 13
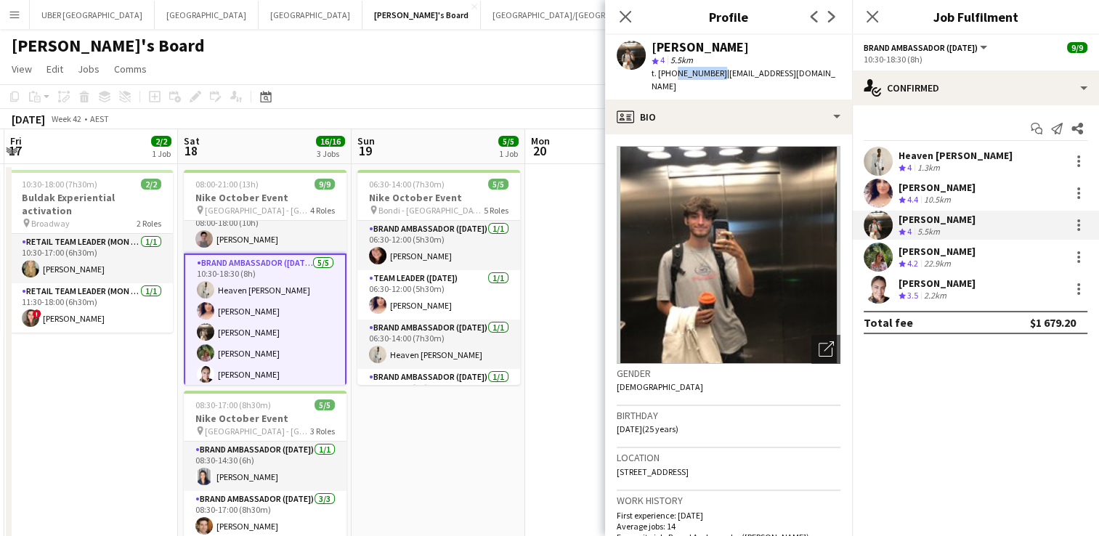
drag, startPoint x: 711, startPoint y: 76, endPoint x: 673, endPoint y: 74, distance: 37.8
click at [673, 74] on span "t. +61481572892" at bounding box center [690, 73] width 76 height 11
drag, startPoint x: 1021, startPoint y: 251, endPoint x: 898, endPoint y: 246, distance: 123.6
click at [898, 246] on div "Laura Sanchidrian-Martinez Crew rating 4.2 22.9km" at bounding box center [975, 257] width 247 height 29
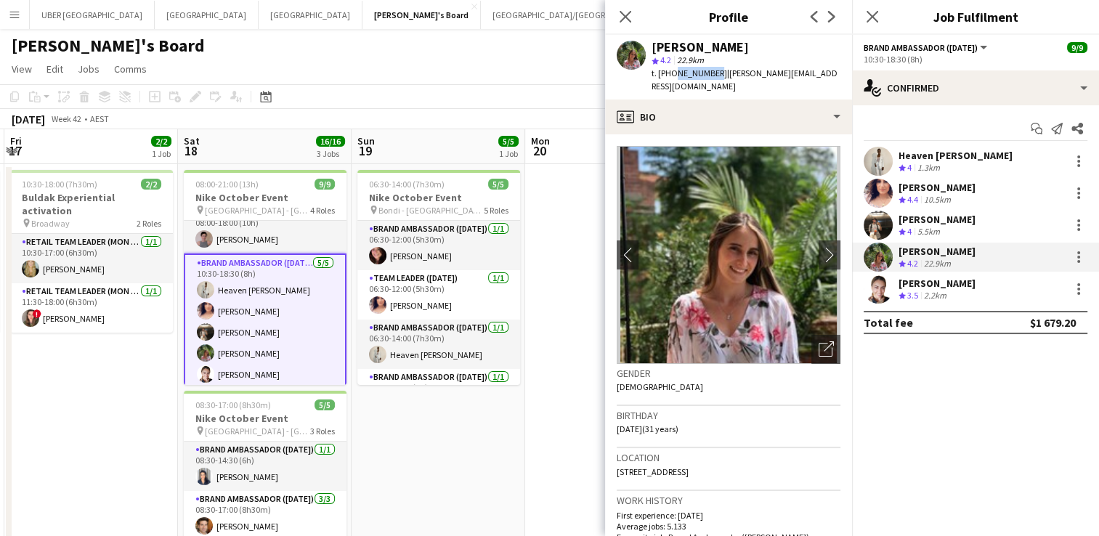
drag, startPoint x: 709, startPoint y: 68, endPoint x: 671, endPoint y: 74, distance: 38.3
click at [671, 74] on span "t. +61410879042" at bounding box center [690, 73] width 76 height 11
click at [968, 283] on div "Katerina Contreras" at bounding box center [937, 283] width 77 height 13
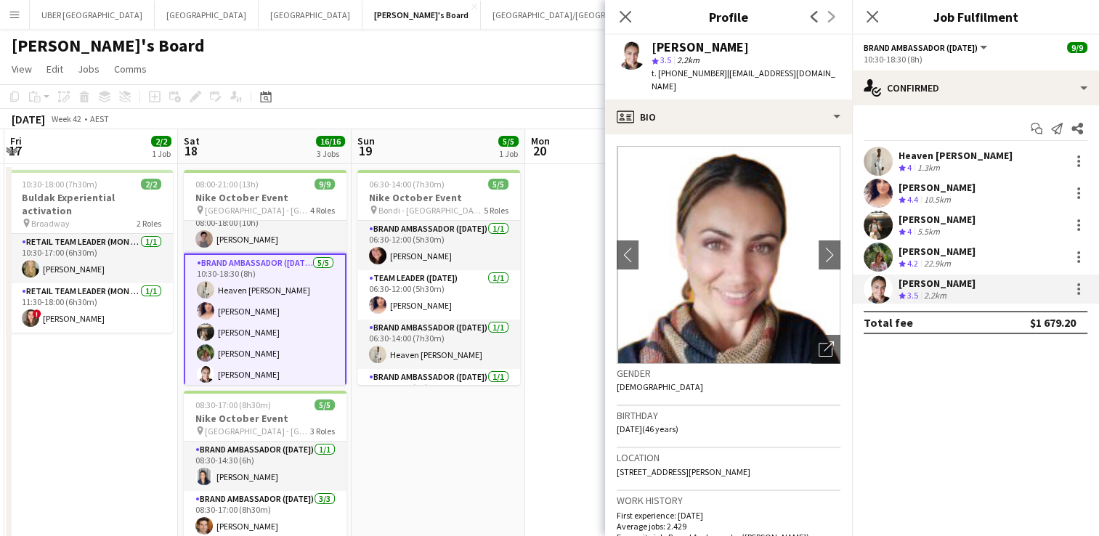
drag, startPoint x: 976, startPoint y: 283, endPoint x: 895, endPoint y: 284, distance: 81.4
click at [895, 284] on div "Katerina Contreras Crew rating 3.5 2.2km" at bounding box center [975, 289] width 247 height 29
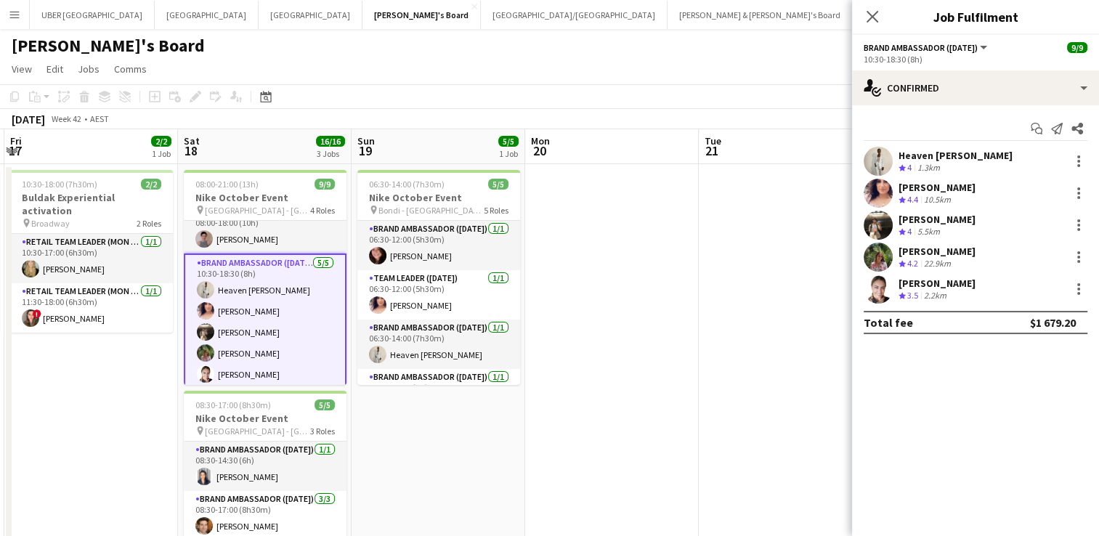
click at [942, 286] on div "Katerina Contreras" at bounding box center [937, 283] width 77 height 13
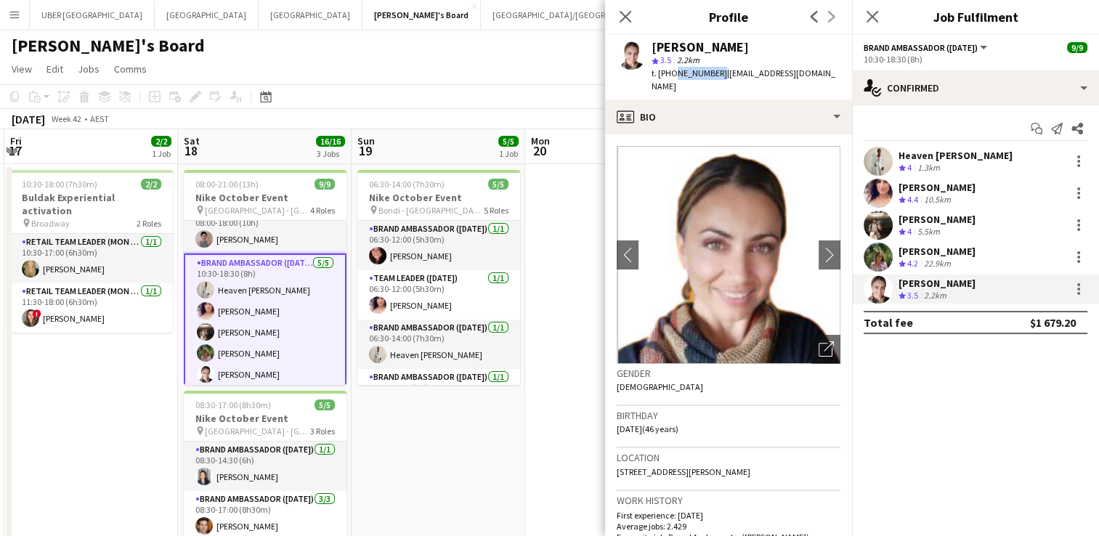
drag, startPoint x: 711, startPoint y: 78, endPoint x: 671, endPoint y: 76, distance: 40.7
click at [671, 76] on span "t. +61492287923" at bounding box center [690, 73] width 76 height 11
click at [869, 17] on icon "Close pop-in" at bounding box center [872, 16] width 14 height 14
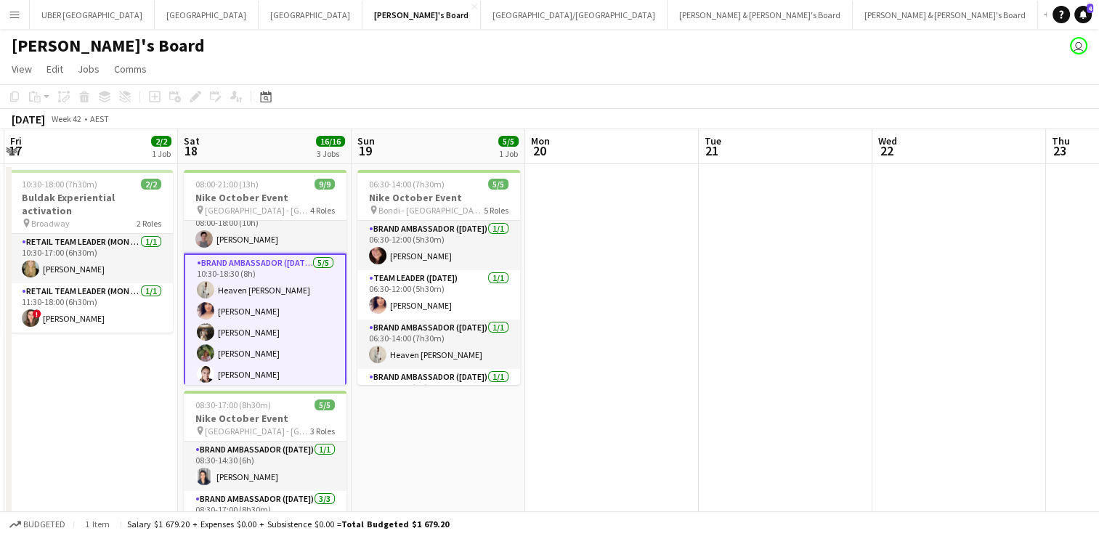
click at [498, 405] on app-date-cell "06:30-14:00 (7h30m) 5/5 Nike October Event pin Bondi - Sydney 5 Roles Brand Amb…" at bounding box center [439, 538] width 174 height 748
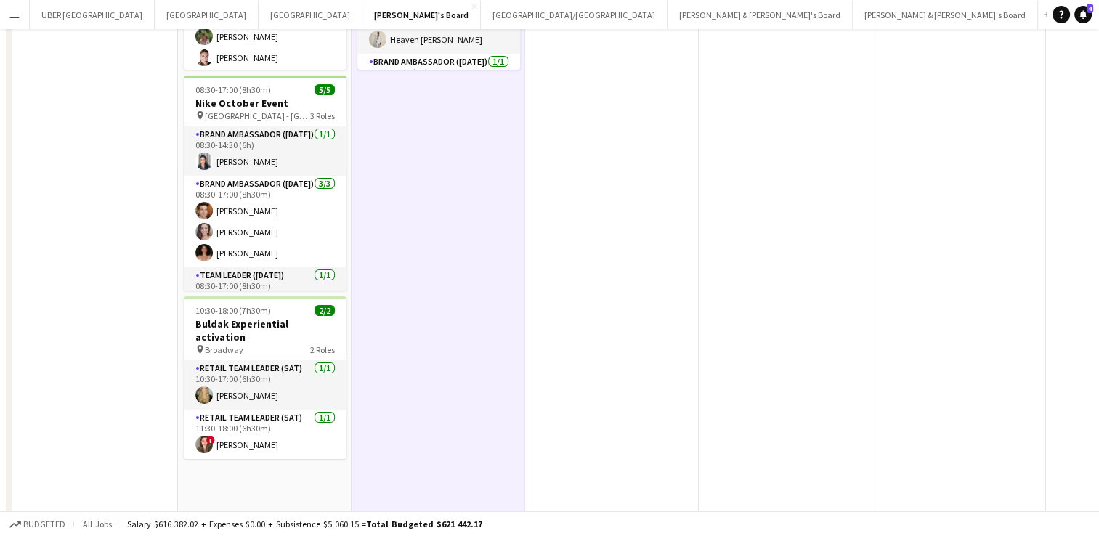
scroll to position [0, 0]
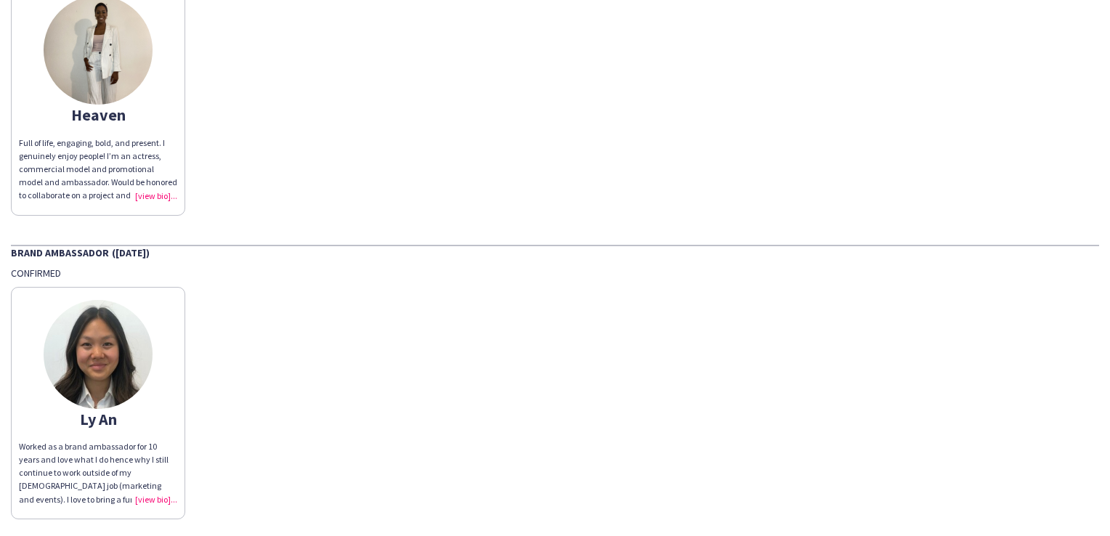
scroll to position [1088, 0]
